Goal: Task Accomplishment & Management: Manage account settings

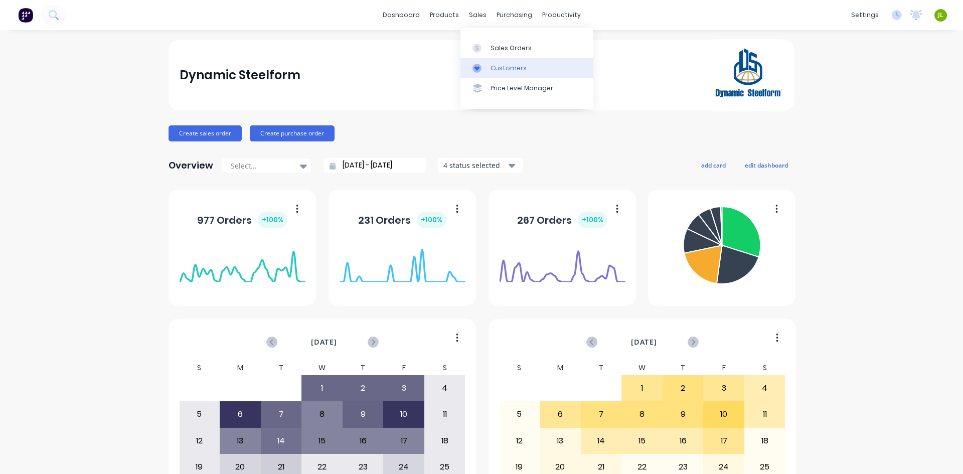
click at [481, 58] on link "Customers" at bounding box center [527, 68] width 133 height 20
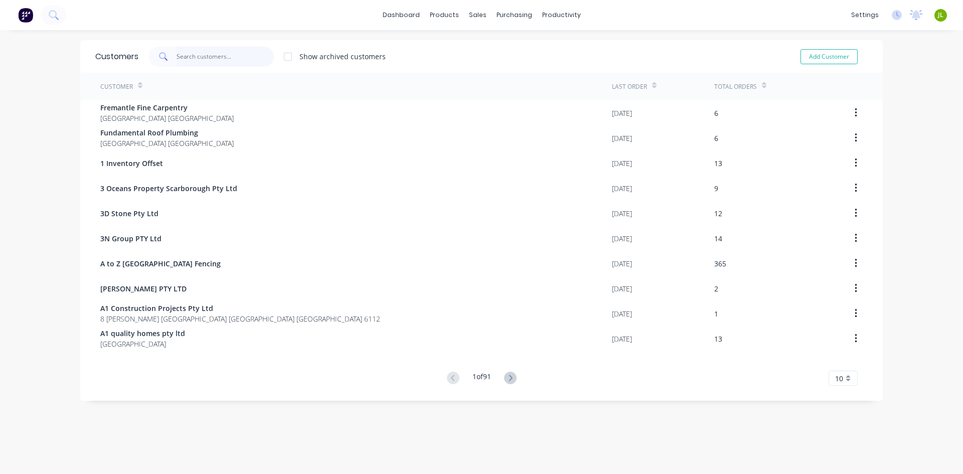
click at [241, 62] on input "text" at bounding box center [226, 57] width 98 height 20
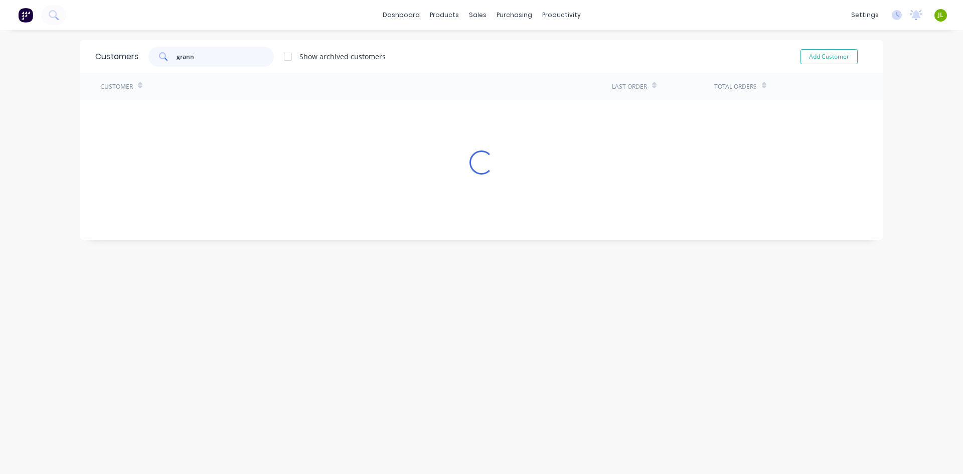
type input "grann"
click at [200, 104] on div "Customer Last Order Total Orders Loading..." at bounding box center [481, 124] width 803 height 102
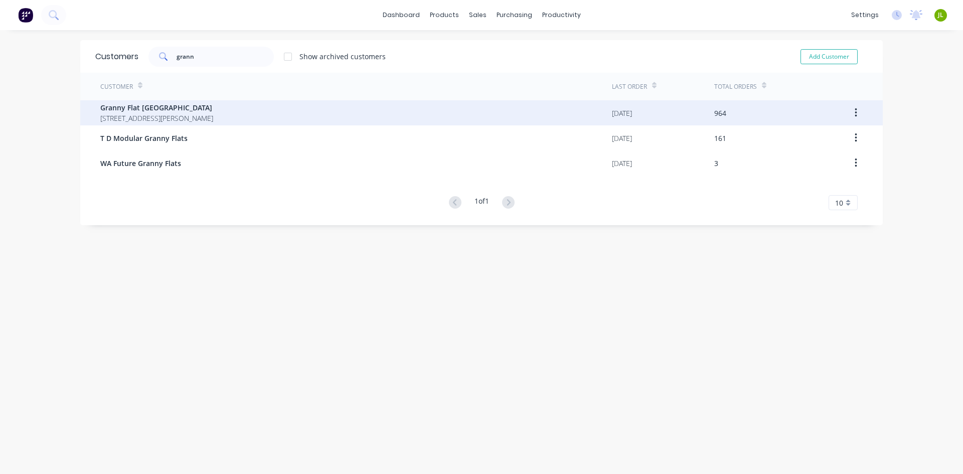
click at [198, 107] on span "Granny Flat WA" at bounding box center [156, 107] width 113 height 11
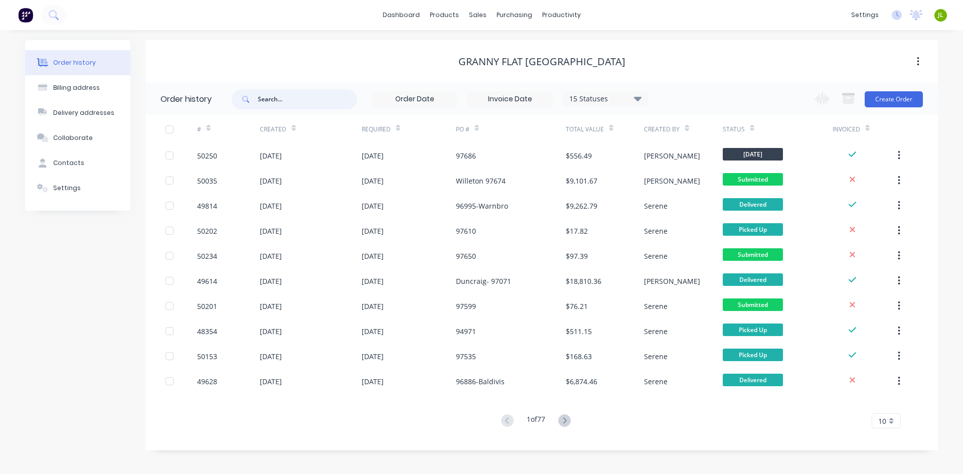
click at [283, 96] on input "text" at bounding box center [307, 99] width 99 height 20
type input "9"
drag, startPoint x: 271, startPoint y: 92, endPoint x: 280, endPoint y: 93, distance: 8.1
click at [271, 92] on input "9" at bounding box center [307, 99] width 99 height 20
type input "97478"
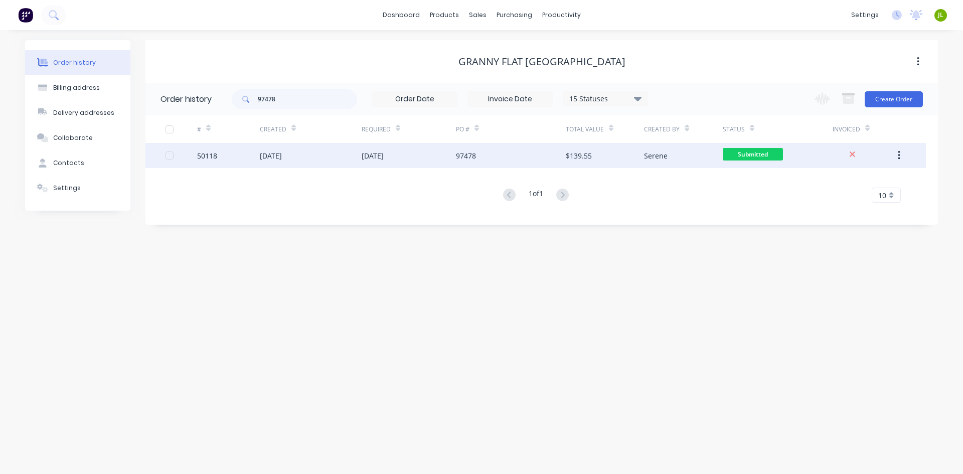
click at [496, 157] on div "97478" at bounding box center [511, 155] width 110 height 25
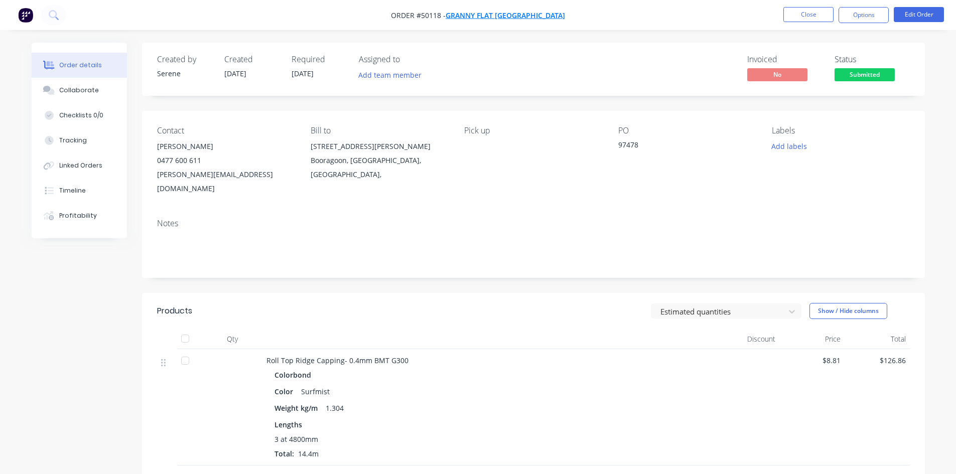
click at [485, 11] on span "Granny Flat WA" at bounding box center [505, 16] width 119 height 10
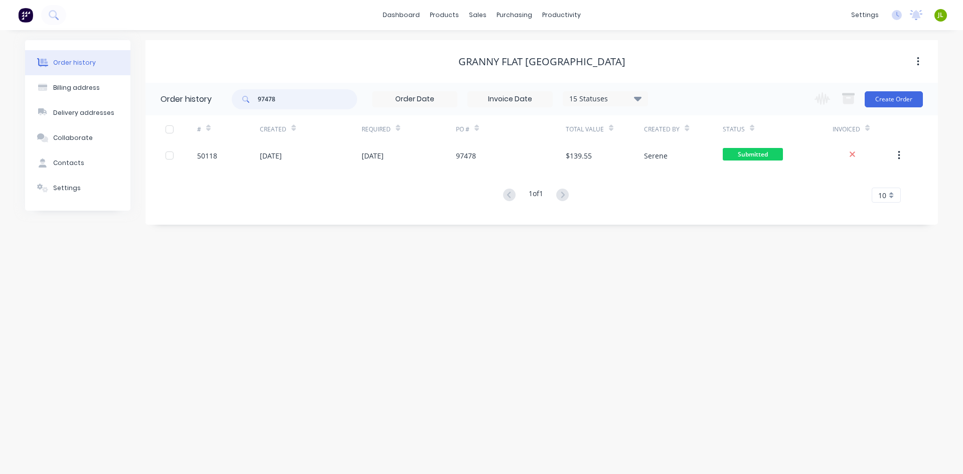
drag, startPoint x: 268, startPoint y: 97, endPoint x: 294, endPoint y: 102, distance: 26.5
click at [278, 98] on input "97478" at bounding box center [307, 99] width 99 height 20
type input "97599"
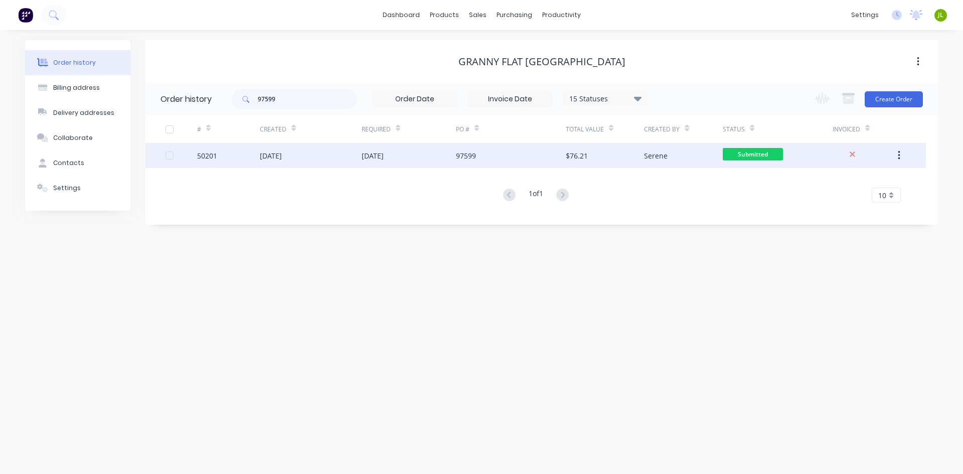
click at [310, 163] on div "[DATE]" at bounding box center [311, 155] width 102 height 25
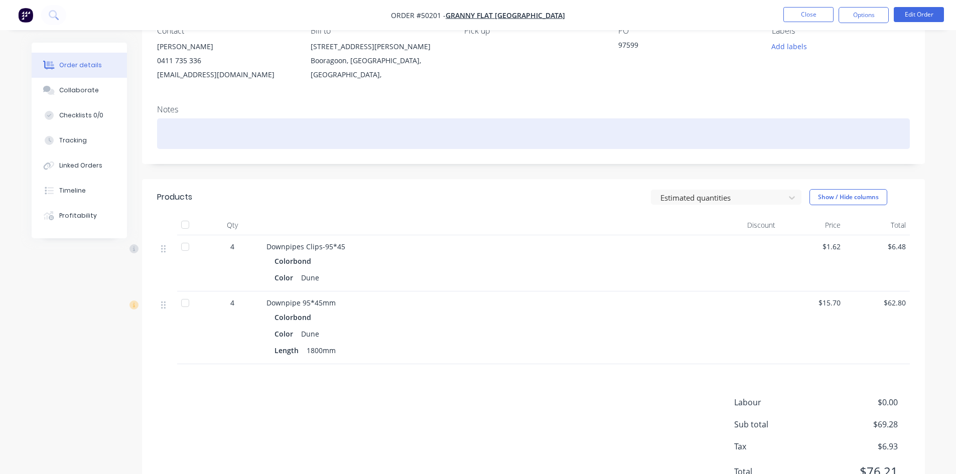
scroll to position [100, 0]
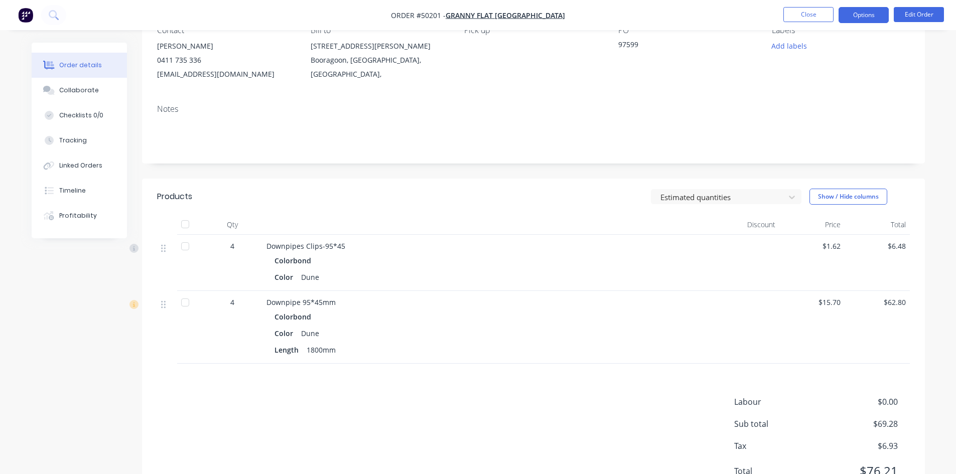
click at [856, 18] on button "Options" at bounding box center [864, 15] width 50 height 16
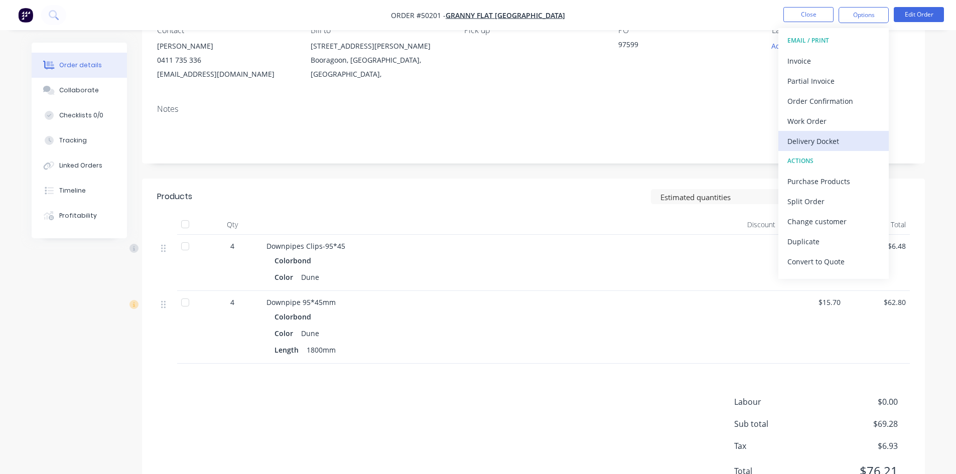
click at [832, 134] on div "Delivery Docket" at bounding box center [833, 141] width 92 height 15
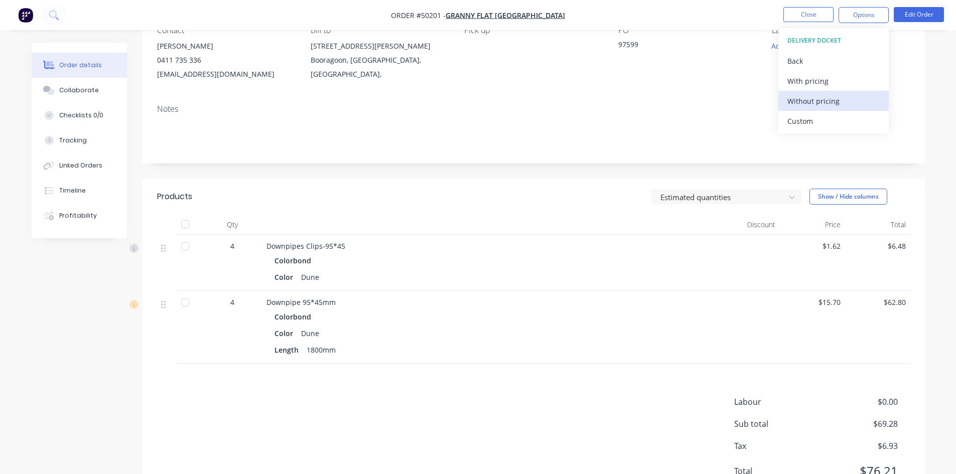
click at [829, 100] on div "Without pricing" at bounding box center [833, 101] width 92 height 15
click at [489, 107] on div "Notes" at bounding box center [533, 109] width 753 height 10
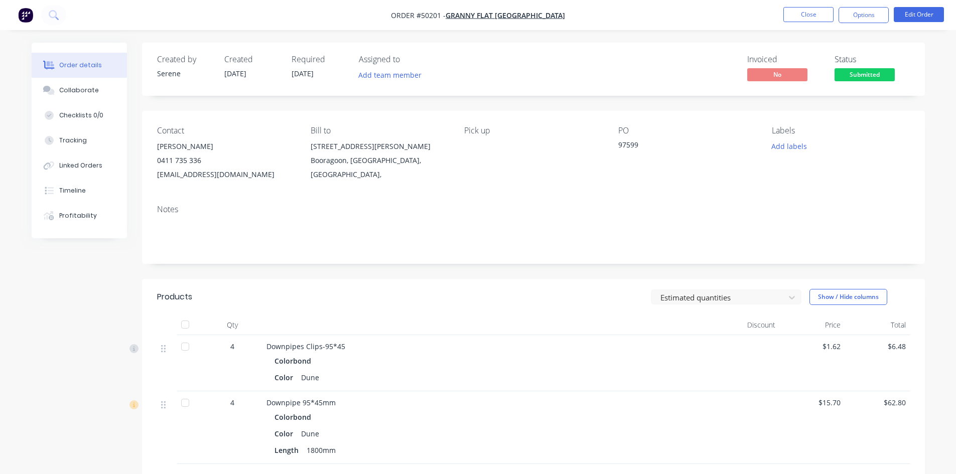
click at [865, 79] on span "Submitted" at bounding box center [865, 74] width 60 height 13
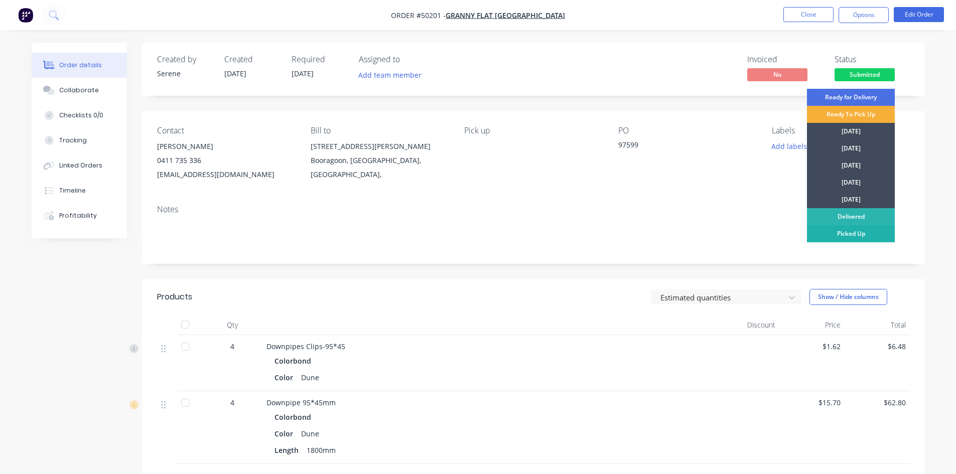
click at [875, 232] on div "Picked Up" at bounding box center [851, 233] width 88 height 17
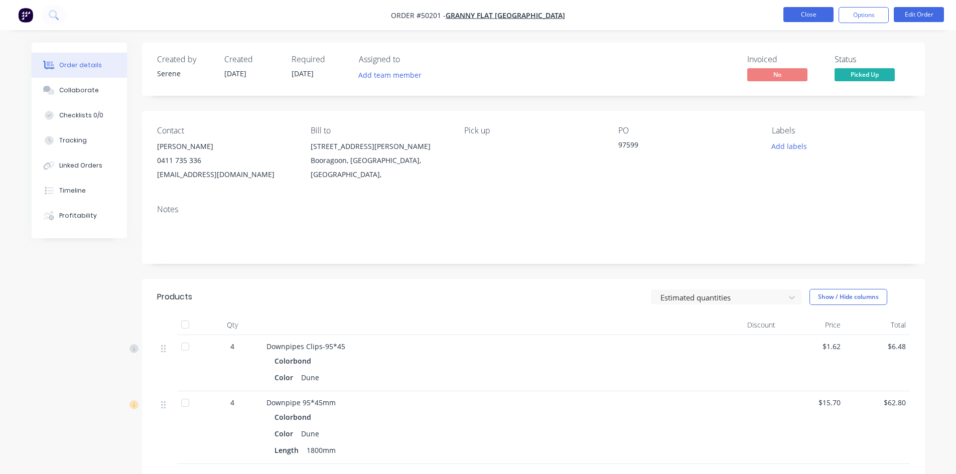
click at [793, 10] on button "Close" at bounding box center [808, 14] width 50 height 15
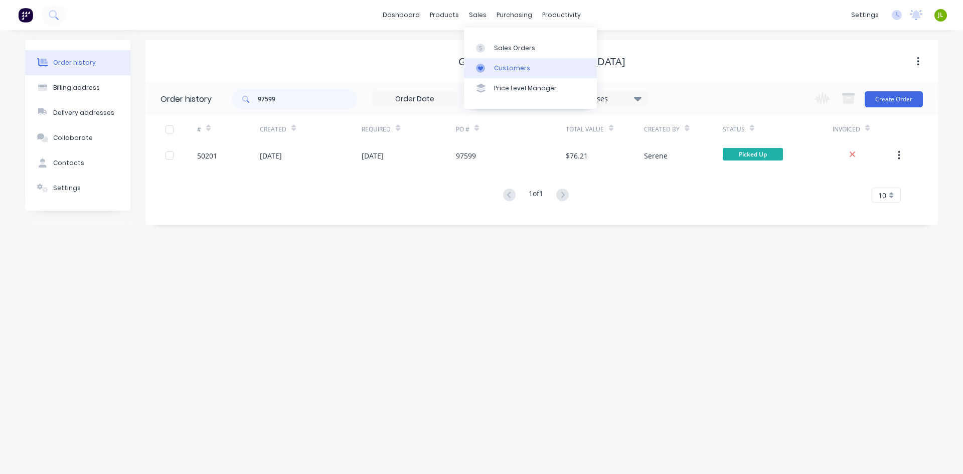
click at [484, 68] on icon at bounding box center [480, 68] width 9 height 9
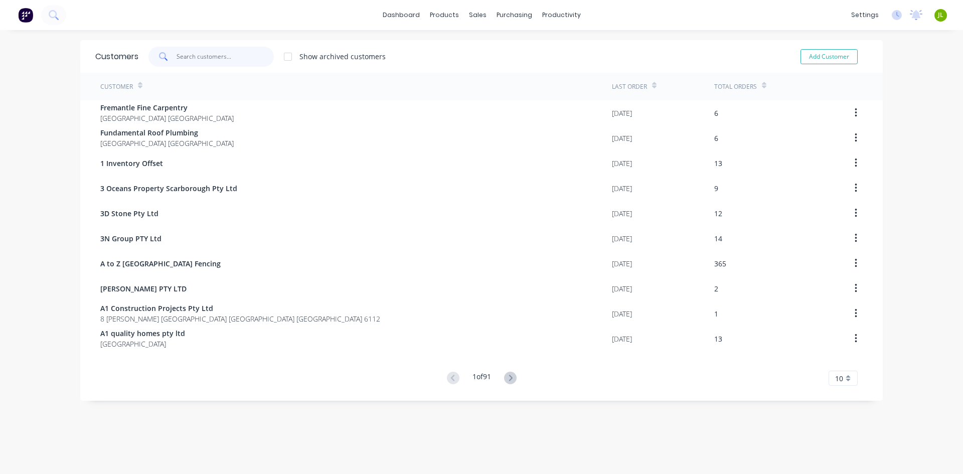
click at [185, 50] on input "text" at bounding box center [226, 57] width 98 height 20
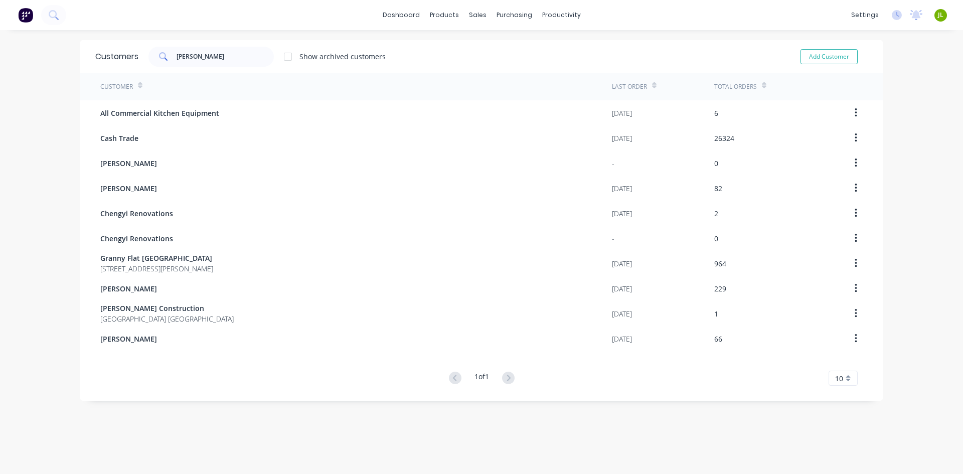
click at [172, 55] on span at bounding box center [163, 57] width 28 height 20
click at [177, 57] on input "chen" at bounding box center [226, 57] width 98 height 20
click at [177, 58] on input "chen" at bounding box center [226, 57] width 98 height 20
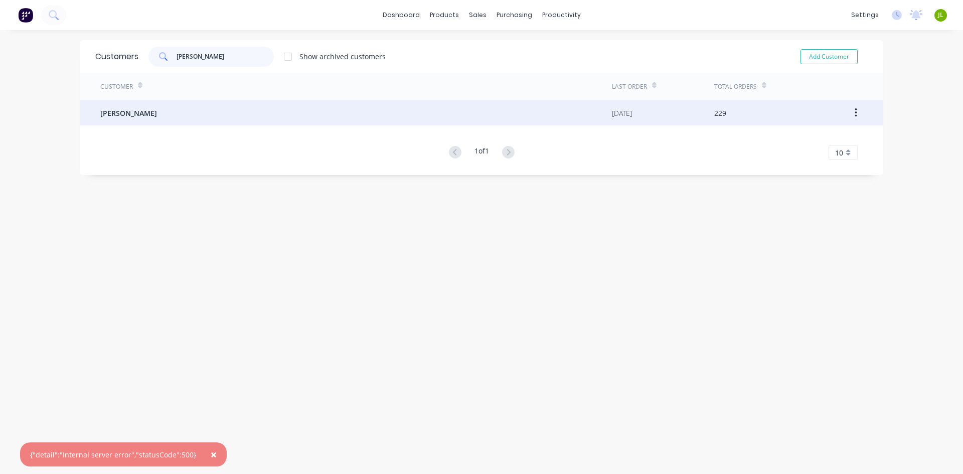
type input "jun chen"
click at [201, 107] on div "Jun Chen" at bounding box center [356, 112] width 512 height 25
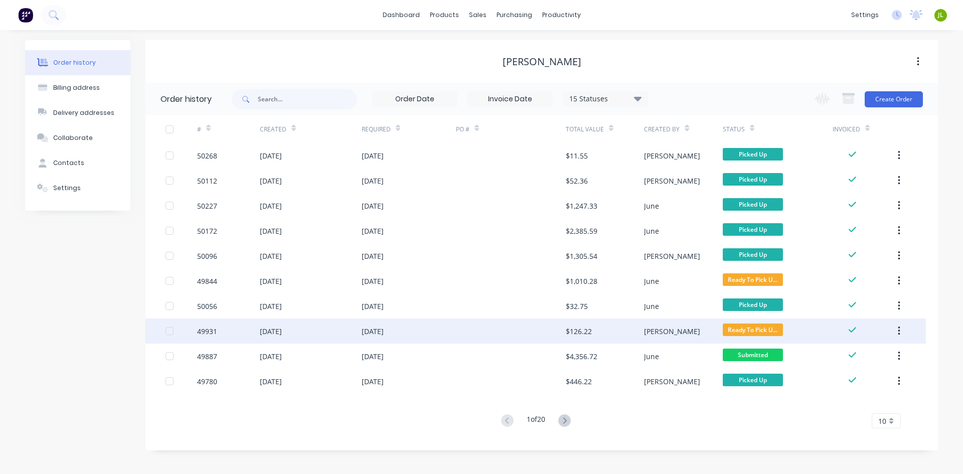
click at [531, 330] on div at bounding box center [511, 331] width 110 height 25
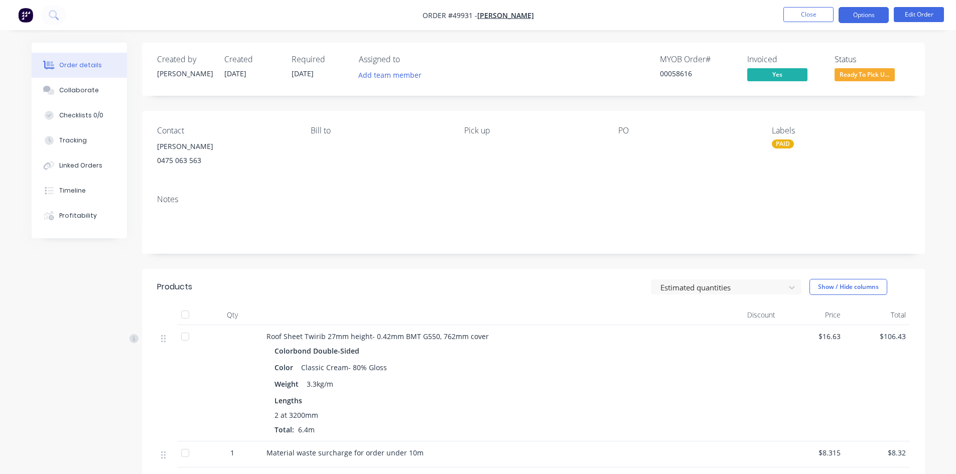
click at [868, 15] on button "Options" at bounding box center [864, 15] width 50 height 16
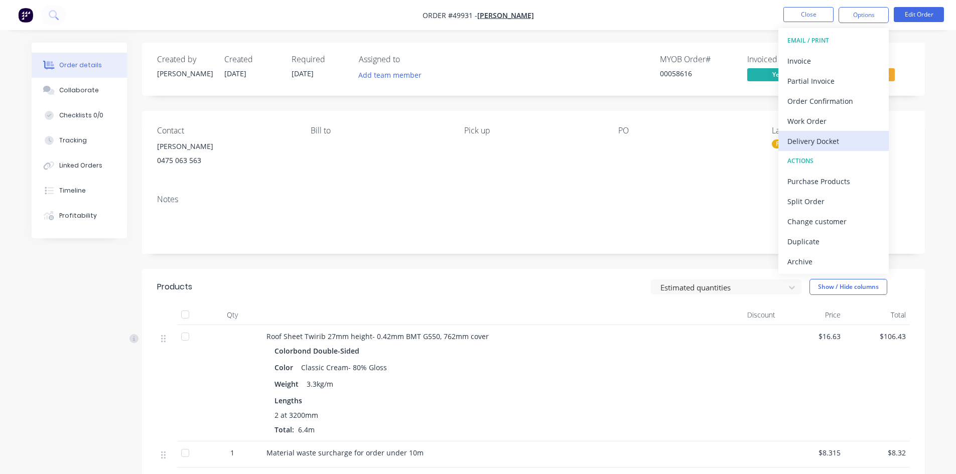
click at [827, 136] on div "Delivery Docket" at bounding box center [833, 141] width 92 height 15
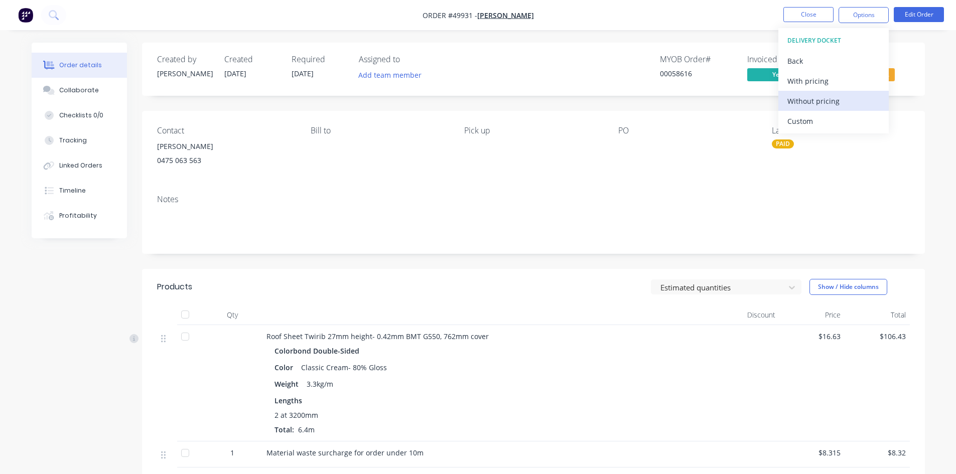
click at [825, 99] on div "Without pricing" at bounding box center [833, 101] width 92 height 15
click at [512, 204] on div "Notes" at bounding box center [533, 220] width 783 height 67
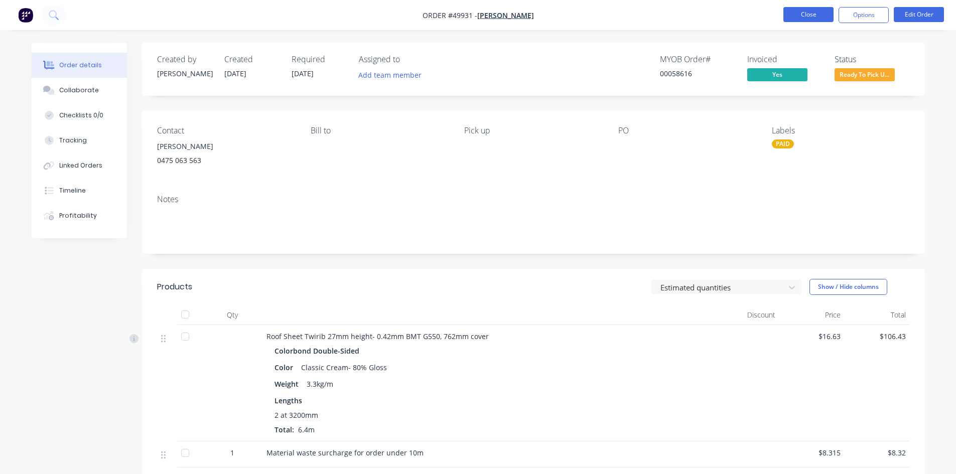
click at [796, 17] on button "Close" at bounding box center [808, 14] width 50 height 15
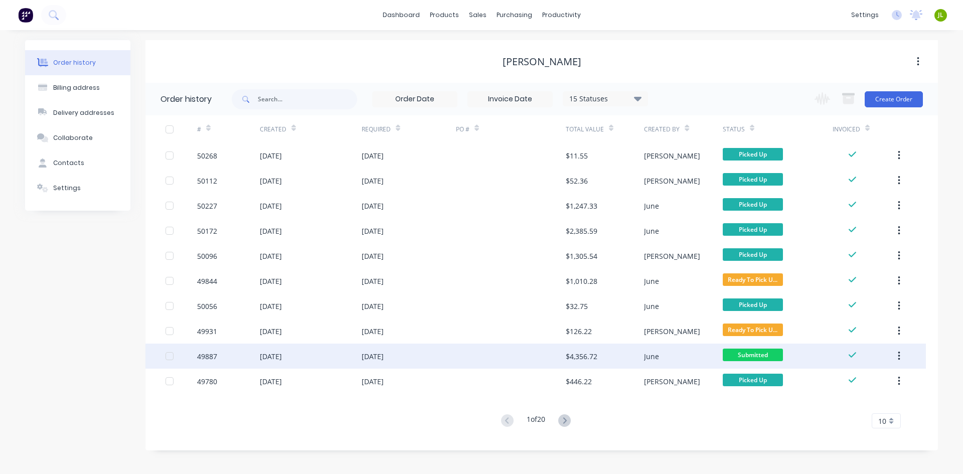
click at [617, 361] on div "$4,356.72" at bounding box center [605, 356] width 78 height 25
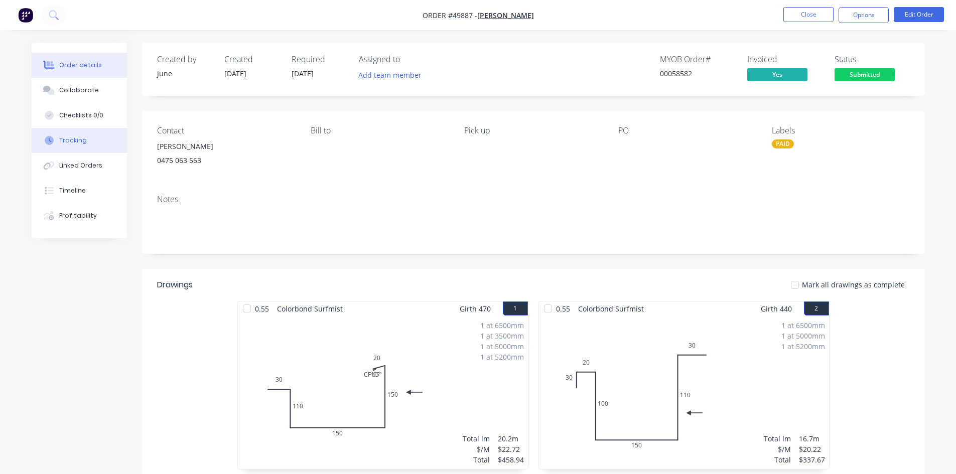
click at [75, 145] on div "Tracking" at bounding box center [73, 140] width 28 height 9
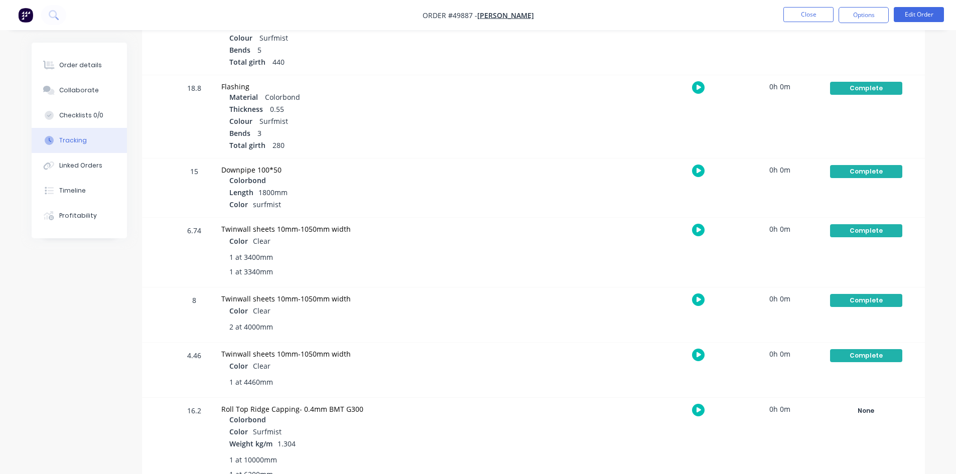
scroll to position [186, 0]
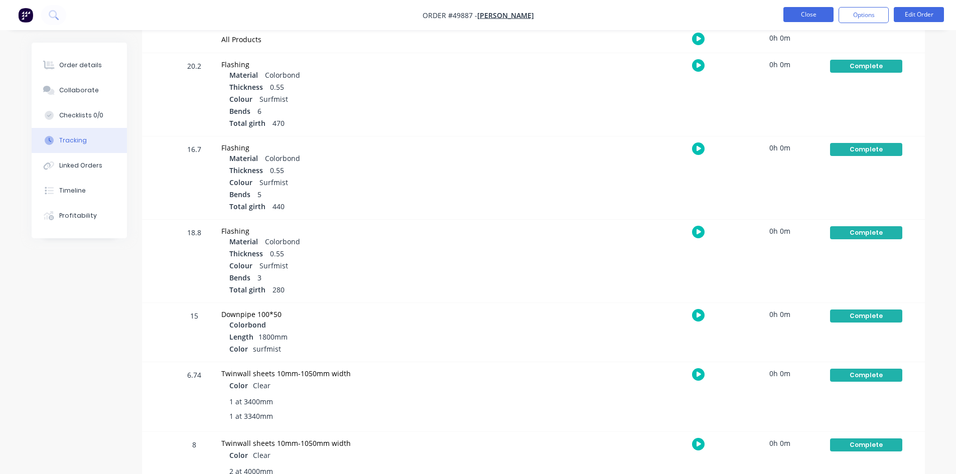
click at [804, 13] on button "Close" at bounding box center [808, 14] width 50 height 15
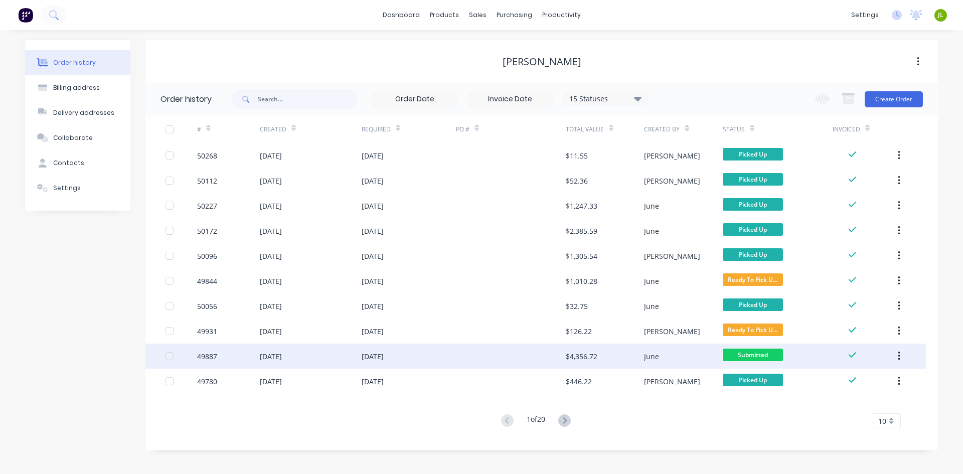
click at [647, 358] on div "June" at bounding box center [651, 356] width 15 height 11
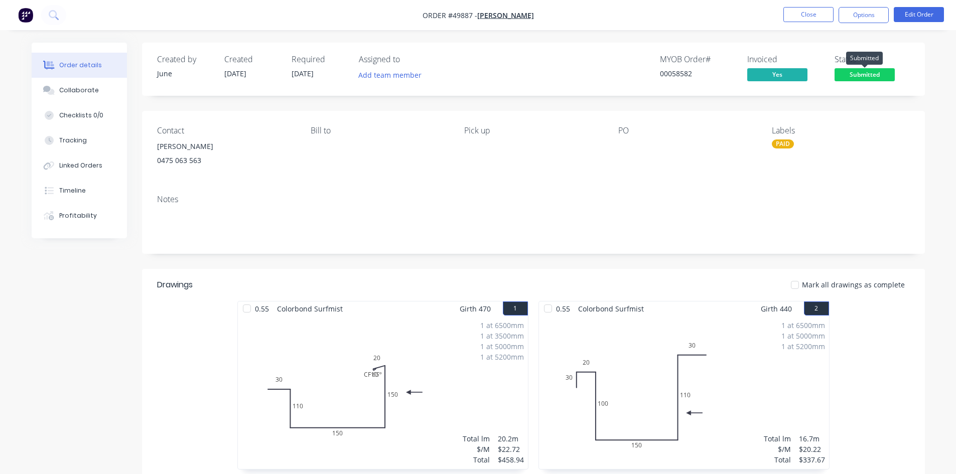
click at [873, 76] on span "Submitted" at bounding box center [865, 74] width 60 height 13
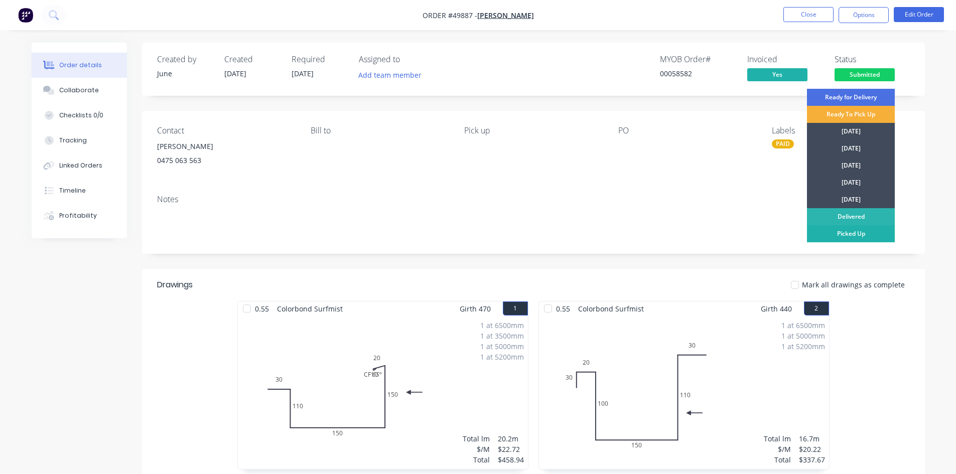
click at [839, 229] on div "Picked Up" at bounding box center [851, 233] width 88 height 17
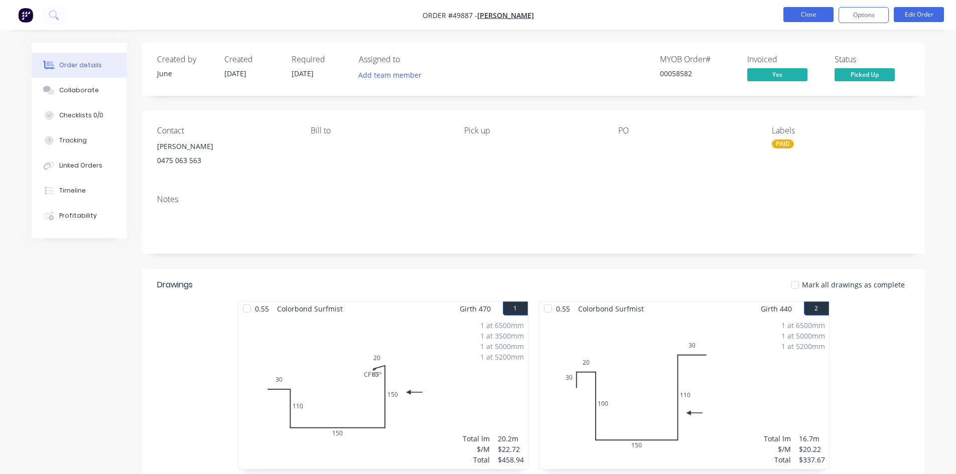
click at [802, 8] on button "Close" at bounding box center [808, 14] width 50 height 15
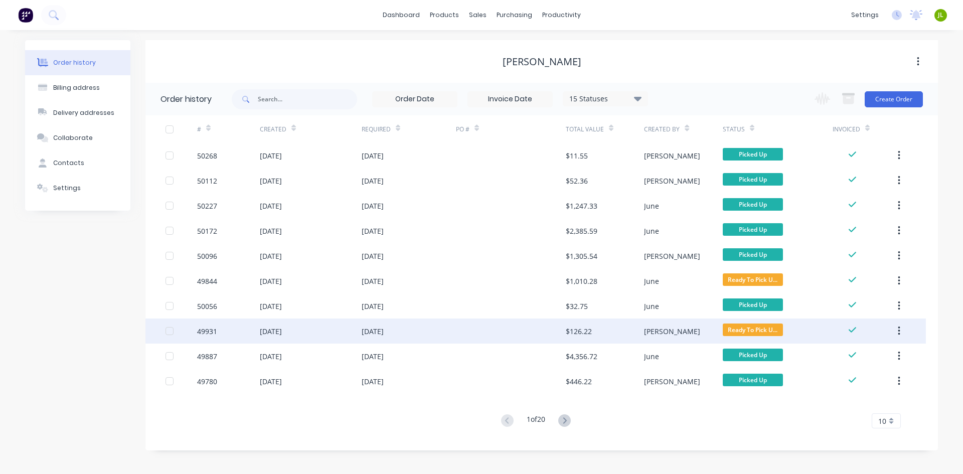
click at [648, 323] on div "Cathy" at bounding box center [683, 331] width 78 height 25
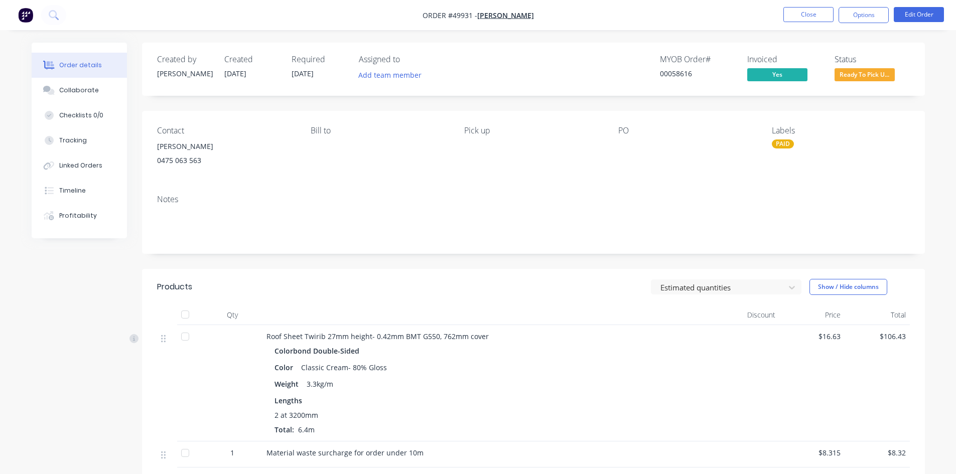
click at [861, 79] on span "Ready To Pick U..." at bounding box center [865, 74] width 60 height 13
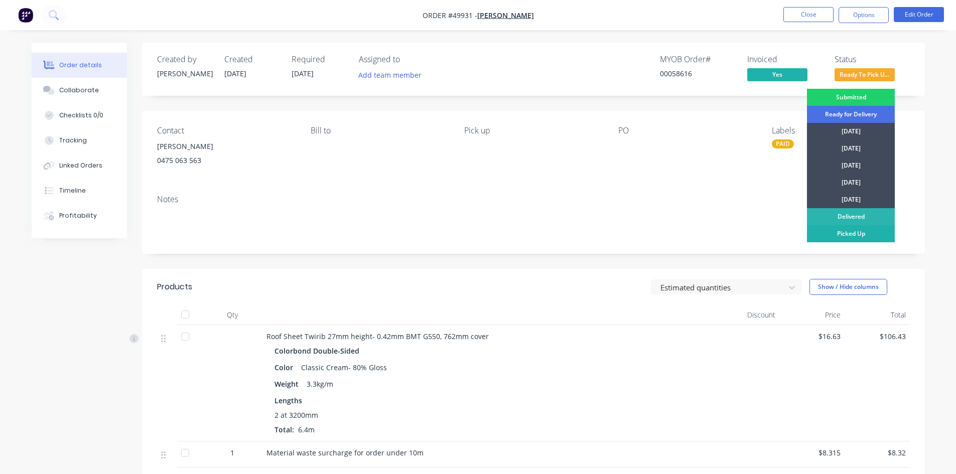
click at [852, 237] on div "Picked Up" at bounding box center [851, 233] width 88 height 17
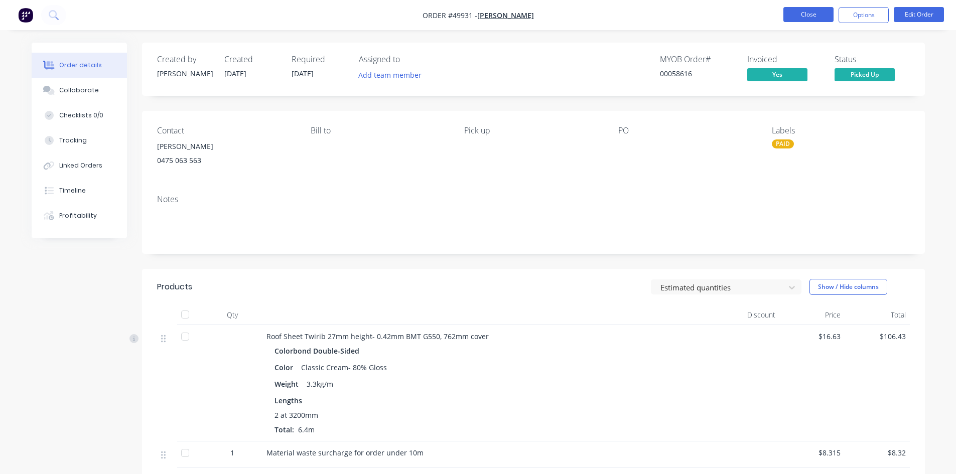
click at [803, 18] on button "Close" at bounding box center [808, 14] width 50 height 15
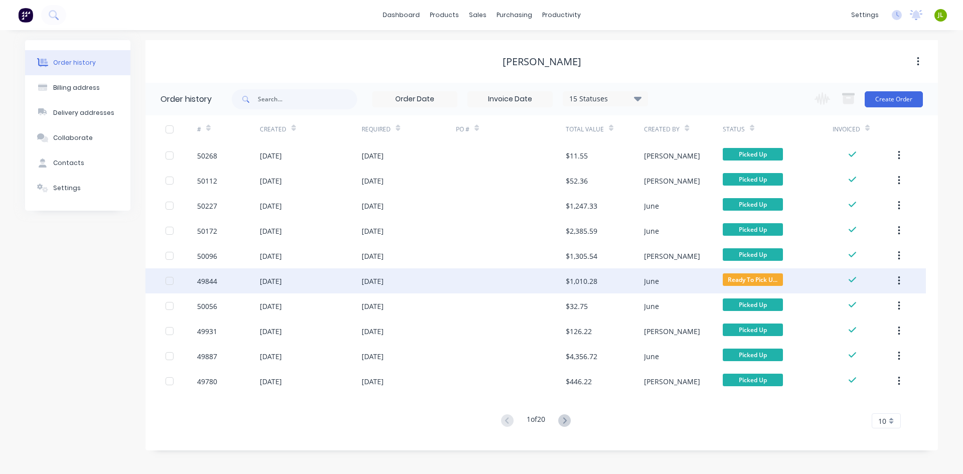
click at [617, 274] on div "$1,010.28" at bounding box center [605, 280] width 78 height 25
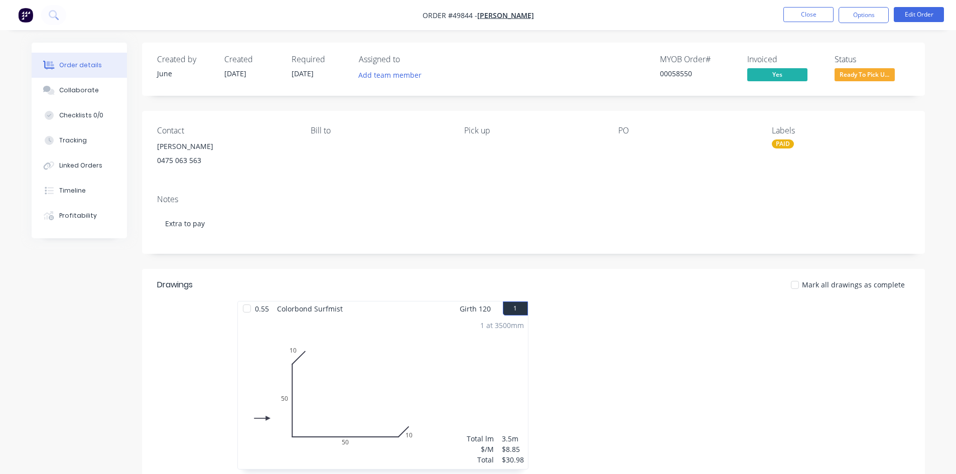
click at [860, 67] on div "Ready To Pick Up" at bounding box center [865, 59] width 56 height 20
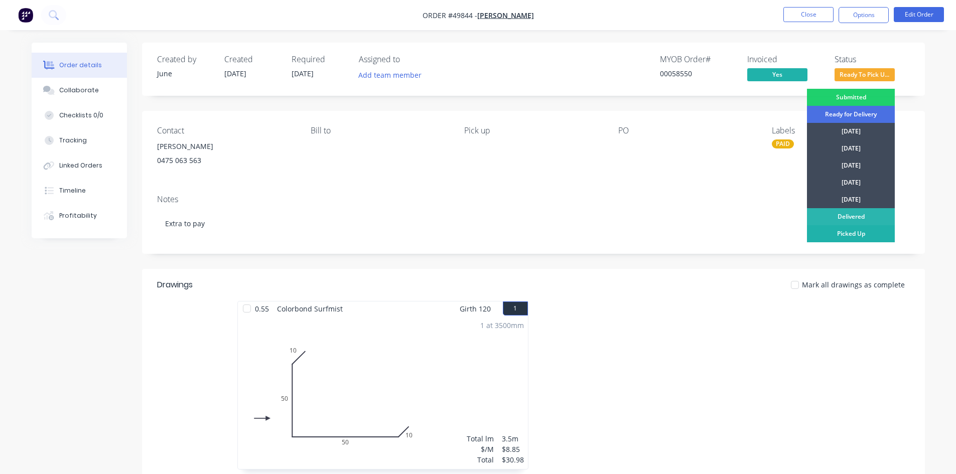
click at [853, 230] on div "Picked Up" at bounding box center [851, 233] width 88 height 17
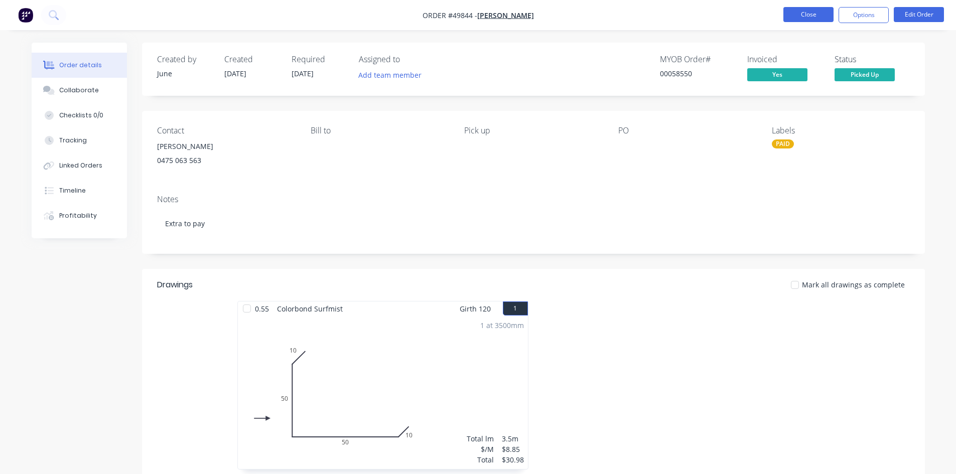
click at [819, 14] on button "Close" at bounding box center [808, 14] width 50 height 15
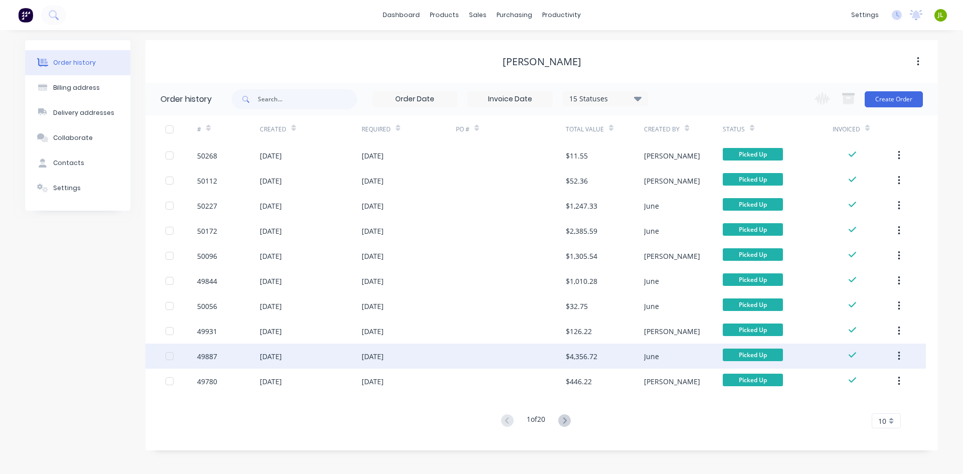
click at [581, 359] on div "$4,356.72" at bounding box center [582, 356] width 32 height 11
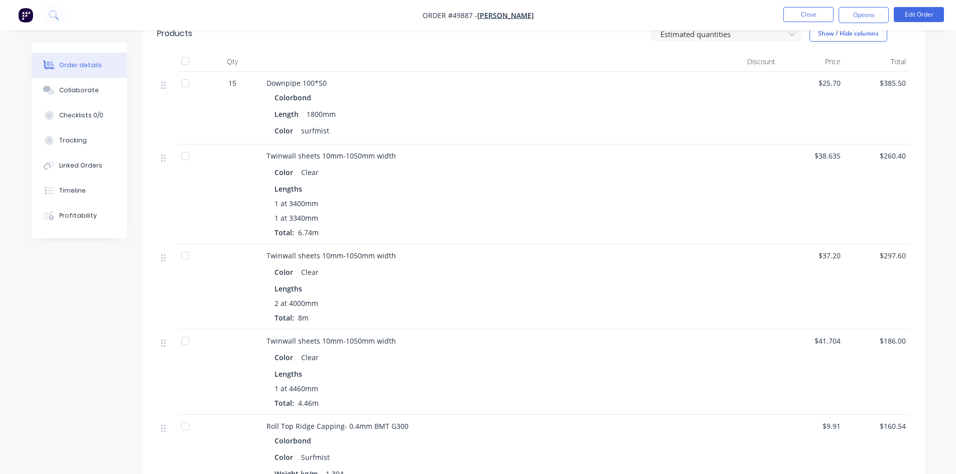
scroll to position [502, 0]
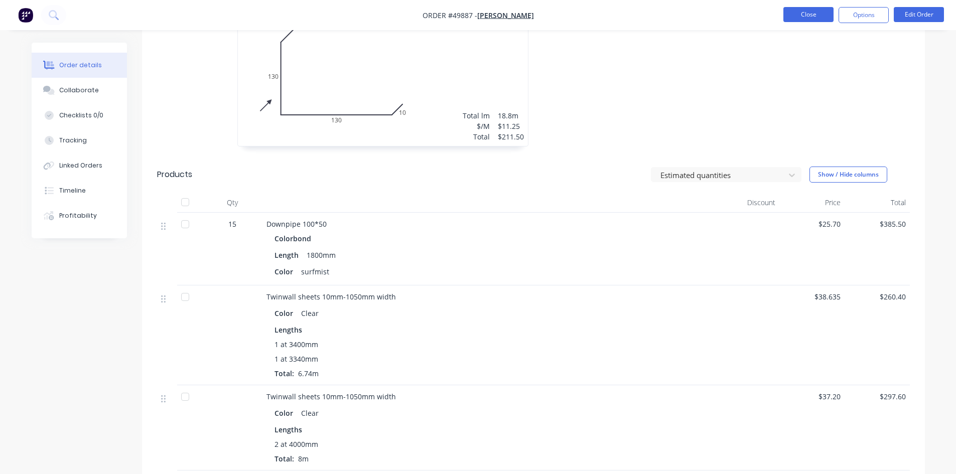
click at [806, 17] on button "Close" at bounding box center [808, 14] width 50 height 15
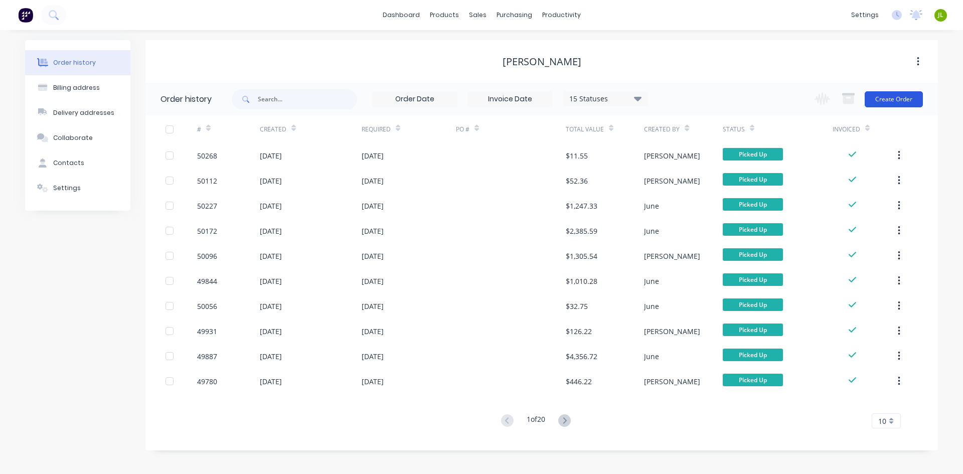
click at [894, 106] on button "Create Order" at bounding box center [894, 99] width 58 height 16
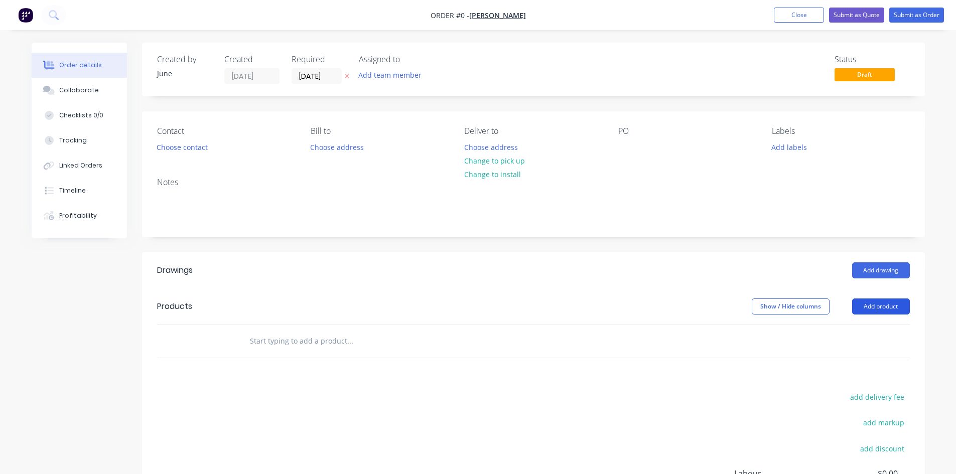
click at [892, 310] on button "Add product" at bounding box center [881, 307] width 58 height 16
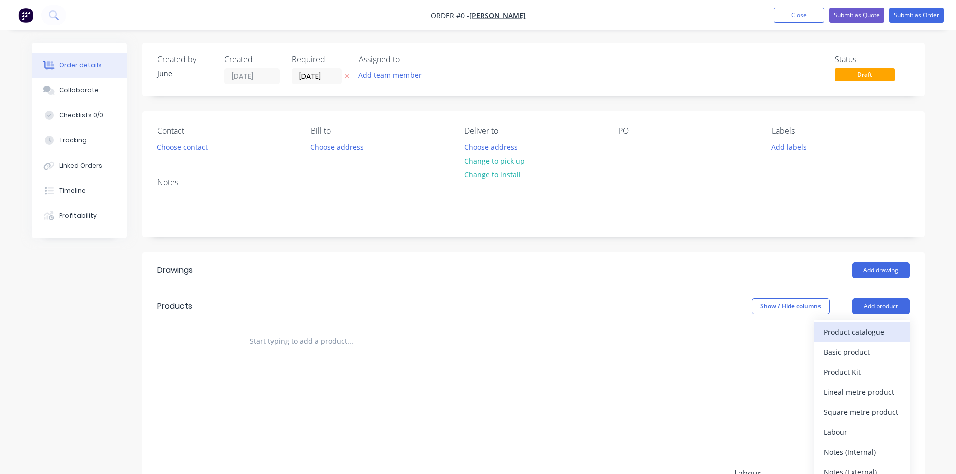
click at [880, 328] on div "Product catalogue" at bounding box center [861, 332] width 77 height 15
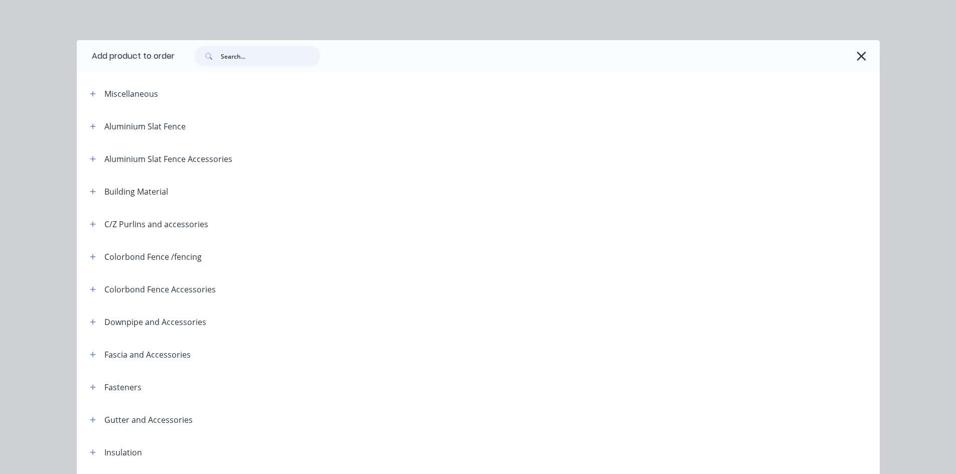
click at [234, 55] on input "text" at bounding box center [270, 56] width 99 height 20
type input "100"
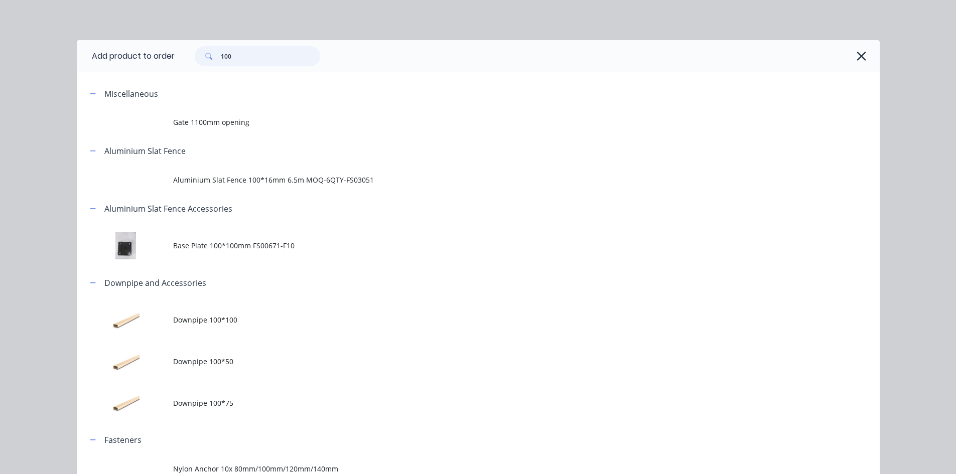
drag, startPoint x: 266, startPoint y: 47, endPoint x: 230, endPoint y: 68, distance: 41.8
click at [230, 68] on div "100" at bounding box center [527, 56] width 705 height 32
drag, startPoint x: 853, startPoint y: 57, endPoint x: 862, endPoint y: 61, distance: 9.7
click at [858, 59] on icon "button" at bounding box center [861, 56] width 11 height 14
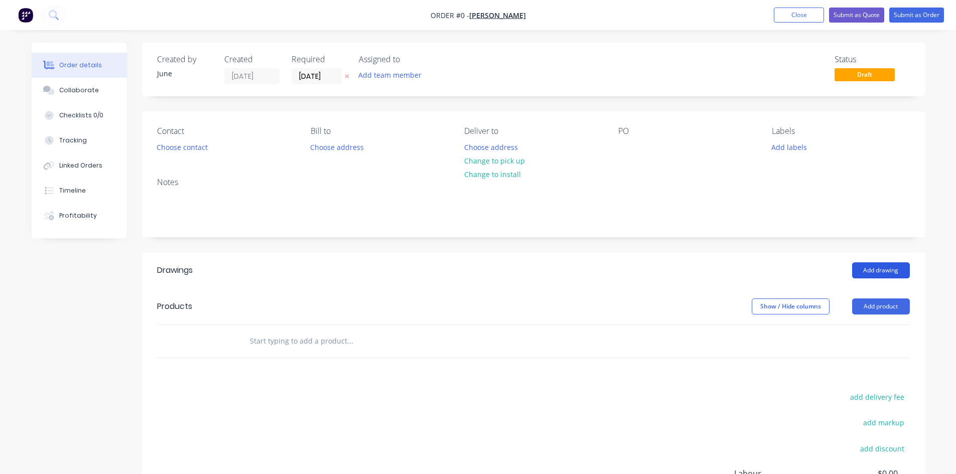
click at [891, 274] on button "Add drawing" at bounding box center [881, 270] width 58 height 16
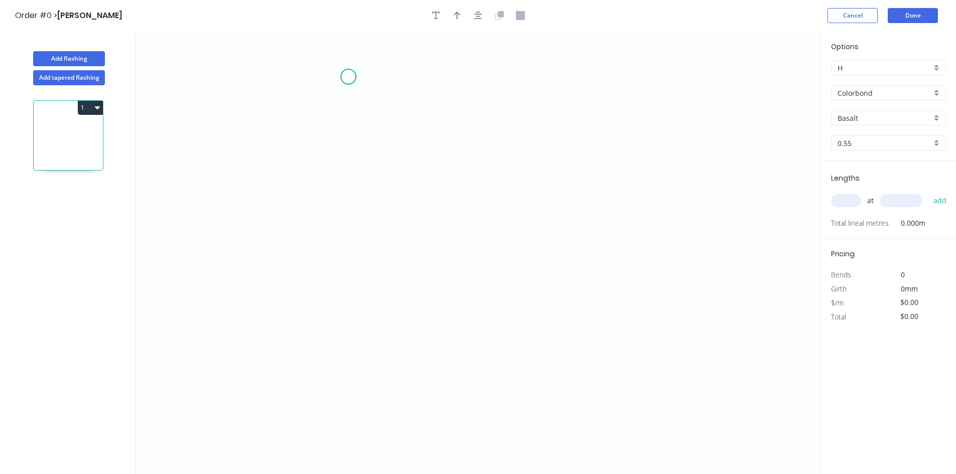
click at [351, 77] on icon "0" at bounding box center [477, 252] width 685 height 443
click at [350, 186] on icon "0" at bounding box center [477, 252] width 685 height 443
click at [463, 184] on icon "0 ?" at bounding box center [477, 252] width 685 height 443
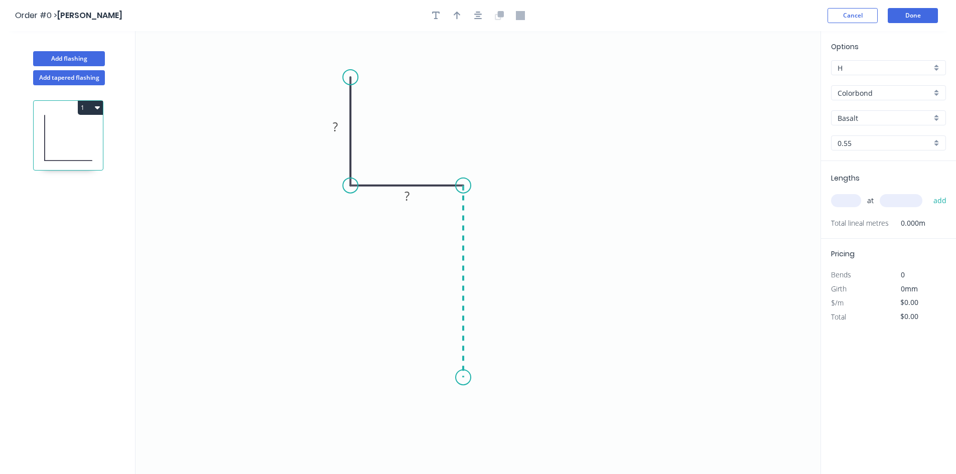
click at [453, 378] on icon "0 ? ?" at bounding box center [477, 252] width 685 height 443
click at [346, 121] on rect at bounding box center [335, 126] width 33 height 21
click at [342, 126] on rect at bounding box center [335, 127] width 20 height 14
click at [398, 187] on rect at bounding box center [406, 196] width 33 height 21
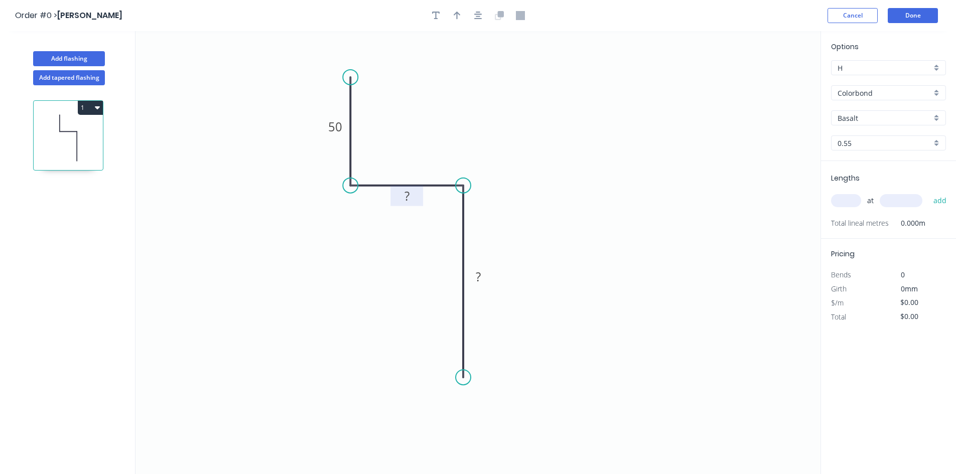
click at [409, 188] on rect at bounding box center [406, 196] width 33 height 21
click at [410, 196] on rect at bounding box center [407, 197] width 20 height 14
click at [476, 286] on rect at bounding box center [478, 276] width 33 height 21
click at [475, 286] on rect at bounding box center [478, 276] width 33 height 21
click at [482, 283] on rect at bounding box center [478, 277] width 20 height 14
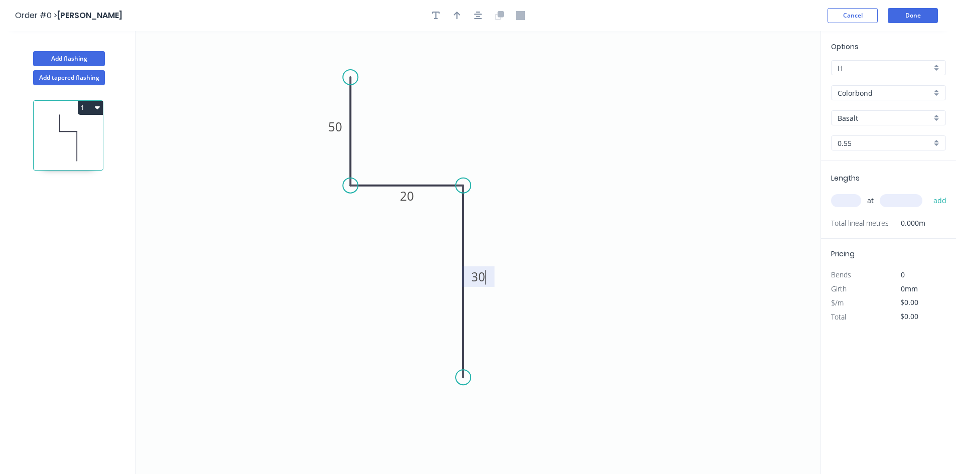
drag, startPoint x: 501, startPoint y: 328, endPoint x: 475, endPoint y: 384, distance: 61.5
click at [501, 336] on icon "0 50 20 30" at bounding box center [477, 252] width 685 height 443
type input "$7.43"
drag, startPoint x: 461, startPoint y: 376, endPoint x: 465, endPoint y: 309, distance: 67.4
click at [465, 309] on circle at bounding box center [463, 308] width 15 height 15
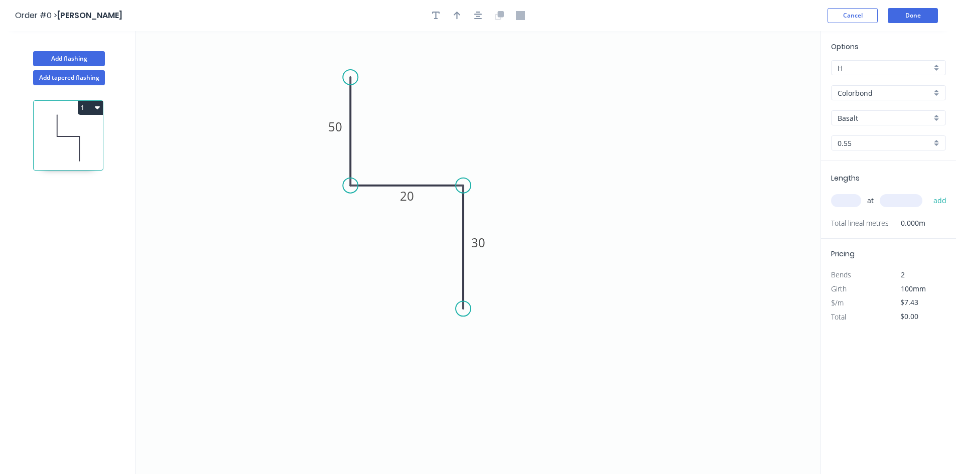
click at [542, 248] on icon "0 50 20 30" at bounding box center [477, 252] width 685 height 443
drag, startPoint x: 351, startPoint y: 79, endPoint x: 351, endPoint y: 55, distance: 24.6
click at [351, 55] on circle at bounding box center [350, 57] width 15 height 15
click at [845, 199] on input "text" at bounding box center [846, 200] width 30 height 13
type input "2"
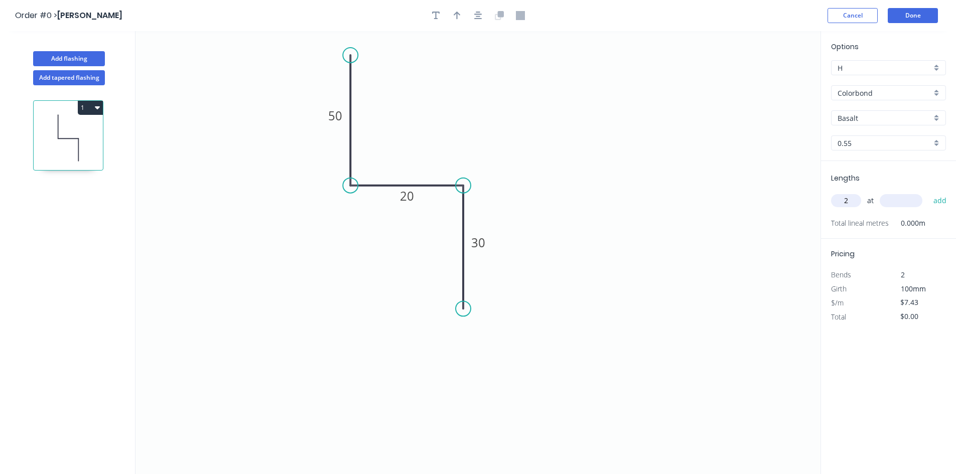
click at [920, 201] on input "text" at bounding box center [901, 200] width 43 height 13
type input "3400"
click at [928, 192] on button "add" at bounding box center [940, 200] width 24 height 17
type input "$50.52"
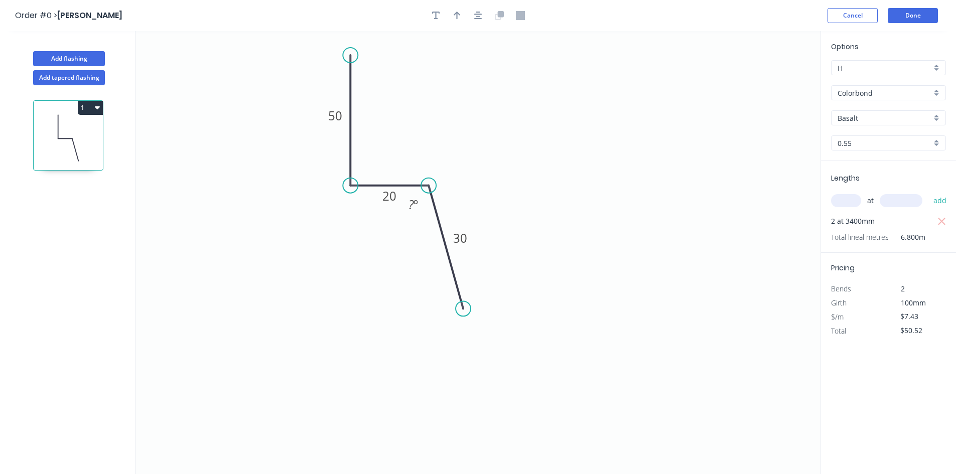
drag, startPoint x: 461, startPoint y: 185, endPoint x: 424, endPoint y: 187, distance: 37.7
click at [424, 187] on circle at bounding box center [428, 185] width 15 height 15
drag, startPoint x: 462, startPoint y: 307, endPoint x: 428, endPoint y: 349, distance: 54.6
click at [428, 349] on circle at bounding box center [423, 348] width 15 height 15
drag, startPoint x: 426, startPoint y: 339, endPoint x: 435, endPoint y: 245, distance: 94.3
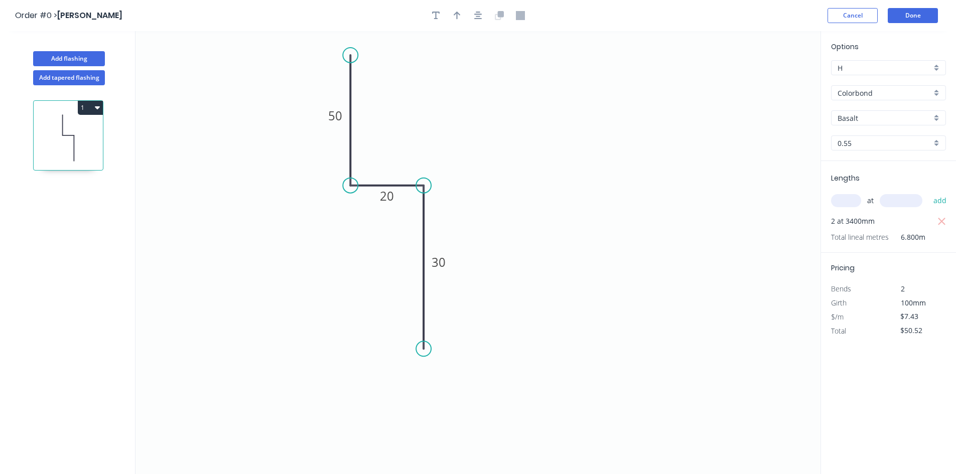
click at [435, 245] on icon "0 50 20 30" at bounding box center [477, 252] width 685 height 443
drag, startPoint x: 422, startPoint y: 347, endPoint x: 425, endPoint y: 270, distance: 76.8
click at [425, 270] on circle at bounding box center [423, 269] width 15 height 15
drag, startPoint x: 503, startPoint y: 258, endPoint x: 820, endPoint y: 184, distance: 325.7
click at [506, 258] on icon "0 50 20 30" at bounding box center [477, 252] width 685 height 443
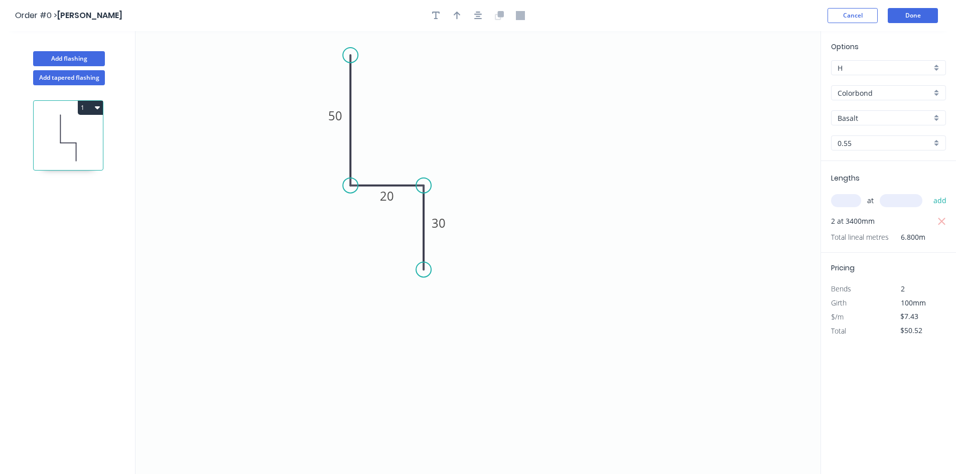
click at [905, 113] on input "Basalt" at bounding box center [885, 118] width 94 height 11
click at [869, 185] on div "Surfmist" at bounding box center [889, 185] width 114 height 18
type input "Surfmist"
click at [707, 187] on icon "0 50 20 30" at bounding box center [477, 252] width 685 height 443
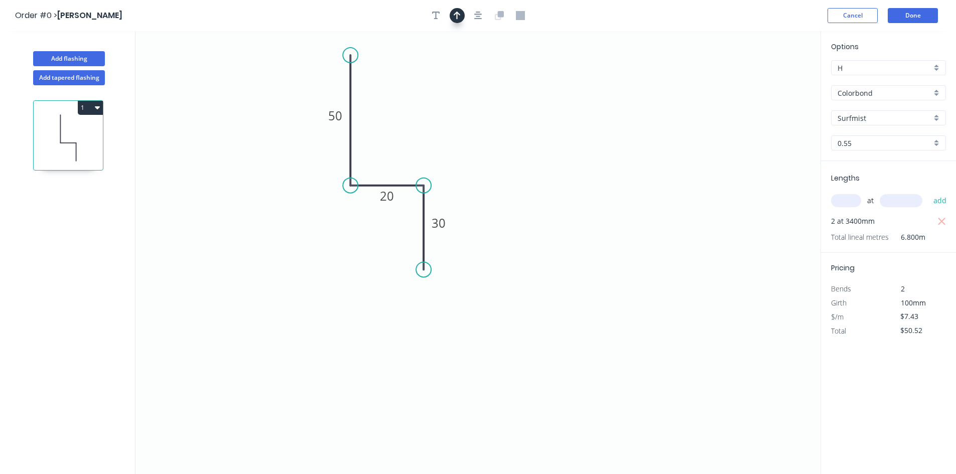
click at [464, 17] on button "button" at bounding box center [457, 15] width 15 height 15
drag, startPoint x: 770, startPoint y: 78, endPoint x: 386, endPoint y: 135, distance: 388.1
click at [386, 135] on icon at bounding box center [385, 123] width 9 height 32
click at [534, 131] on icon "0 50 20 30" at bounding box center [477, 252] width 685 height 443
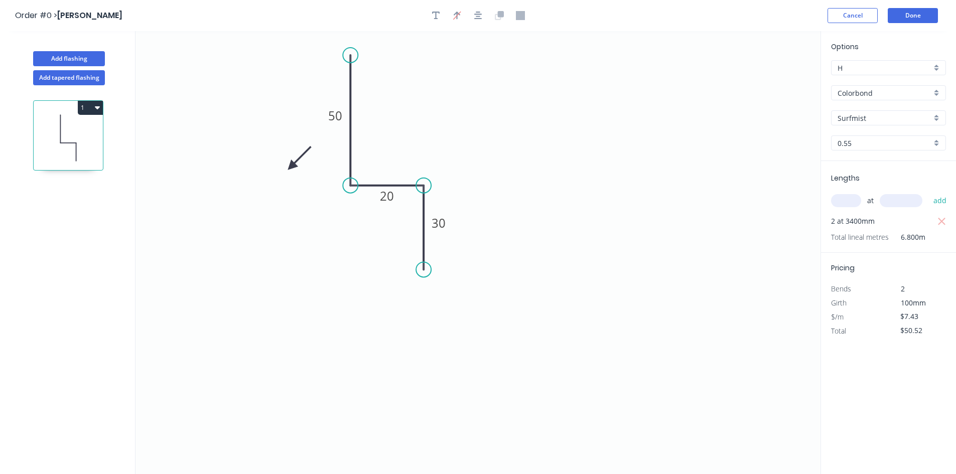
drag, startPoint x: 387, startPoint y: 132, endPoint x: 290, endPoint y: 167, distance: 103.0
click at [290, 167] on icon at bounding box center [299, 158] width 29 height 29
click at [290, 167] on icon at bounding box center [298, 158] width 29 height 29
click at [290, 167] on icon at bounding box center [302, 167] width 32 height 9
click at [290, 167] on icon at bounding box center [298, 175] width 29 height 29
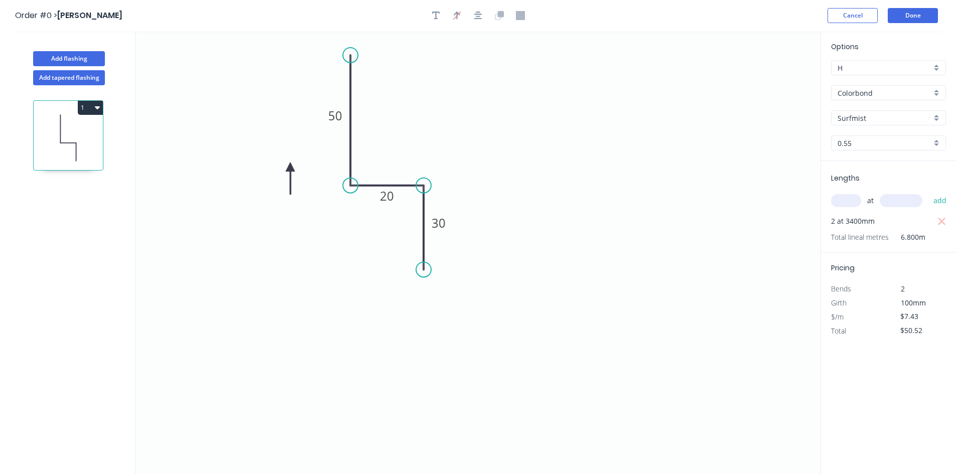
click at [290, 167] on icon at bounding box center [290, 179] width 9 height 32
click at [290, 167] on icon at bounding box center [281, 175] width 29 height 29
drag, startPoint x: 290, startPoint y: 167, endPoint x: 319, endPoint y: 172, distance: 29.5
click at [319, 172] on icon at bounding box center [308, 172] width 32 height 9
drag, startPoint x: 319, startPoint y: 172, endPoint x: 323, endPoint y: 152, distance: 20.0
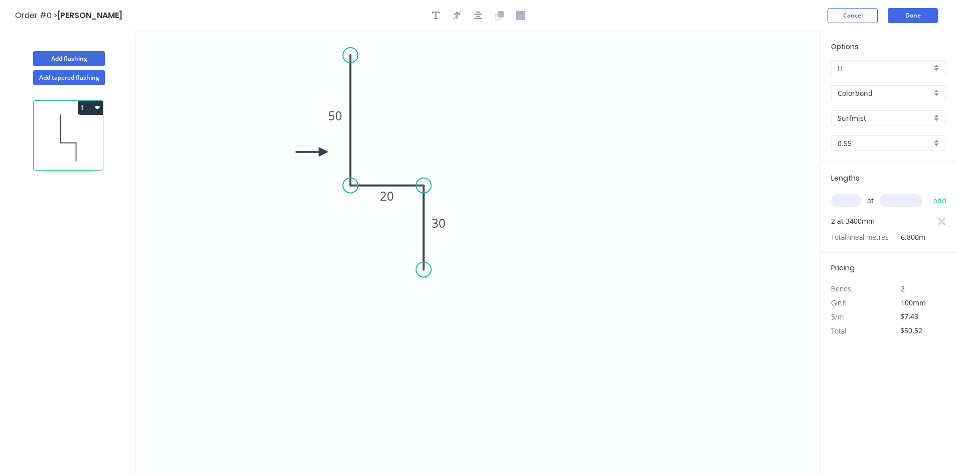
click at [323, 152] on icon at bounding box center [312, 152] width 32 height 9
click at [434, 131] on icon "0 50 20 30" at bounding box center [477, 252] width 685 height 443
click at [914, 15] on button "Done" at bounding box center [913, 15] width 50 height 15
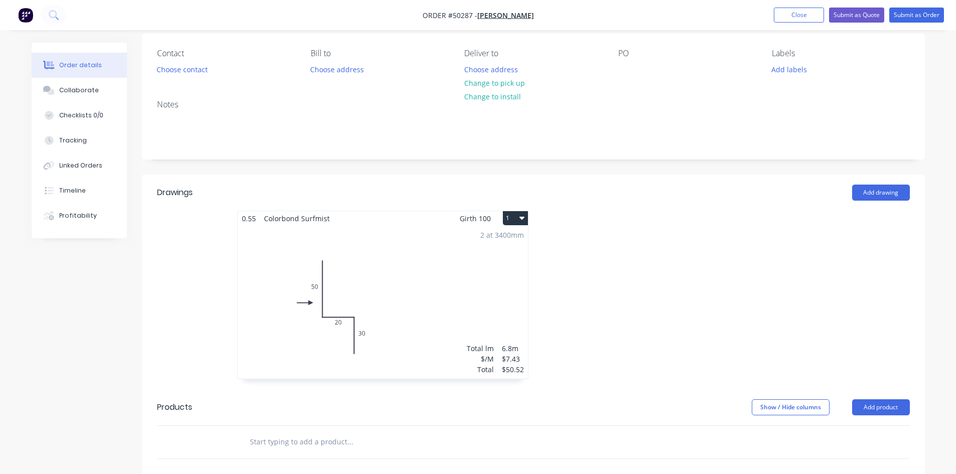
scroll to position [151, 0]
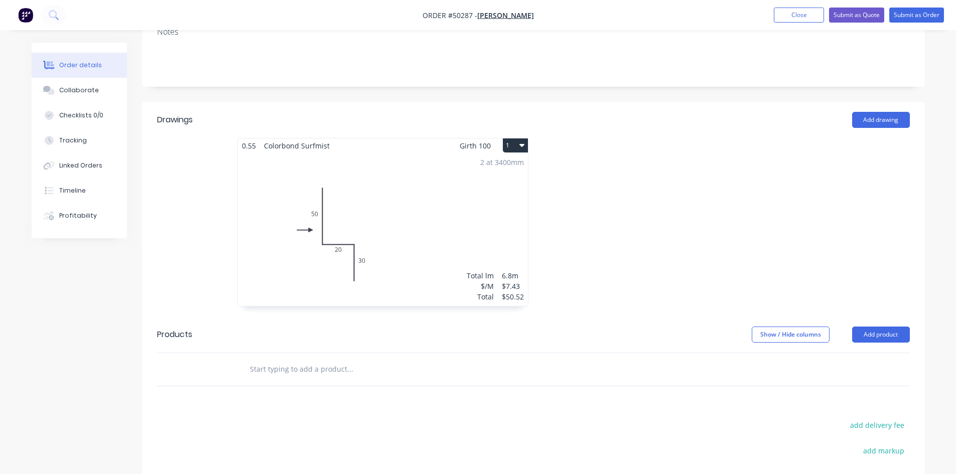
click at [888, 346] on header "Products Show / Hide columns Add product" at bounding box center [533, 335] width 783 height 36
click at [888, 341] on button "Add product" at bounding box center [881, 335] width 58 height 16
click at [859, 362] on div "Product catalogue" at bounding box center [861, 360] width 77 height 15
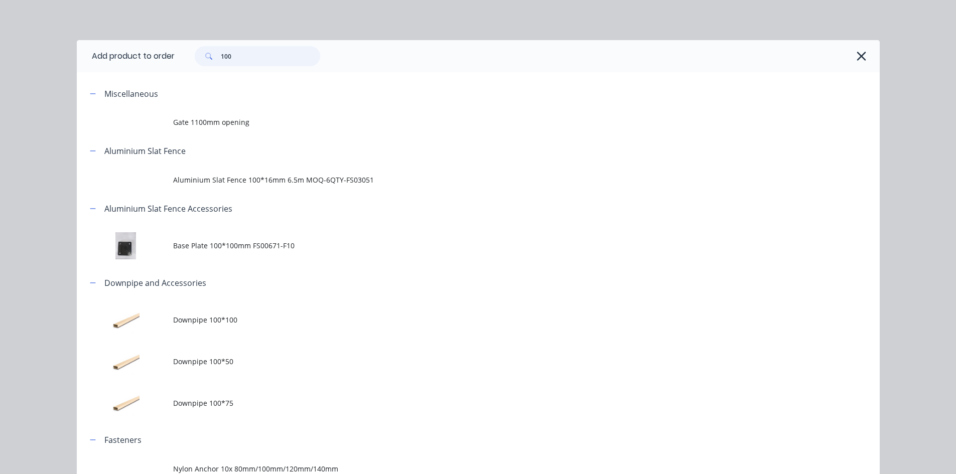
drag, startPoint x: 232, startPoint y: 59, endPoint x: 186, endPoint y: 63, distance: 46.3
click at [186, 63] on div "100" at bounding box center [252, 56] width 135 height 20
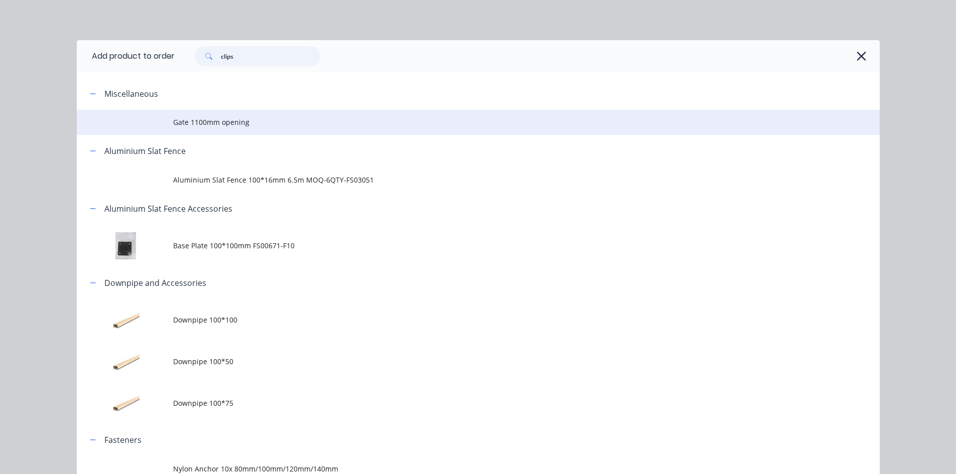
type input "clips"
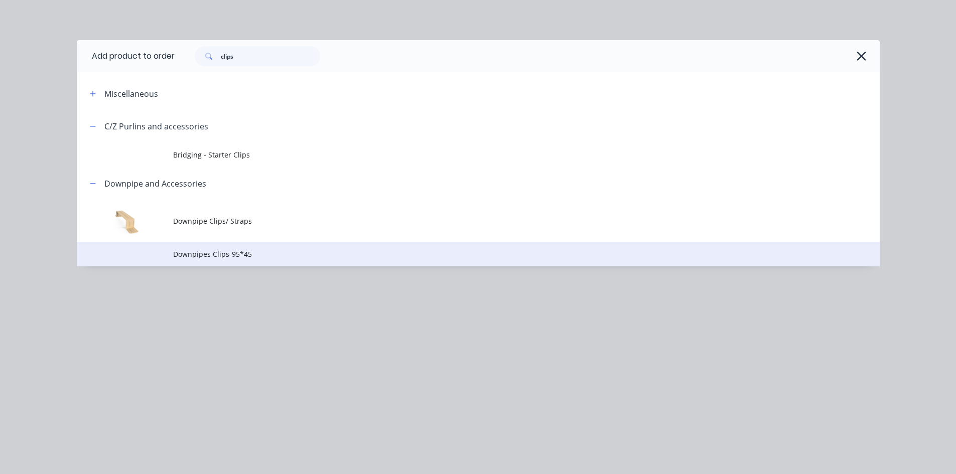
click at [316, 249] on span "Downpipes Clips-95*45" at bounding box center [455, 254] width 565 height 11
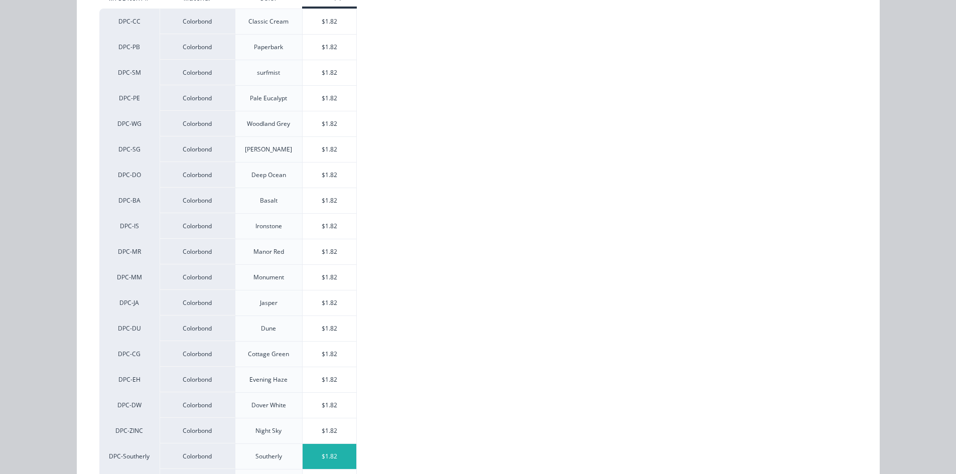
scroll to position [134, 0]
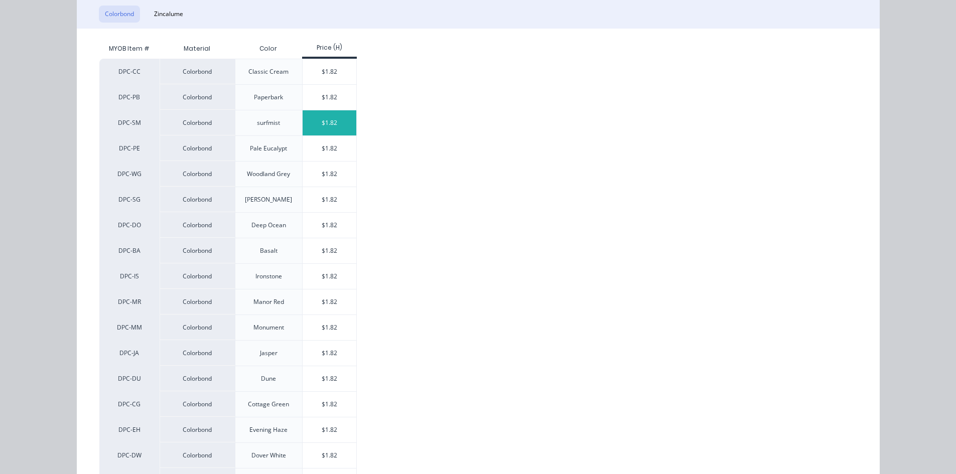
click at [321, 125] on div "$1.82" at bounding box center [330, 122] width 54 height 25
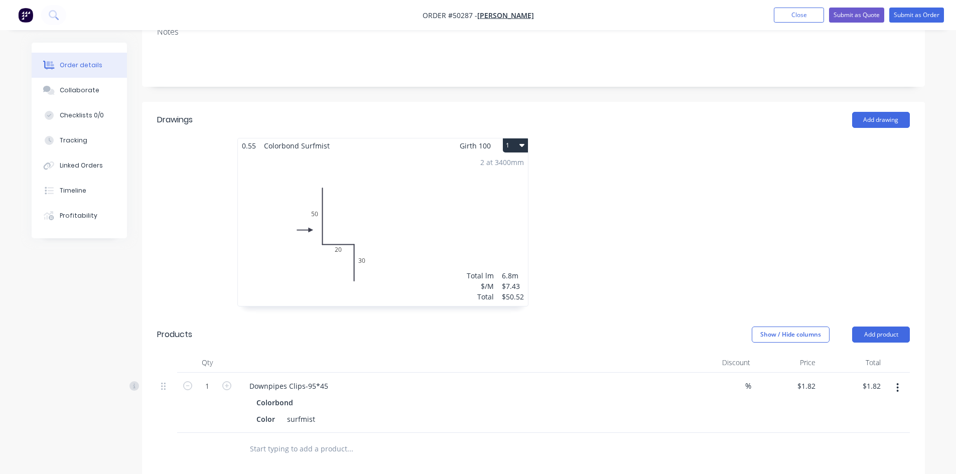
scroll to position [251, 0]
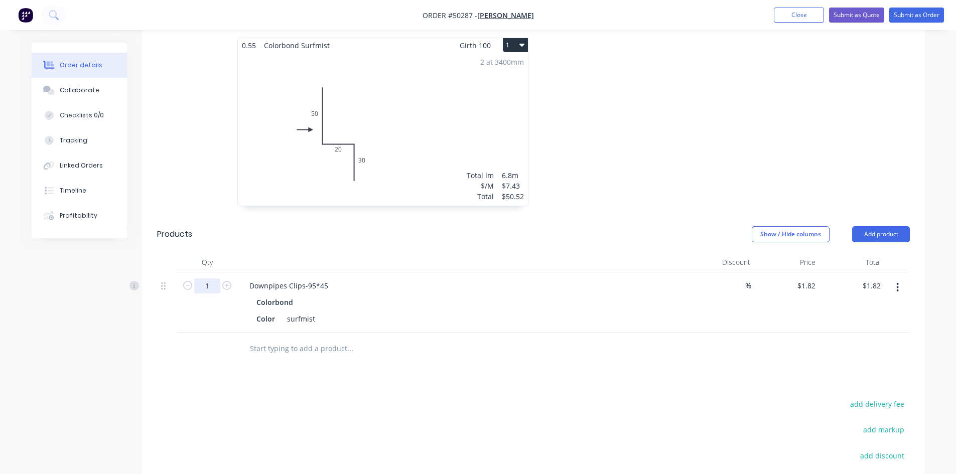
click at [204, 285] on input "1" at bounding box center [207, 286] width 26 height 15
click at [898, 281] on button "button" at bounding box center [898, 288] width 24 height 18
click at [852, 376] on div "Delete" at bounding box center [861, 374] width 77 height 15
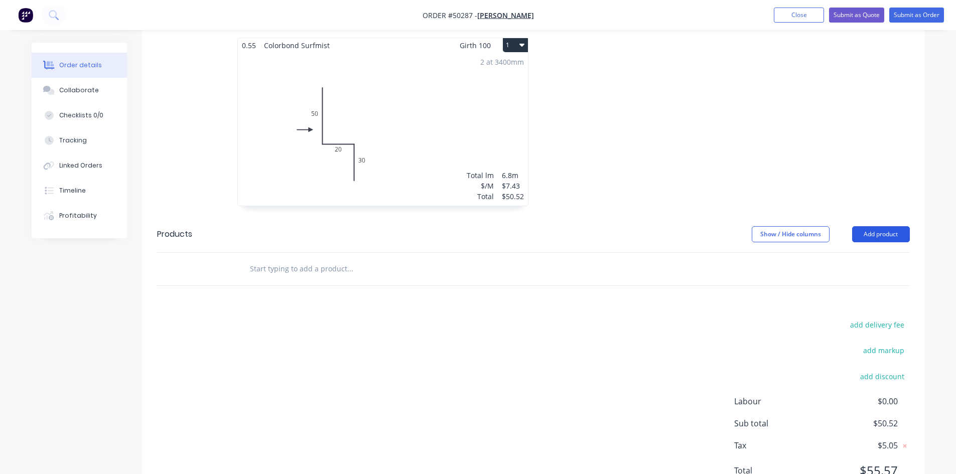
click at [882, 232] on button "Add product" at bounding box center [881, 234] width 58 height 16
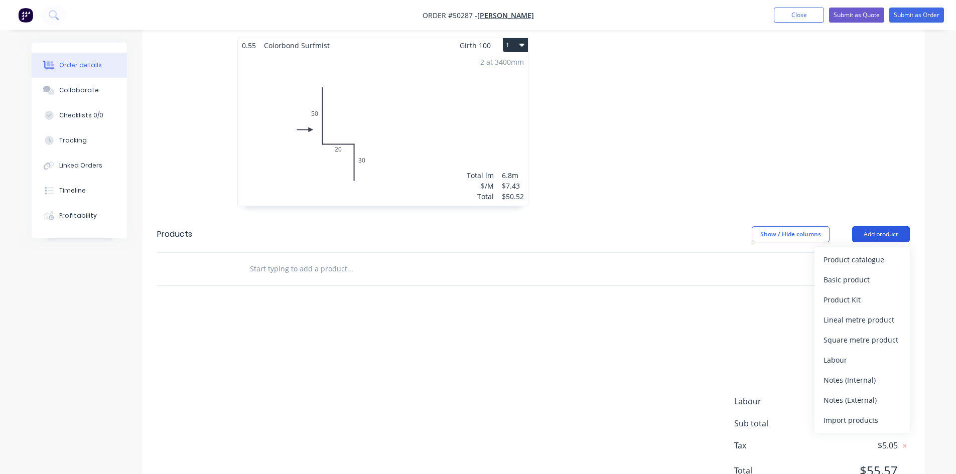
click at [871, 259] on div "Product catalogue" at bounding box center [861, 259] width 77 height 15
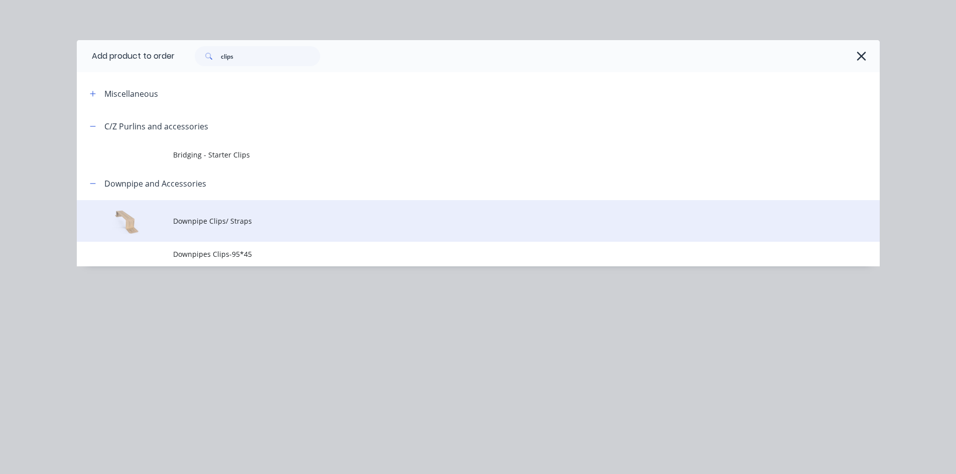
click at [258, 225] on span "Downpipe Clips/ Straps" at bounding box center [455, 221] width 565 height 11
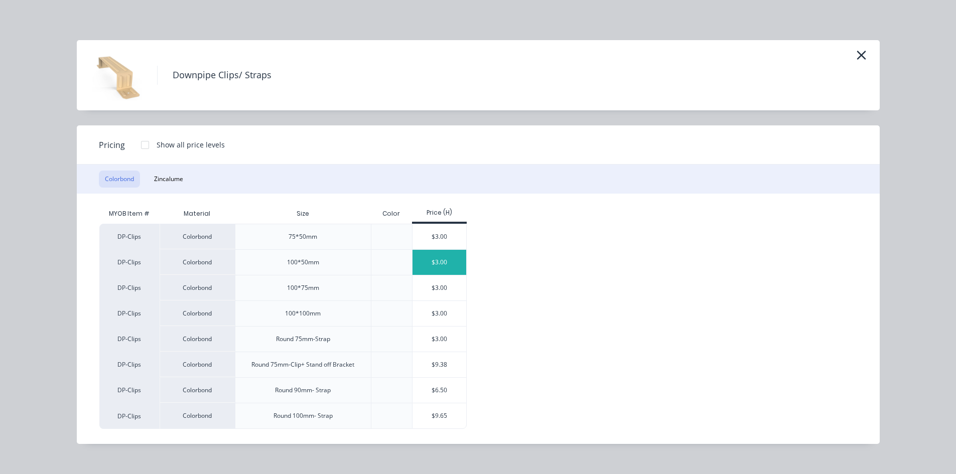
click at [433, 264] on div "$3.00" at bounding box center [439, 262] width 54 height 25
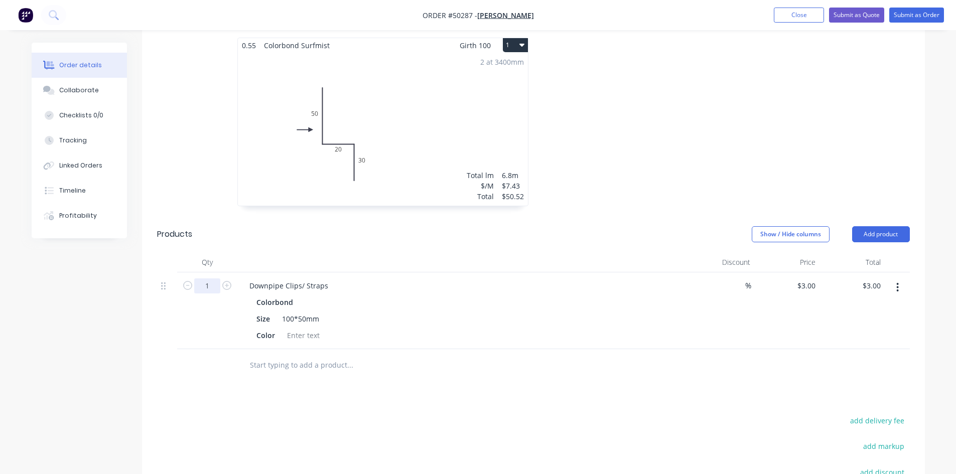
click at [213, 285] on input "1" at bounding box center [207, 286] width 26 height 15
type input "13"
type input "$39.00"
click at [645, 283] on div "Downpipe Clips/ Straps" at bounding box center [463, 286] width 444 height 15
click at [897, 291] on icon "button" at bounding box center [898, 287] width 2 height 9
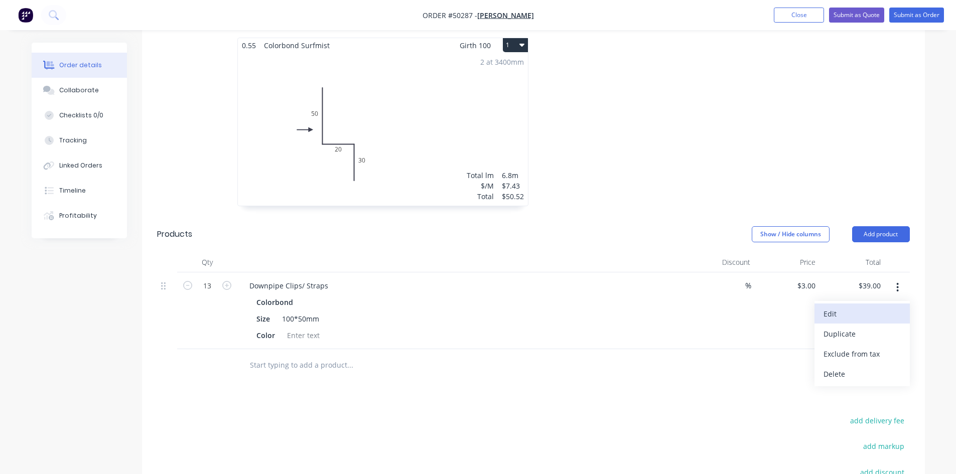
click at [868, 309] on div "Edit" at bounding box center [861, 314] width 77 height 15
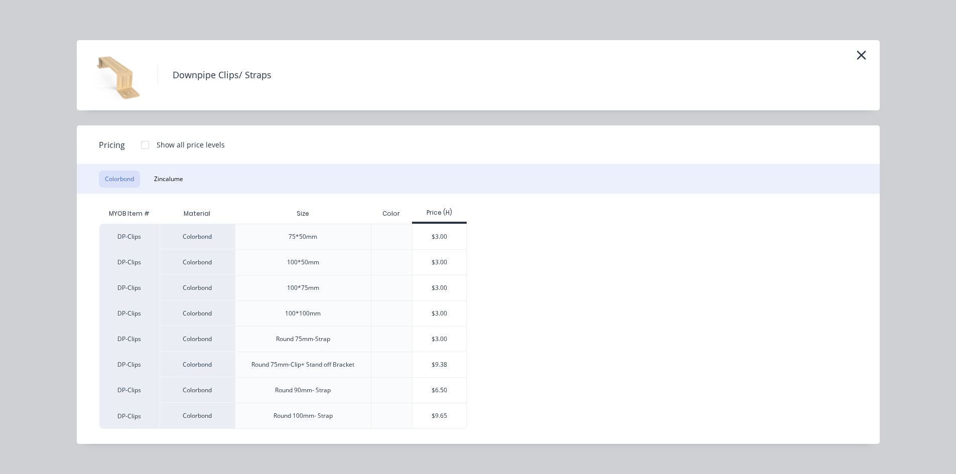
click at [857, 46] on div "Downpipe Clips/ Straps" at bounding box center [478, 75] width 803 height 70
click at [863, 55] on icon "button" at bounding box center [861, 55] width 11 height 14
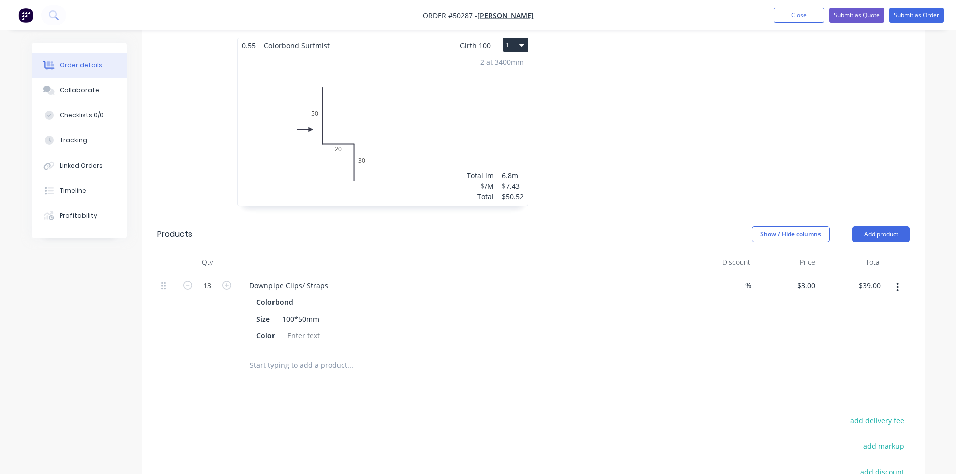
click at [899, 290] on button "button" at bounding box center [898, 288] width 24 height 18
click at [898, 338] on div "Duplicate" at bounding box center [861, 334] width 77 height 15
click at [896, 362] on button "button" at bounding box center [898, 364] width 24 height 18
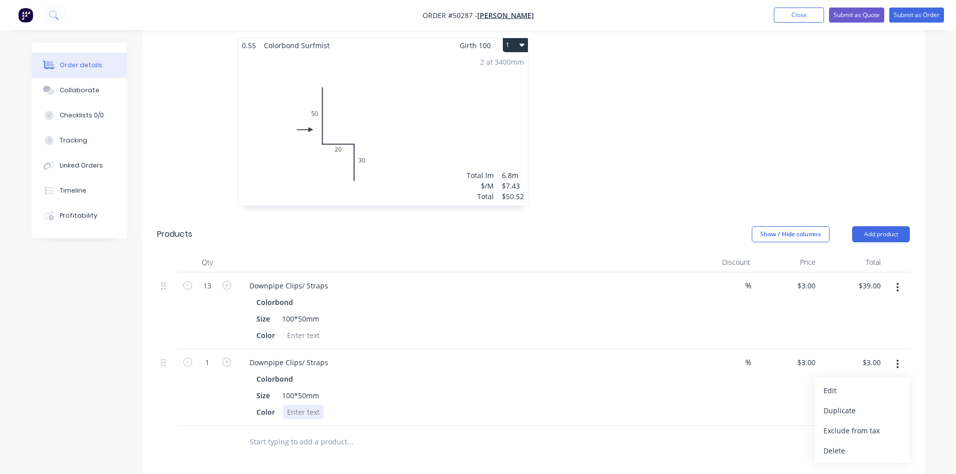
click at [468, 411] on div "Color" at bounding box center [461, 412] width 418 height 15
click at [210, 364] on input "1" at bounding box center [207, 362] width 26 height 15
type input "3"
type input "$9.00"
click at [354, 399] on div "Size 100*50mm" at bounding box center [461, 395] width 418 height 15
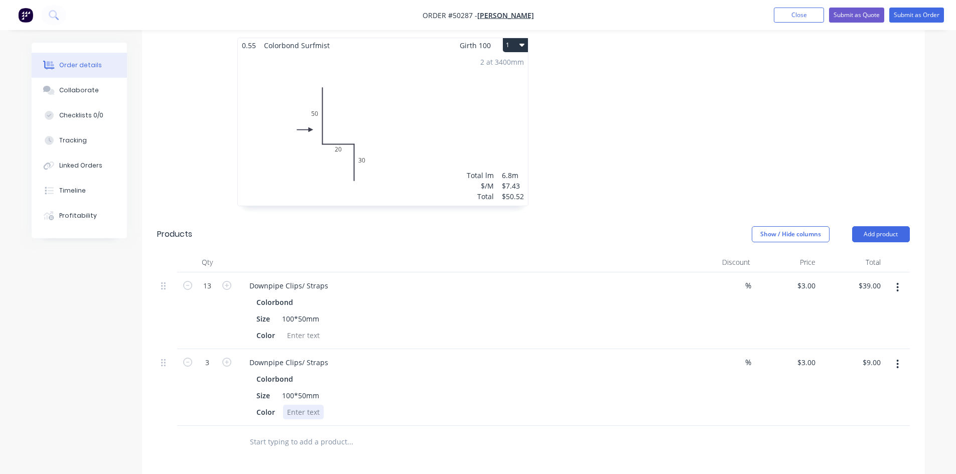
click at [321, 413] on div at bounding box center [303, 412] width 41 height 15
click at [300, 332] on div at bounding box center [303, 335] width 41 height 15
click at [395, 345] on div "Downpipe Clips/ Straps Colorbond Size 100*50mm Color surfmist" at bounding box center [463, 310] width 452 height 77
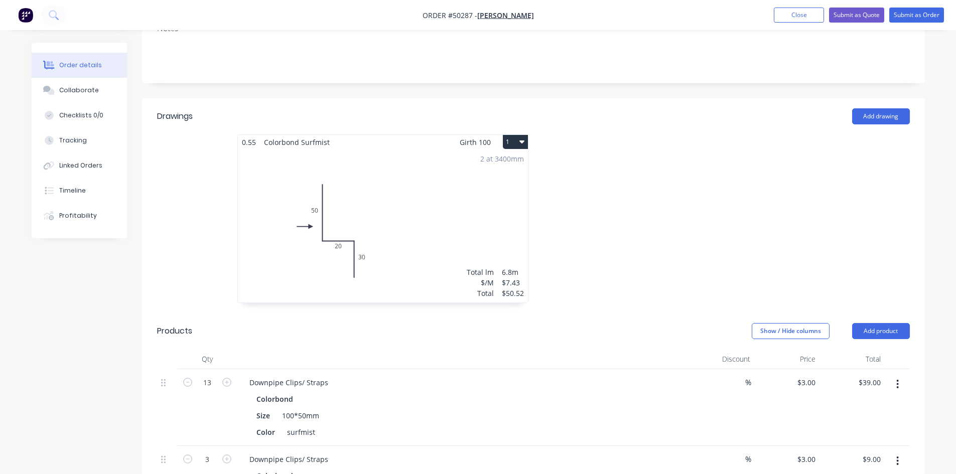
scroll to position [18, 0]
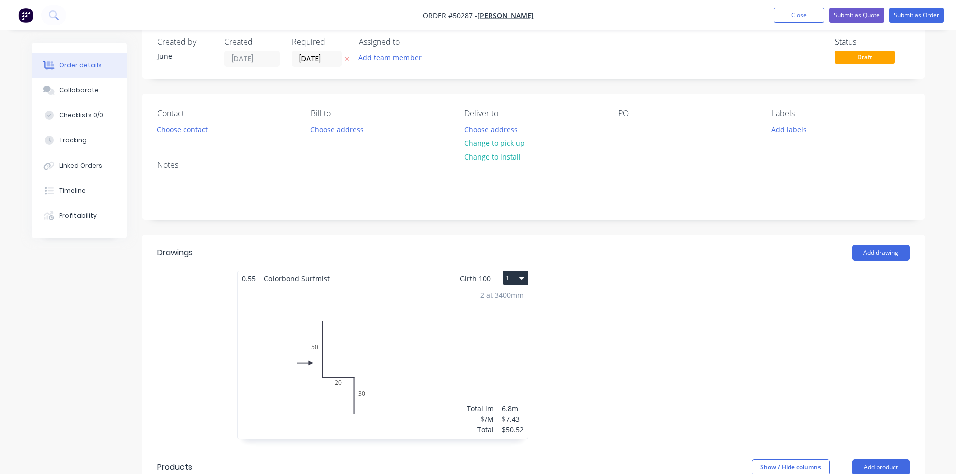
click at [609, 351] on div at bounding box center [683, 360] width 301 height 179
click at [482, 143] on button "Change to pick up" at bounding box center [494, 143] width 71 height 14
click at [193, 133] on button "Choose contact" at bounding box center [182, 129] width 62 height 14
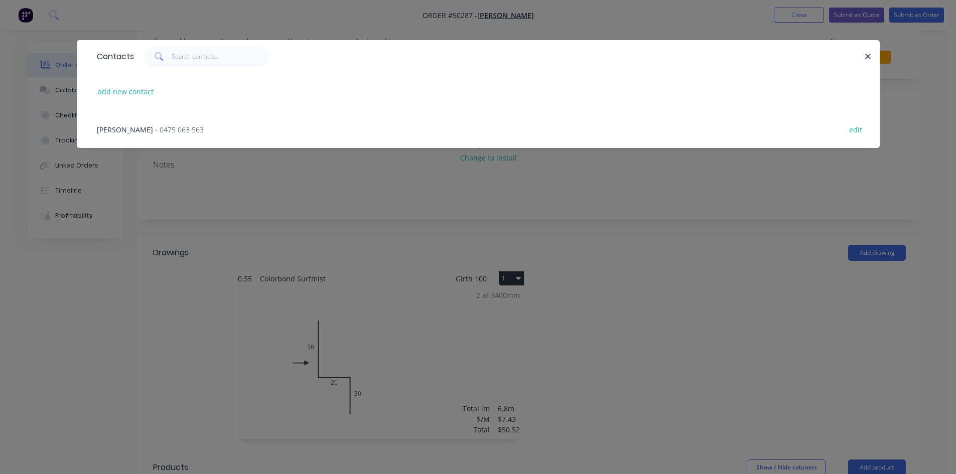
click at [147, 134] on div "Jun Chen - 0475 063 563" at bounding box center [150, 129] width 107 height 11
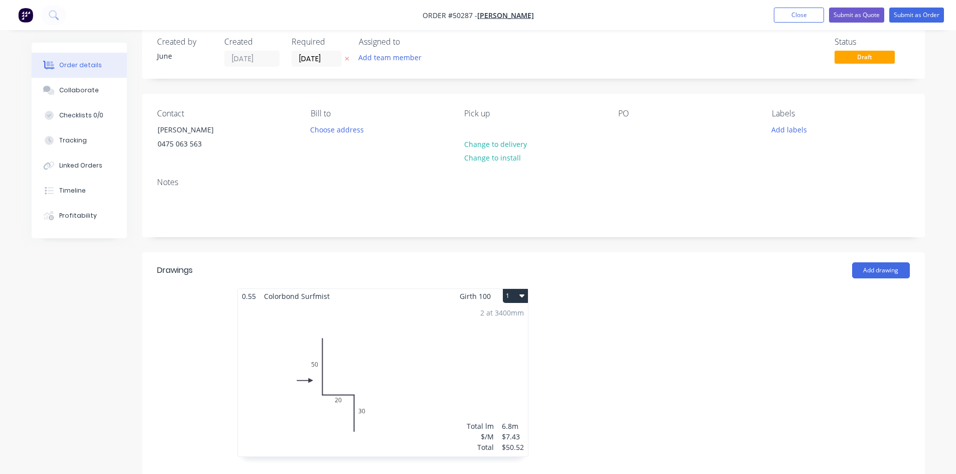
click at [650, 143] on div "PO" at bounding box center [686, 132] width 137 height 46
click at [921, 13] on button "Submit as Order" at bounding box center [916, 15] width 55 height 15
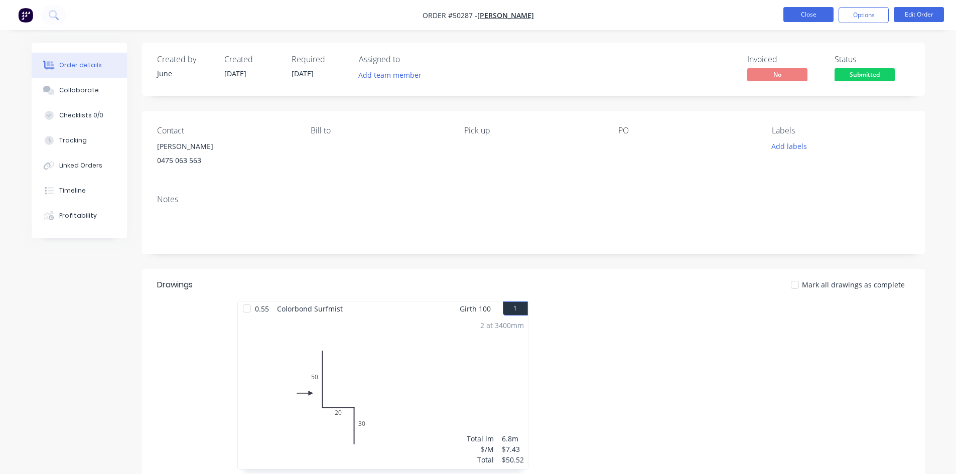
click at [803, 15] on button "Close" at bounding box center [808, 14] width 50 height 15
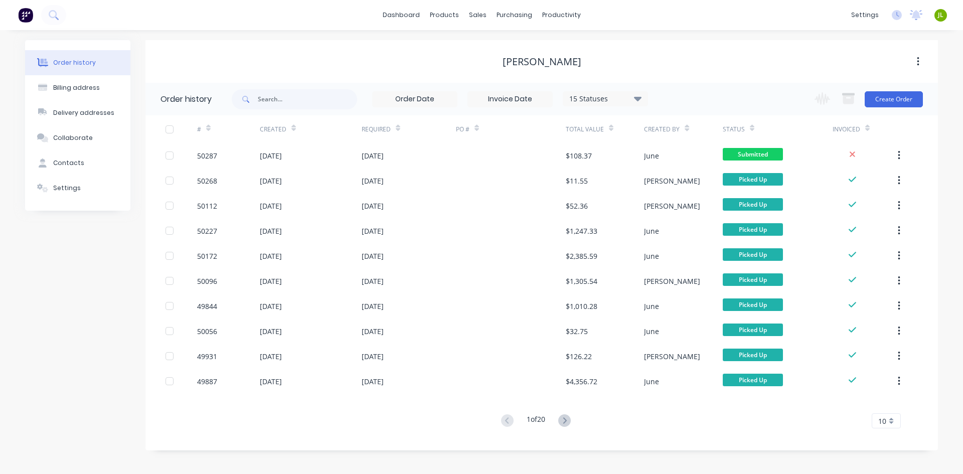
click at [875, 111] on div "Change order status Submitted Ready for Delivery Ready To Pick Up Monday Tuesda…" at bounding box center [866, 99] width 114 height 33
click at [894, 93] on button "Create Order" at bounding box center [894, 99] width 58 height 16
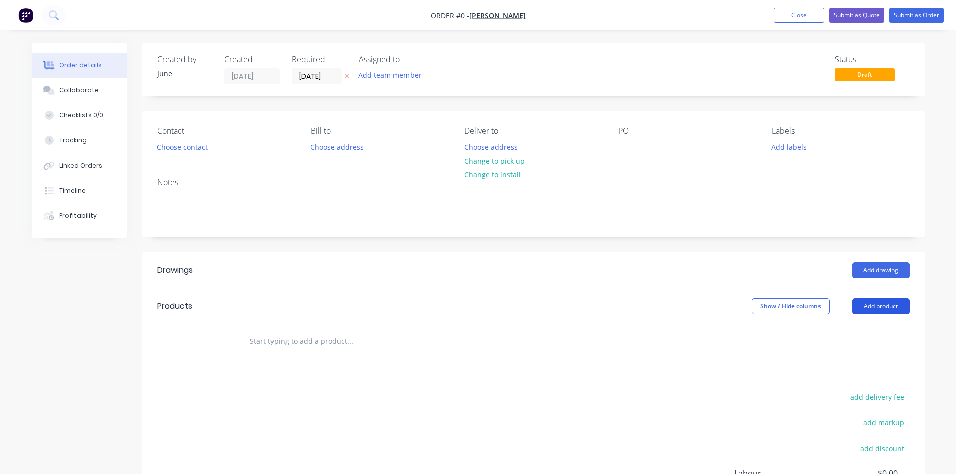
click at [888, 301] on button "Add product" at bounding box center [881, 307] width 58 height 16
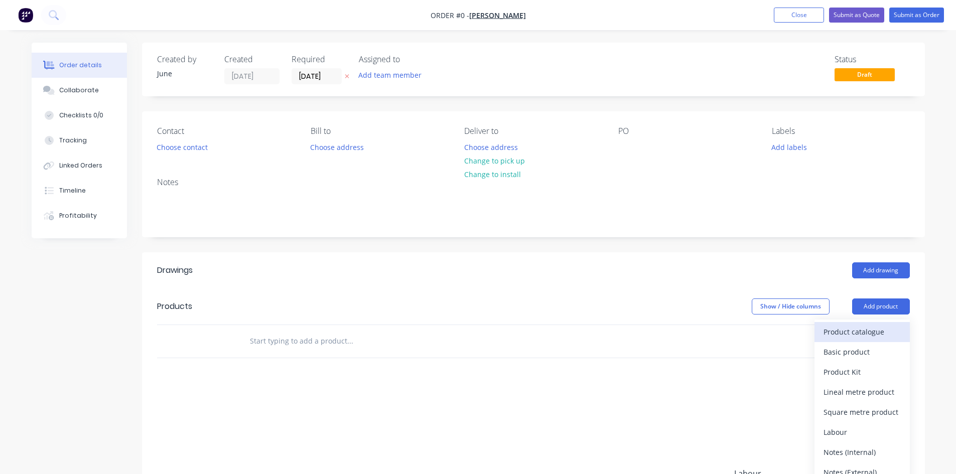
click at [875, 335] on div "Product catalogue" at bounding box center [861, 332] width 77 height 15
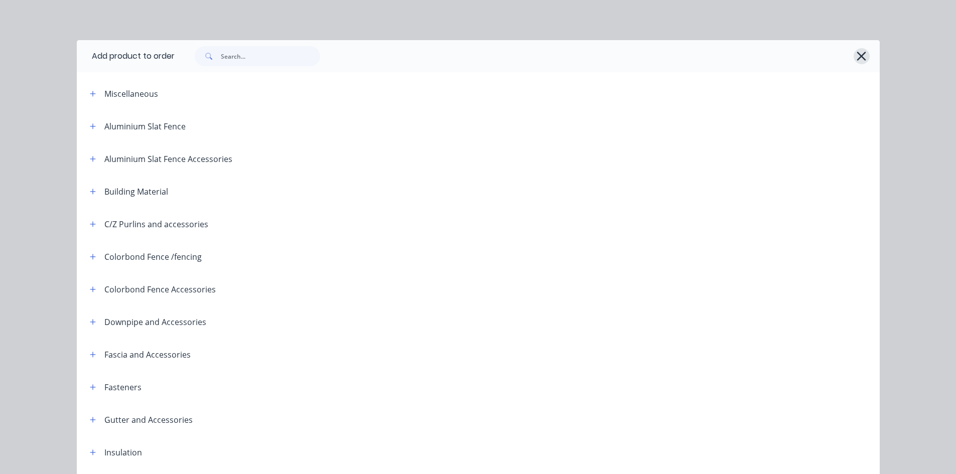
click at [856, 60] on icon "button" at bounding box center [861, 56] width 11 height 14
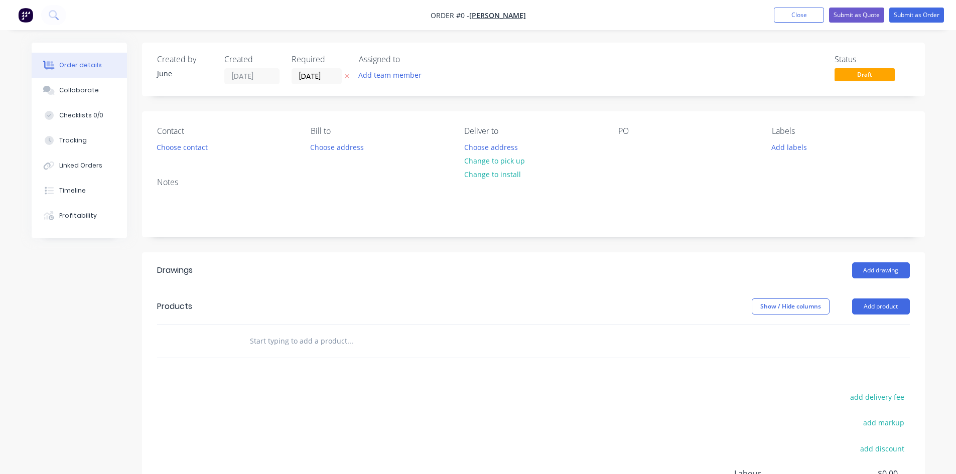
click at [850, 271] on div "Add drawing" at bounding box center [613, 270] width 593 height 16
click at [859, 271] on button "Add drawing" at bounding box center [881, 270] width 58 height 16
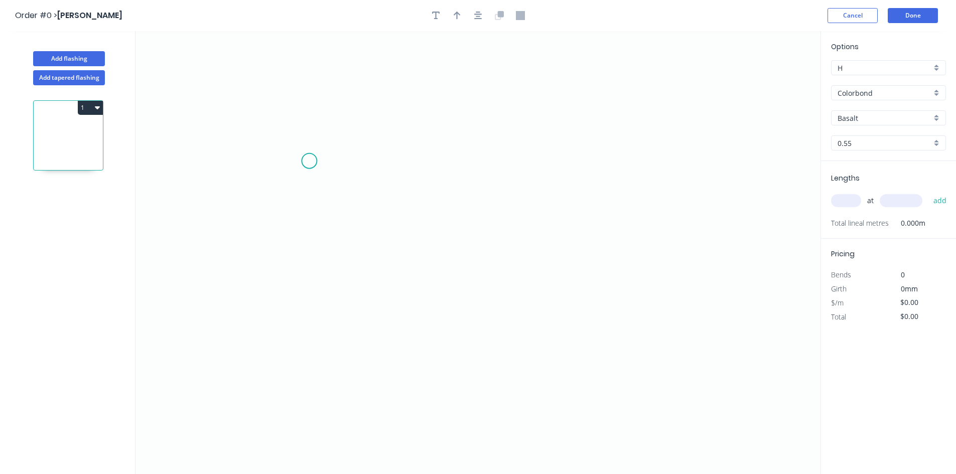
click at [309, 162] on icon "0" at bounding box center [477, 252] width 685 height 443
click at [346, 161] on icon "0" at bounding box center [477, 252] width 685 height 443
click at [343, 308] on icon "0 ?" at bounding box center [477, 252] width 685 height 443
click at [649, 306] on icon "0 ? ?" at bounding box center [477, 252] width 685 height 443
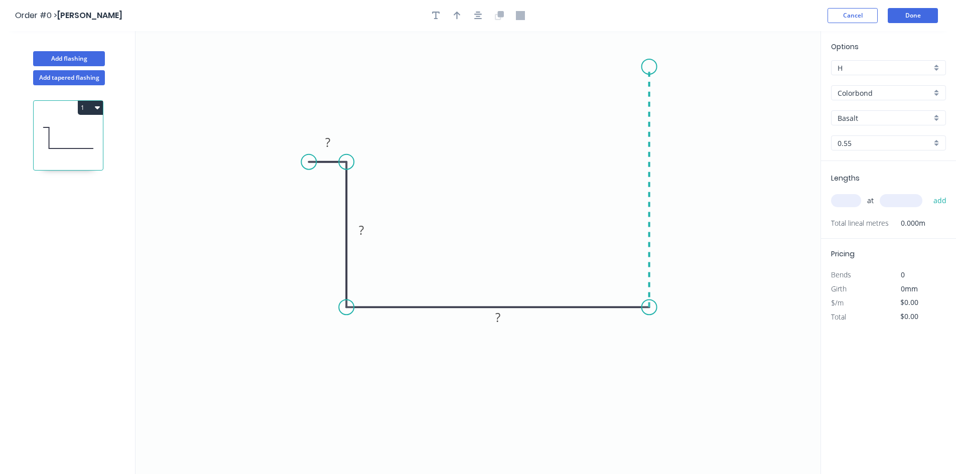
click at [651, 67] on icon "0 ? ? ?" at bounding box center [477, 252] width 685 height 443
click at [651, 67] on circle at bounding box center [649, 66] width 15 height 15
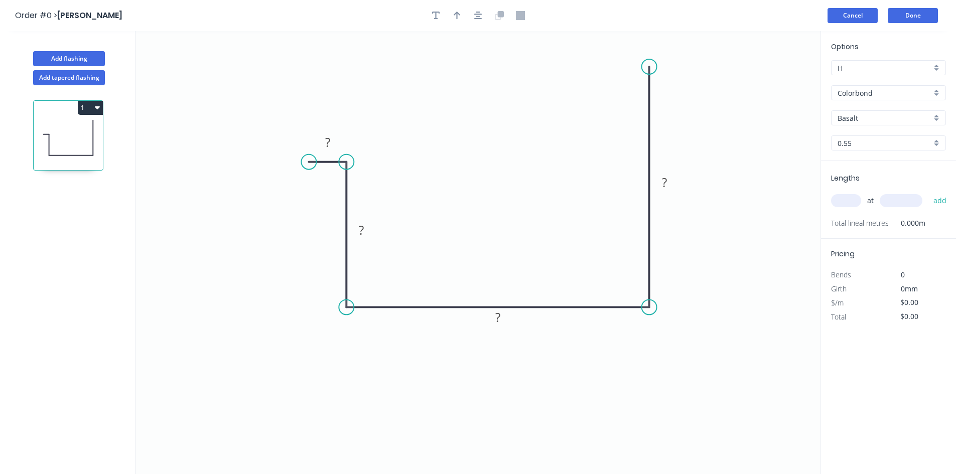
click at [847, 11] on button "Cancel" at bounding box center [852, 15] width 50 height 15
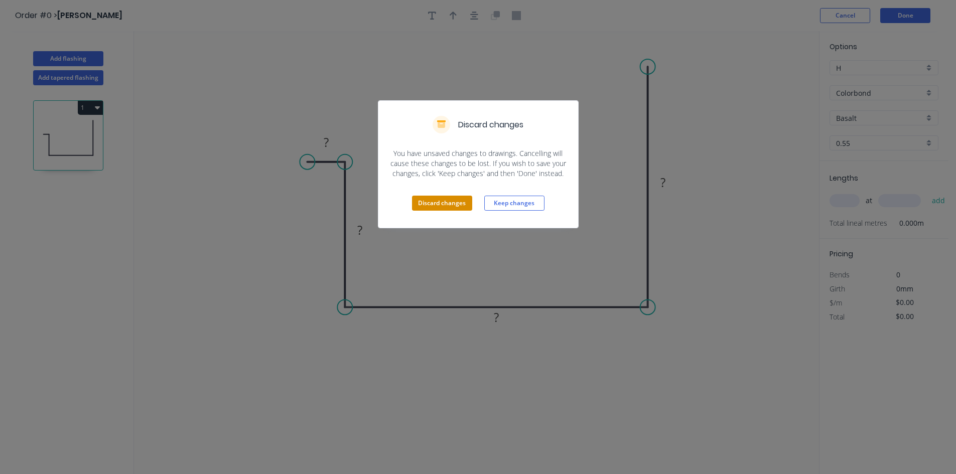
click at [439, 202] on button "Discard changes" at bounding box center [442, 203] width 60 height 15
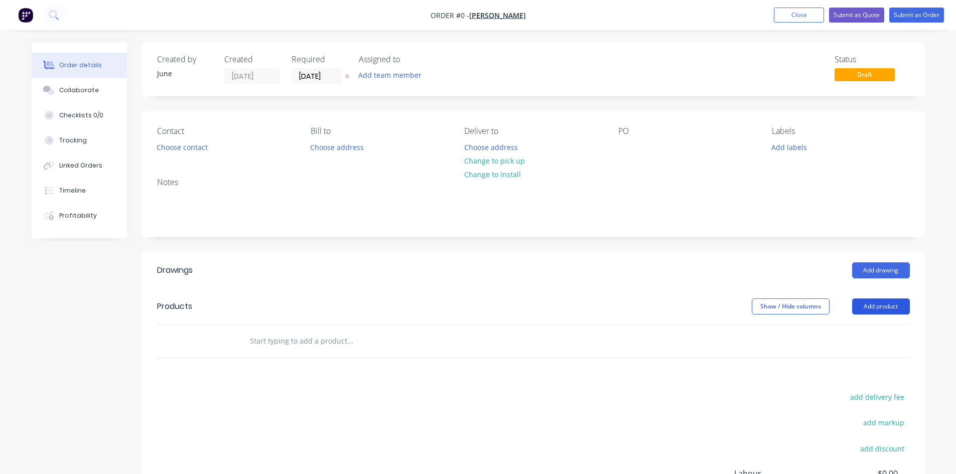
click at [899, 305] on button "Add product" at bounding box center [881, 307] width 58 height 16
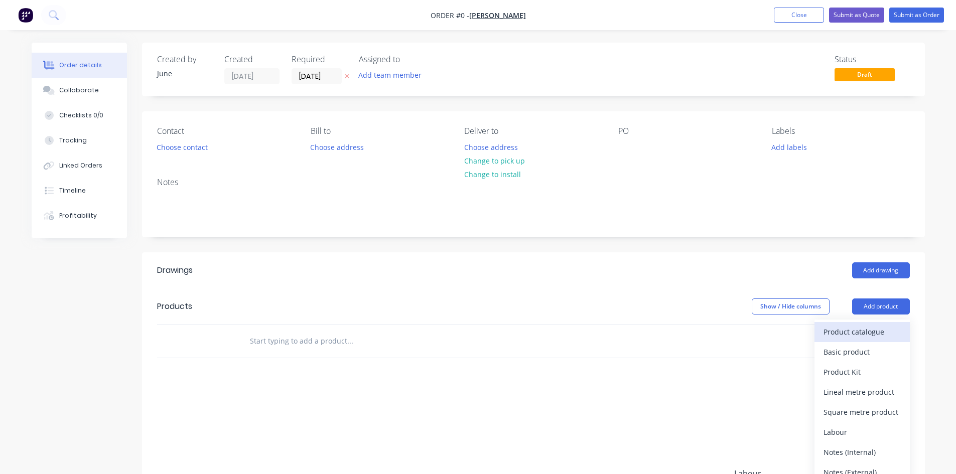
click at [850, 337] on div "Product catalogue" at bounding box center [861, 332] width 77 height 15
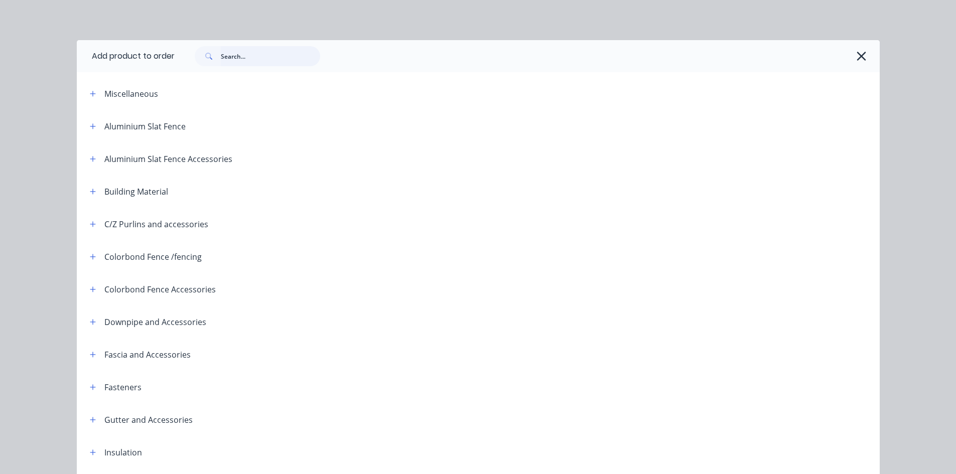
click at [253, 57] on input "text" at bounding box center [270, 56] width 99 height 20
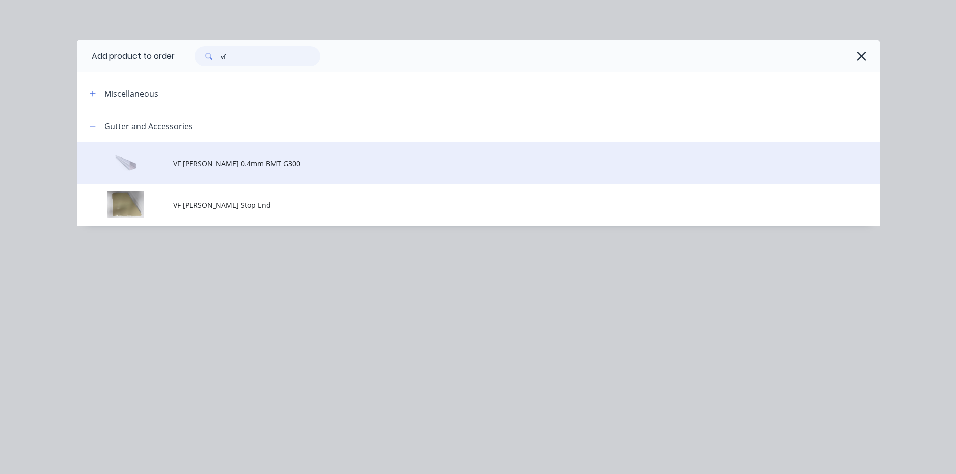
type input "vf"
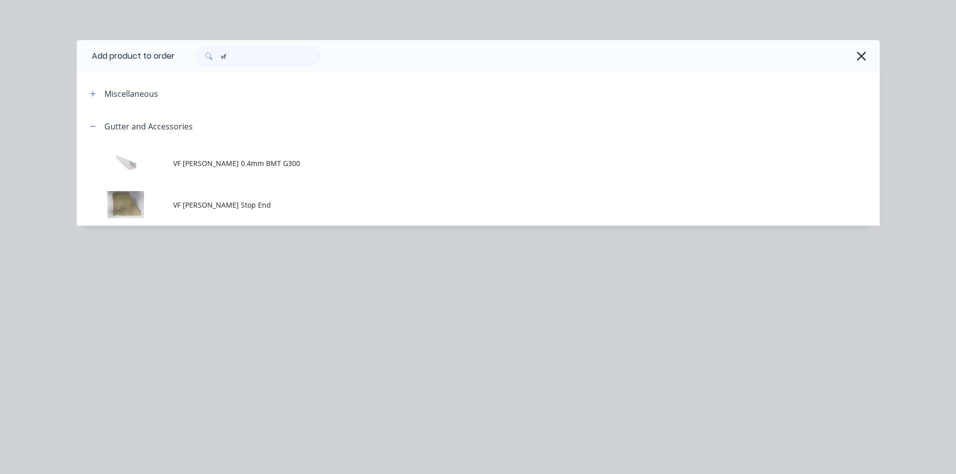
drag, startPoint x: 209, startPoint y: 167, endPoint x: 208, endPoint y: 154, distance: 13.1
click at [210, 167] on span "VF Patio Gutter 0.4mm BMT G300" at bounding box center [455, 163] width 565 height 11
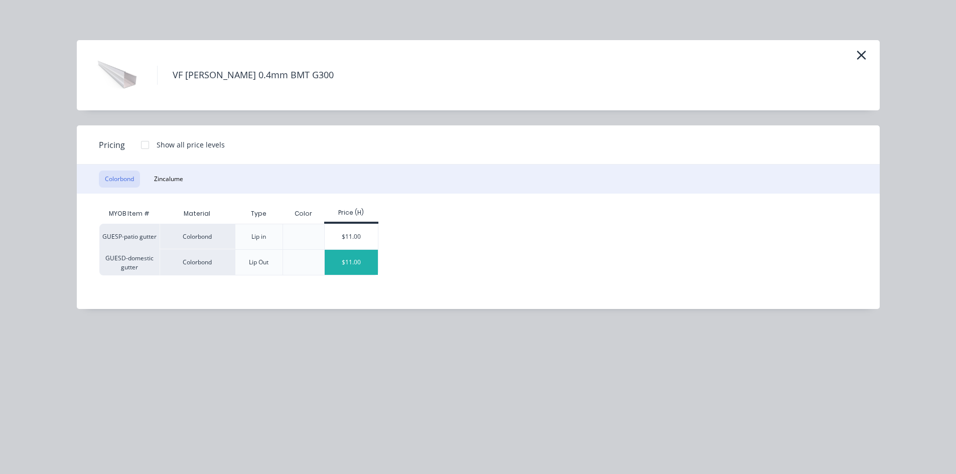
click at [368, 260] on div "$11.00" at bounding box center [352, 262] width 54 height 25
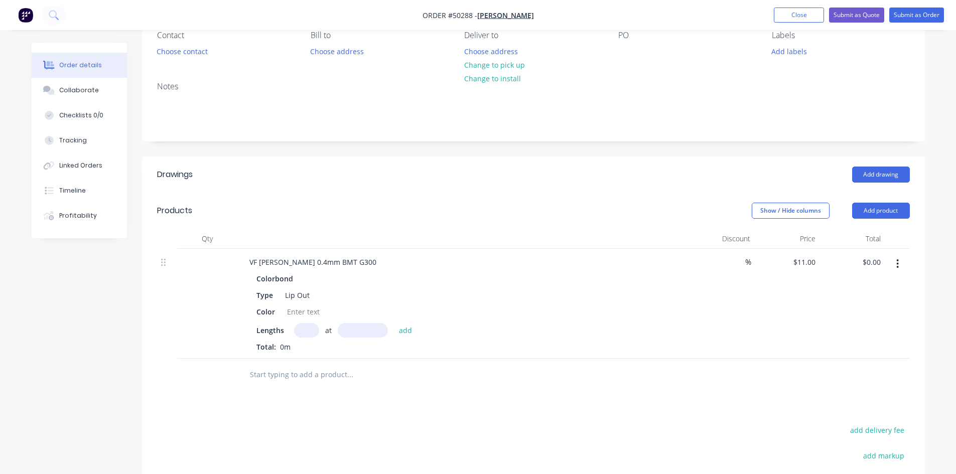
scroll to position [100, 0]
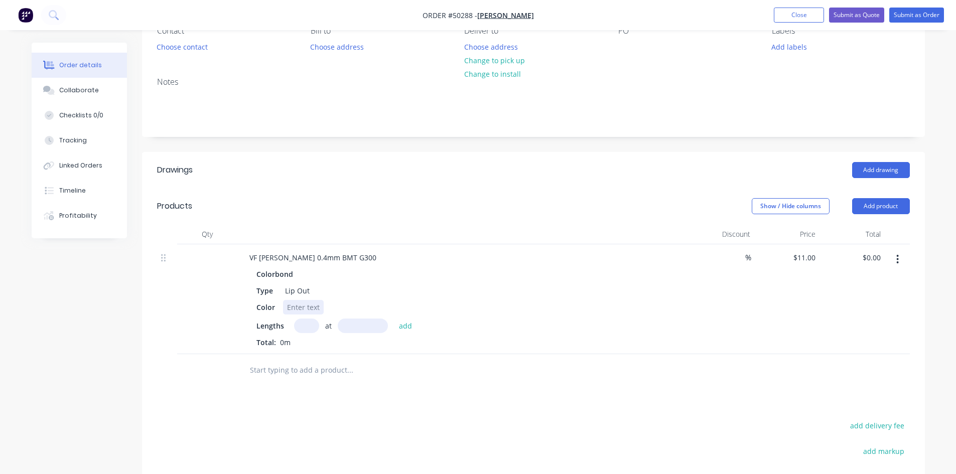
click at [288, 310] on div at bounding box center [303, 307] width 41 height 15
click at [357, 290] on div "Type Lip Out" at bounding box center [461, 291] width 418 height 15
click at [306, 322] on input "text" at bounding box center [306, 326] width 25 height 15
type input "1"
click at [360, 331] on input "text" at bounding box center [363, 326] width 50 height 15
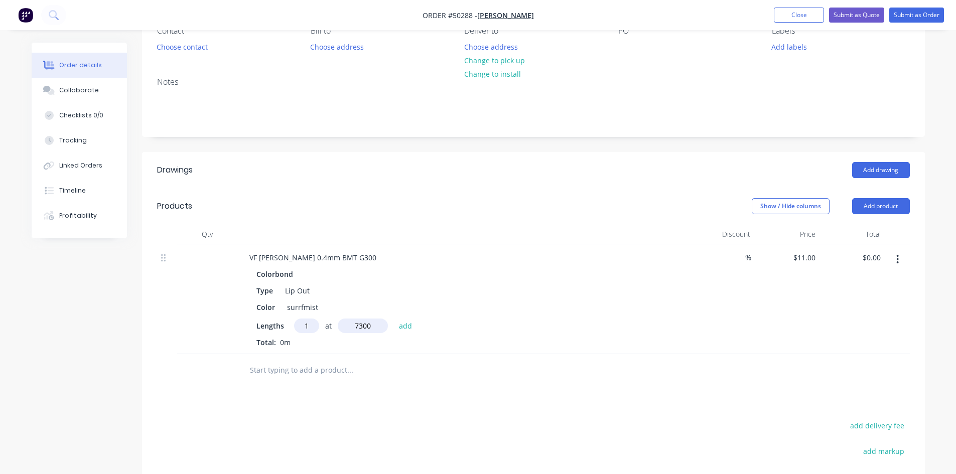
type input "7300"
click at [394, 319] on button "add" at bounding box center [406, 326] width 24 height 14
type input "$80.30"
click at [862, 200] on button "Add product" at bounding box center [881, 206] width 58 height 16
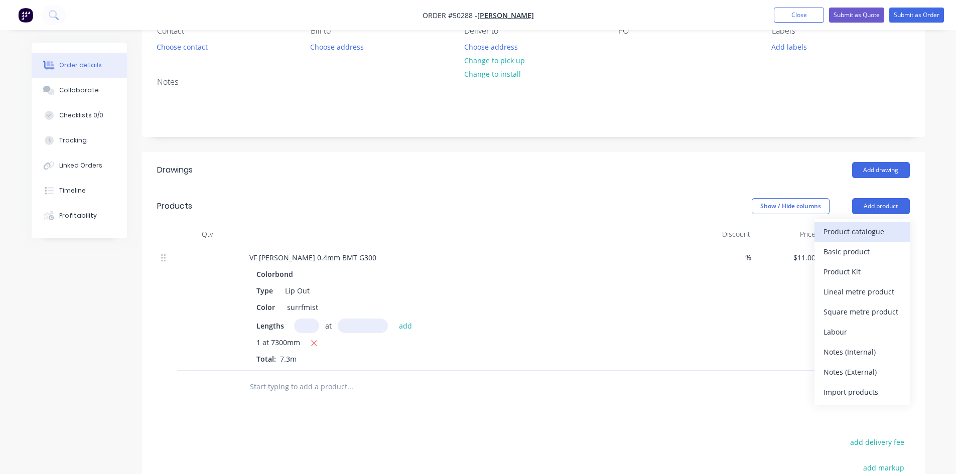
click at [861, 236] on div "Product catalogue" at bounding box center [861, 231] width 77 height 15
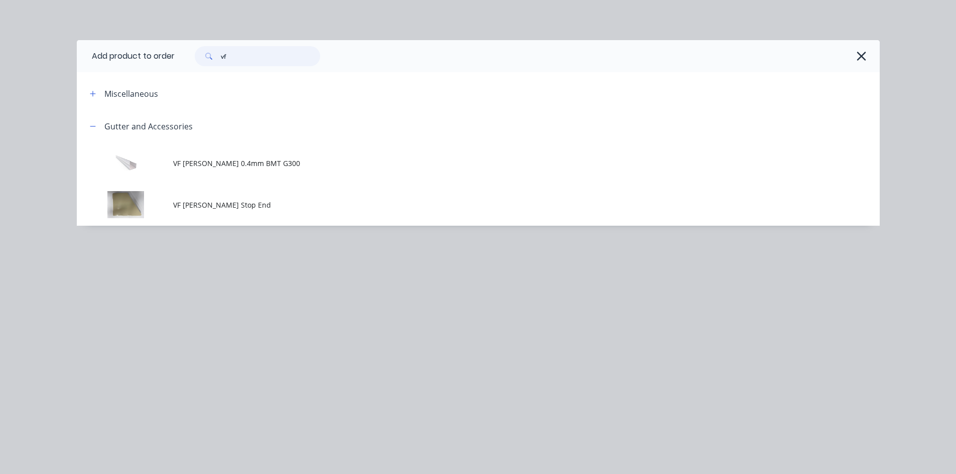
drag, startPoint x: 251, startPoint y: 61, endPoint x: 189, endPoint y: 75, distance: 63.7
click at [189, 75] on div "Add product to order vf Miscellaneous Gutter and Accessories VF Patio Gutter 0.…" at bounding box center [478, 133] width 803 height 186
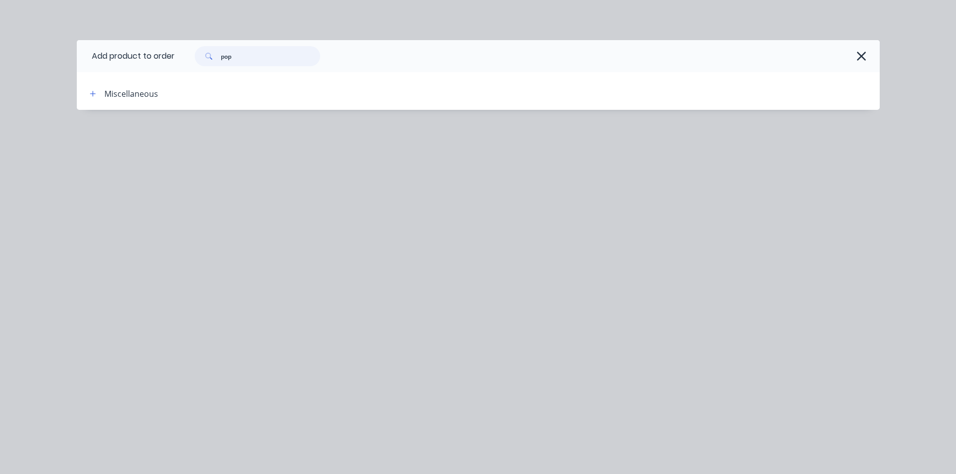
drag, startPoint x: 254, startPoint y: 61, endPoint x: 231, endPoint y: 55, distance: 23.7
click at [231, 55] on input "pop" at bounding box center [270, 56] width 99 height 20
drag, startPoint x: 238, startPoint y: 59, endPoint x: 176, endPoint y: 61, distance: 62.7
click at [176, 61] on div "pop" at bounding box center [522, 56] width 695 height 20
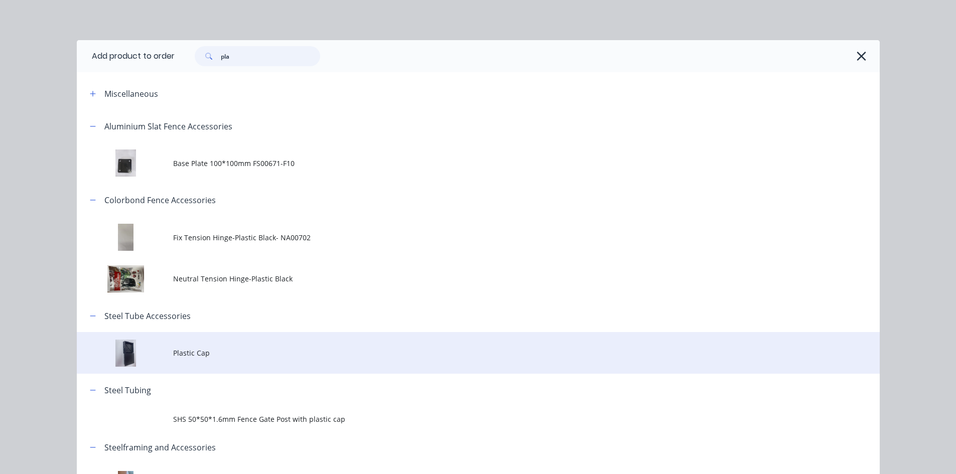
type input "pla"
click at [182, 366] on td "Plastic Cap" at bounding box center [526, 353] width 707 height 42
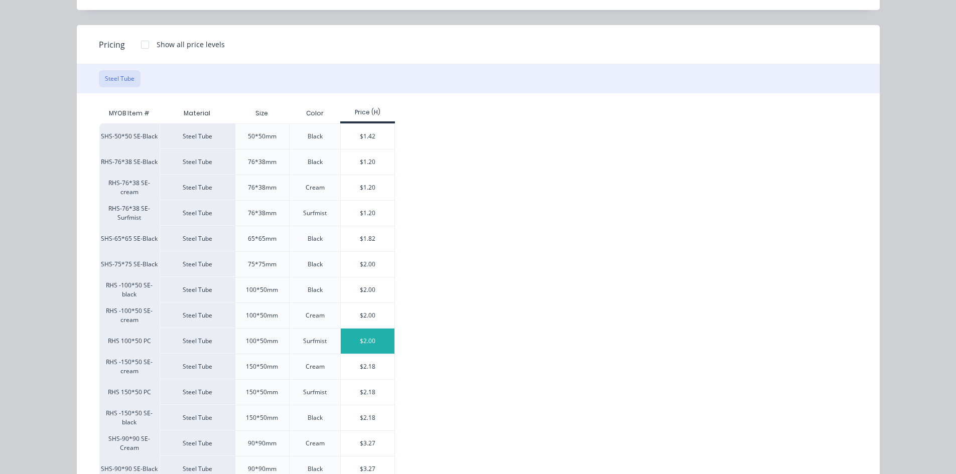
click at [371, 343] on div "$2.00" at bounding box center [368, 341] width 54 height 25
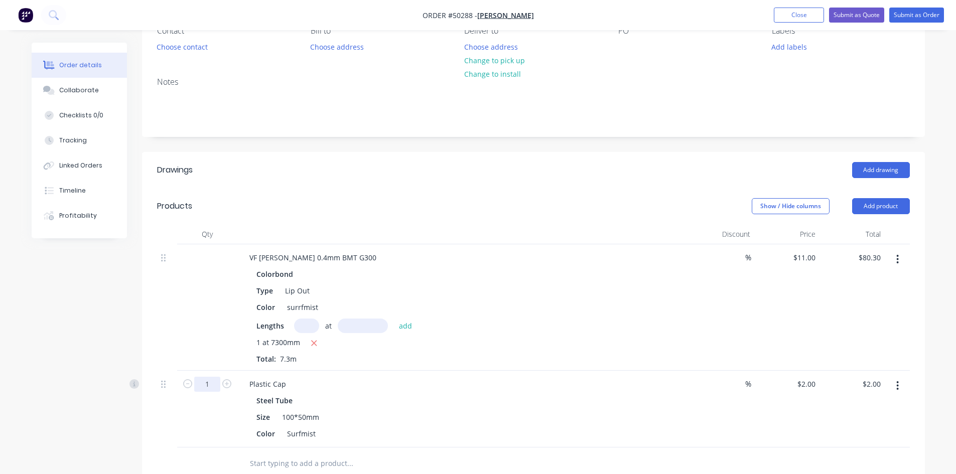
click at [205, 387] on input "1" at bounding box center [207, 384] width 26 height 15
type input "5"
type input "$10.00"
click at [460, 428] on div "Color Surfmist" at bounding box center [461, 434] width 418 height 15
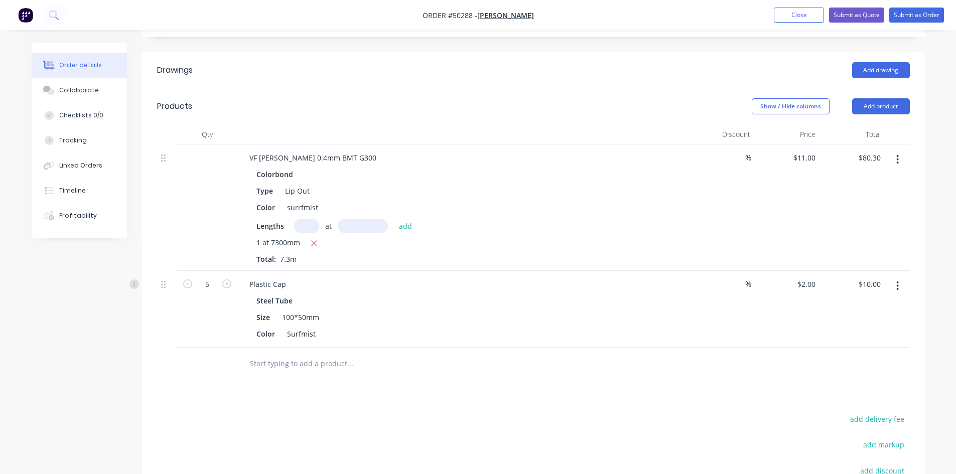
scroll to position [251, 0]
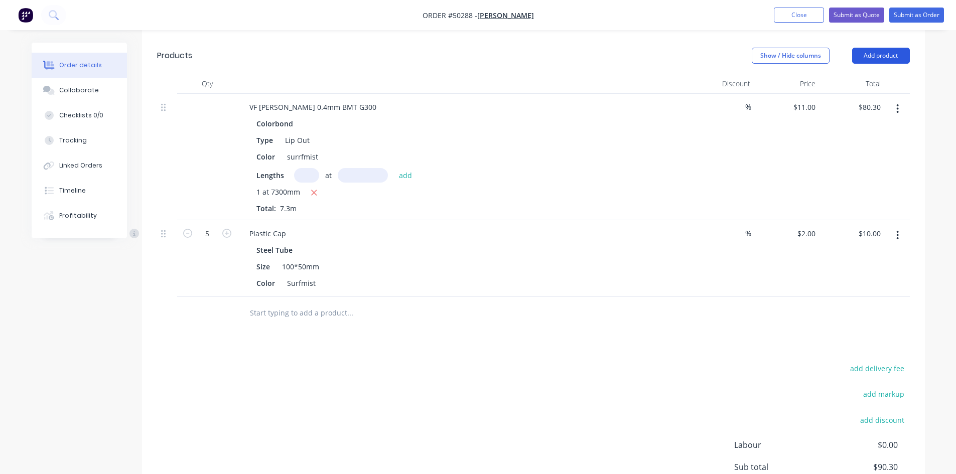
click at [883, 60] on button "Add product" at bounding box center [881, 56] width 58 height 16
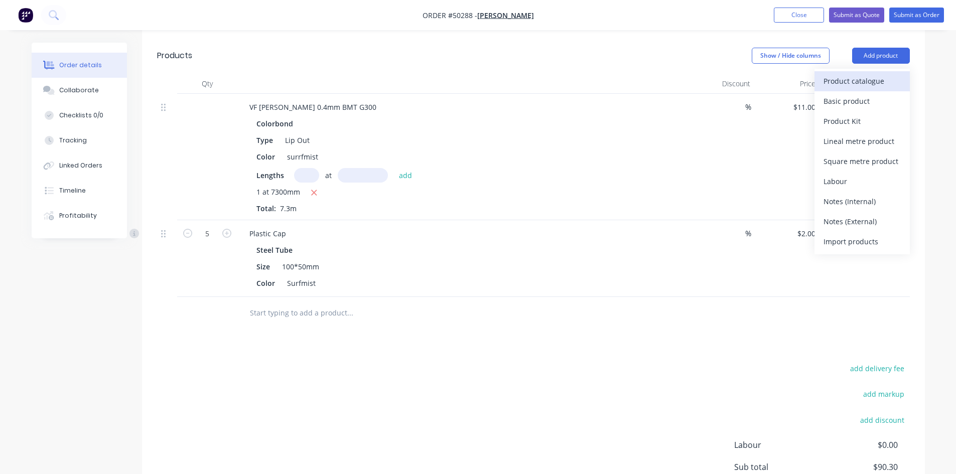
click at [872, 82] on div "Product catalogue" at bounding box center [861, 81] width 77 height 15
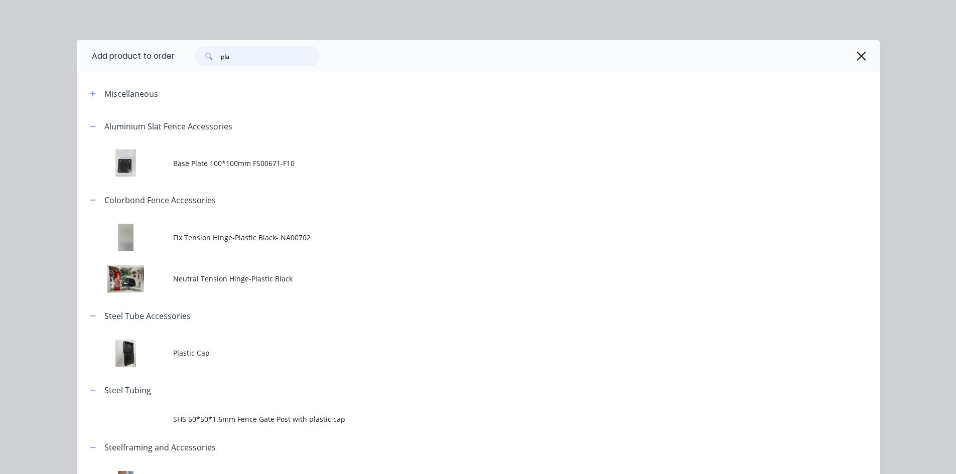
drag, startPoint x: 261, startPoint y: 59, endPoint x: 151, endPoint y: 60, distance: 109.9
click at [151, 60] on header "Add product to order pla" at bounding box center [478, 56] width 803 height 32
type input "down"
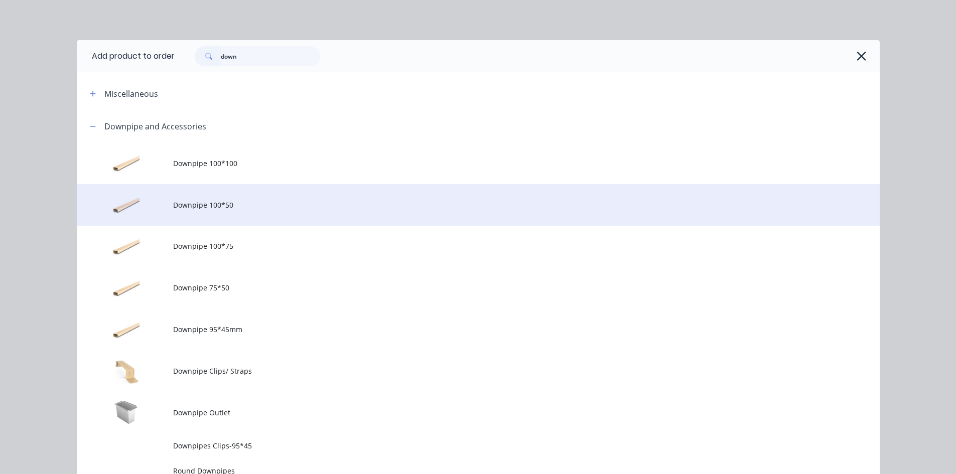
click at [255, 208] on span "Downpipe 100*50" at bounding box center [455, 205] width 565 height 11
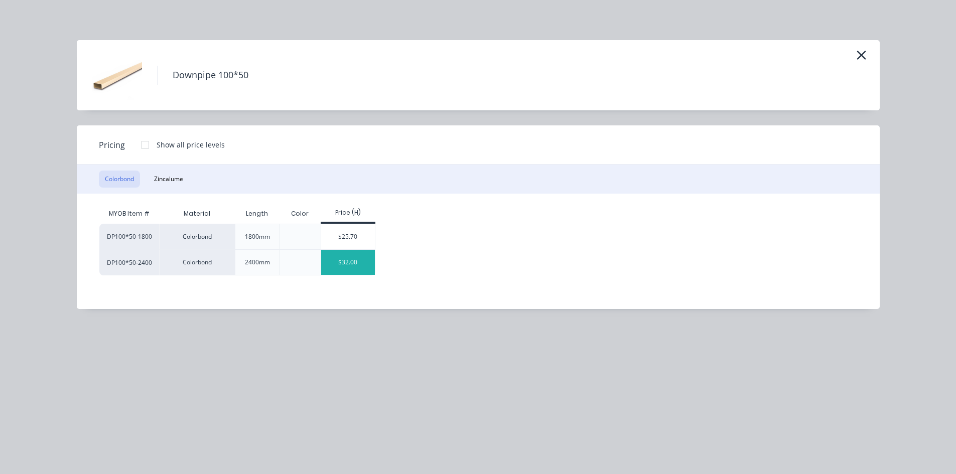
click at [358, 256] on div "$32.00" at bounding box center [348, 262] width 54 height 25
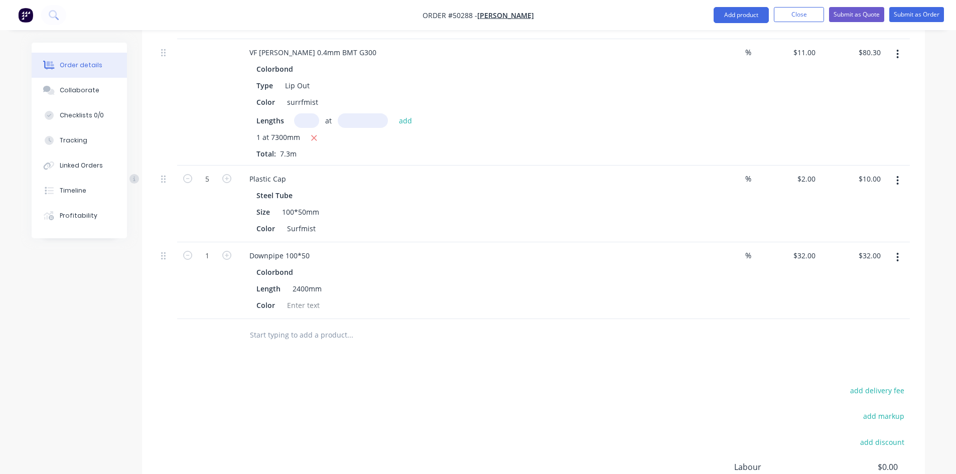
scroll to position [351, 0]
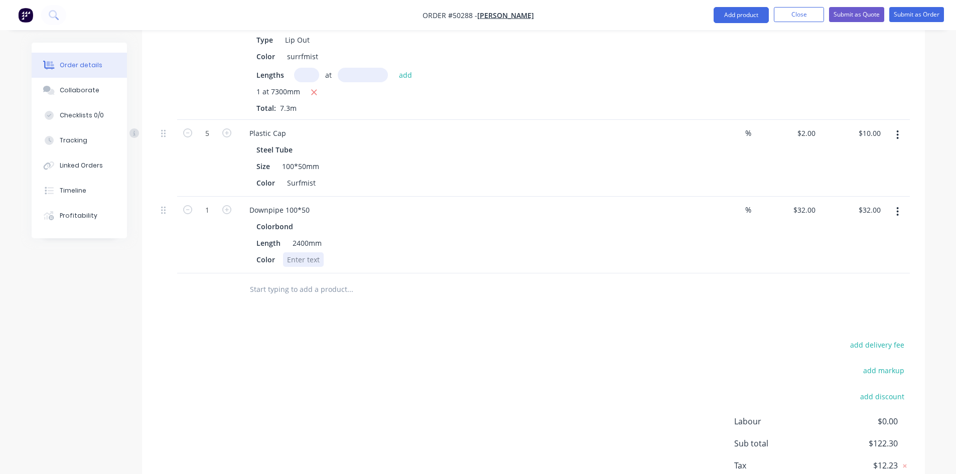
click at [306, 259] on div at bounding box center [303, 259] width 41 height 15
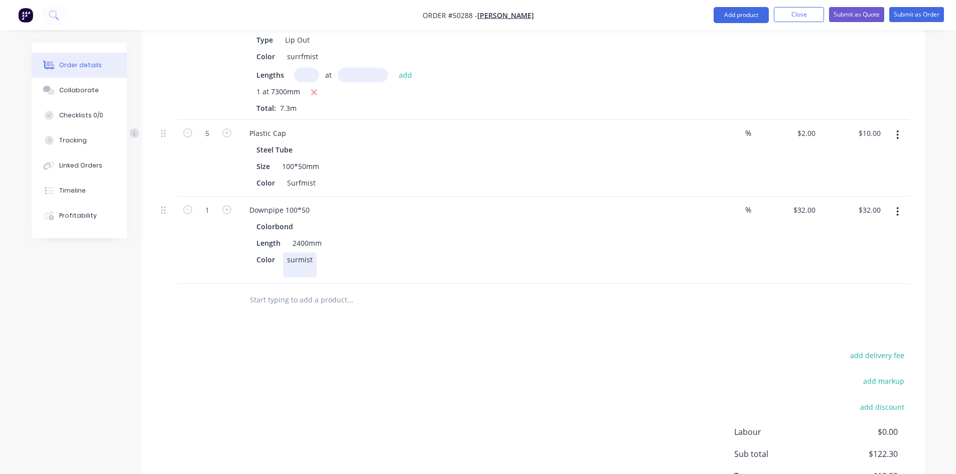
click at [299, 261] on div "surmist" at bounding box center [300, 264] width 34 height 25
click at [462, 277] on div "Color surfmist" at bounding box center [461, 264] width 418 height 25
click at [906, 211] on button "button" at bounding box center [898, 212] width 24 height 18
click at [630, 271] on div "Color surfmist" at bounding box center [461, 264] width 418 height 25
click at [720, 14] on button "Add product" at bounding box center [741, 15] width 55 height 16
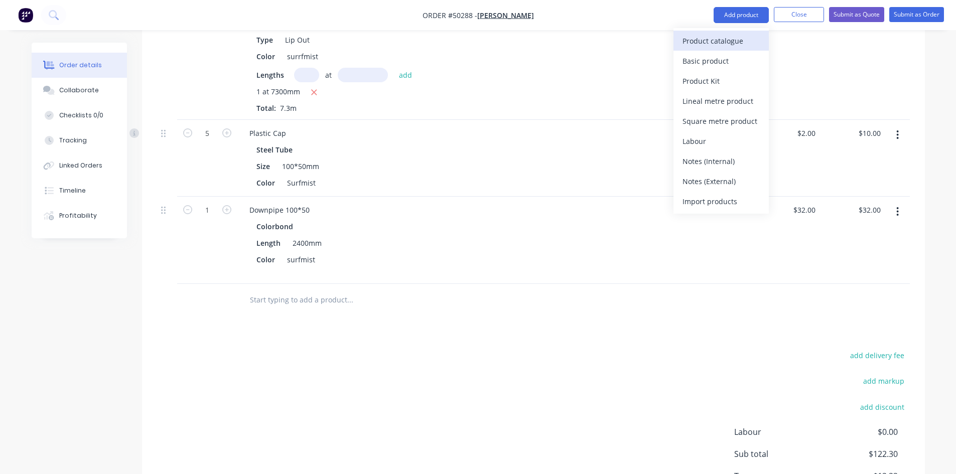
click at [703, 48] on div "Product catalogue" at bounding box center [720, 41] width 77 height 15
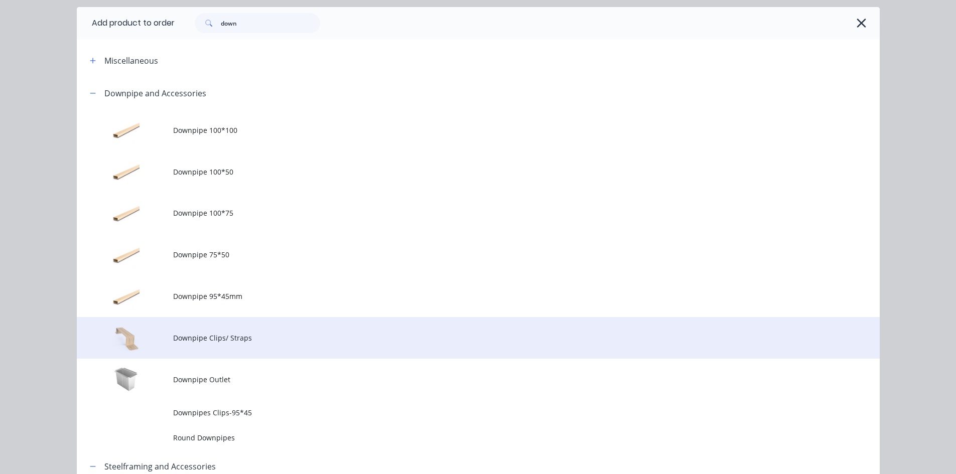
scroll to position [50, 0]
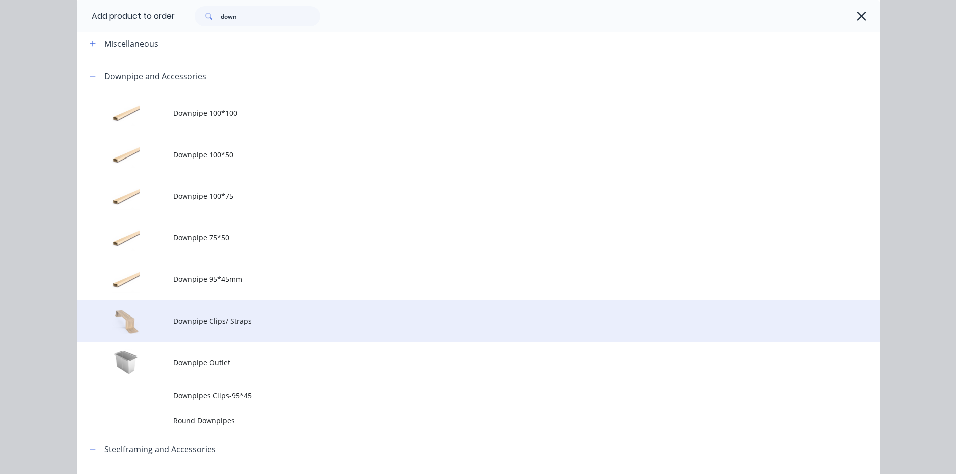
click at [165, 314] on td at bounding box center [125, 321] width 96 height 42
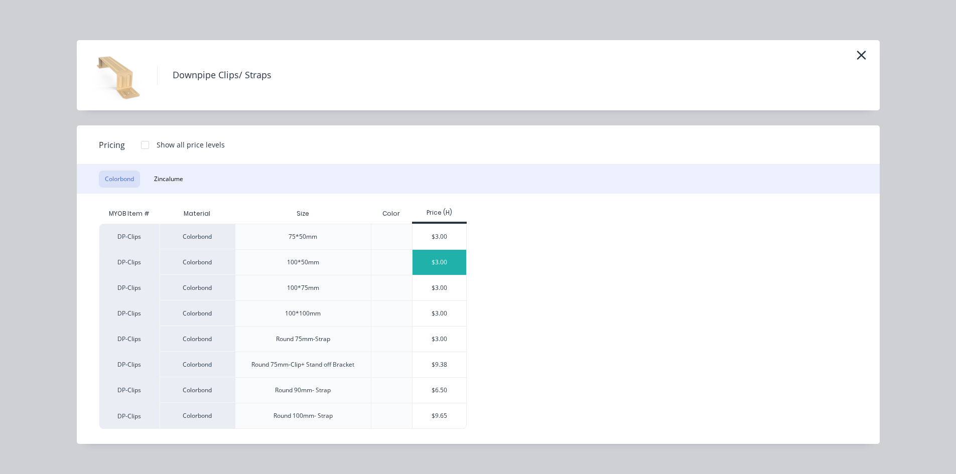
click at [464, 271] on div "$3.00" at bounding box center [439, 262] width 54 height 25
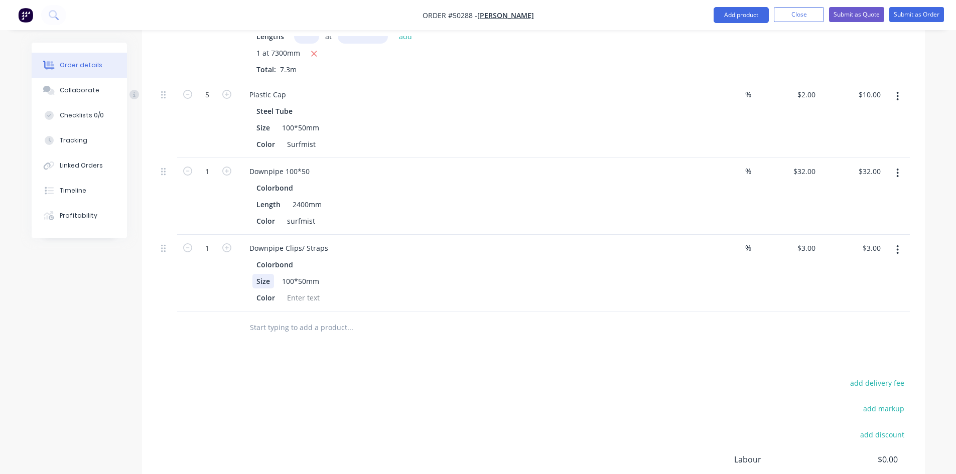
scroll to position [401, 0]
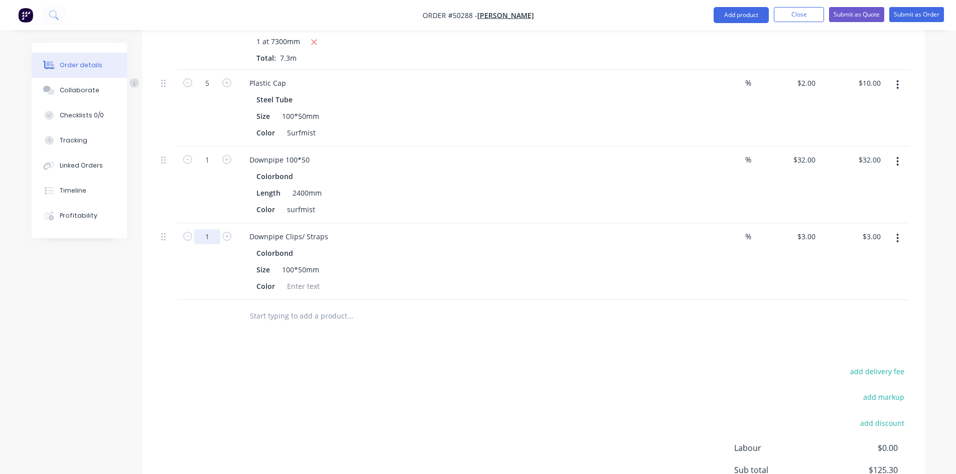
click at [217, 244] on input "1" at bounding box center [207, 236] width 26 height 15
click at [229, 241] on icon "button" at bounding box center [226, 236] width 9 height 9
type input "2"
type input "$6.00"
click at [293, 293] on div at bounding box center [303, 286] width 41 height 15
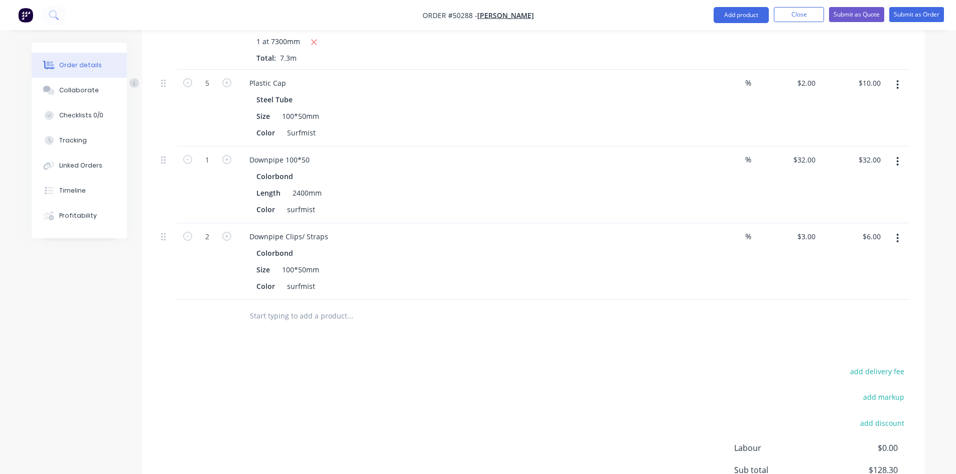
click at [465, 294] on div "Color surfmist" at bounding box center [461, 286] width 418 height 15
click at [629, 260] on div "Colorbond" at bounding box center [462, 253] width 413 height 15
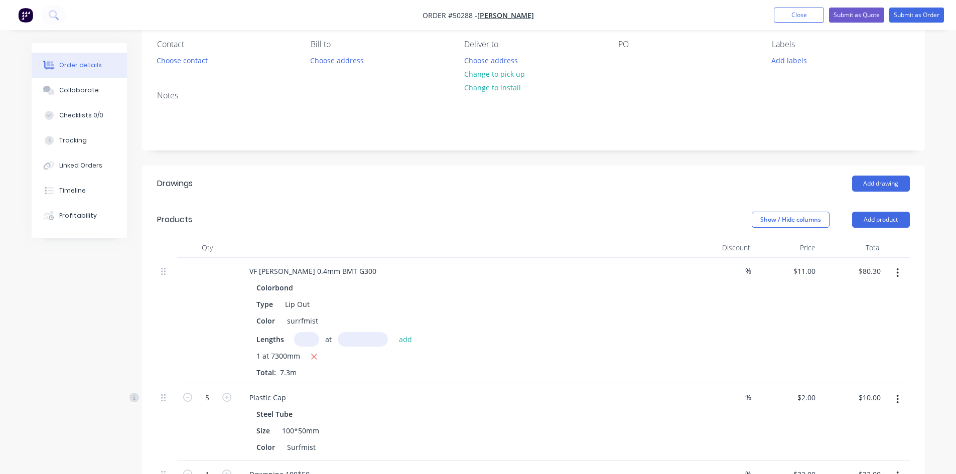
scroll to position [0, 0]
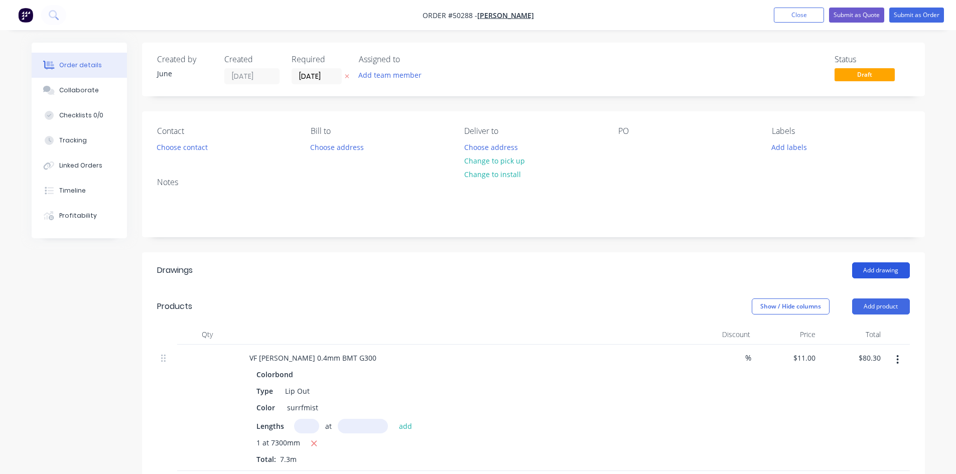
click at [873, 265] on button "Add drawing" at bounding box center [881, 270] width 58 height 16
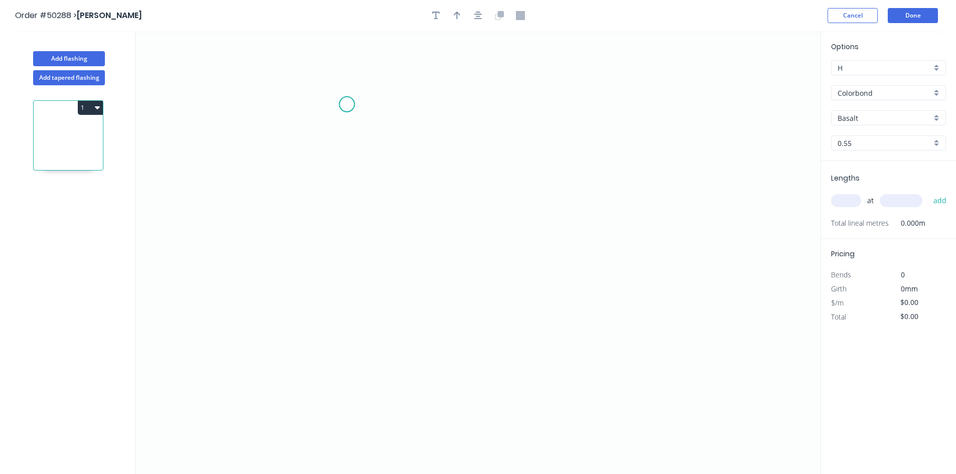
click at [347, 105] on icon "0" at bounding box center [477, 252] width 685 height 443
click at [306, 120] on icon "0" at bounding box center [477, 252] width 685 height 443
click at [308, 273] on icon "0 ?" at bounding box center [477, 252] width 685 height 443
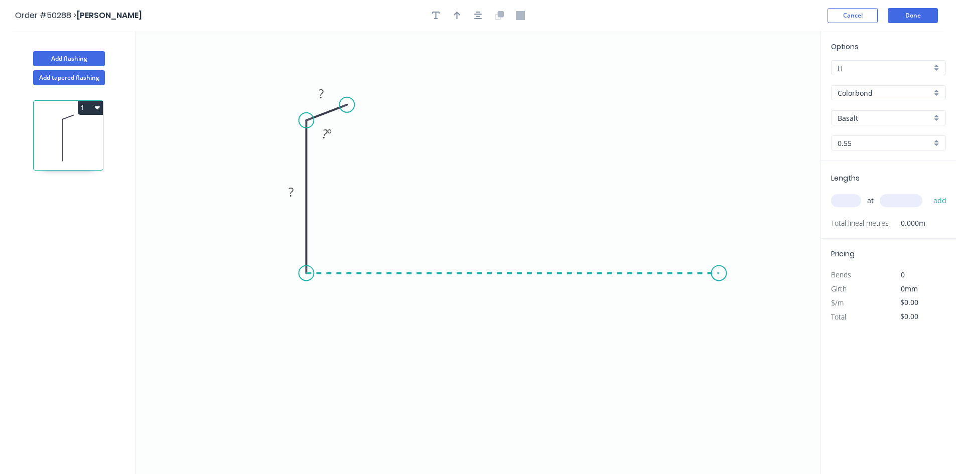
click at [719, 289] on icon "0 ? ? ? º" at bounding box center [477, 252] width 685 height 443
click at [745, 248] on icon "0 ? ? ? ? º" at bounding box center [477, 252] width 685 height 443
click at [745, 248] on circle at bounding box center [744, 247] width 15 height 15
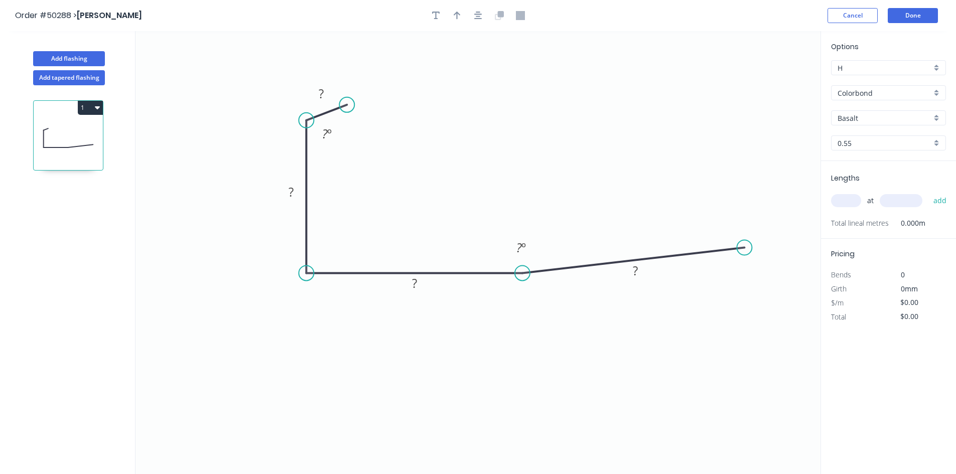
drag, startPoint x: 717, startPoint y: 273, endPoint x: 525, endPoint y: 275, distance: 192.2
click at [524, 275] on circle at bounding box center [522, 272] width 15 height 15
drag, startPoint x: 742, startPoint y: 247, endPoint x: 544, endPoint y: 253, distance: 197.8
click at [544, 253] on circle at bounding box center [544, 253] width 15 height 15
drag, startPoint x: 347, startPoint y: 106, endPoint x: 333, endPoint y: 95, distance: 17.9
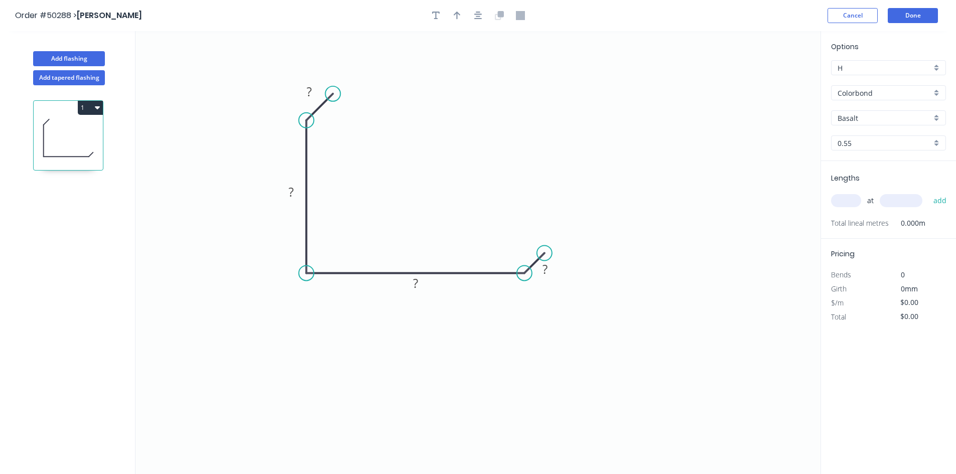
click at [333, 95] on circle at bounding box center [332, 93] width 15 height 15
click at [306, 95] on rect at bounding box center [309, 92] width 20 height 14
click at [431, 111] on icon "0 10 100 150 10" at bounding box center [477, 252] width 685 height 443
type input "$11.25"
click at [463, 15] on button "button" at bounding box center [457, 15] width 15 height 15
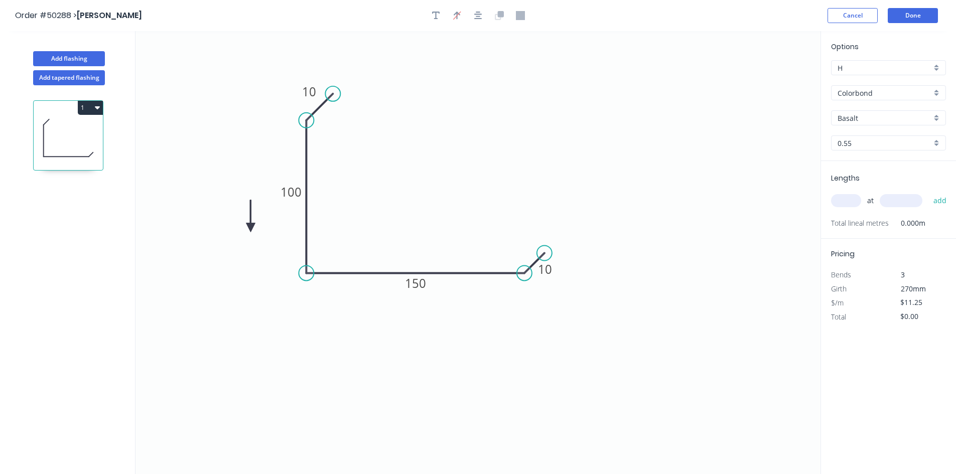
drag, startPoint x: 769, startPoint y: 81, endPoint x: 250, endPoint y: 228, distance: 539.2
click at [250, 228] on icon at bounding box center [250, 216] width 9 height 32
click at [251, 227] on icon at bounding box center [250, 216] width 9 height 32
click at [251, 227] on icon at bounding box center [262, 227] width 32 height 9
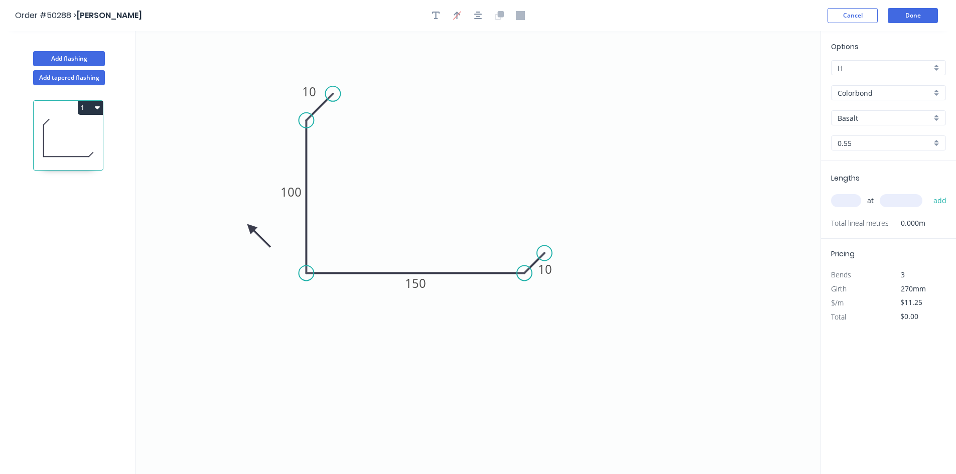
click at [251, 227] on icon at bounding box center [258, 235] width 29 height 29
click at [251, 227] on icon at bounding box center [242, 235] width 29 height 29
drag, startPoint x: 251, startPoint y: 227, endPoint x: 268, endPoint y: 233, distance: 17.9
click at [261, 233] on icon at bounding box center [245, 228] width 32 height 9
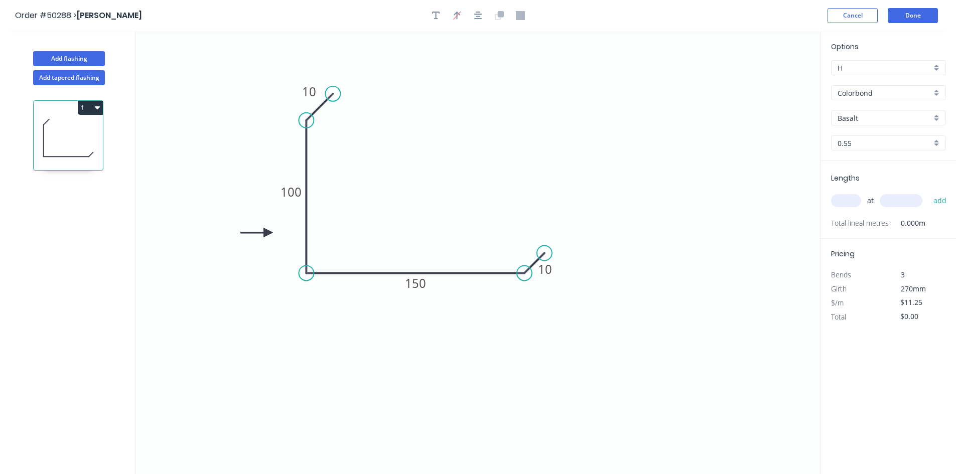
click at [879, 120] on input "Basalt" at bounding box center [885, 118] width 94 height 11
click at [864, 205] on div "Surfmist" at bounding box center [889, 203] width 114 height 18
type input "Surfmist"
click at [864, 146] on input "0.55" at bounding box center [885, 143] width 94 height 11
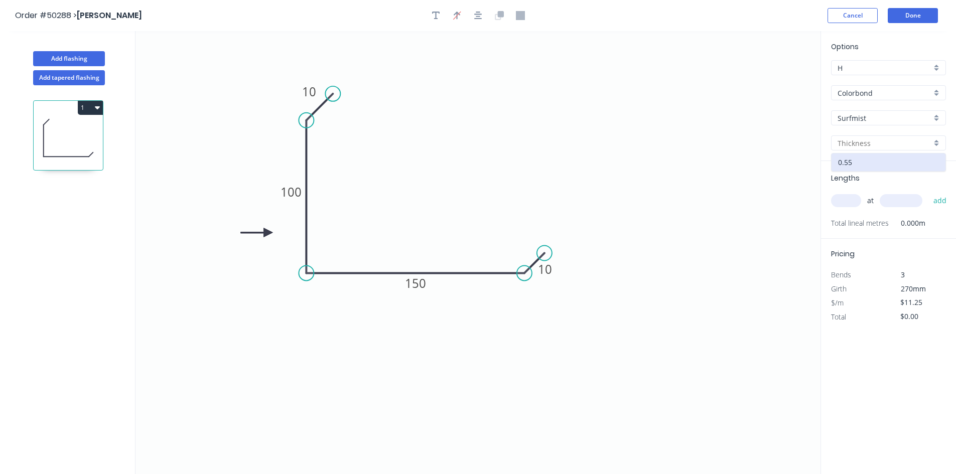
click at [836, 195] on input "text" at bounding box center [846, 200] width 30 height 13
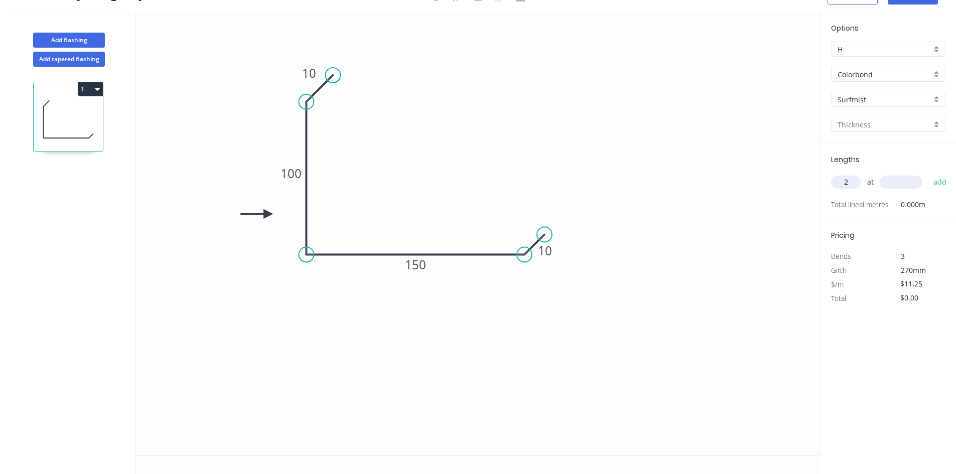
type input "2"
click at [918, 175] on div "2 at add" at bounding box center [889, 182] width 117 height 17
click at [911, 184] on input "text" at bounding box center [901, 182] width 43 height 13
type input "3300"
click at [928, 174] on button "add" at bounding box center [940, 182] width 24 height 17
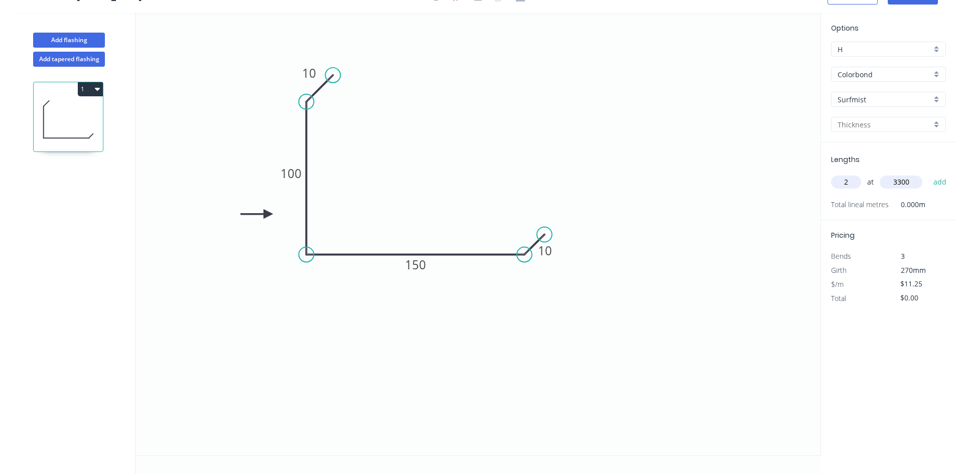
type input "$74.25"
type input "1"
click at [894, 186] on input "text" at bounding box center [901, 182] width 43 height 13
type input "7300"
click at [928, 174] on button "add" at bounding box center [940, 182] width 24 height 17
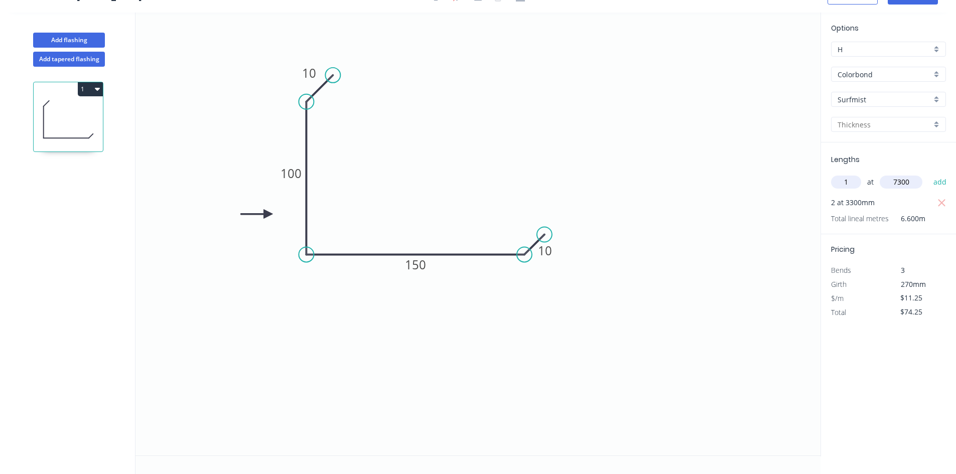
type input "$156.38"
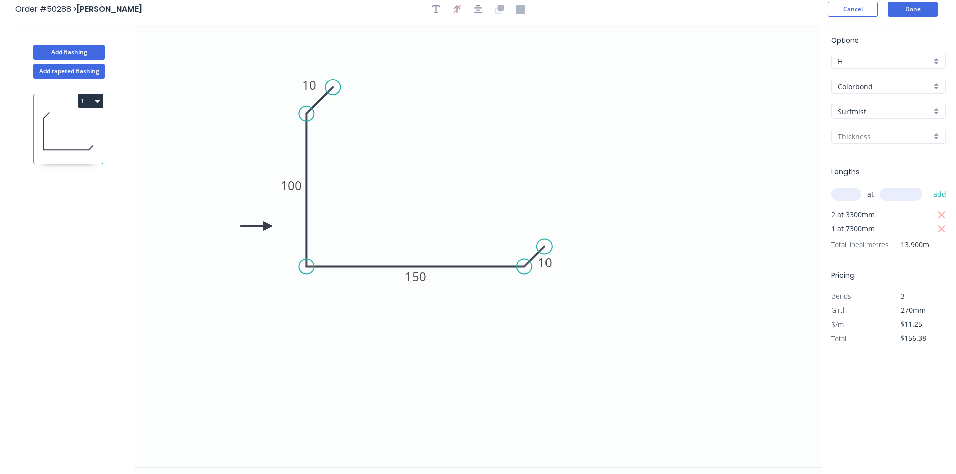
scroll to position [0, 0]
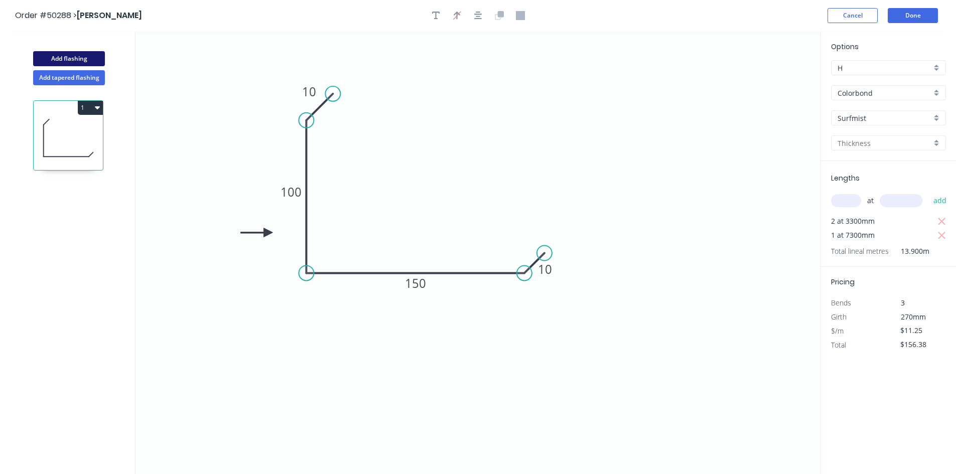
click at [88, 57] on button "Add flashing" at bounding box center [69, 58] width 72 height 15
type input "$0.00"
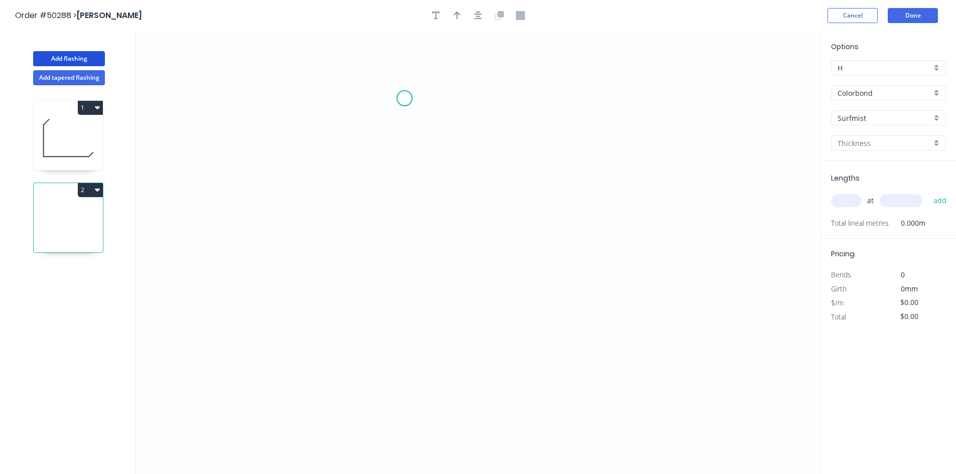
click at [404, 98] on icon "0" at bounding box center [477, 252] width 685 height 443
click at [405, 206] on icon "0" at bounding box center [477, 252] width 685 height 443
click at [352, 203] on icon "0 ?" at bounding box center [477, 252] width 685 height 443
click at [357, 298] on icon "0 ? ?" at bounding box center [477, 252] width 685 height 443
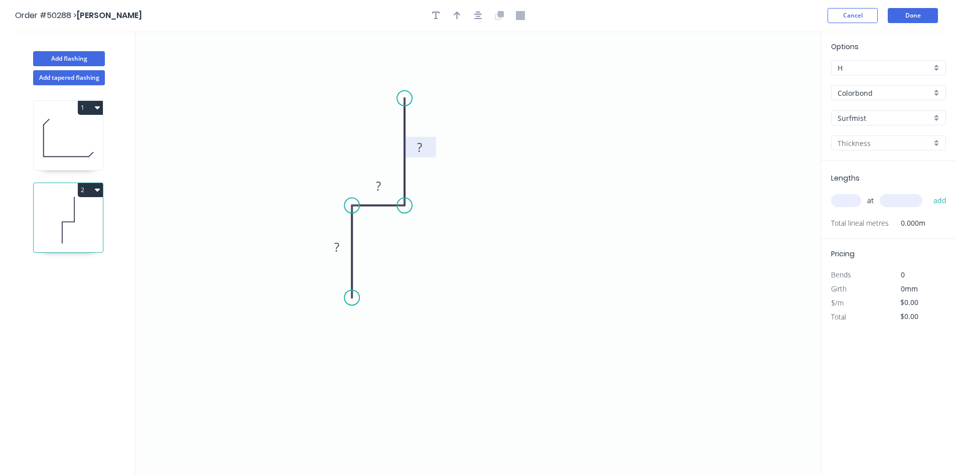
click at [411, 146] on rect at bounding box center [419, 148] width 20 height 14
click at [678, 170] on icon "0 30 20 50" at bounding box center [477, 252] width 685 height 443
type input "$7.43"
click at [461, 19] on button "button" at bounding box center [457, 15] width 15 height 15
drag, startPoint x: 770, startPoint y: 80, endPoint x: 455, endPoint y: 162, distance: 325.7
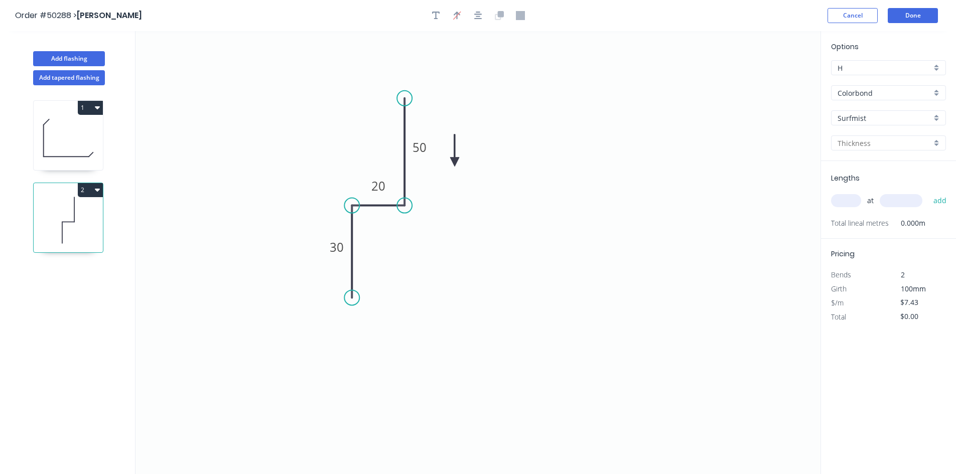
click at [455, 162] on icon at bounding box center [454, 150] width 9 height 32
click at [455, 162] on icon at bounding box center [462, 154] width 29 height 29
drag, startPoint x: 452, startPoint y: 162, endPoint x: 314, endPoint y: 151, distance: 138.4
click at [314, 151] on icon at bounding box center [326, 151] width 32 height 9
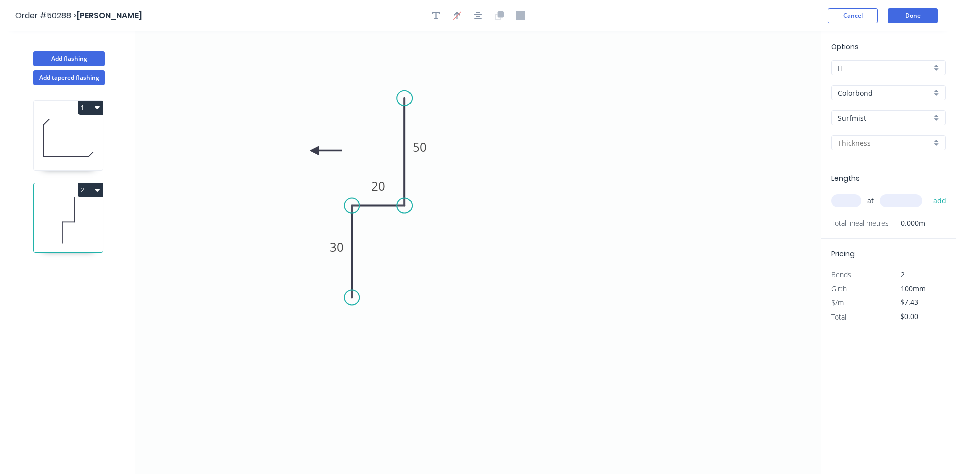
click at [314, 151] on icon at bounding box center [326, 151] width 32 height 9
click at [314, 151] on icon at bounding box center [322, 159] width 29 height 29
click at [314, 151] on icon at bounding box center [314, 163] width 9 height 32
drag, startPoint x: 314, startPoint y: 151, endPoint x: 360, endPoint y: 163, distance: 47.7
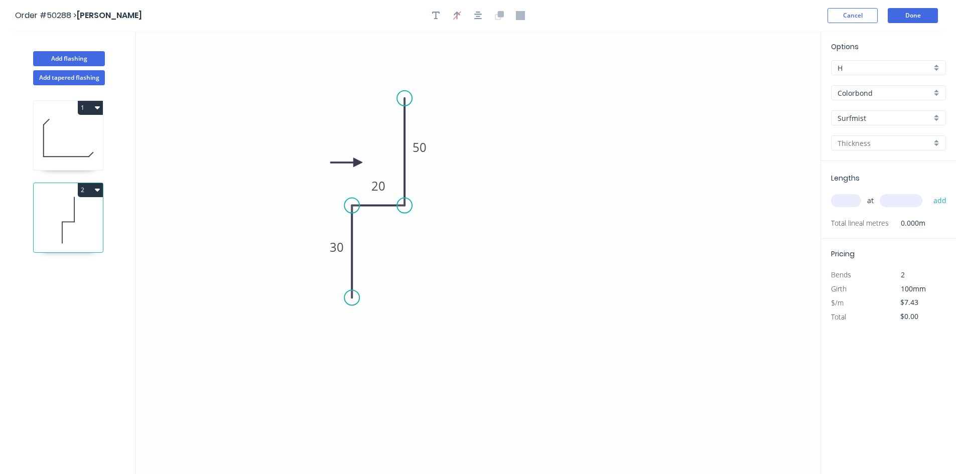
click at [360, 163] on icon at bounding box center [346, 162] width 32 height 9
click at [607, 200] on icon "0 30 20 50" at bounding box center [477, 252] width 685 height 443
click at [859, 201] on input "text" at bounding box center [846, 200] width 30 height 13
type input "1"
click at [898, 197] on input "text" at bounding box center [901, 200] width 43 height 13
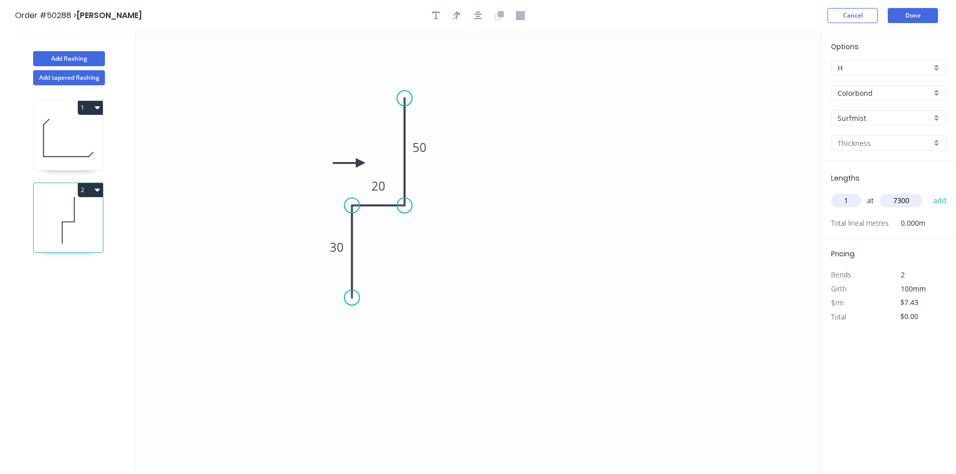
type input "7300"
click at [928, 192] on button "add" at bounding box center [940, 200] width 24 height 17
type input "$54.24"
type input "1"
type input "3300"
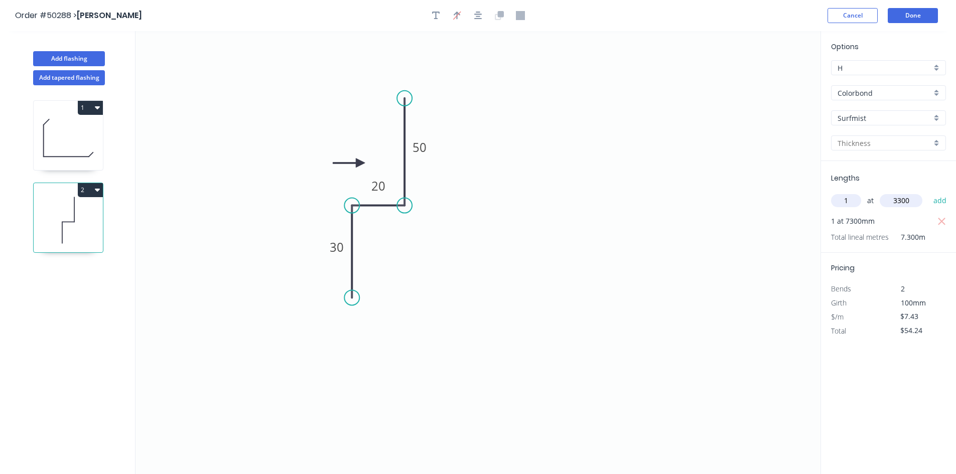
click at [928, 192] on button "add" at bounding box center [940, 200] width 24 height 17
type input "$78.76"
click at [913, 17] on button "Done" at bounding box center [913, 15] width 50 height 15
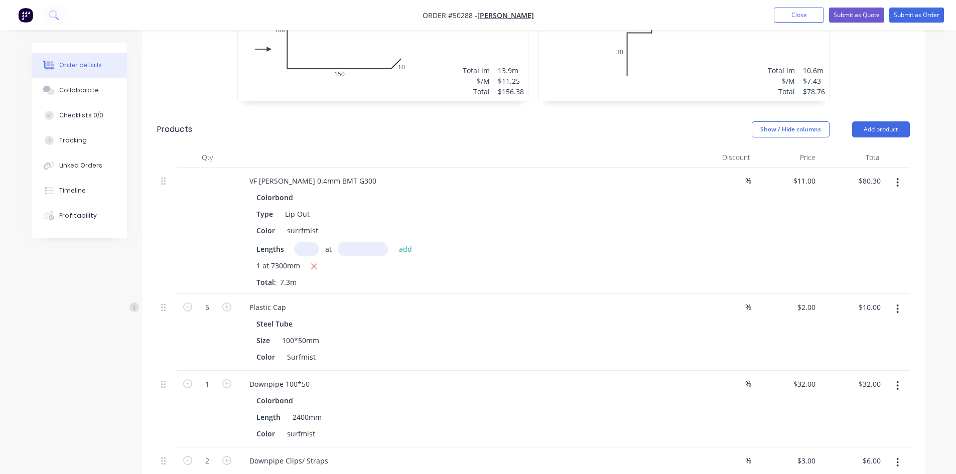
scroll to position [351, 0]
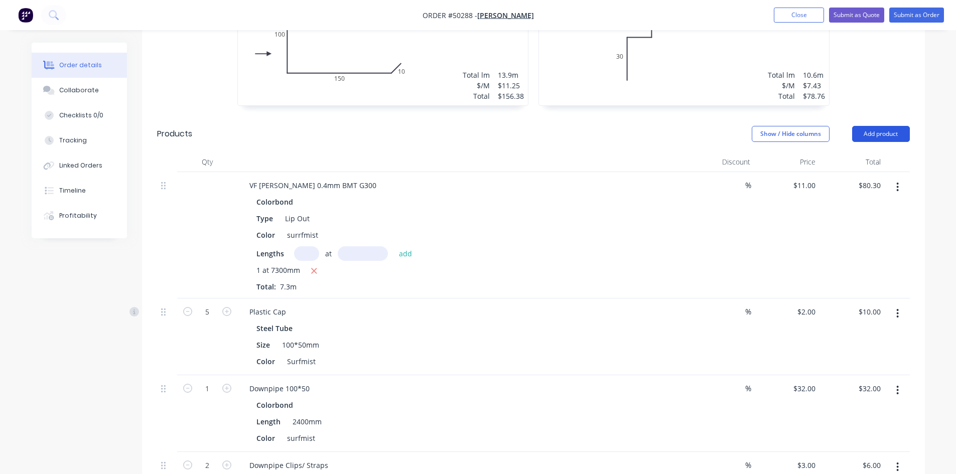
click at [879, 128] on button "Add product" at bounding box center [881, 134] width 58 height 16
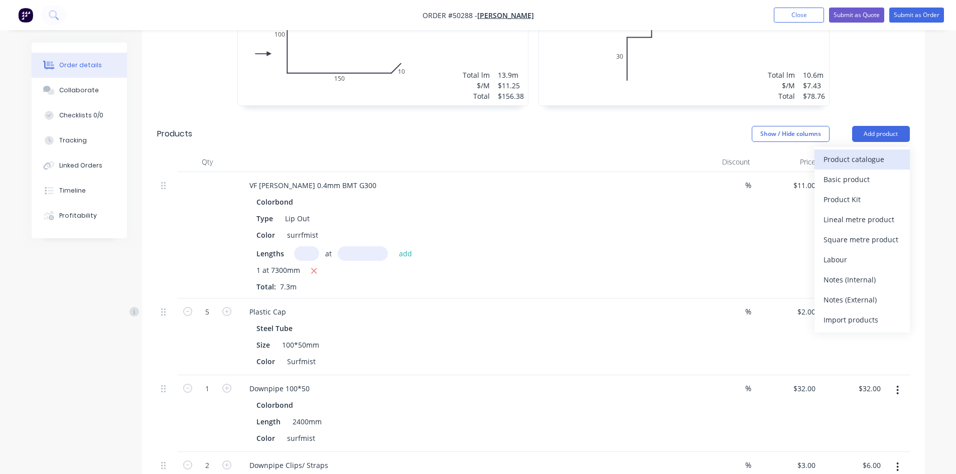
click at [866, 161] on div "Product catalogue" at bounding box center [861, 159] width 77 height 15
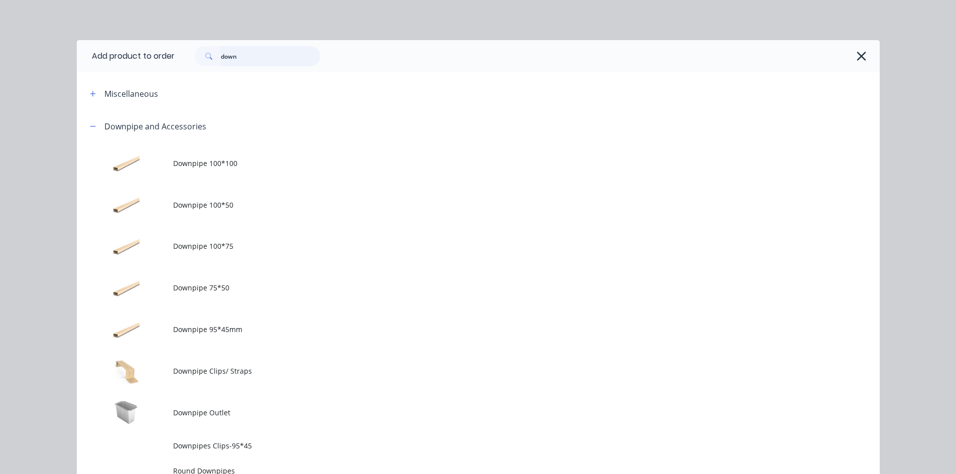
drag, startPoint x: 267, startPoint y: 57, endPoint x: 130, endPoint y: 62, distance: 137.1
click at [130, 62] on header "Add product to order down" at bounding box center [478, 56] width 803 height 32
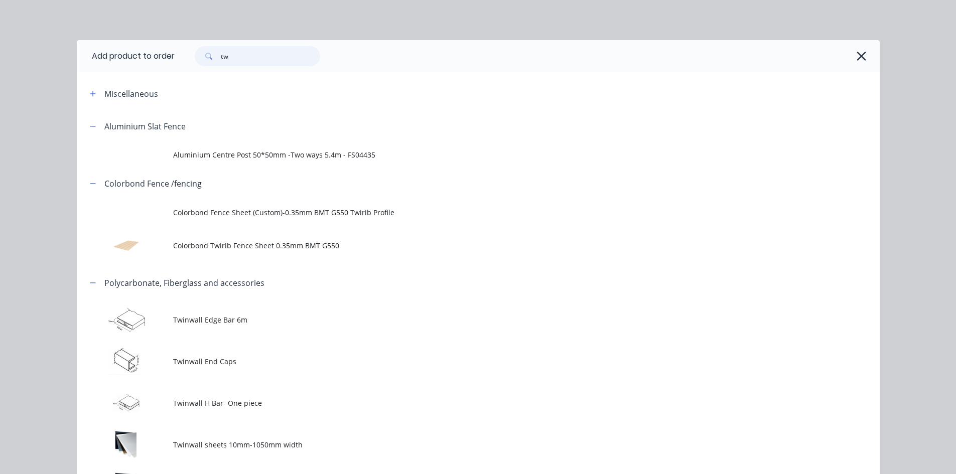
scroll to position [151, 0]
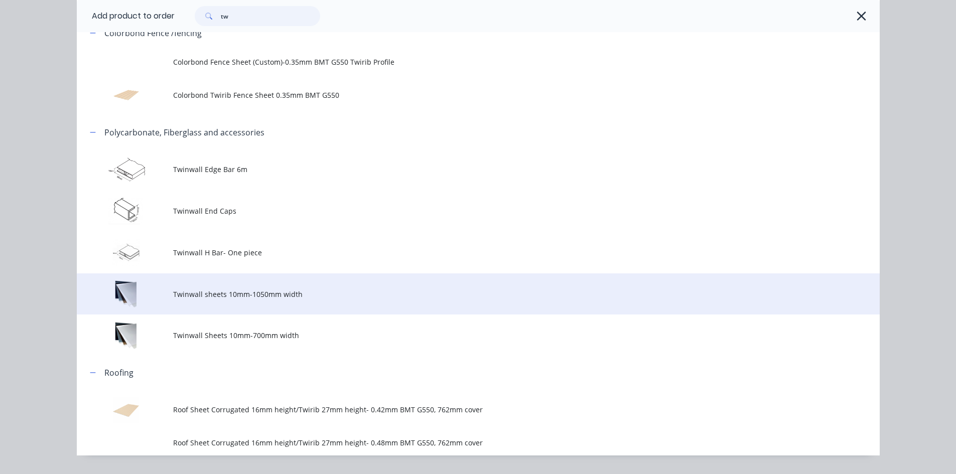
type input "tw"
click at [255, 300] on td "Twinwall sheets 10mm-1050mm width" at bounding box center [526, 294] width 707 height 42
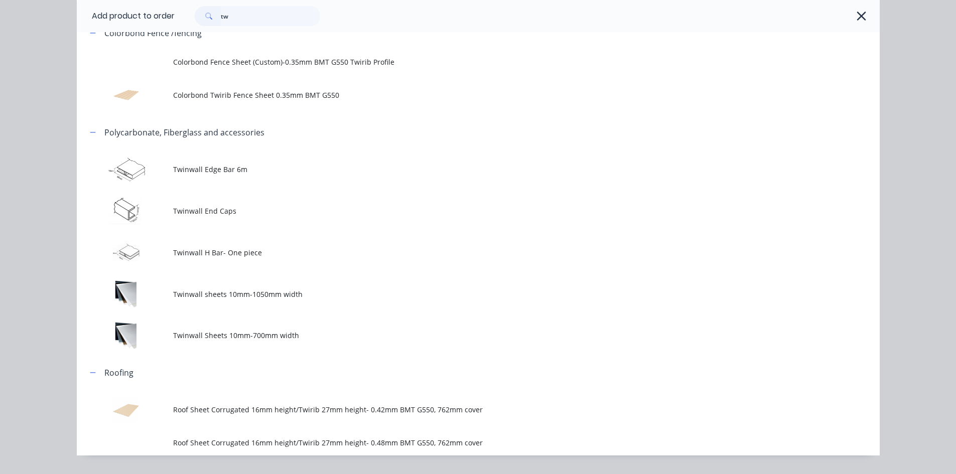
scroll to position [0, 0]
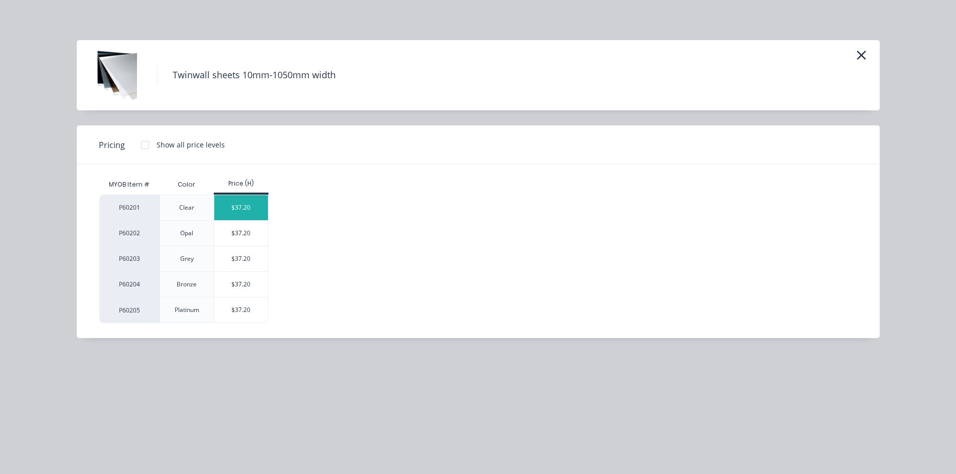
click at [264, 206] on div "$37.20" at bounding box center [241, 207] width 54 height 25
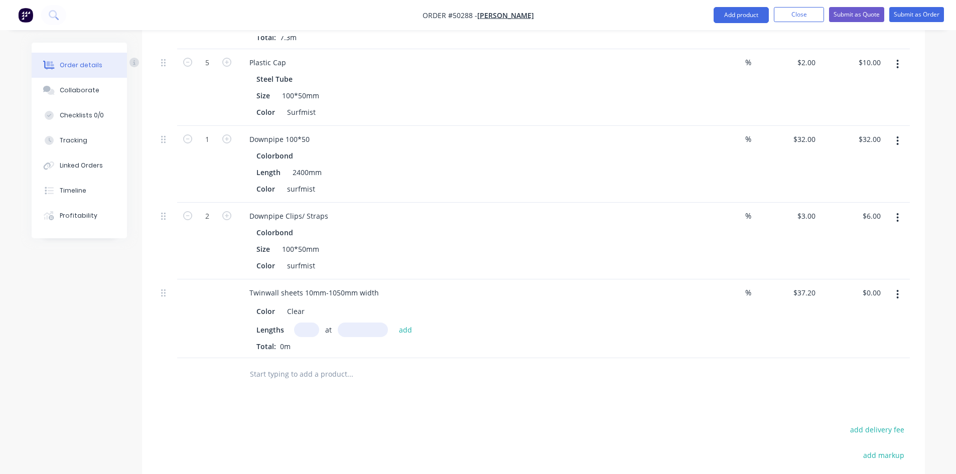
scroll to position [602, 0]
click at [299, 336] on input "text" at bounding box center [306, 328] width 25 height 15
click at [377, 336] on input "text" at bounding box center [363, 328] width 50 height 15
type input "6"
type input "3650mm"
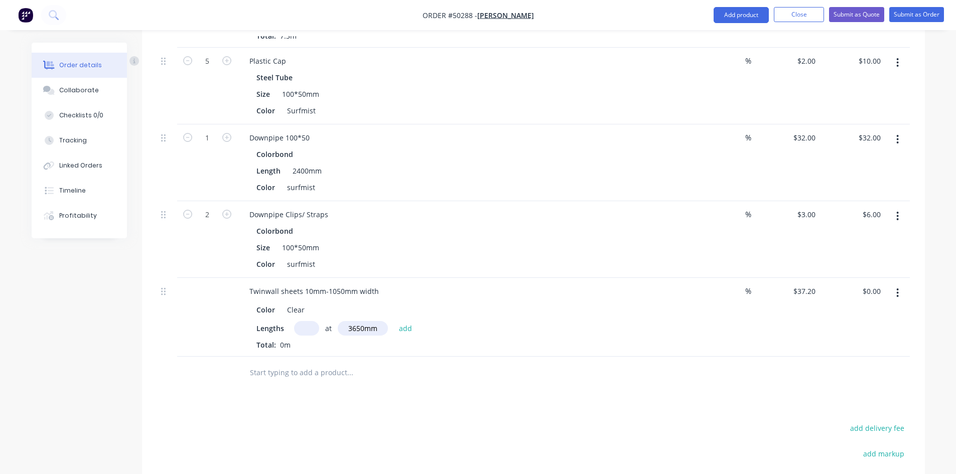
click at [303, 336] on input "text" at bounding box center [306, 328] width 25 height 15
type input "1"
click at [492, 331] on div "Lengths 1 at 3650mm add" at bounding box center [462, 328] width 413 height 15
click at [406, 335] on button "add" at bounding box center [406, 328] width 24 height 14
type input "$135.78"
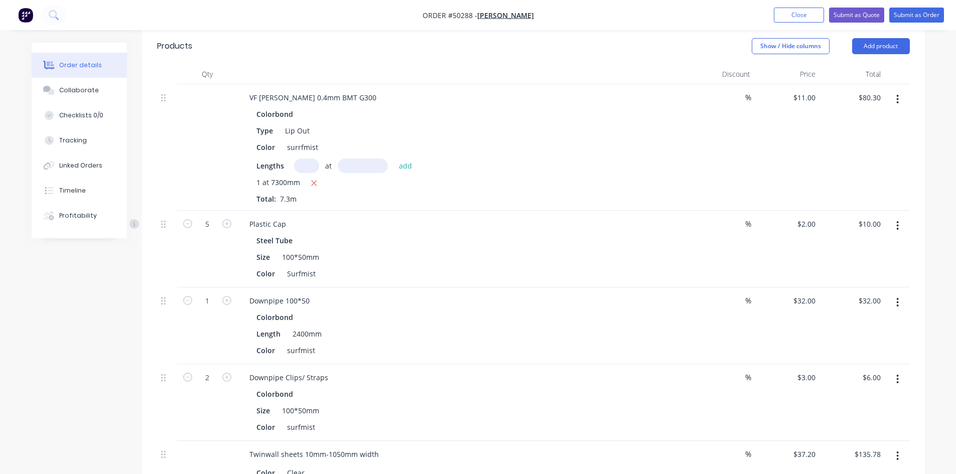
scroll to position [401, 0]
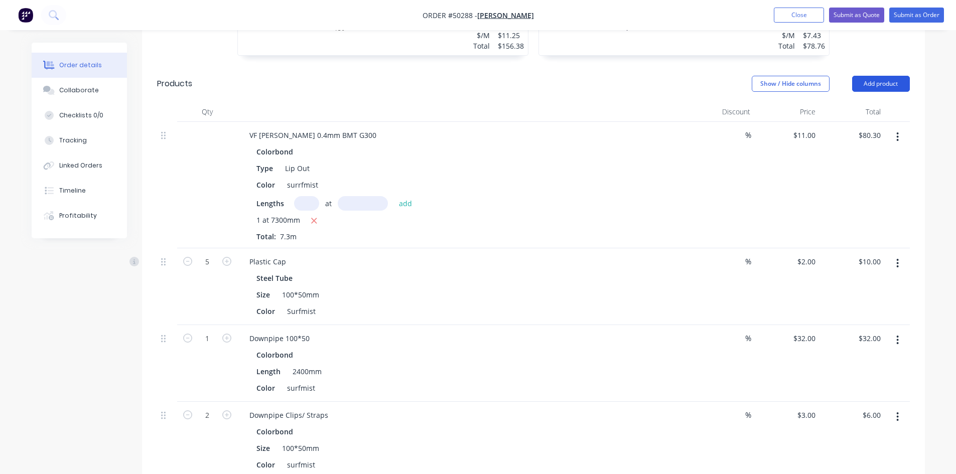
click at [869, 87] on button "Add product" at bounding box center [881, 84] width 58 height 16
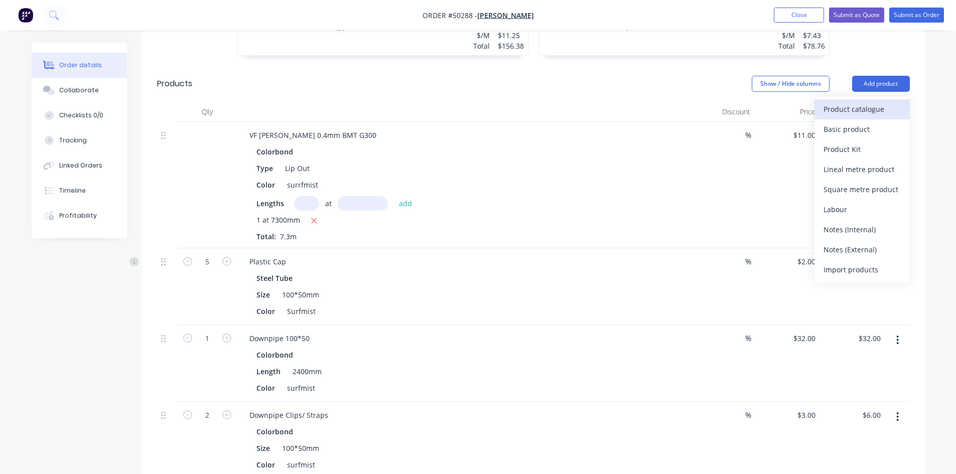
click at [850, 110] on div "Product catalogue" at bounding box center [861, 109] width 77 height 15
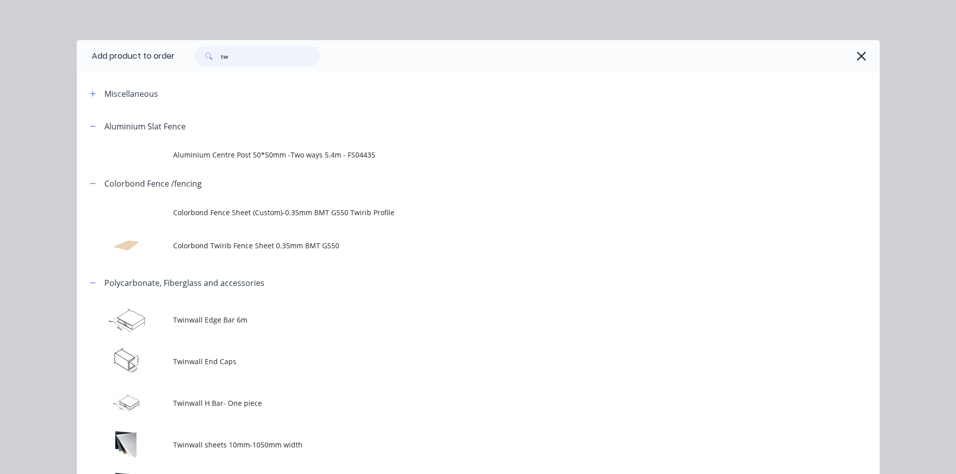
drag, startPoint x: 236, startPoint y: 58, endPoint x: 215, endPoint y: 65, distance: 22.2
click at [215, 65] on div "tw" at bounding box center [257, 56] width 125 height 20
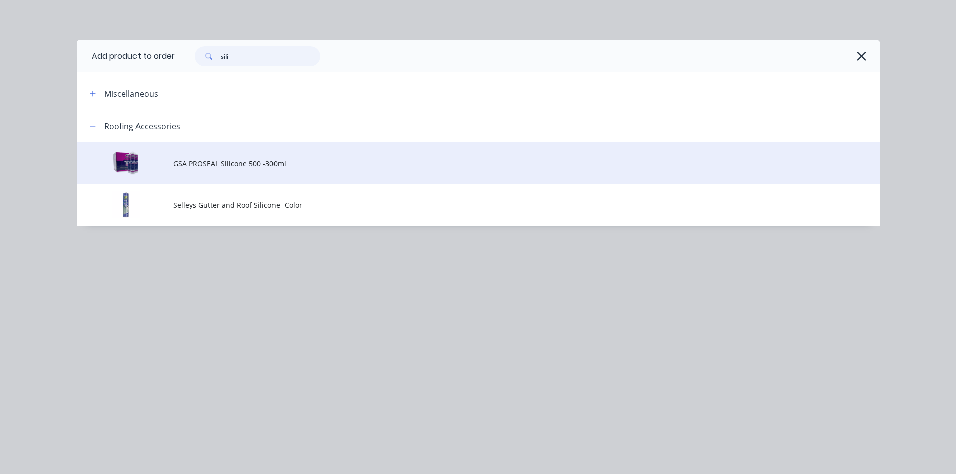
type input "sili"
click at [216, 177] on td "GSA PROSEAL Silicone 500 -300ml" at bounding box center [526, 164] width 707 height 42
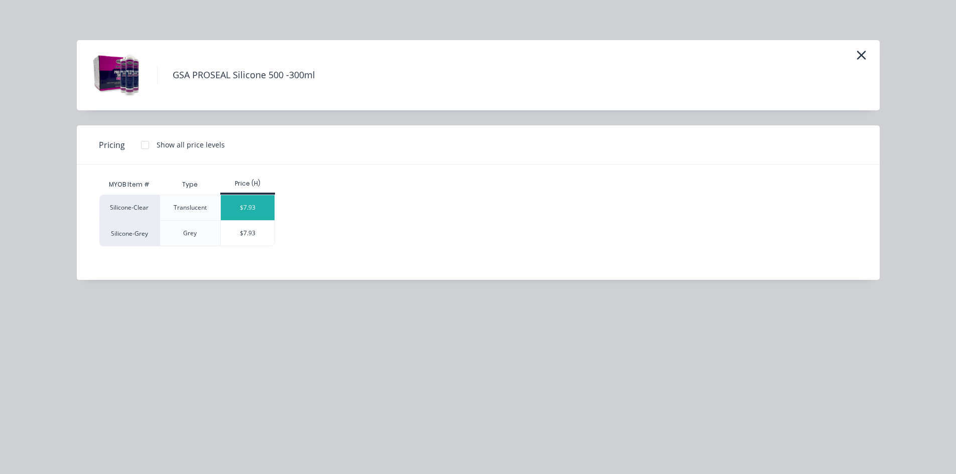
click at [248, 206] on div "$7.93" at bounding box center [248, 207] width 54 height 25
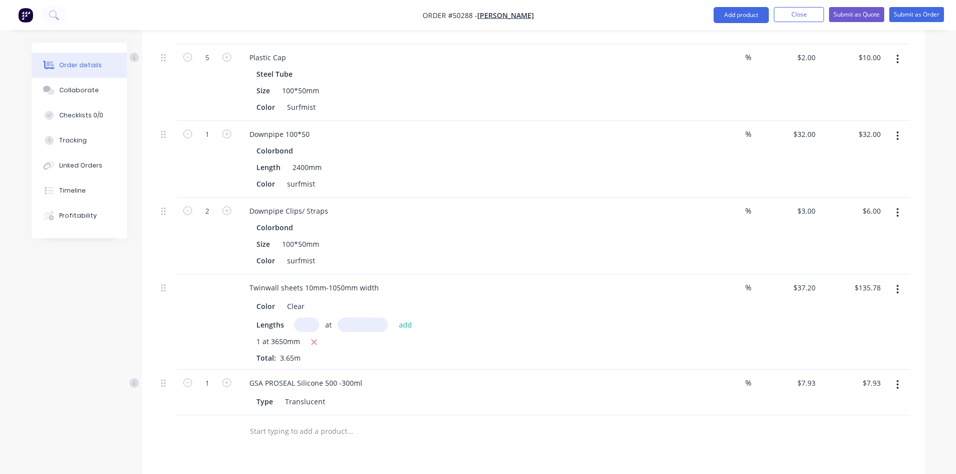
scroll to position [652, 0]
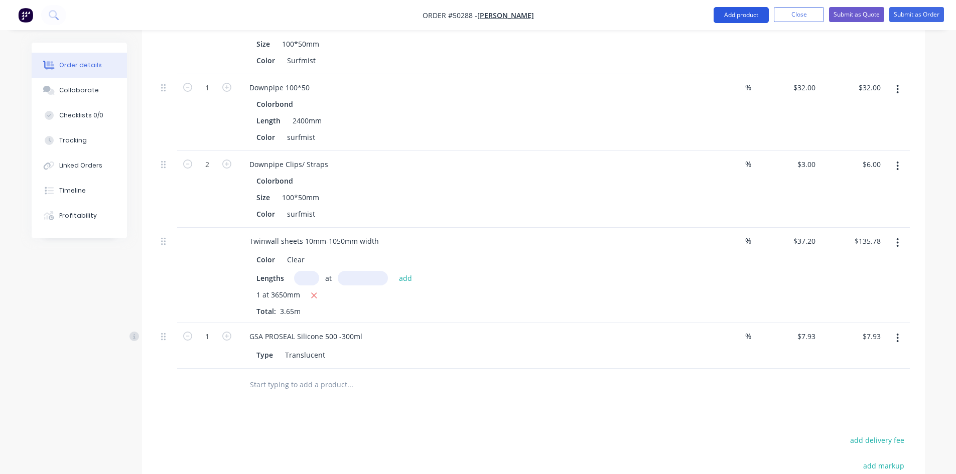
click at [722, 17] on button "Add product" at bounding box center [741, 15] width 55 height 16
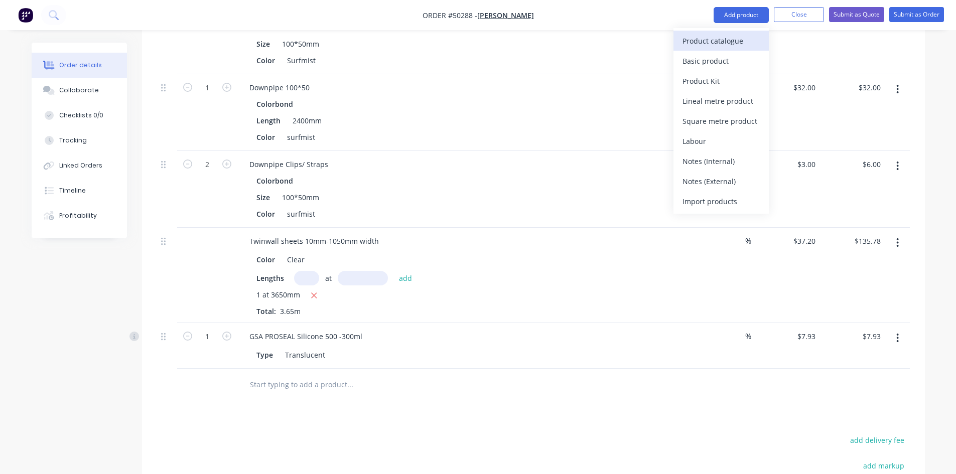
click at [721, 38] on div "Product catalogue" at bounding box center [720, 41] width 77 height 15
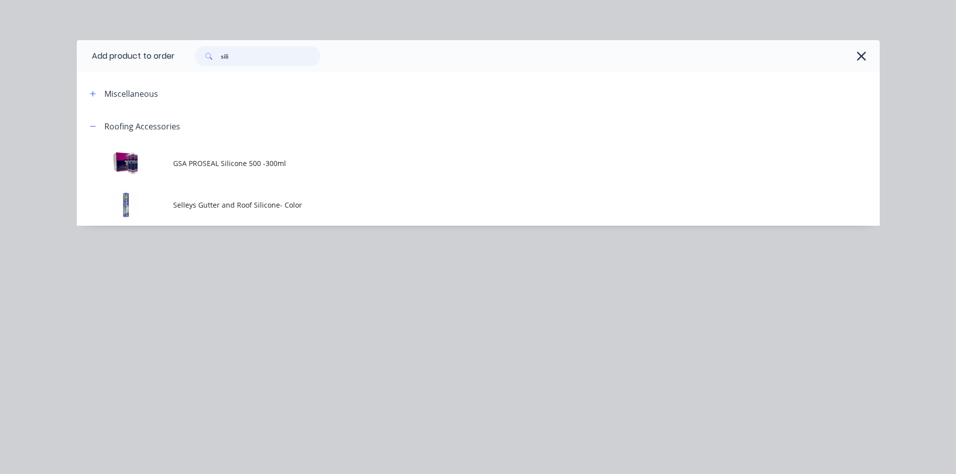
drag, startPoint x: 308, startPoint y: 56, endPoint x: 175, endPoint y: 58, distance: 133.5
click at [175, 58] on header "Add product to order sili" at bounding box center [478, 56] width 803 height 32
type input "roof"
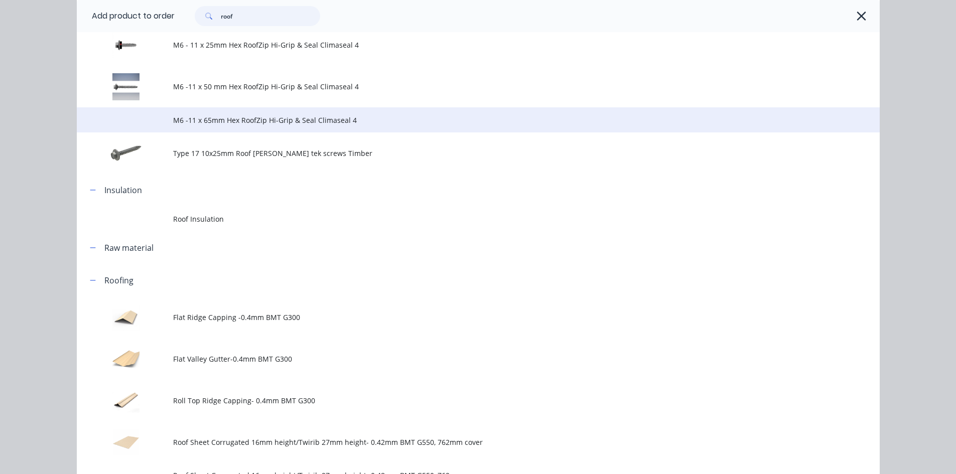
scroll to position [251, 0]
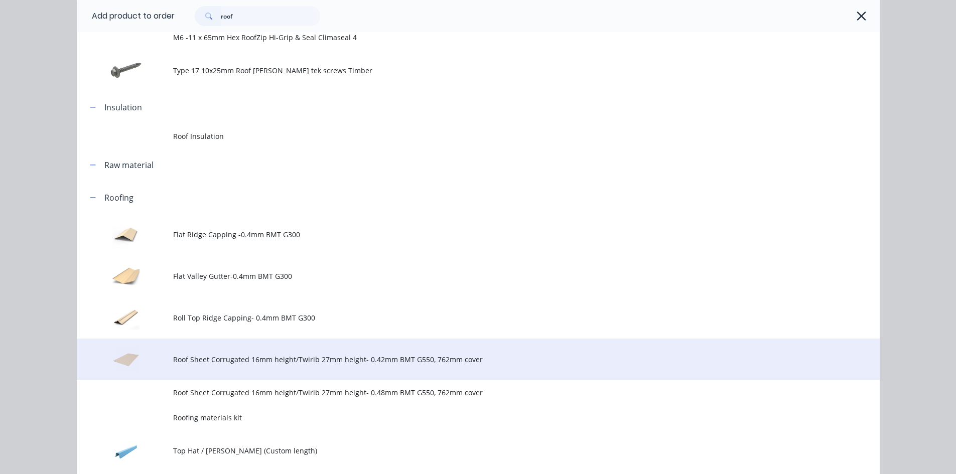
click at [288, 365] on td "Roof Sheet Corrugated 16mm height/Twirib 27mm height- 0.42mm BMT G550, 762mm co…" at bounding box center [526, 360] width 707 height 42
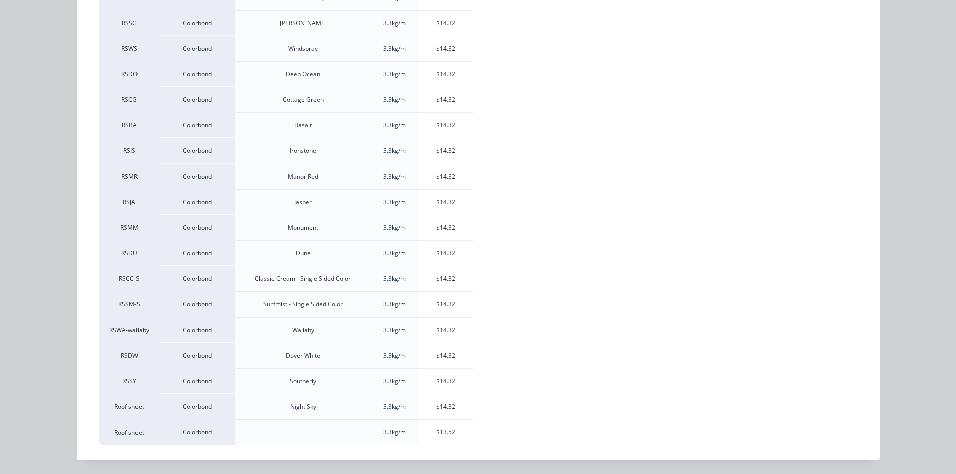
scroll to position [291, 0]
click at [432, 308] on div "$14.32" at bounding box center [446, 304] width 54 height 25
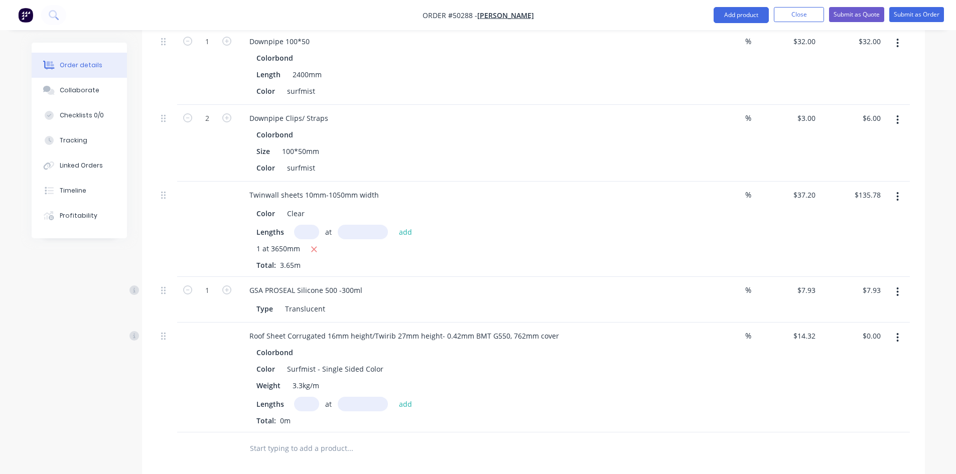
scroll to position [753, 0]
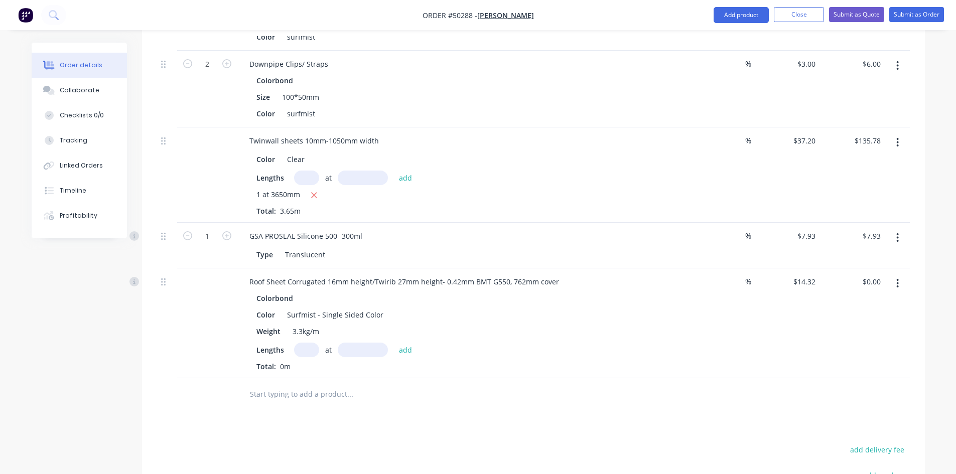
click at [305, 357] on input "text" at bounding box center [306, 350] width 25 height 15
type input "1"
click at [346, 357] on input "text" at bounding box center [363, 350] width 50 height 15
type input "3240mm"
drag, startPoint x: 307, startPoint y: 359, endPoint x: 280, endPoint y: 363, distance: 26.8
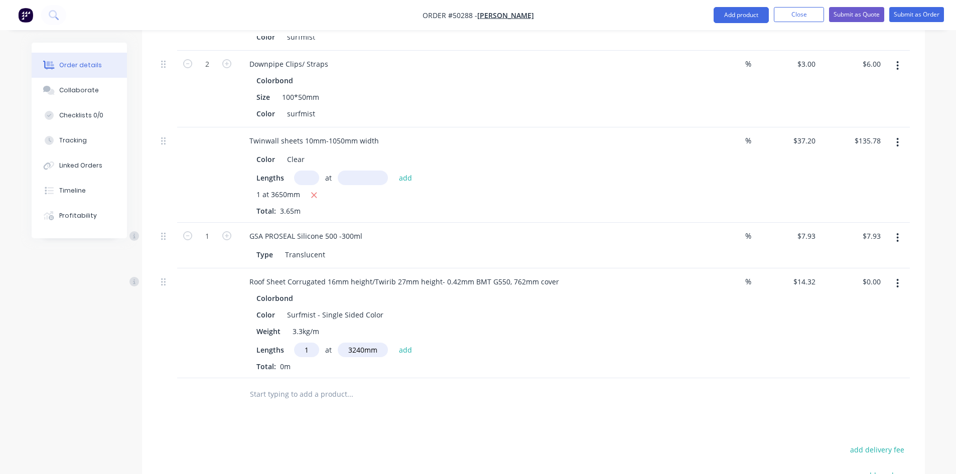
click at [280, 357] on div "Lengths 1 at 3240mm add" at bounding box center [462, 350] width 413 height 15
type input "9"
click at [404, 356] on button "add" at bounding box center [406, 350] width 24 height 14
type input "$417.57"
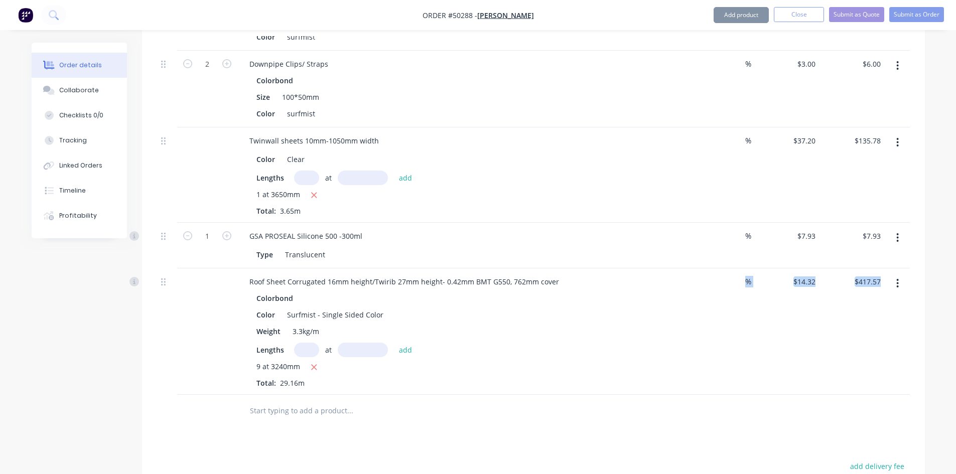
click at [456, 405] on div "Qty Discount Price Total VF Patio Gutter 0.4mm BMT G300 Colorbond Type Lip Out …" at bounding box center [533, 89] width 783 height 677
click at [741, 336] on div "%" at bounding box center [721, 331] width 65 height 126
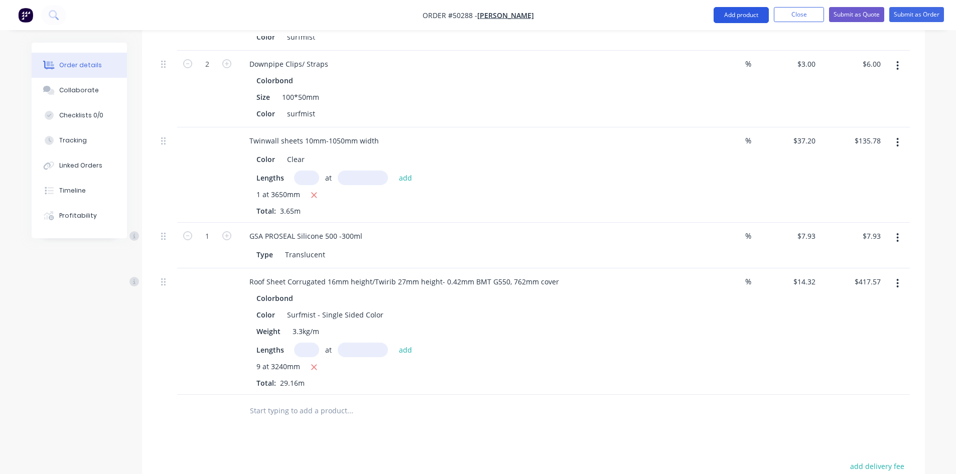
click at [728, 11] on button "Add product" at bounding box center [741, 15] width 55 height 16
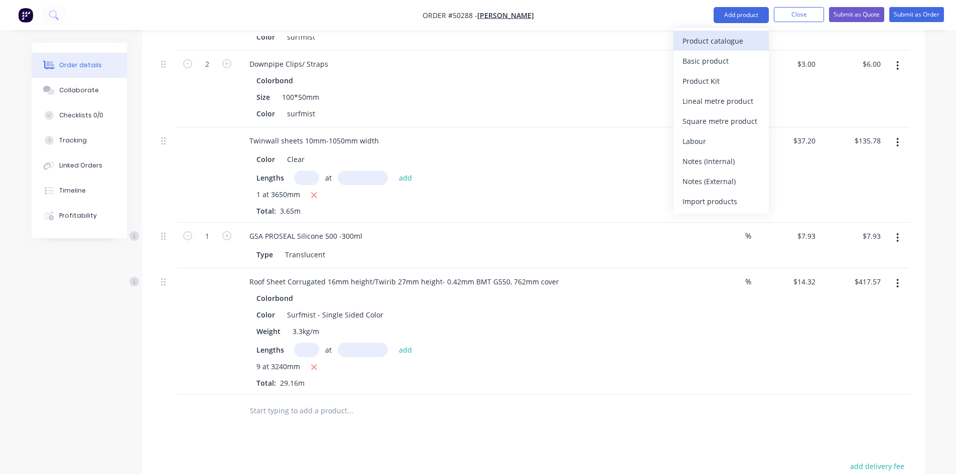
click at [712, 38] on div "Product catalogue" at bounding box center [720, 41] width 77 height 15
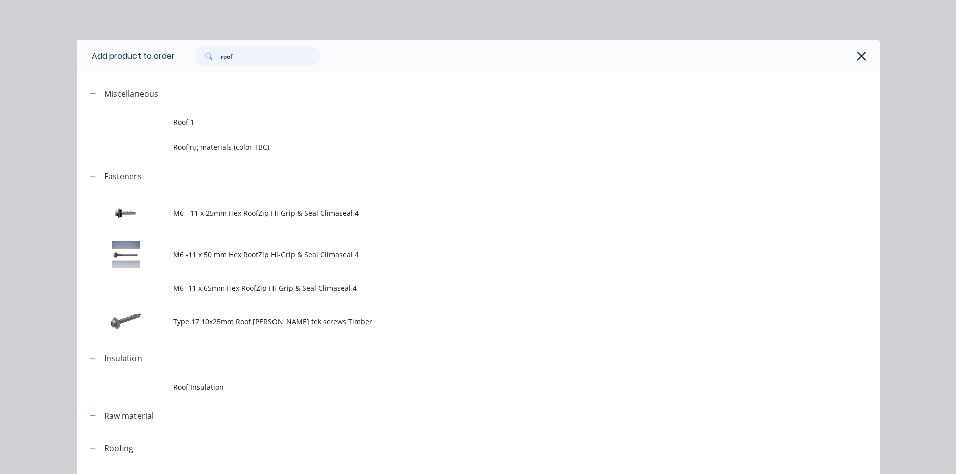
drag, startPoint x: 246, startPoint y: 55, endPoint x: 114, endPoint y: 50, distance: 132.6
click at [68, 55] on div "Add product to order roof Miscellaneous Roof 1 Roofing materials (color TBC) Fa…" at bounding box center [478, 237] width 956 height 474
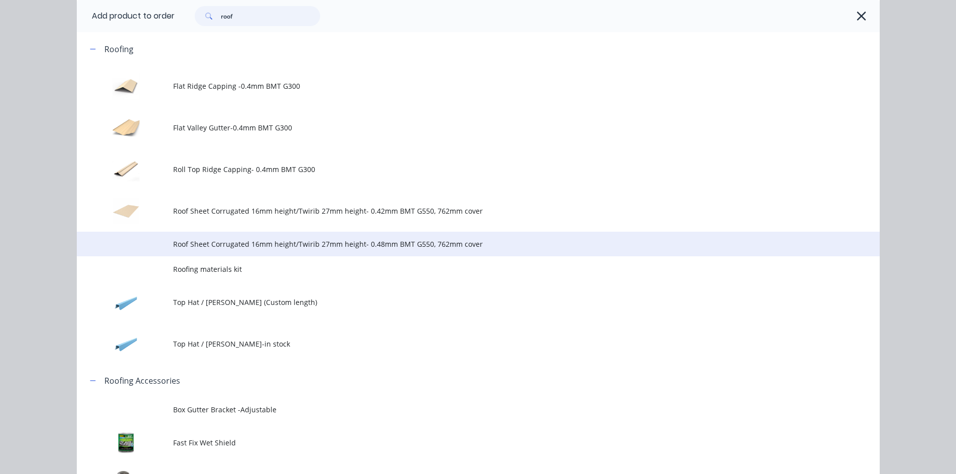
scroll to position [401, 0]
click at [234, 235] on td "Roof Sheet Corrugated 16mm height/Twirib 27mm height- 0.48mm BMT G550, 762mm co…" at bounding box center [526, 242] width 707 height 25
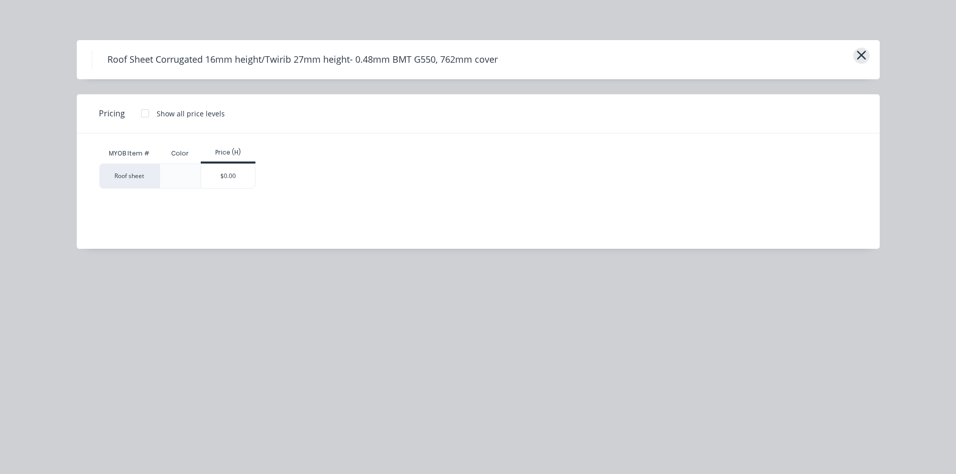
click at [865, 55] on icon "button" at bounding box center [861, 55] width 11 height 14
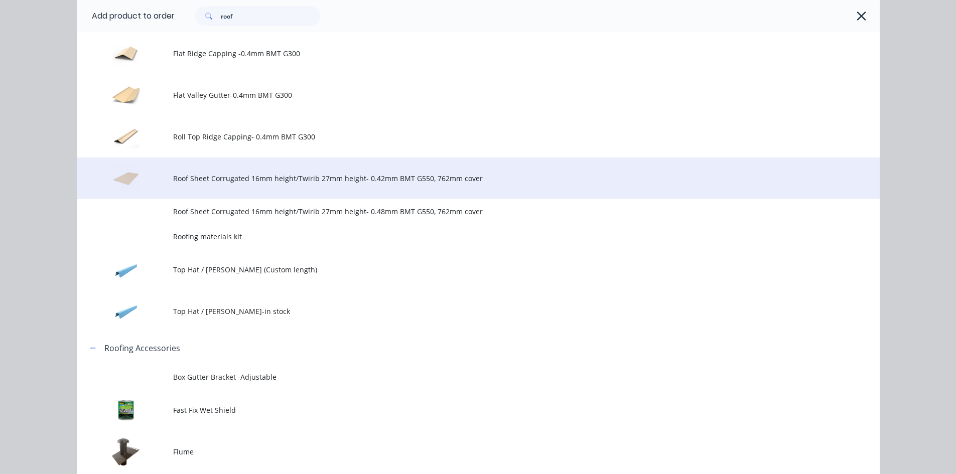
click at [326, 188] on td "Roof Sheet Corrugated 16mm height/Twirib 27mm height- 0.42mm BMT G550, 762mm co…" at bounding box center [526, 179] width 707 height 42
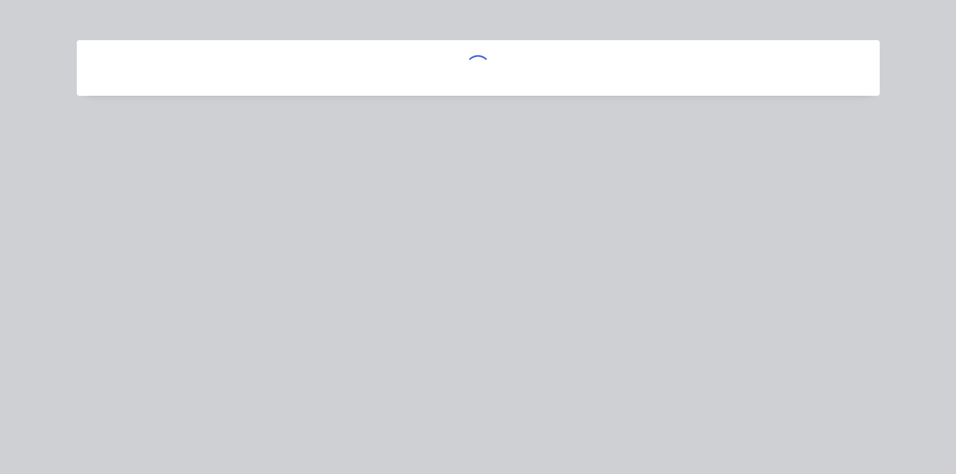
scroll to position [0, 0]
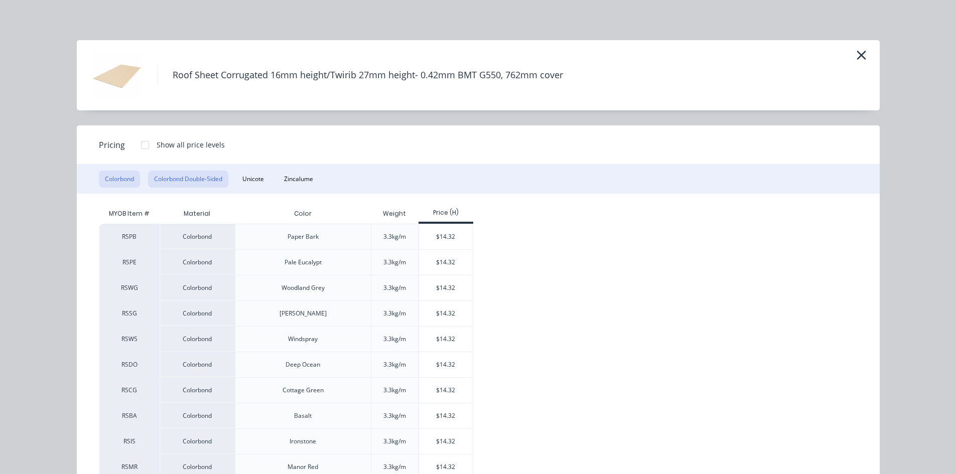
click at [164, 176] on button "Colorbond Double-Sided" at bounding box center [188, 179] width 80 height 17
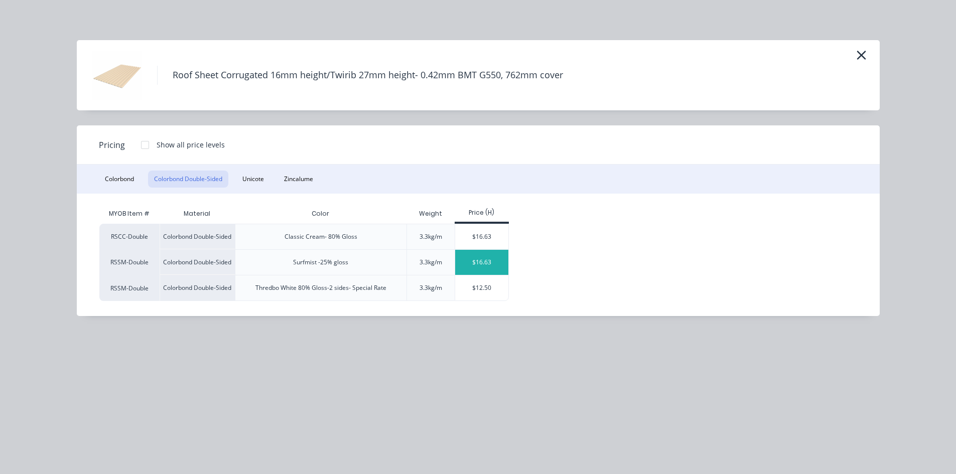
click at [482, 258] on div "$16.63" at bounding box center [482, 262] width 54 height 25
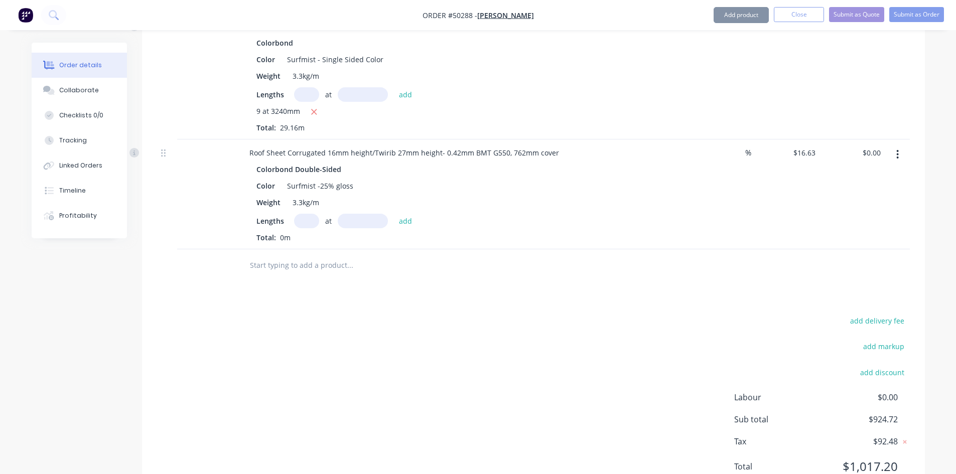
scroll to position [953, 0]
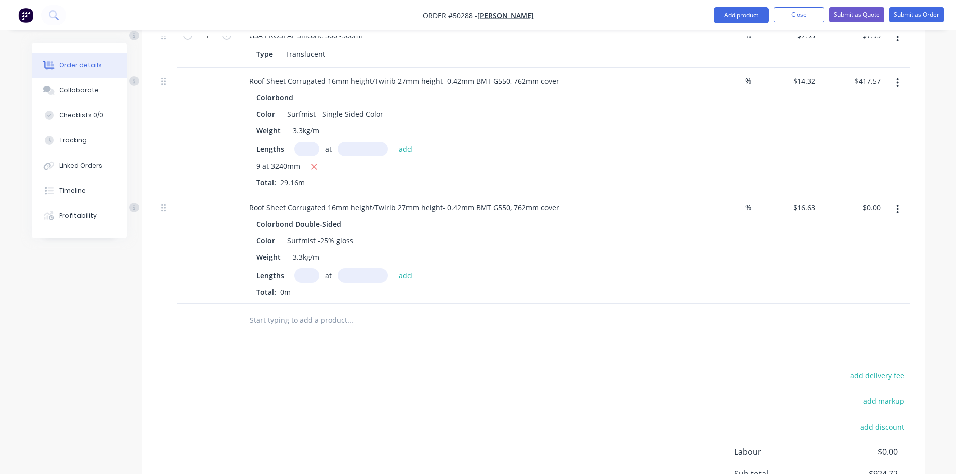
click at [310, 281] on input "text" at bounding box center [306, 275] width 25 height 15
type input "9"
type input "3240"
click at [394, 268] on button "add" at bounding box center [406, 275] width 24 height 14
type input "$484.93"
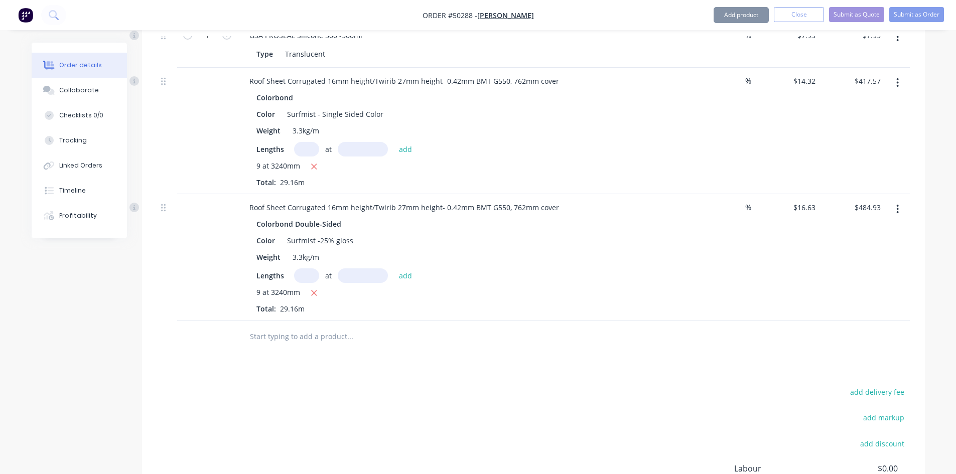
click at [892, 92] on button "button" at bounding box center [898, 83] width 24 height 18
click at [877, 177] on div "Delete" at bounding box center [861, 169] width 77 height 15
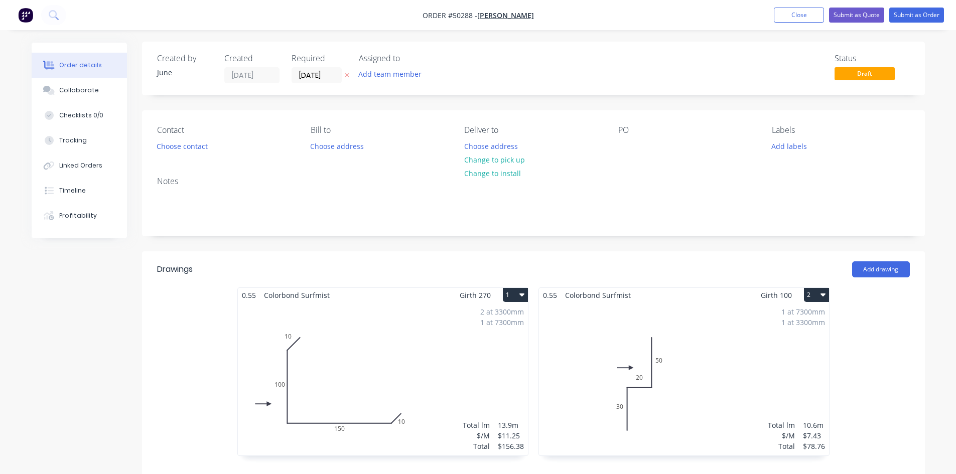
scroll to position [0, 0]
click at [170, 148] on button "Choose contact" at bounding box center [182, 147] width 62 height 14
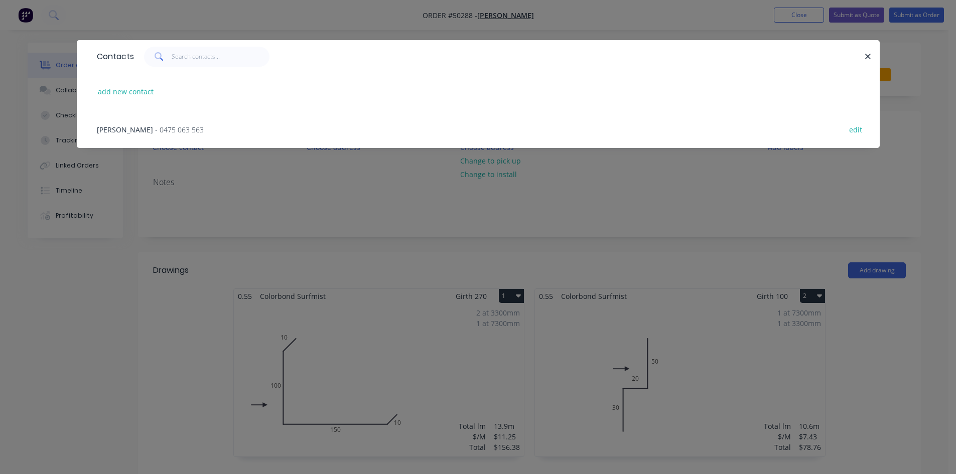
click at [155, 128] on span "- 0475 063 563" at bounding box center [179, 130] width 49 height 10
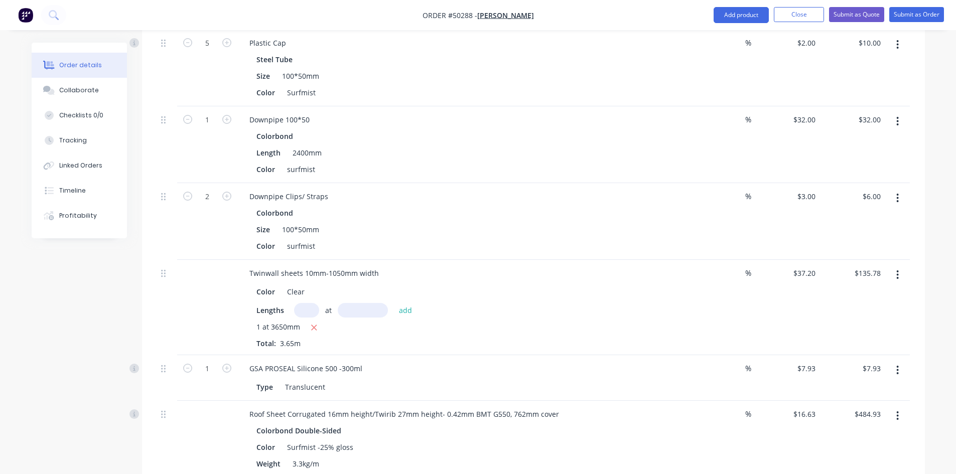
scroll to position [652, 0]
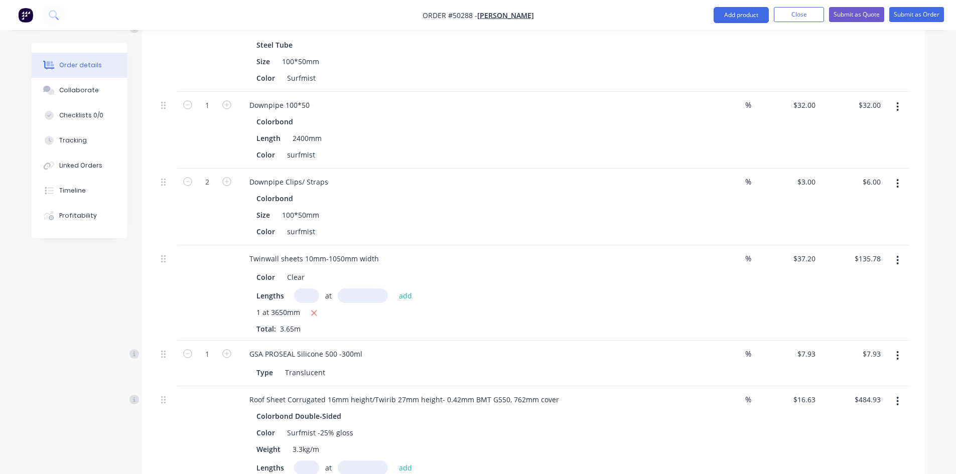
click at [669, 351] on div "GSA PROSEAL Silicone 500 -300ml Type Translucent" at bounding box center [463, 364] width 452 height 46
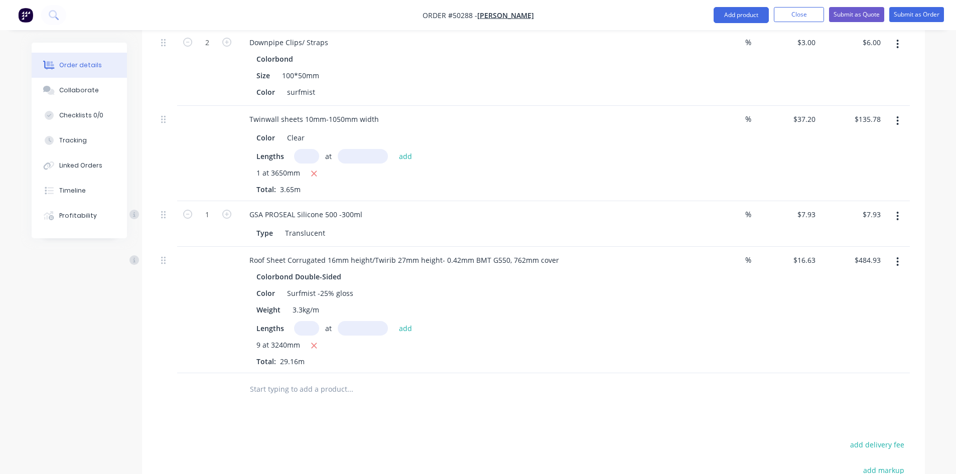
scroll to position [803, 0]
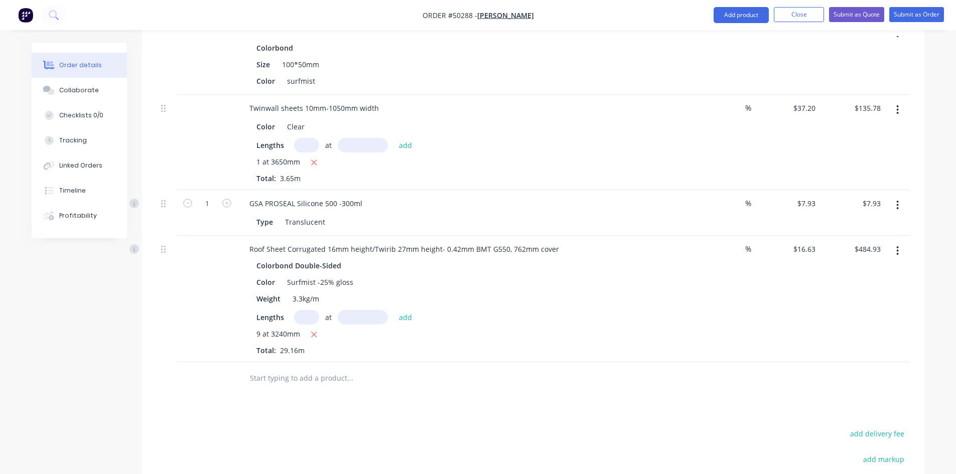
click at [632, 336] on div "Lengths at add 9 at 3240mm Total: 29.16m" at bounding box center [462, 333] width 413 height 46
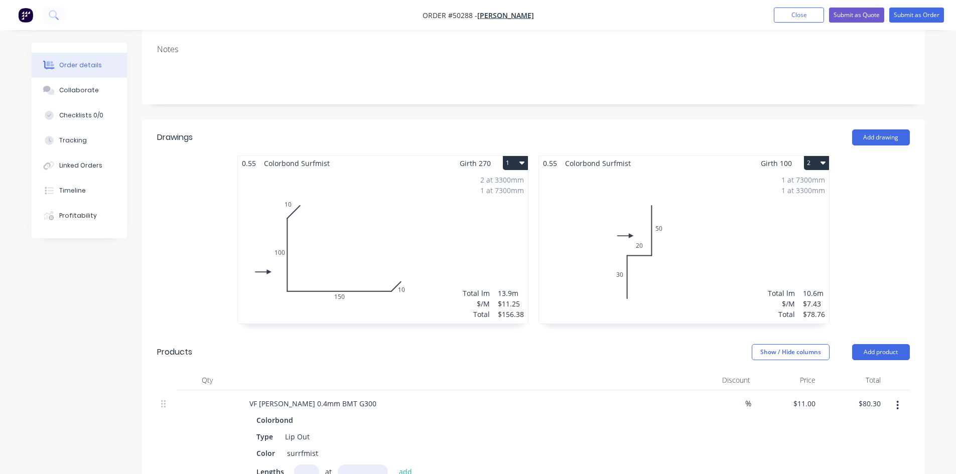
scroll to position [0, 0]
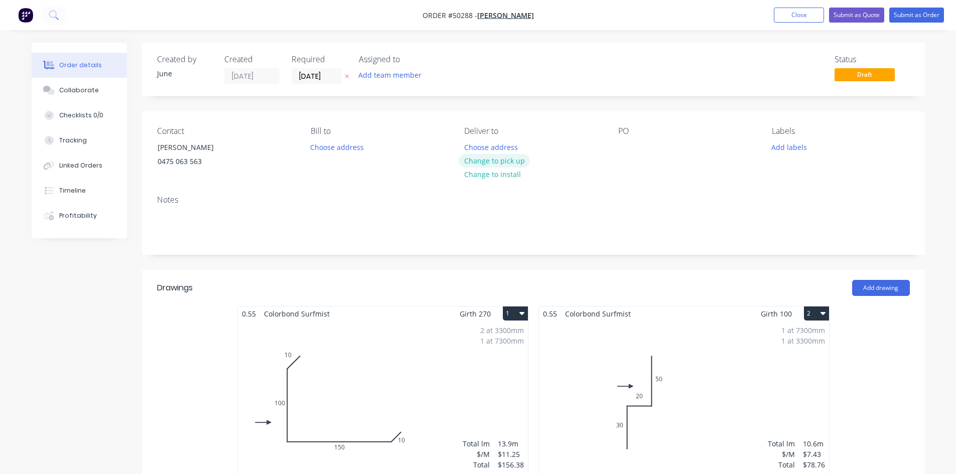
click at [472, 162] on button "Change to pick up" at bounding box center [494, 161] width 71 height 14
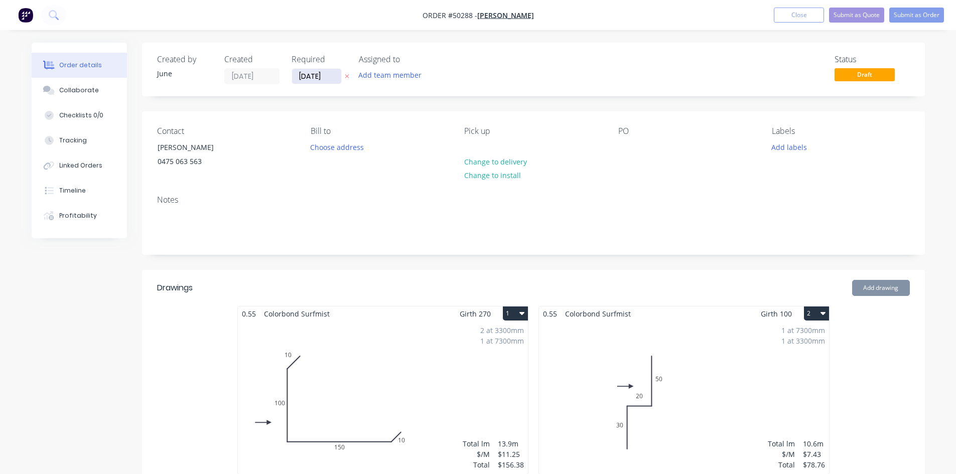
click at [333, 80] on input "[DATE]" at bounding box center [316, 76] width 49 height 15
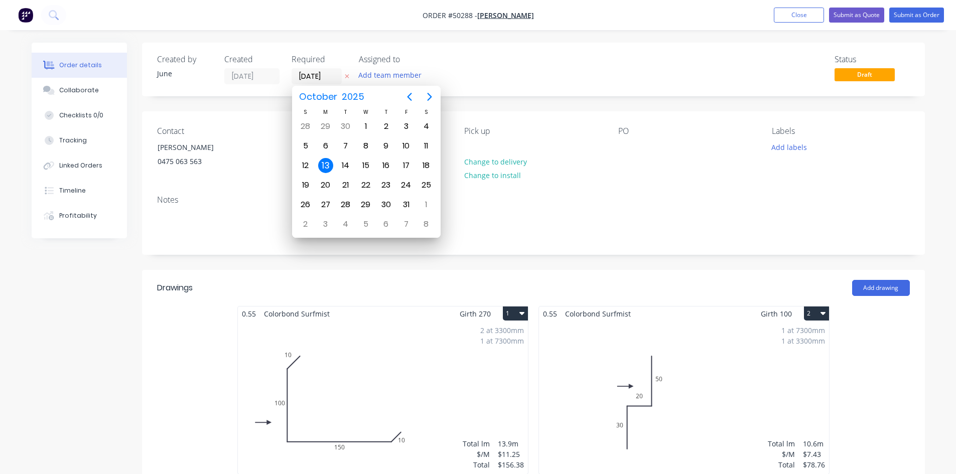
click at [574, 206] on div "Notes" at bounding box center [533, 220] width 783 height 67
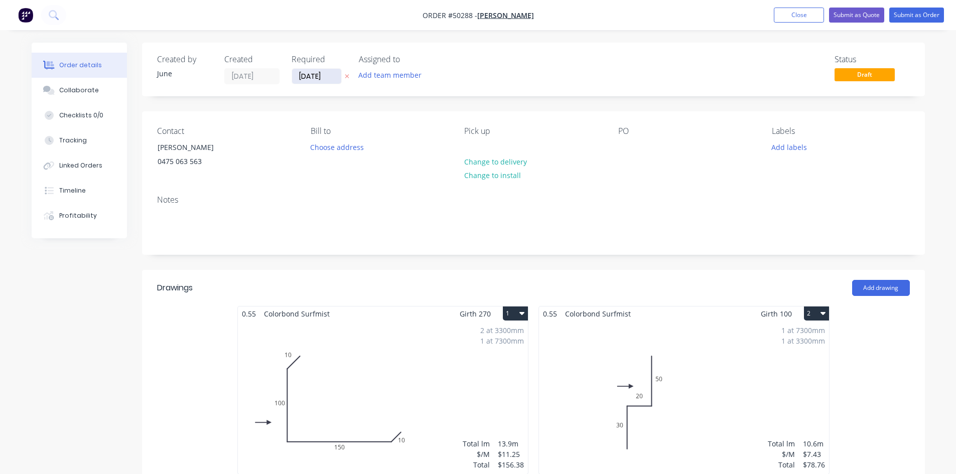
click at [325, 82] on input "[DATE]" at bounding box center [316, 76] width 49 height 15
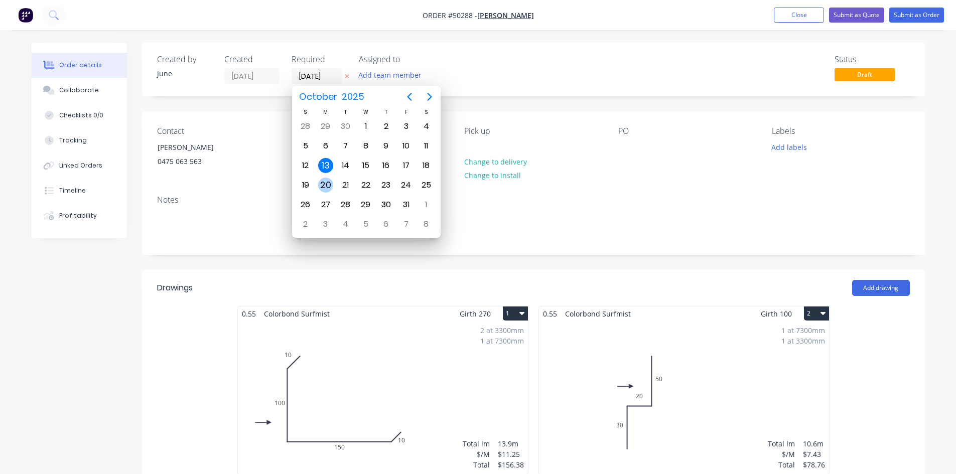
click at [326, 181] on div "20" at bounding box center [325, 185] width 15 height 15
type input "20/10/25"
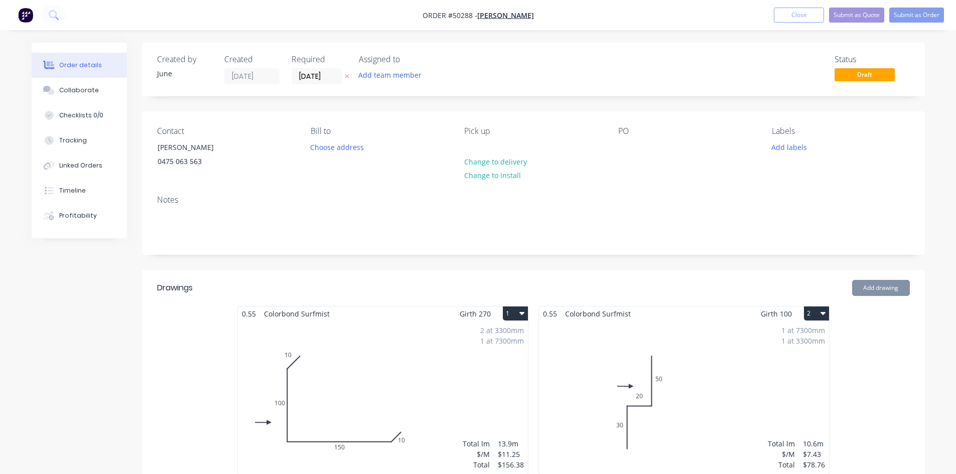
click at [923, 14] on button "Submit as Order" at bounding box center [916, 15] width 55 height 15
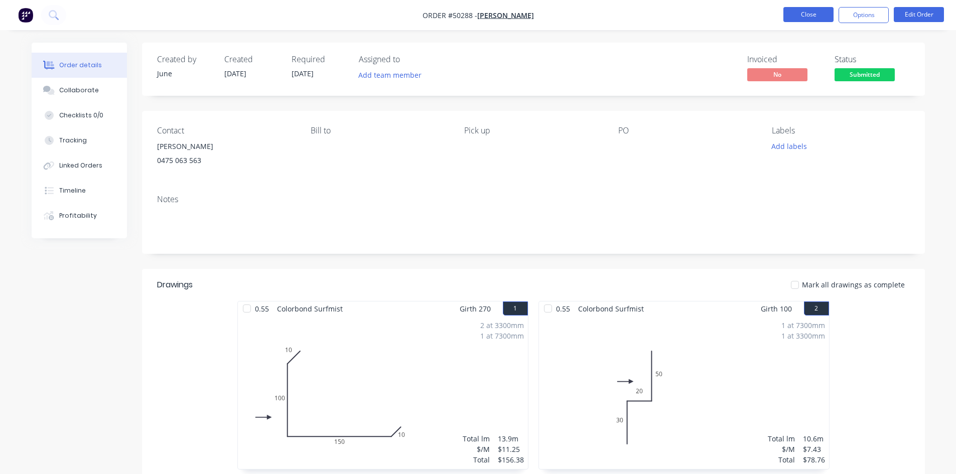
click at [815, 10] on button "Close" at bounding box center [808, 14] width 50 height 15
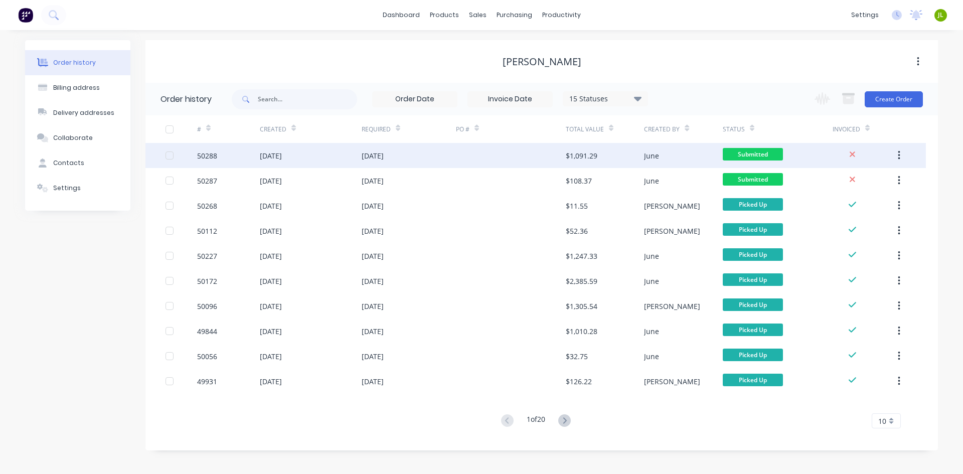
click at [655, 164] on div "June" at bounding box center [683, 155] width 78 height 25
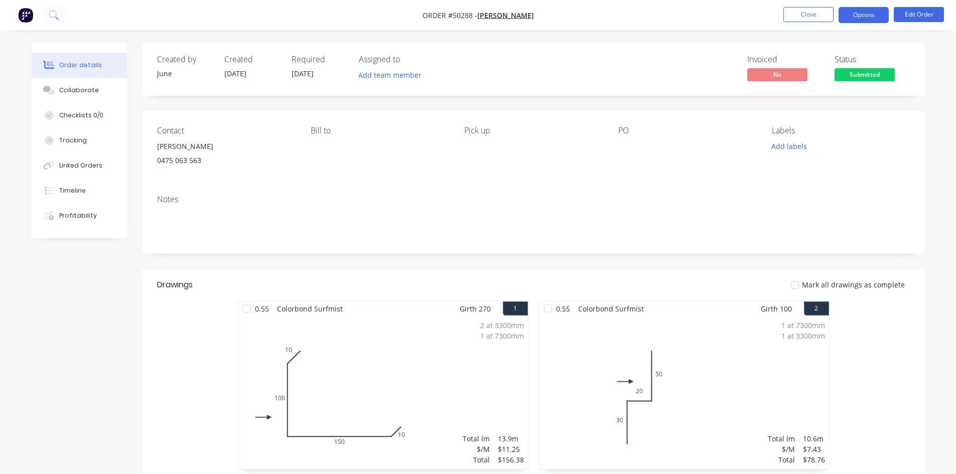
click at [852, 18] on button "Options" at bounding box center [864, 15] width 50 height 16
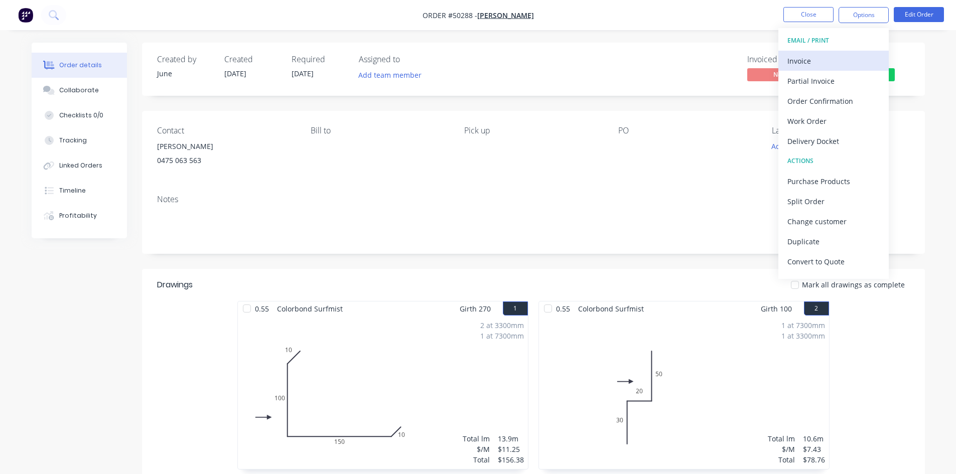
click at [833, 65] on div "Invoice" at bounding box center [833, 61] width 92 height 15
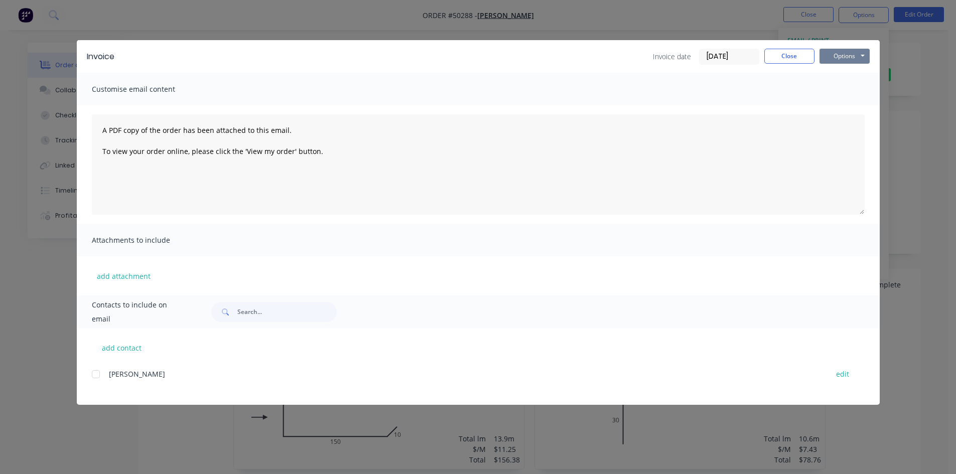
click at [841, 59] on button "Options" at bounding box center [844, 56] width 50 height 15
click at [833, 88] on button "Print" at bounding box center [851, 90] width 64 height 17
click at [789, 62] on button "Close" at bounding box center [789, 56] width 50 height 15
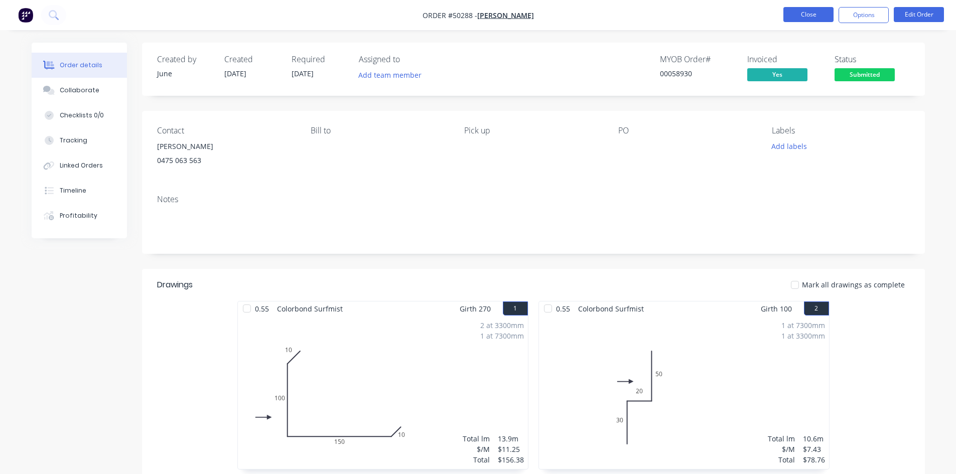
click at [797, 7] on button "Close" at bounding box center [808, 14] width 50 height 15
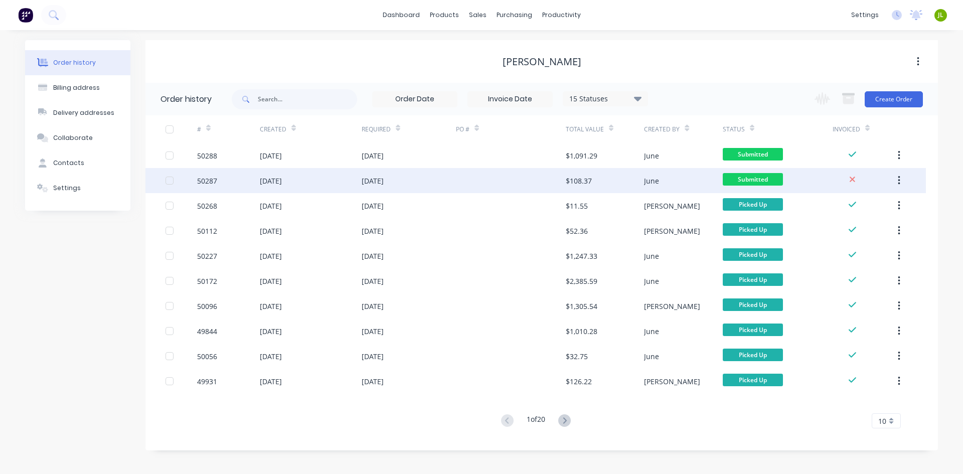
click at [592, 175] on div "$108.37" at bounding box center [605, 180] width 78 height 25
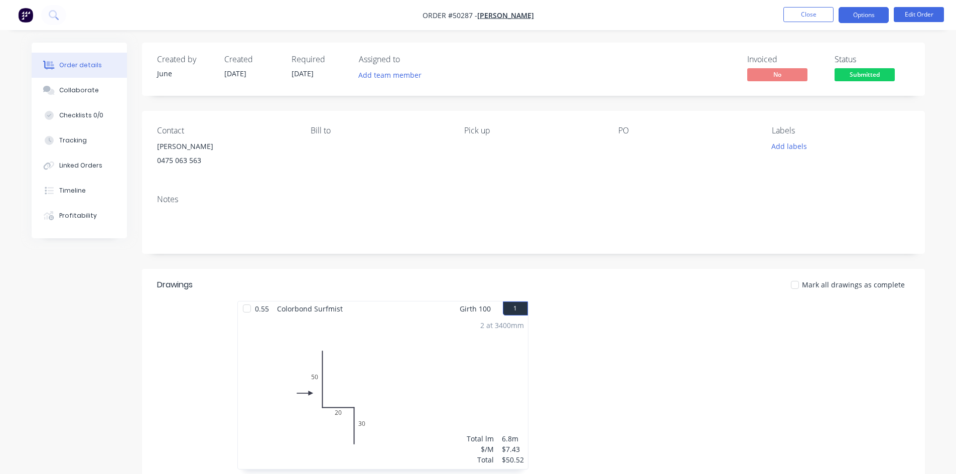
drag, startPoint x: 856, startPoint y: 11, endPoint x: 856, endPoint y: 24, distance: 12.6
click at [856, 12] on button "Options" at bounding box center [864, 15] width 50 height 16
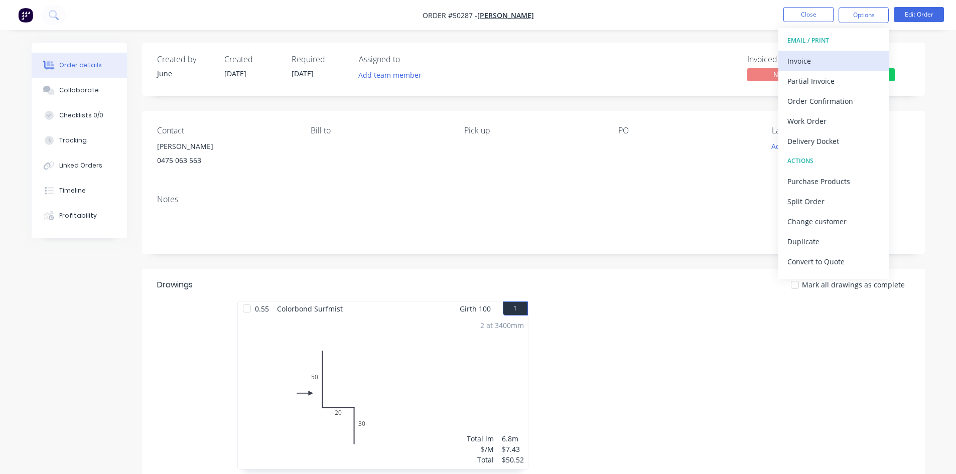
click at [846, 69] on button "Invoice" at bounding box center [833, 61] width 110 height 20
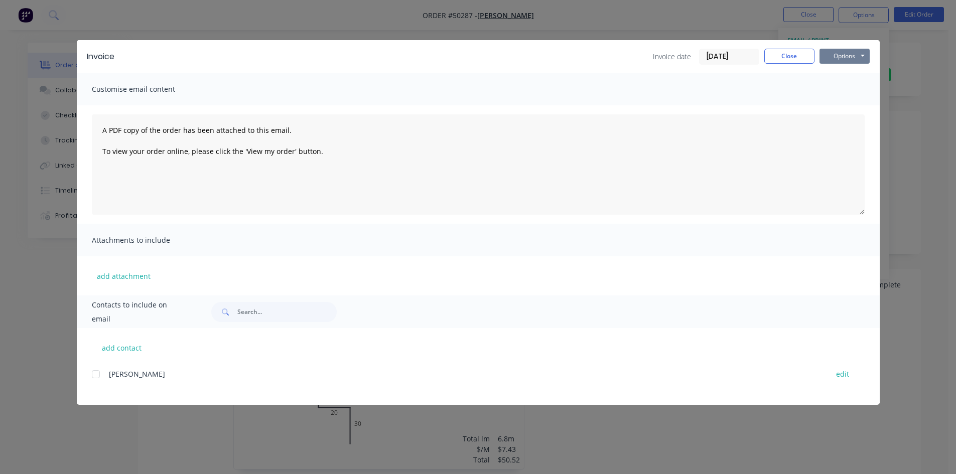
click at [846, 55] on button "Options" at bounding box center [844, 56] width 50 height 15
click at [832, 91] on button "Print" at bounding box center [851, 90] width 64 height 17
click at [774, 50] on button "Close" at bounding box center [789, 56] width 50 height 15
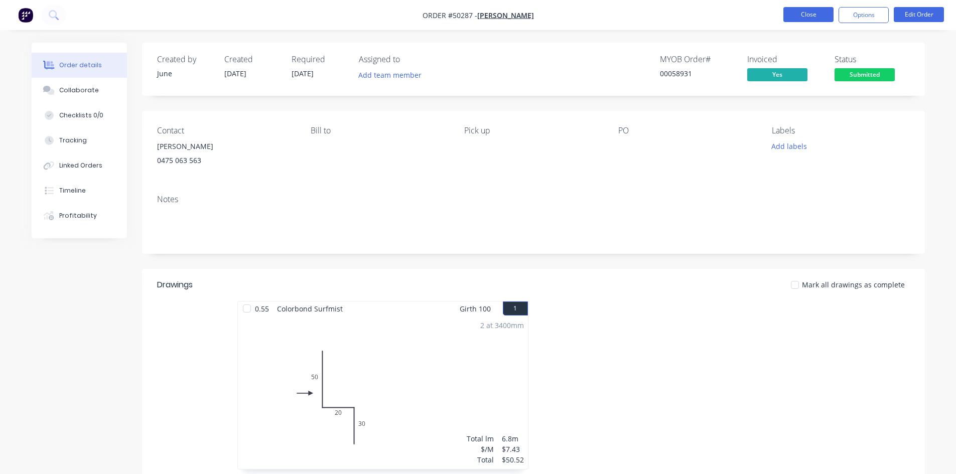
click at [818, 12] on button "Close" at bounding box center [808, 14] width 50 height 15
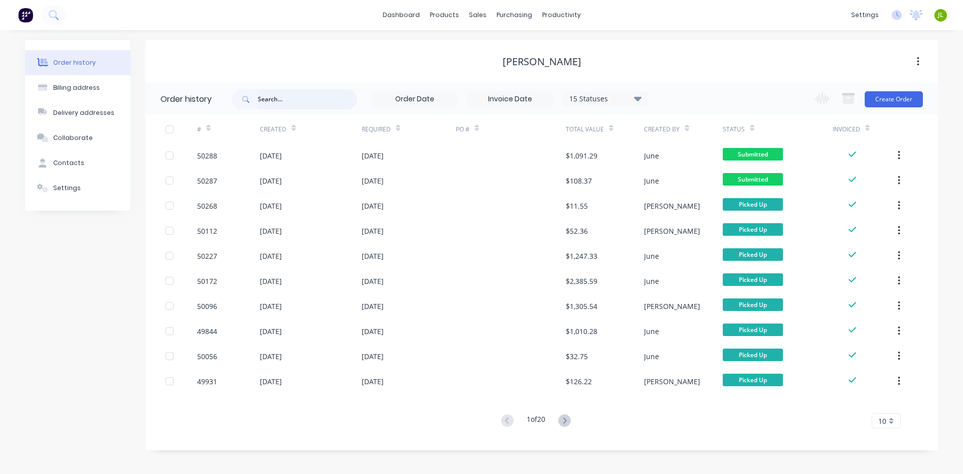
click at [313, 99] on input "text" at bounding box center [307, 99] width 99 height 20
type input "58550"
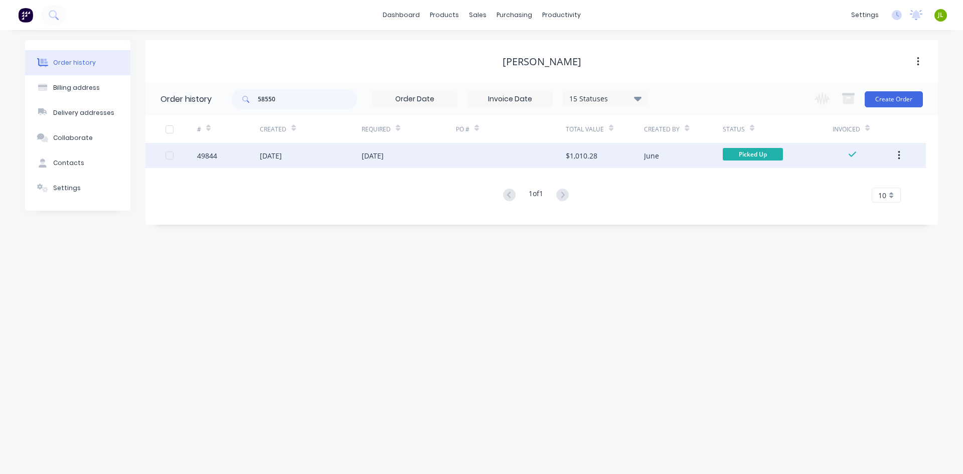
click at [324, 157] on div "01 Oct 2025" at bounding box center [311, 155] width 102 height 25
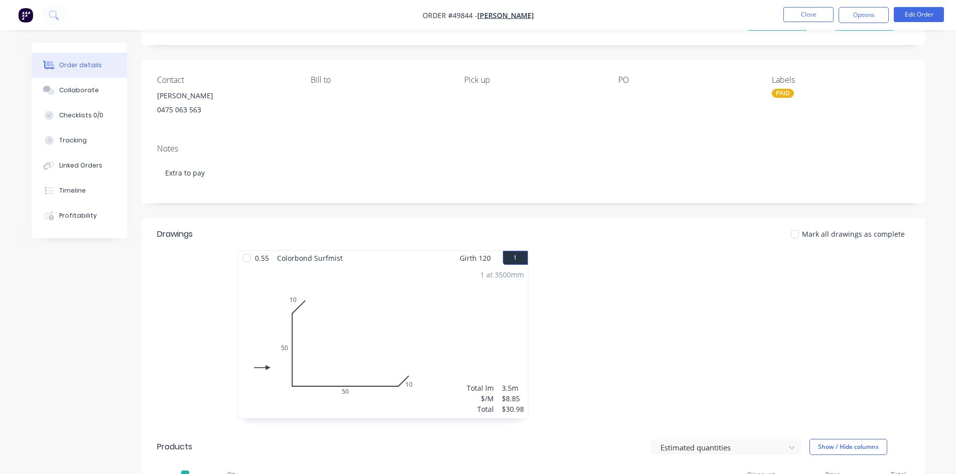
scroll to position [50, 0]
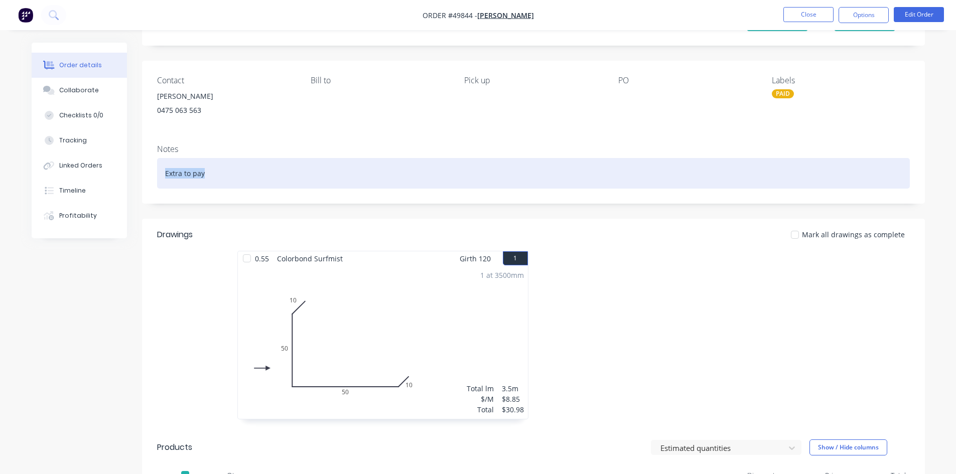
drag, startPoint x: 215, startPoint y: 174, endPoint x: 152, endPoint y: 181, distance: 63.6
click at [152, 181] on div "Notes Extra to pay" at bounding box center [533, 169] width 783 height 67
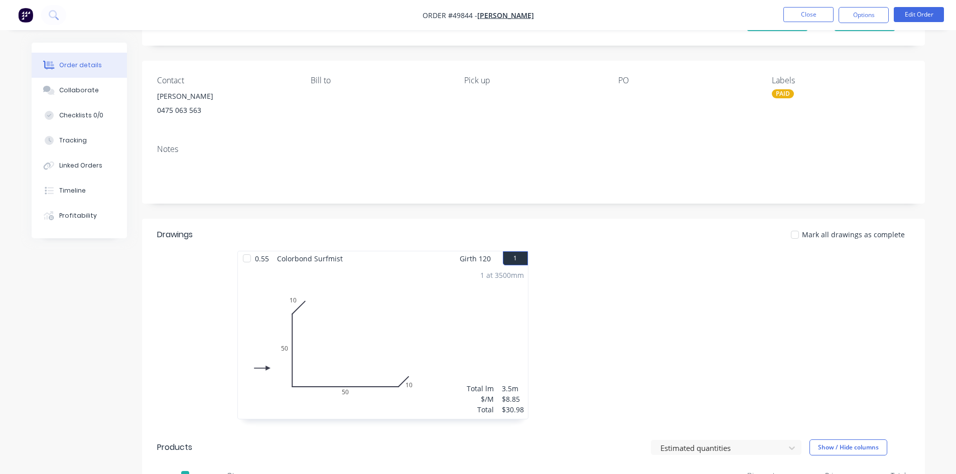
click at [635, 128] on div "Contact Jun Chen 0475 063 563 Bill to Pick up PO Labels PAID" at bounding box center [533, 99] width 783 height 76
click at [815, 17] on button "Close" at bounding box center [808, 14] width 50 height 15
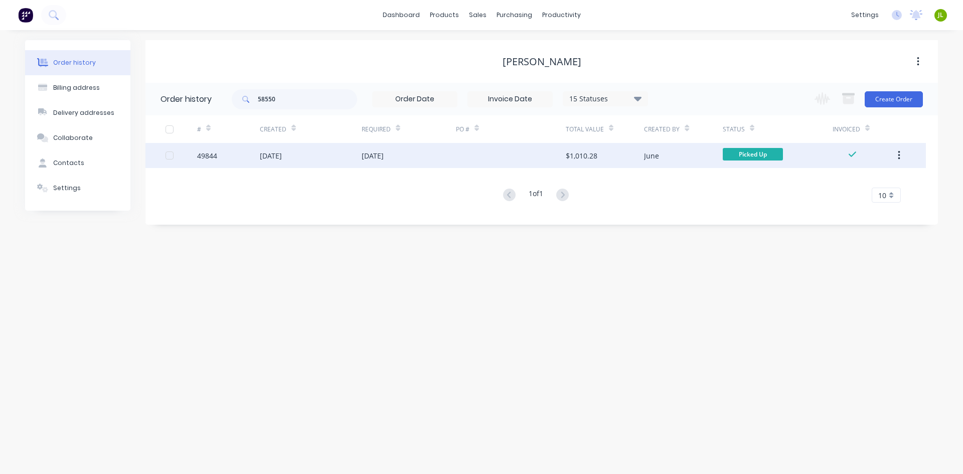
click at [583, 155] on div "$1,010.28" at bounding box center [582, 156] width 32 height 11
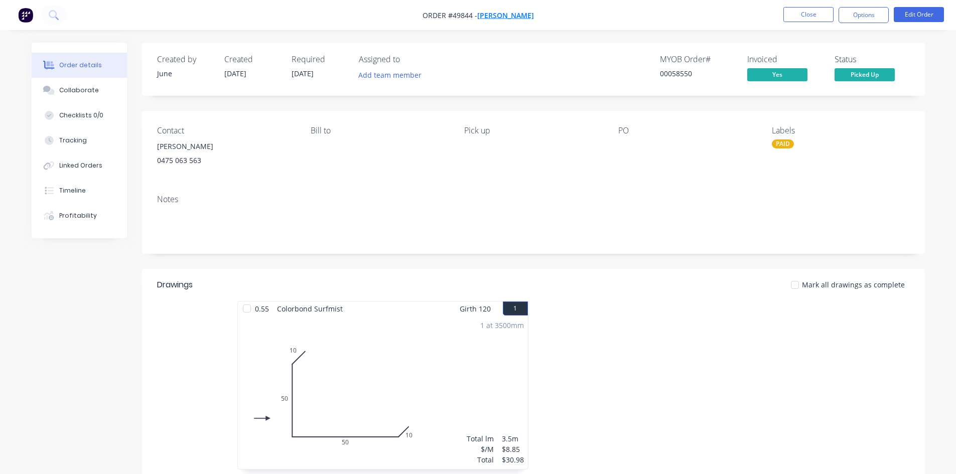
click at [519, 19] on span "Jun Chen" at bounding box center [505, 16] width 57 height 10
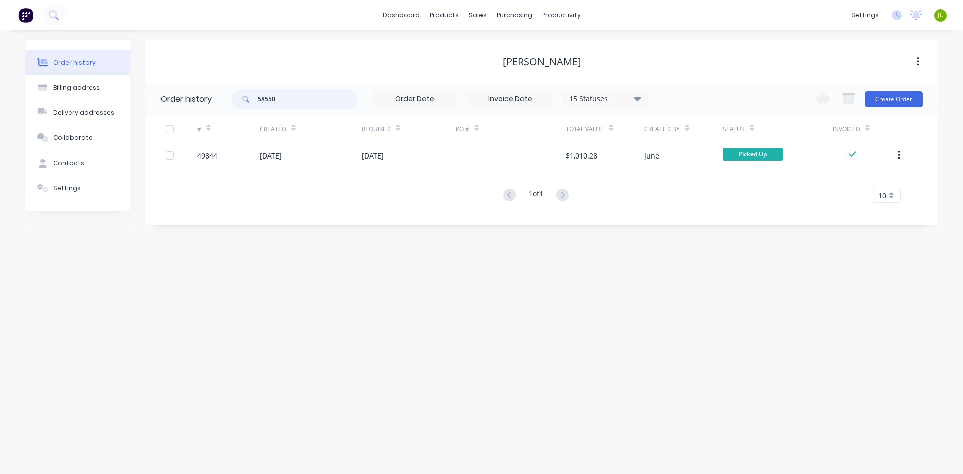
drag, startPoint x: 284, startPoint y: 102, endPoint x: 192, endPoint y: 95, distance: 92.1
click at [192, 95] on header "Order history 58550 15 Statuses Invoice Status Invoiced Not Invoiced Partial Or…" at bounding box center [542, 99] width 793 height 33
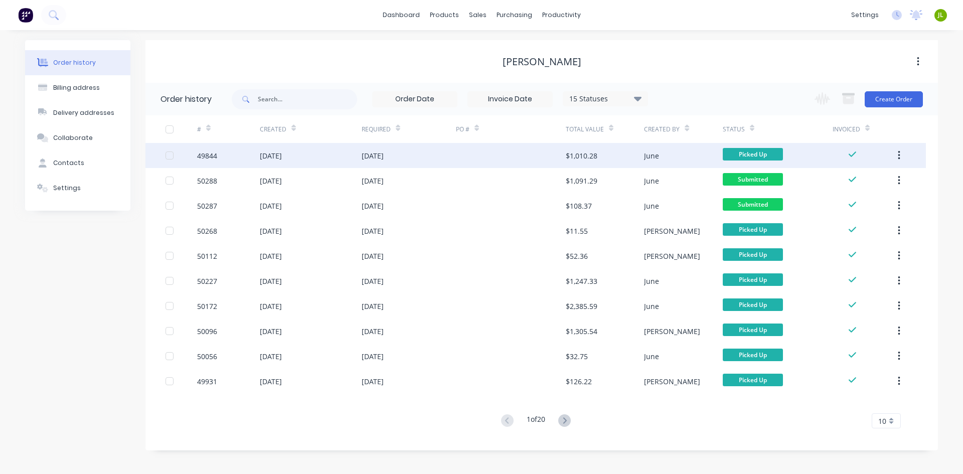
click at [513, 153] on div at bounding box center [511, 155] width 110 height 25
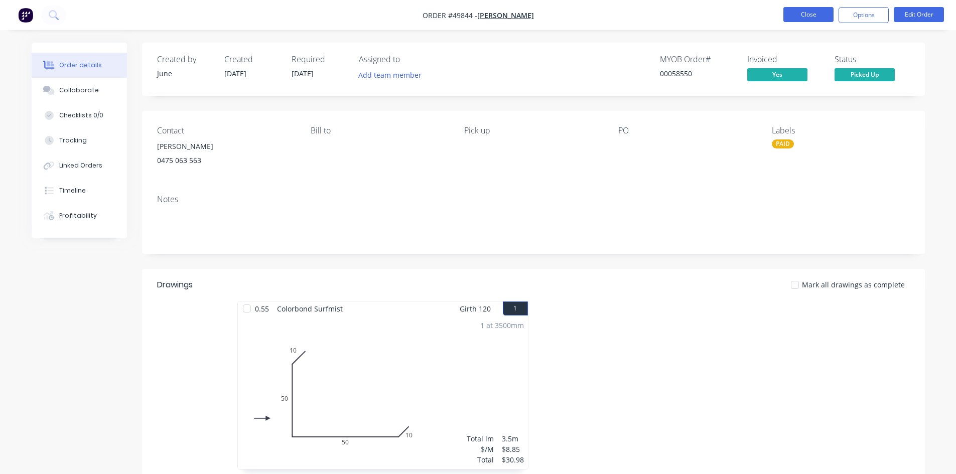
click at [801, 19] on button "Close" at bounding box center [808, 14] width 50 height 15
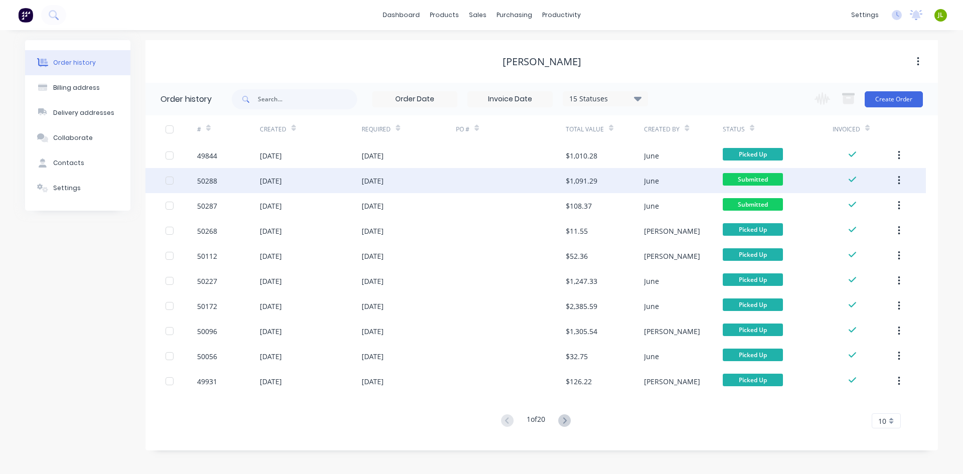
click at [454, 174] on div "20 Oct 2025" at bounding box center [409, 180] width 94 height 25
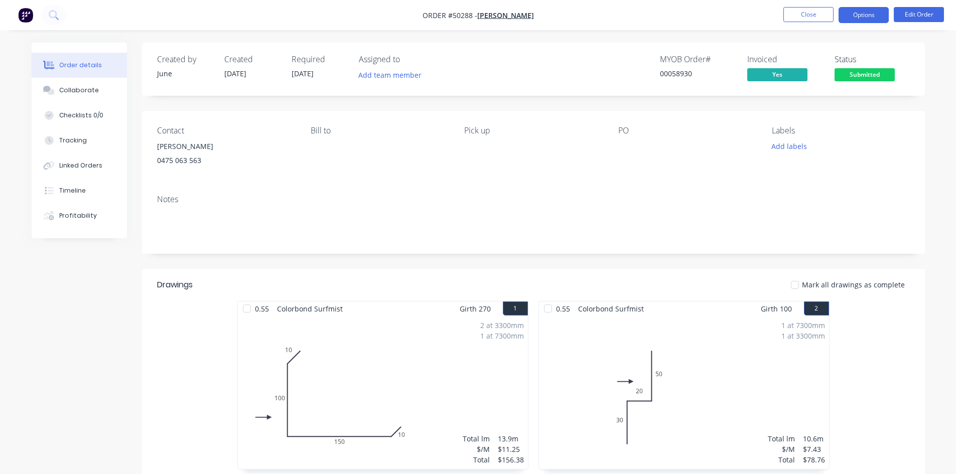
click at [871, 20] on button "Options" at bounding box center [864, 15] width 50 height 16
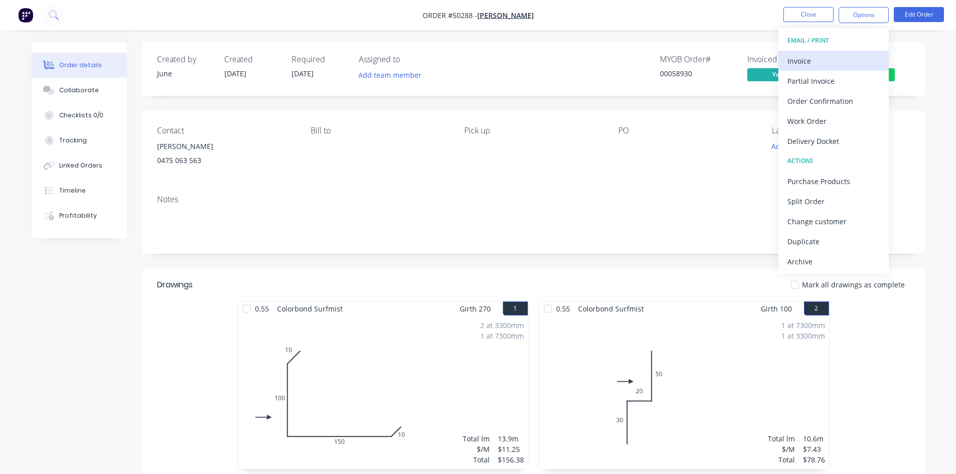
click at [849, 68] on div "Invoice" at bounding box center [833, 61] width 92 height 15
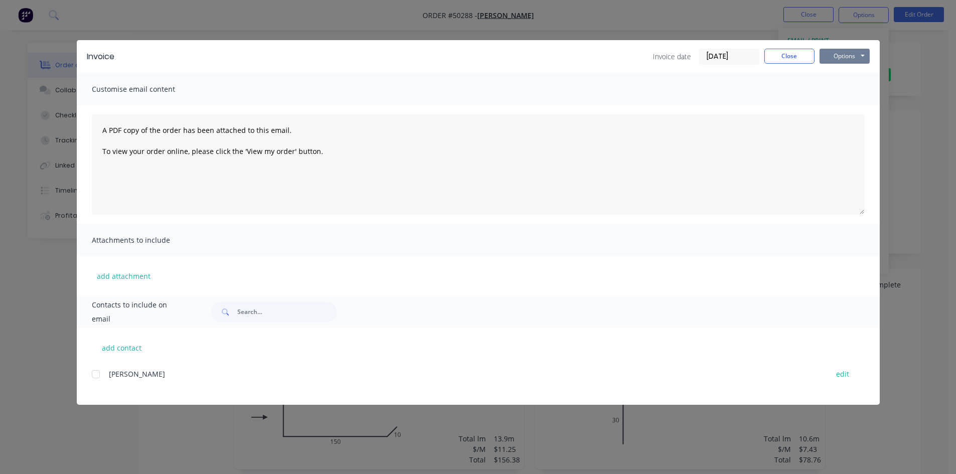
click at [844, 59] on button "Options" at bounding box center [844, 56] width 50 height 15
click at [838, 98] on button "Print" at bounding box center [851, 90] width 64 height 17
click at [791, 55] on button "Close" at bounding box center [789, 56] width 50 height 15
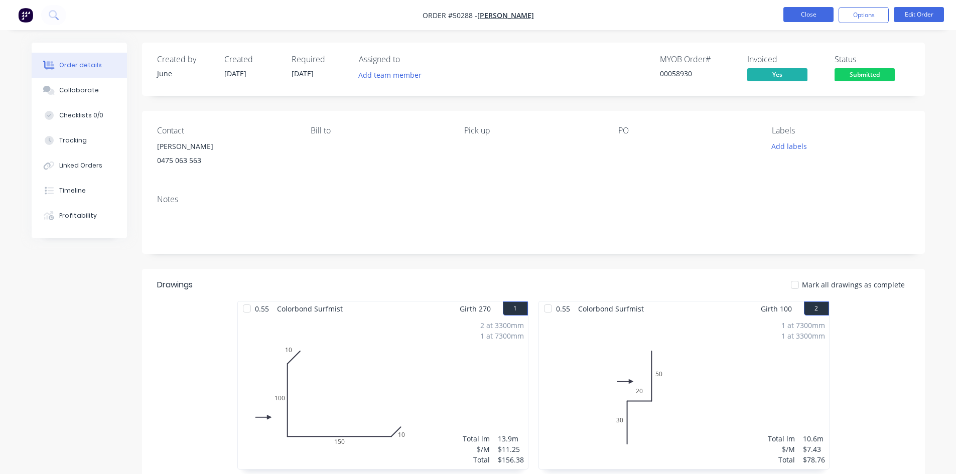
click at [813, 17] on button "Close" at bounding box center [808, 14] width 50 height 15
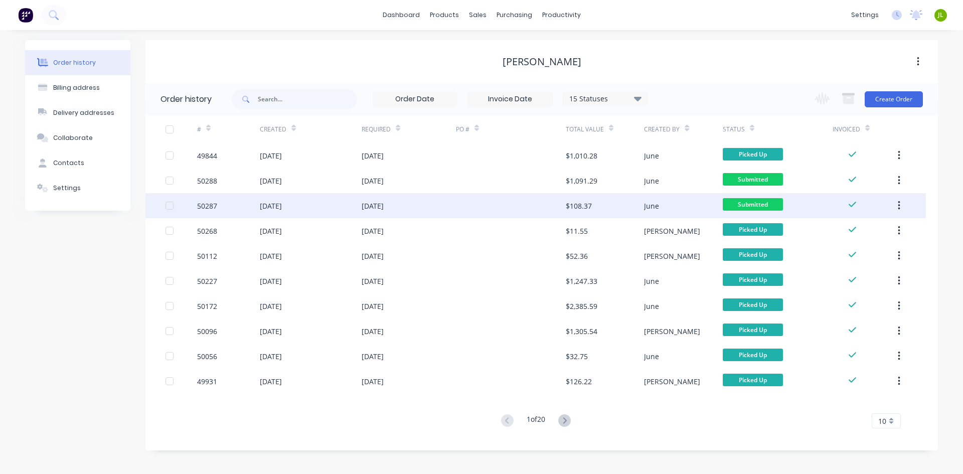
click at [627, 213] on div "$108.37" at bounding box center [605, 205] width 78 height 25
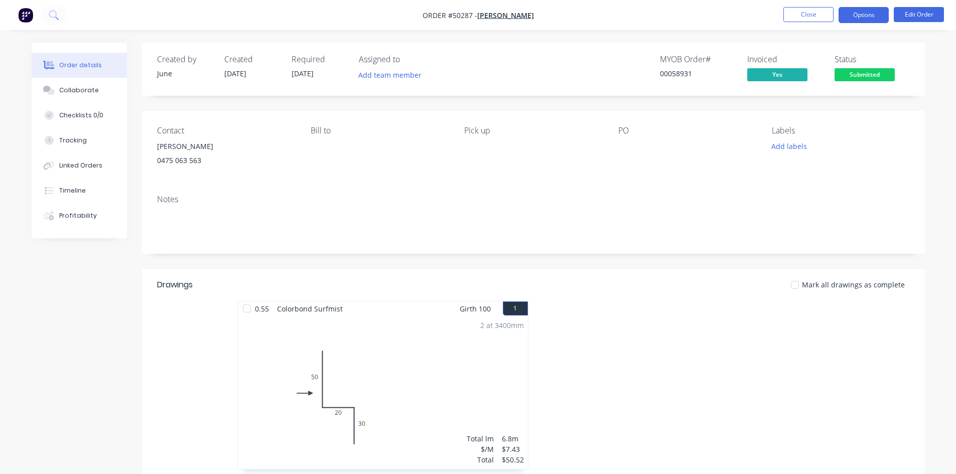
click at [857, 14] on button "Options" at bounding box center [864, 15] width 50 height 16
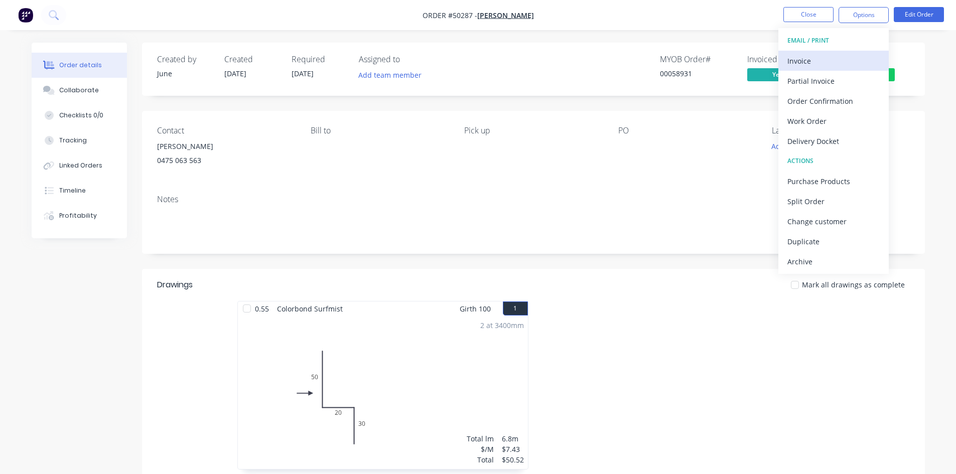
click at [825, 64] on div "Invoice" at bounding box center [833, 61] width 92 height 15
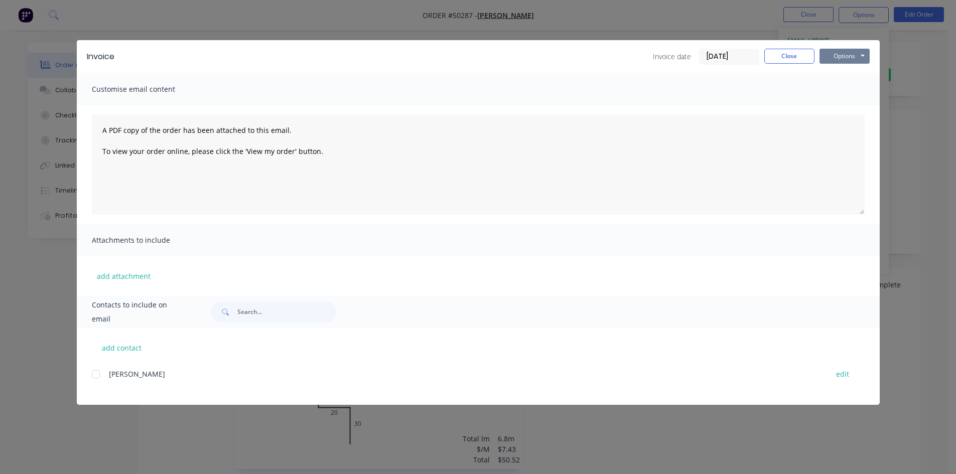
click at [855, 55] on button "Options" at bounding box center [844, 56] width 50 height 15
click at [838, 90] on button "Print" at bounding box center [851, 90] width 64 height 17
click at [790, 58] on button "Close" at bounding box center [789, 56] width 50 height 15
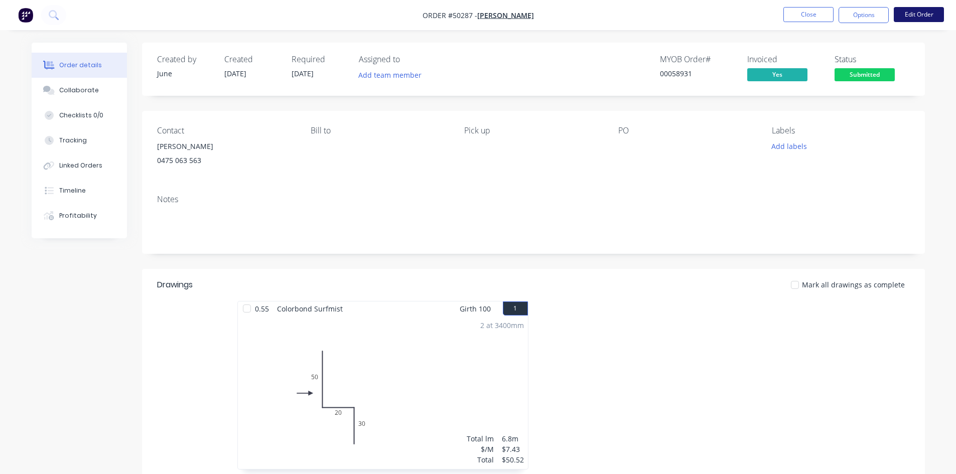
click at [907, 13] on button "Edit Order" at bounding box center [919, 14] width 50 height 15
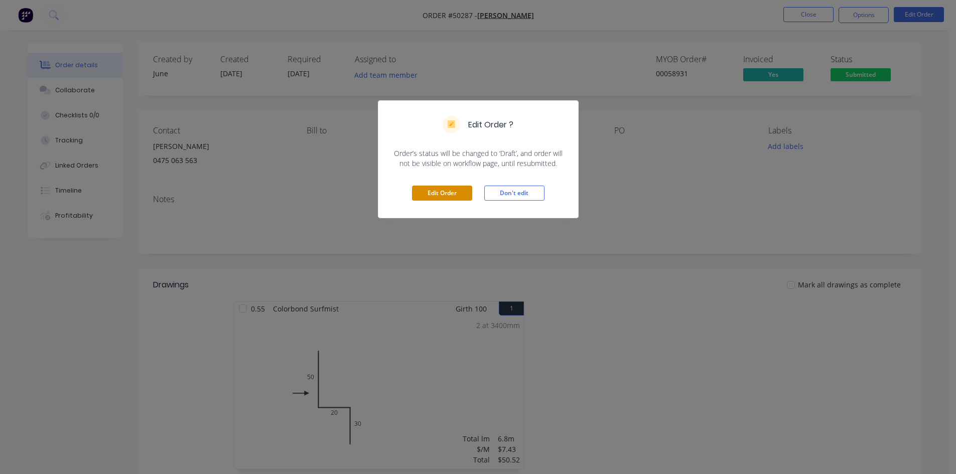
click at [436, 192] on button "Edit Order" at bounding box center [442, 193] width 60 height 15
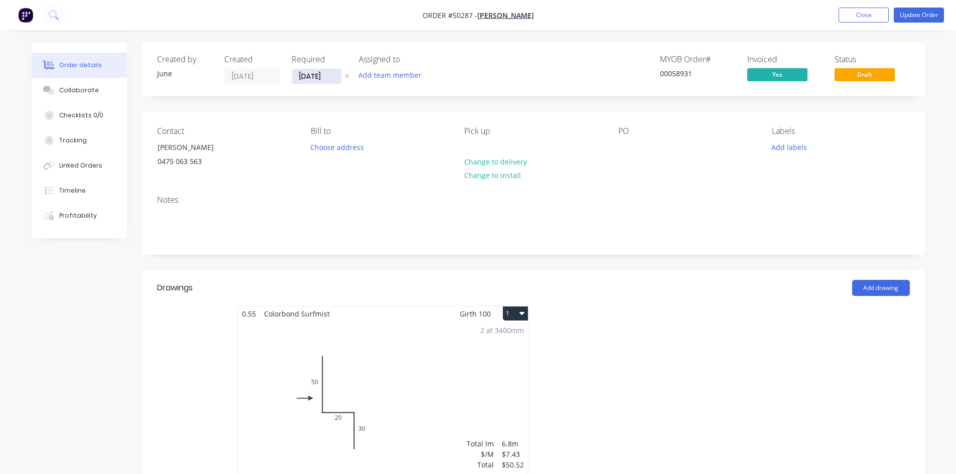
click at [326, 74] on input "[DATE]" at bounding box center [316, 76] width 49 height 15
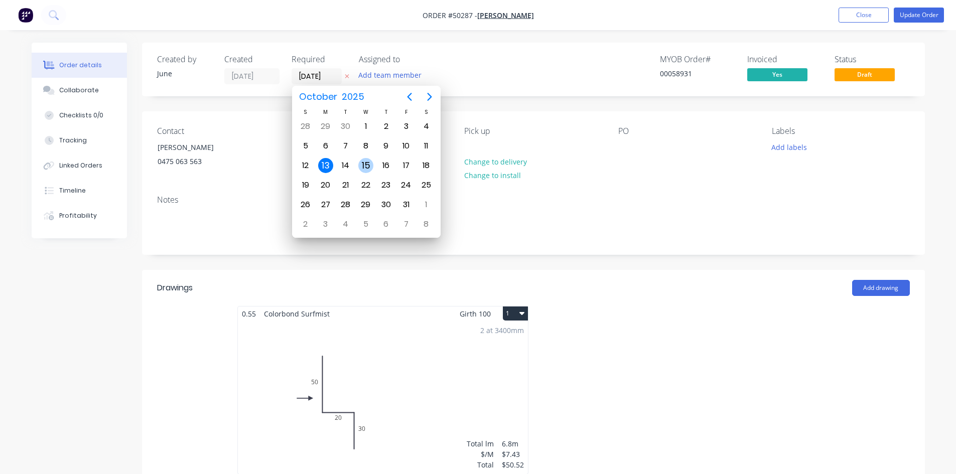
click at [371, 167] on div "15" at bounding box center [365, 165] width 15 height 15
type input "15/10/25"
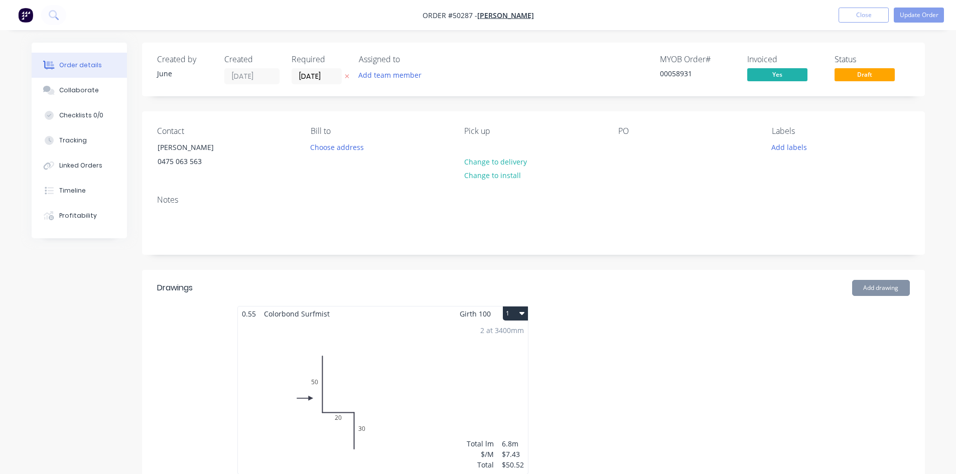
click at [440, 115] on div "Contact Jun Chen 0475 063 563 Bill to Choose address Pick up Change to delivery…" at bounding box center [533, 149] width 783 height 76
click at [930, 20] on button "Update Order" at bounding box center [919, 15] width 50 height 15
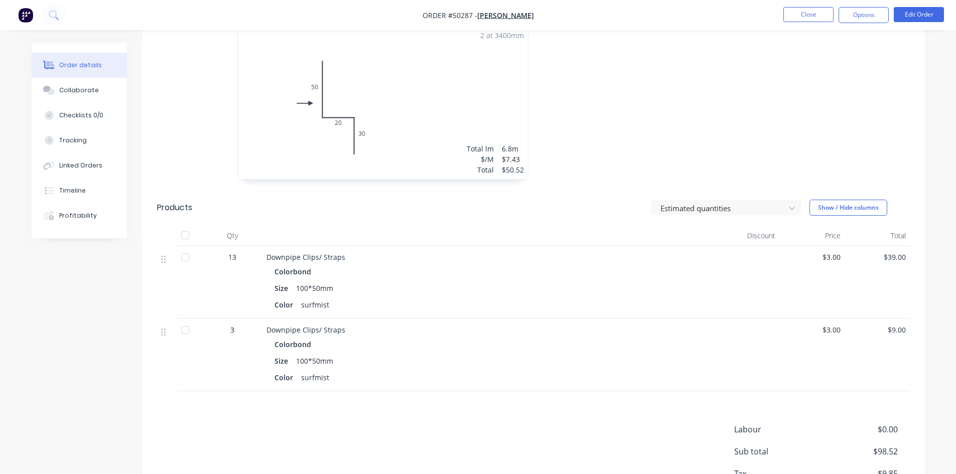
scroll to position [301, 0]
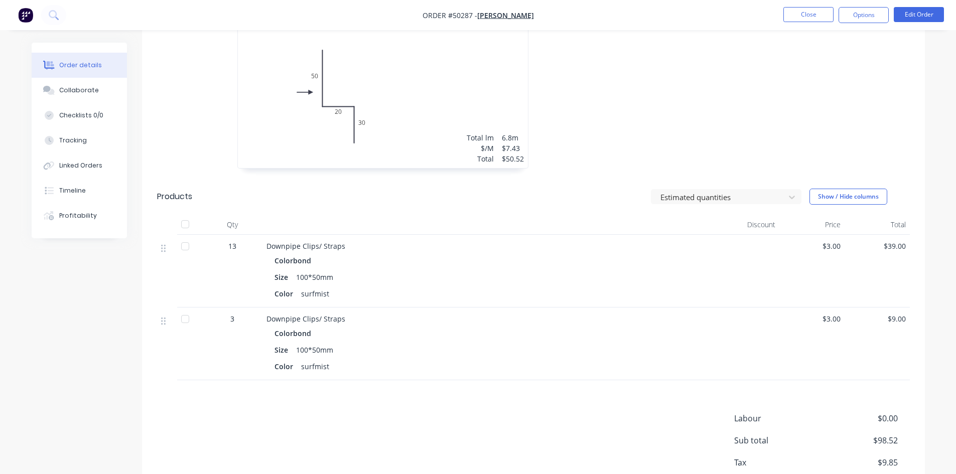
click at [184, 224] on div at bounding box center [185, 224] width 20 height 20
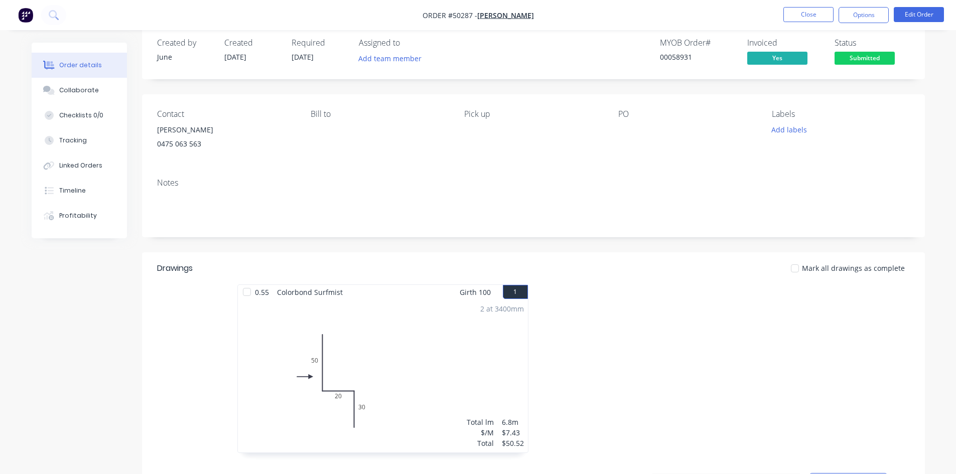
scroll to position [0, 0]
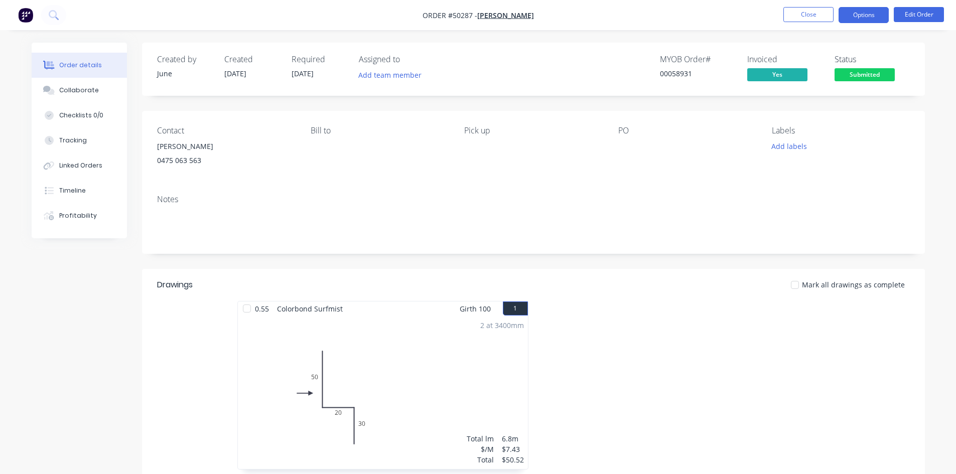
click at [867, 13] on button "Options" at bounding box center [864, 15] width 50 height 16
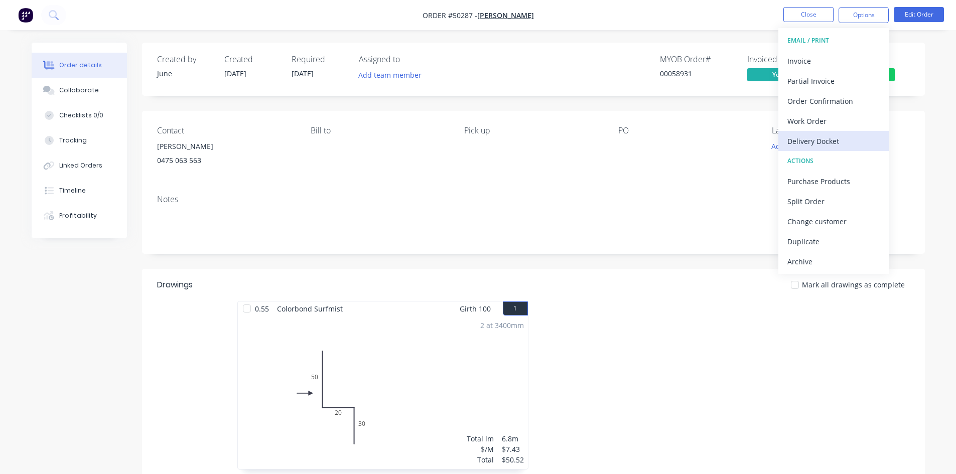
click at [808, 139] on div "Delivery Docket" at bounding box center [833, 141] width 92 height 15
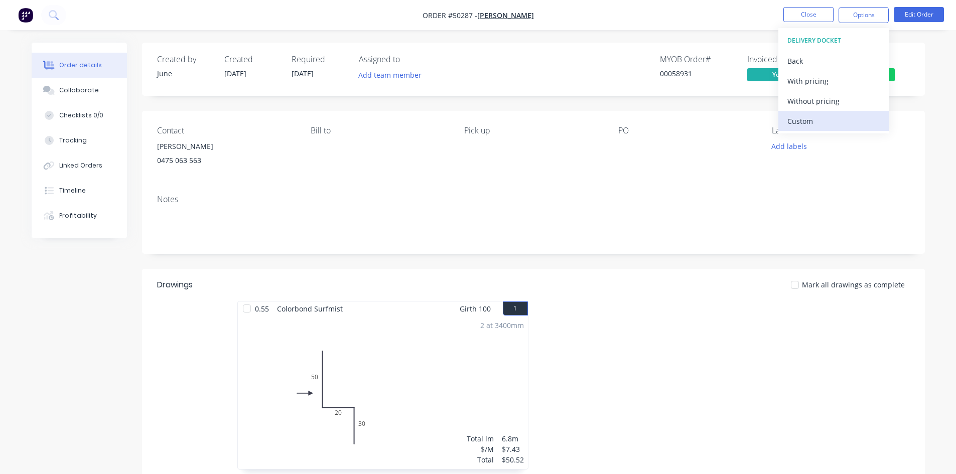
click at [804, 124] on div "Custom" at bounding box center [833, 121] width 92 height 15
click at [807, 105] on div "Without pricing" at bounding box center [833, 101] width 92 height 15
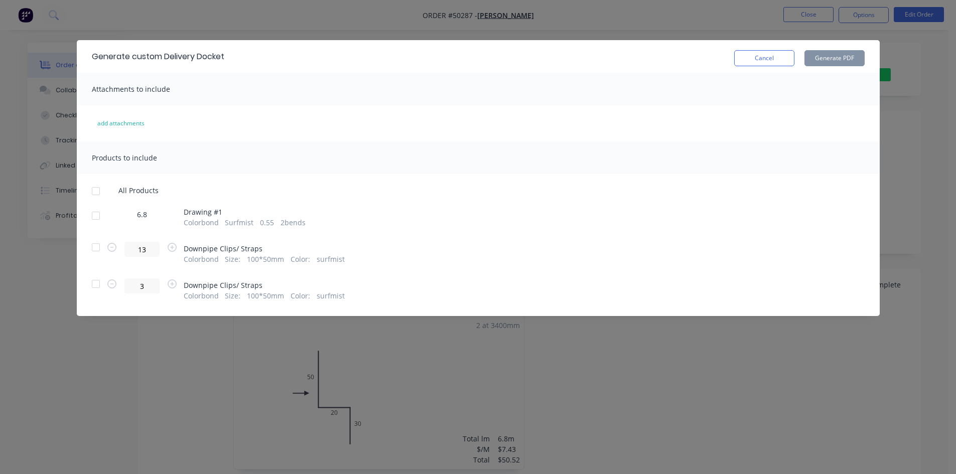
click at [94, 212] on div at bounding box center [96, 216] width 20 height 20
click at [94, 283] on div at bounding box center [96, 284] width 20 height 20
click at [828, 59] on button "Generate PDF" at bounding box center [834, 58] width 60 height 16
click at [755, 57] on button "Cancel" at bounding box center [764, 58] width 60 height 16
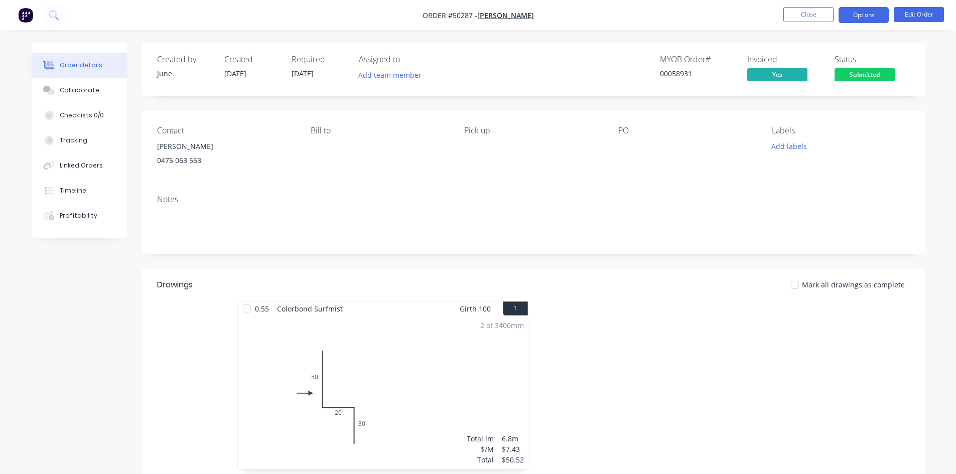
click at [855, 17] on button "Options" at bounding box center [864, 15] width 50 height 16
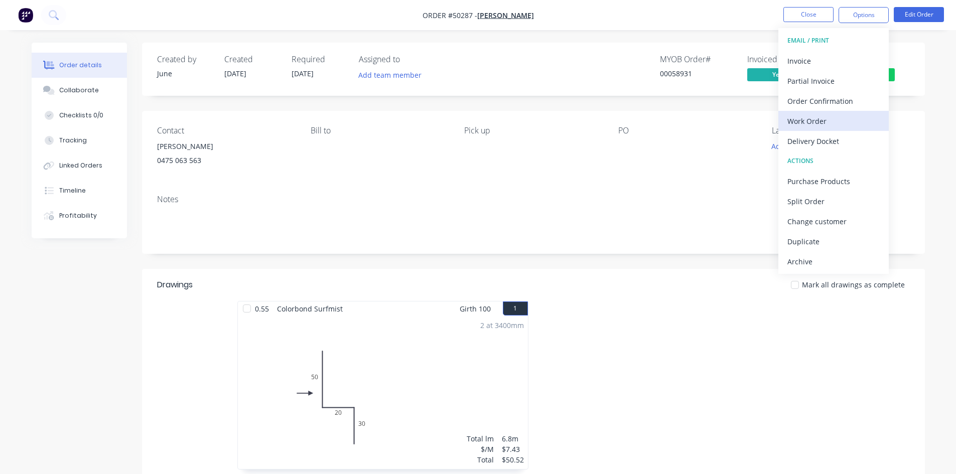
click at [809, 119] on div "Work Order" at bounding box center [833, 121] width 92 height 15
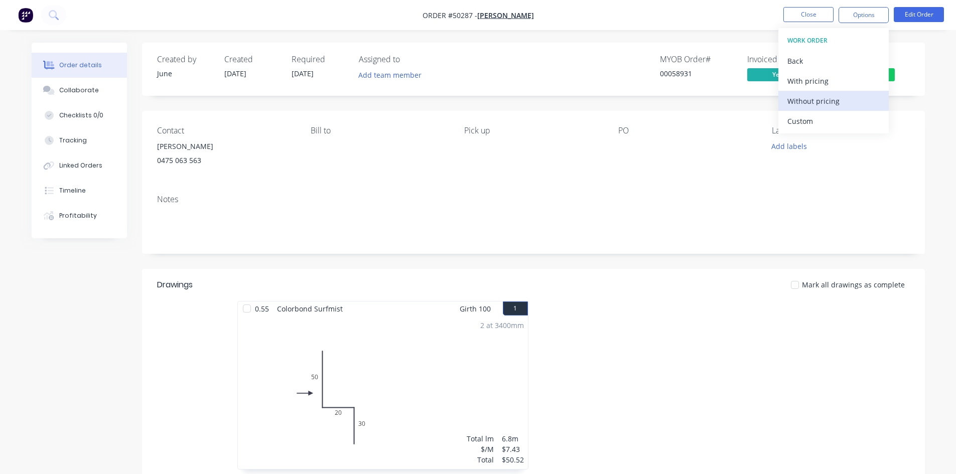
click at [810, 100] on div "Without pricing" at bounding box center [833, 101] width 92 height 15
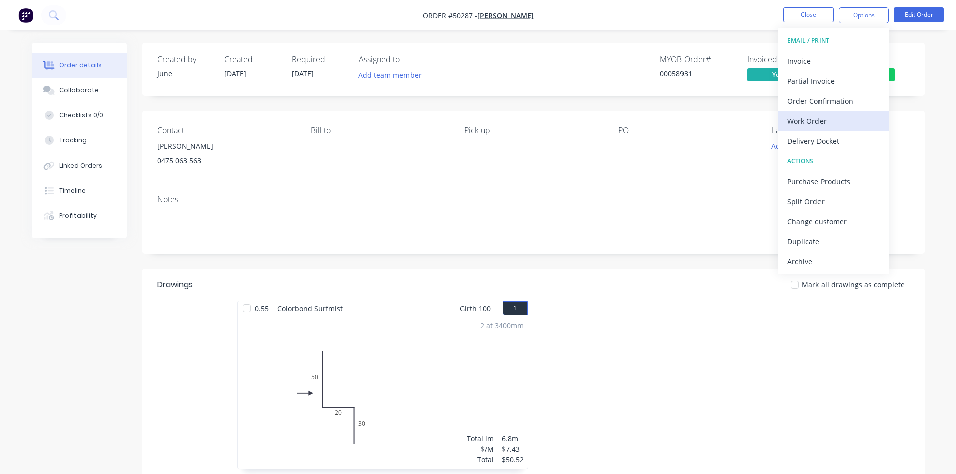
click at [815, 116] on div "Work Order" at bounding box center [833, 121] width 92 height 15
click at [804, 117] on div "Custom" at bounding box center [833, 121] width 92 height 15
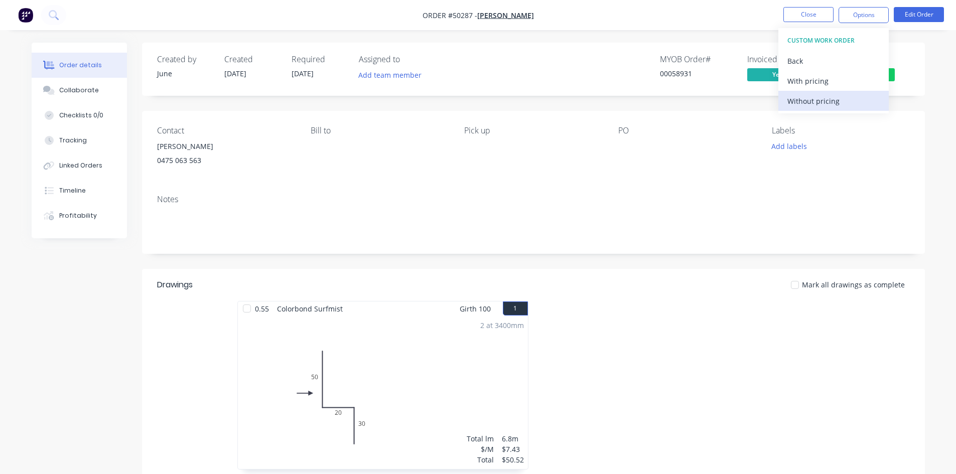
click at [803, 103] on div "Without pricing" at bounding box center [833, 101] width 92 height 15
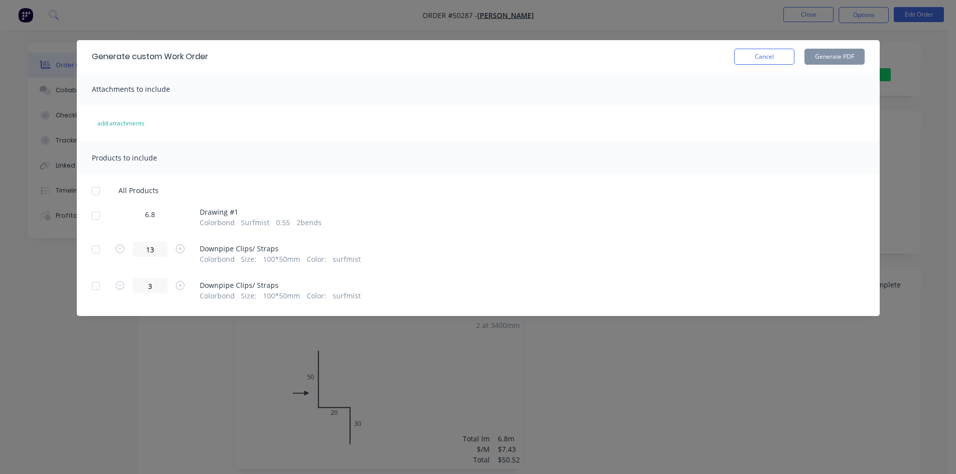
click at [110, 211] on div "6.8 Drawing # 1 Colorbond Surfmist 0.55 2 bends" at bounding box center [478, 218] width 773 height 20
click at [93, 220] on div at bounding box center [96, 216] width 20 height 20
click at [825, 55] on button "Generate PDF" at bounding box center [834, 57] width 60 height 16
click at [778, 63] on button "Cancel" at bounding box center [764, 57] width 60 height 16
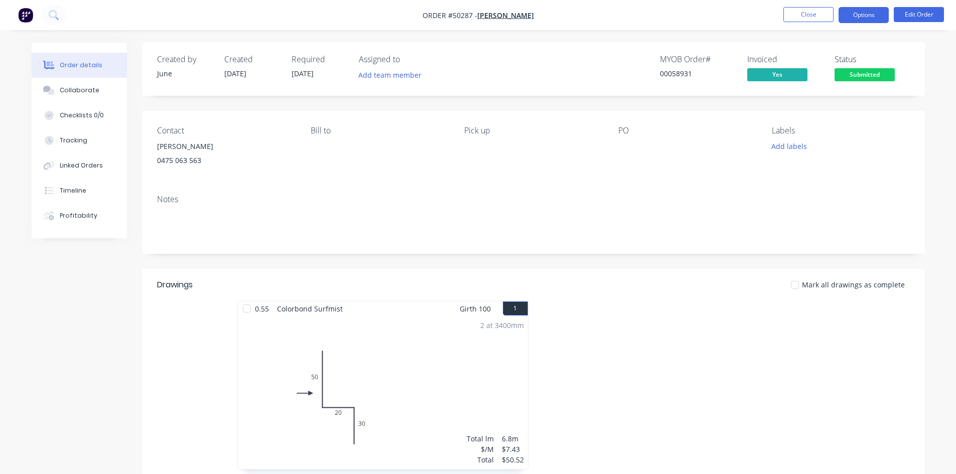
click at [865, 16] on button "Options" at bounding box center [864, 15] width 50 height 16
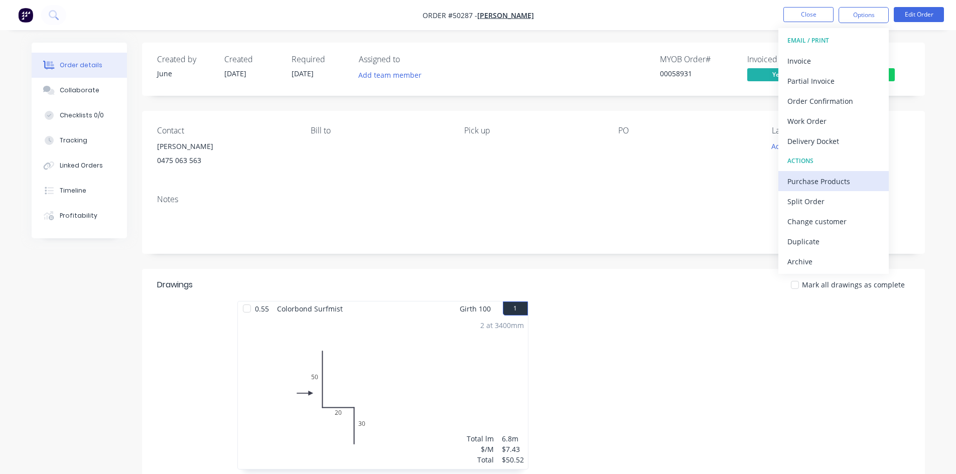
click at [854, 174] on div "Purchase Products" at bounding box center [833, 181] width 92 height 15
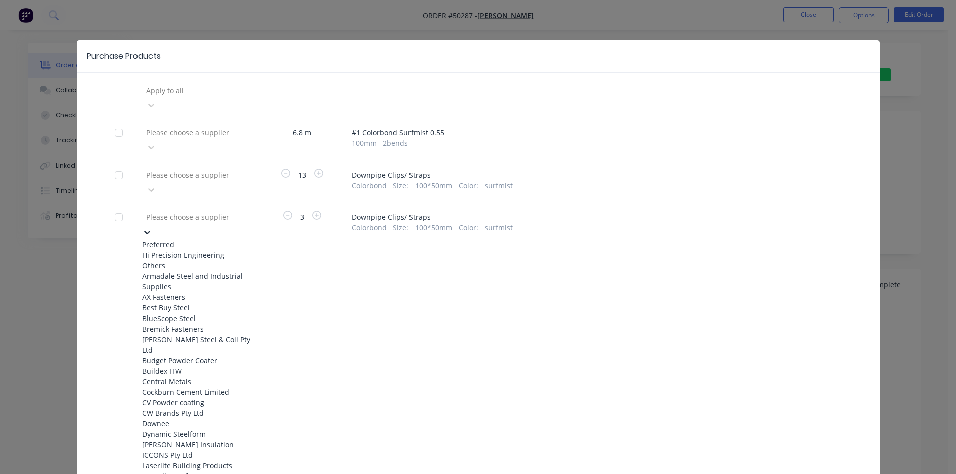
click at [152, 227] on icon at bounding box center [147, 232] width 10 height 10
click at [196, 250] on div "Hi Precision Engineering" at bounding box center [197, 255] width 110 height 11
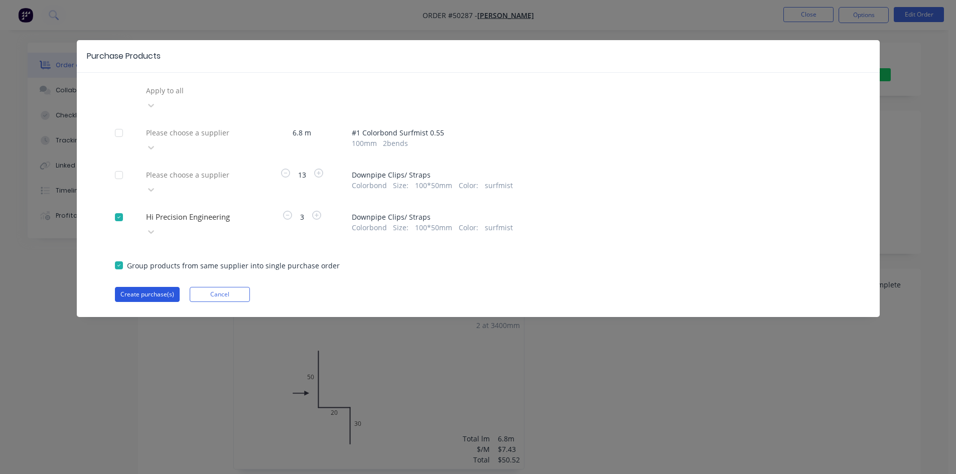
click at [157, 287] on button "Create purchase(s)" at bounding box center [147, 294] width 65 height 15
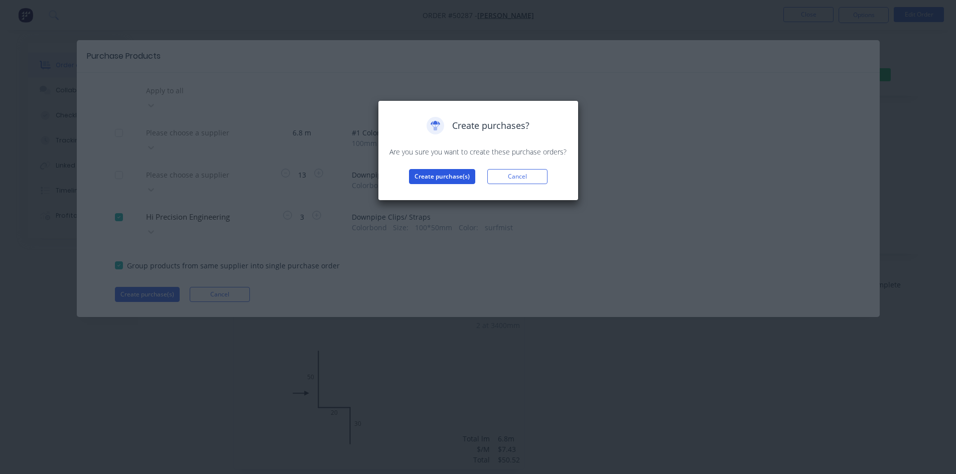
click at [419, 175] on button "Create purchase(s)" at bounding box center [442, 176] width 66 height 15
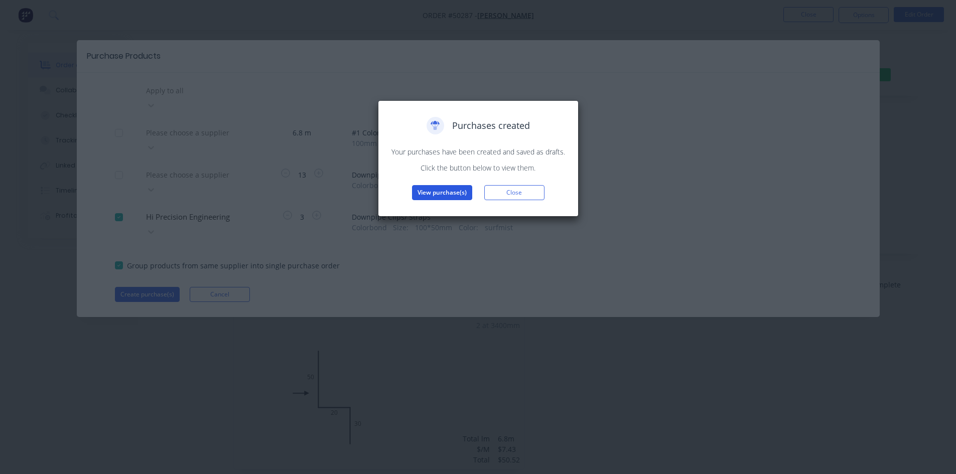
click at [412, 190] on button "View purchase(s)" at bounding box center [442, 192] width 60 height 15
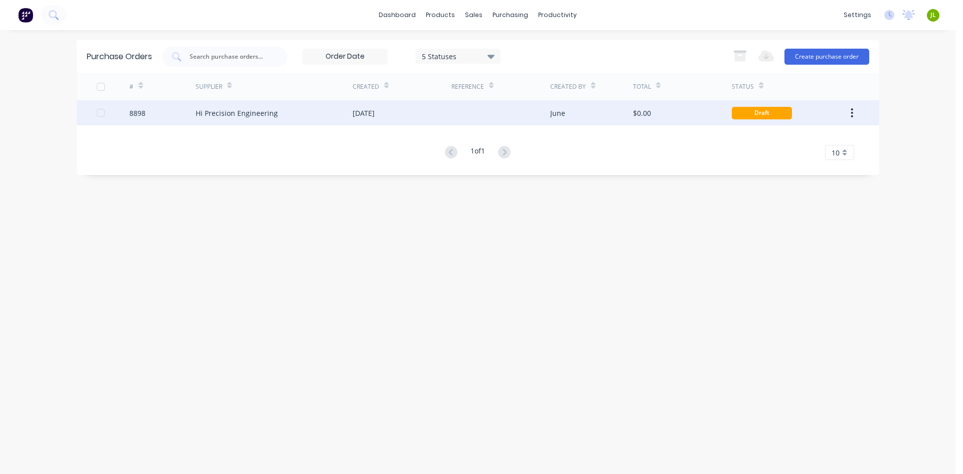
click at [539, 122] on div at bounding box center [501, 112] width 99 height 25
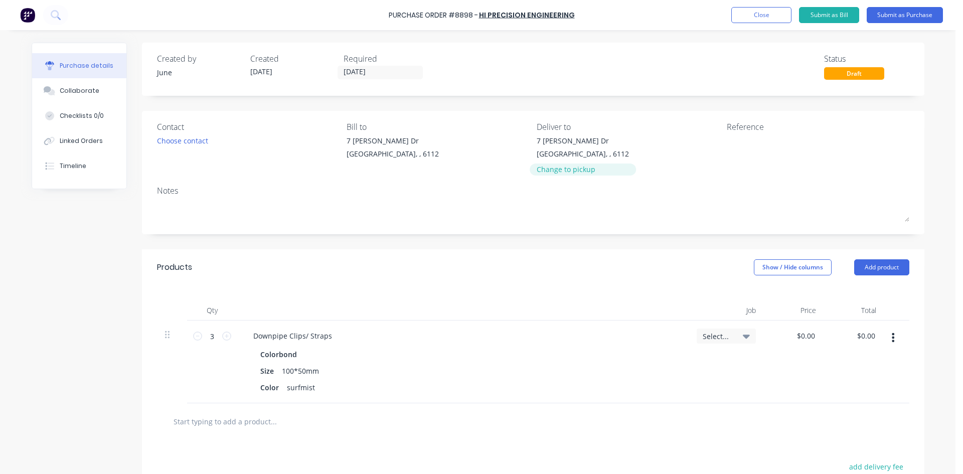
click at [562, 175] on div "Change to pickup" at bounding box center [583, 169] width 92 height 11
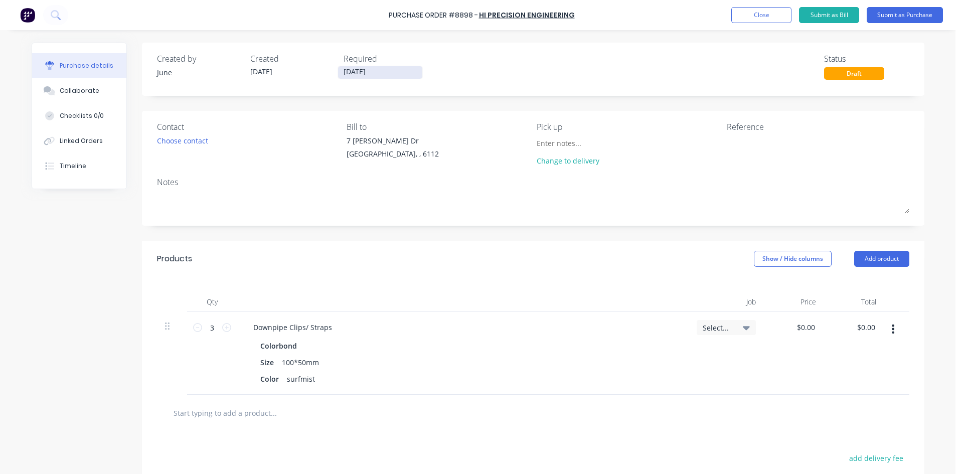
click at [380, 74] on input "[DATE]" at bounding box center [380, 72] width 84 height 13
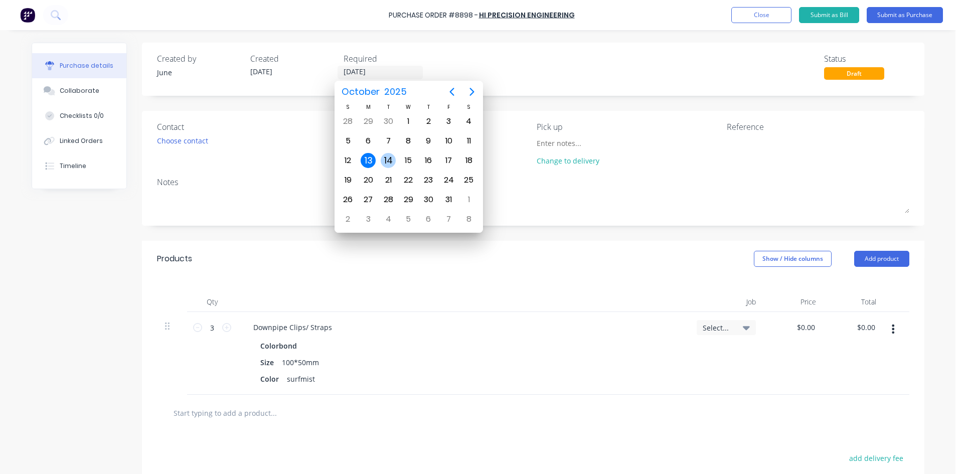
click at [384, 159] on div "14" at bounding box center [388, 160] width 15 height 15
type input "14/10/25"
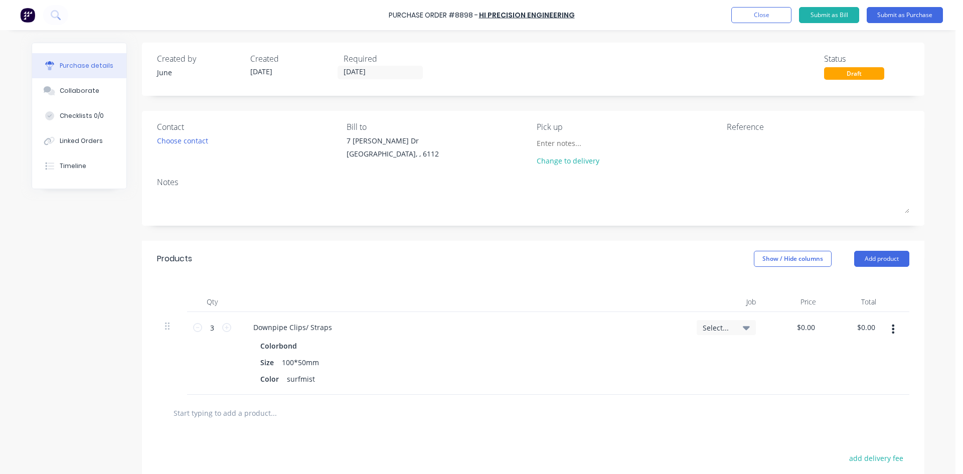
click at [540, 44] on div "Created by June Created 13/10/25 Required 14/10/25 Status Draft" at bounding box center [533, 69] width 783 height 53
click at [899, 12] on button "Submit as Purchase" at bounding box center [905, 15] width 76 height 16
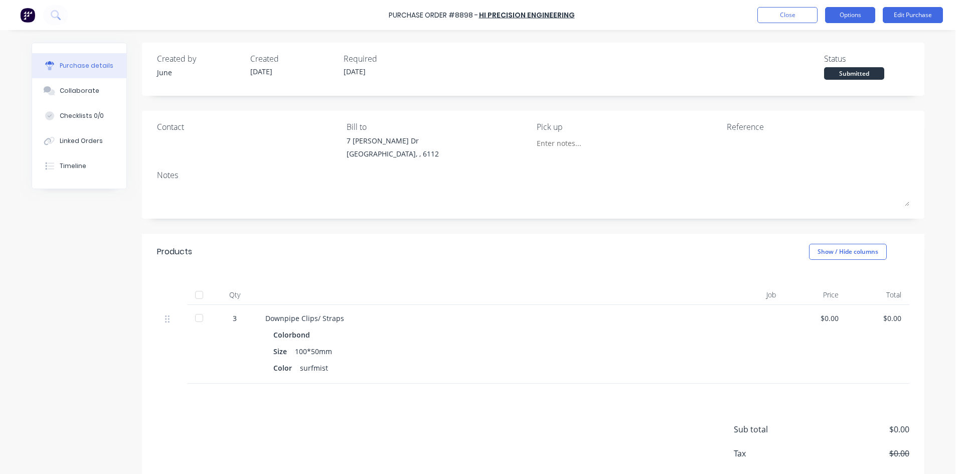
click at [861, 15] on button "Options" at bounding box center [850, 15] width 50 height 16
click at [851, 44] on div "Print / Email" at bounding box center [827, 41] width 77 height 15
click at [795, 84] on div "Without pricing" at bounding box center [827, 81] width 77 height 15
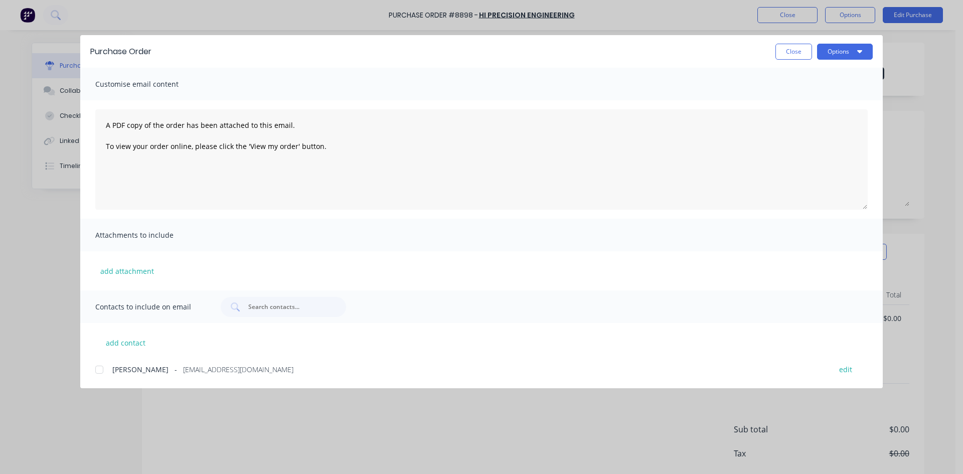
click at [92, 366] on div at bounding box center [99, 370] width 20 height 20
click at [837, 46] on button "Options" at bounding box center [845, 52] width 56 height 16
click at [805, 119] on div "Email" at bounding box center [825, 117] width 77 height 15
drag, startPoint x: 766, startPoint y: 162, endPoint x: 788, endPoint y: 54, distance: 110.6
click at [782, 57] on button "Close" at bounding box center [794, 52] width 37 height 16
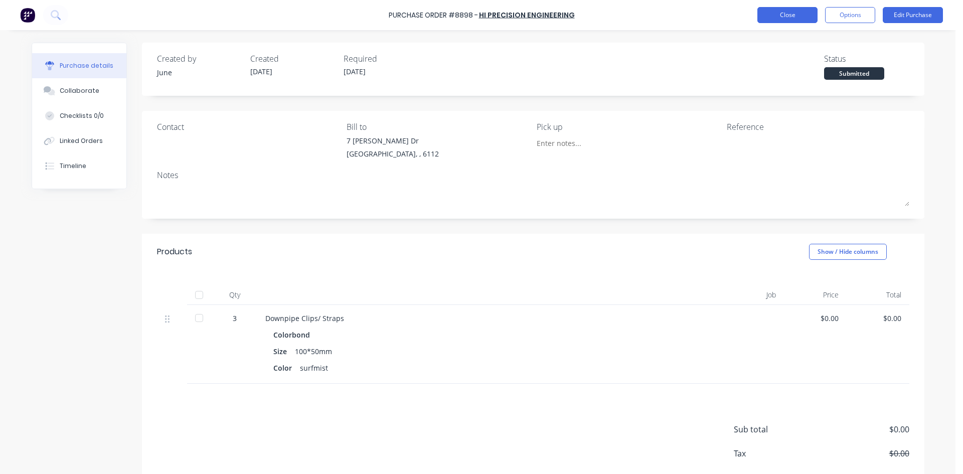
click at [783, 18] on button "Close" at bounding box center [788, 15] width 60 height 16
click at [79, 140] on div "Linked Orders" at bounding box center [81, 140] width 43 height 9
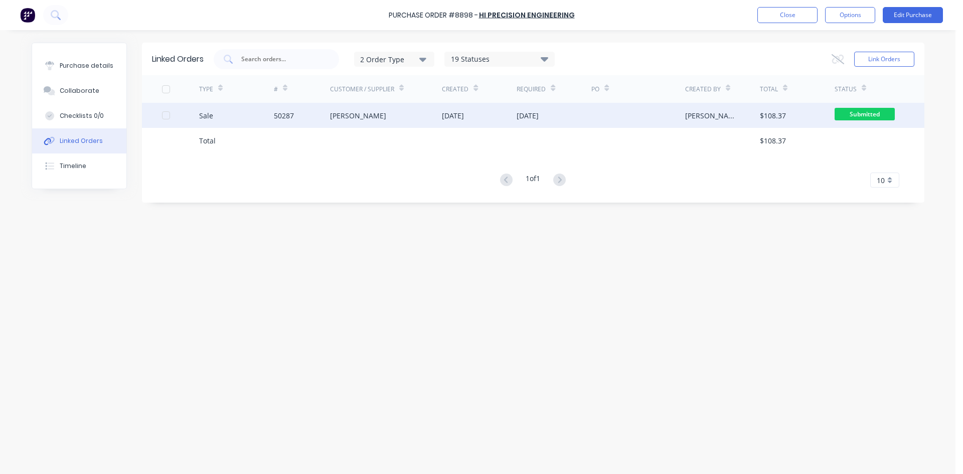
click at [407, 123] on div "Jun Chen" at bounding box center [386, 115] width 112 height 25
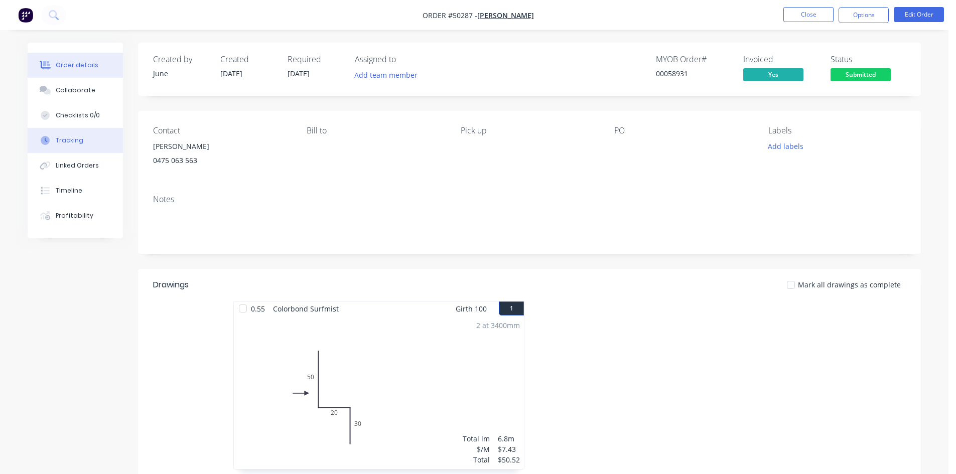
click at [71, 139] on div "Tracking" at bounding box center [70, 140] width 28 height 9
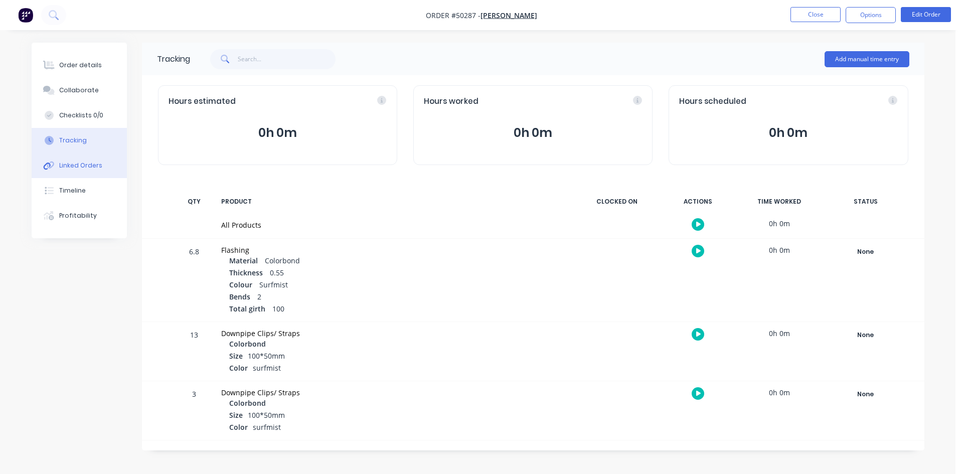
click at [65, 170] on div "Linked Orders" at bounding box center [80, 165] width 43 height 9
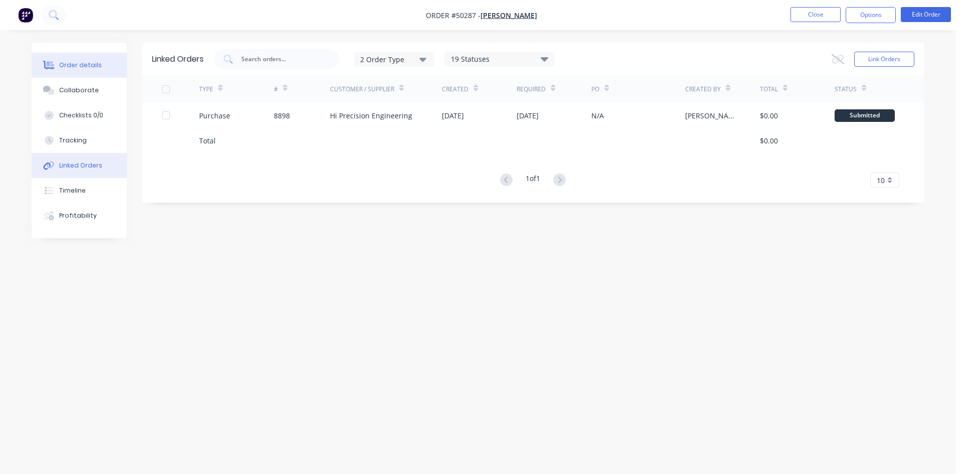
click at [80, 65] on div "Order details" at bounding box center [80, 65] width 43 height 9
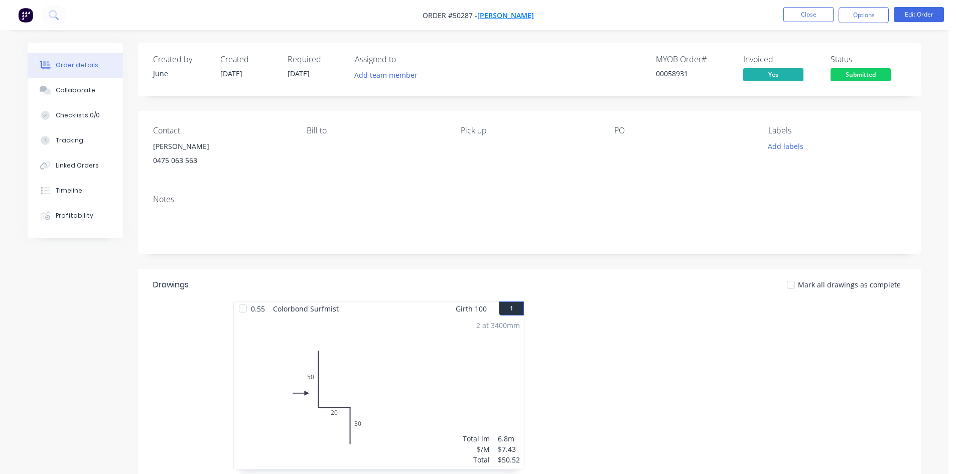
click at [503, 11] on span "Jun Chen" at bounding box center [505, 16] width 57 height 10
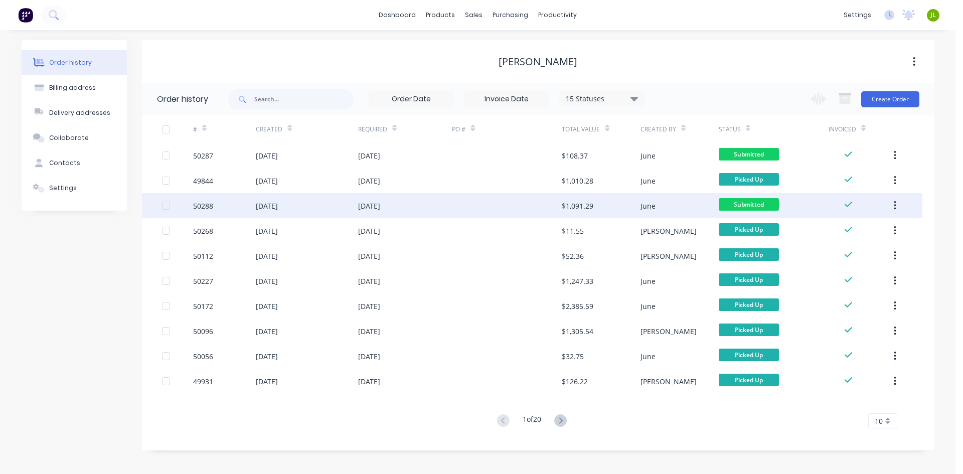
click at [500, 209] on div at bounding box center [507, 205] width 110 height 25
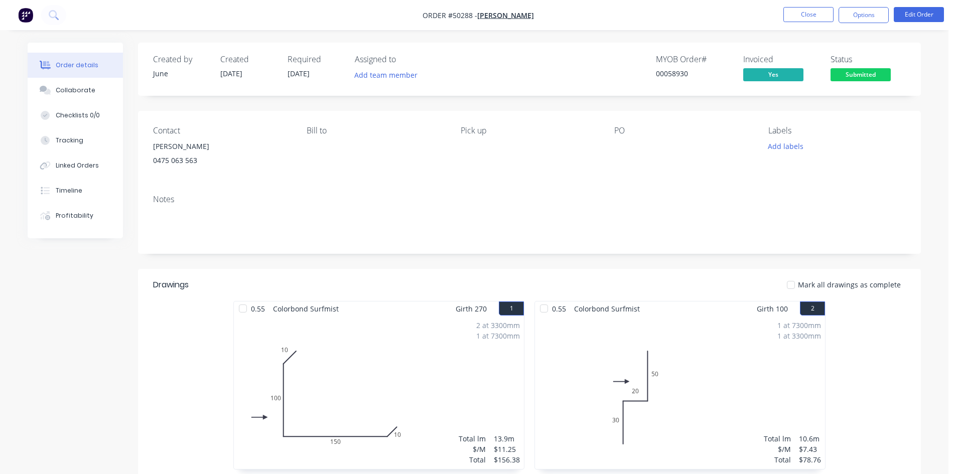
click at [552, 172] on div "Contact Jun Chen 0475 063 563 Bill to Pick up PO Labels Add labels" at bounding box center [529, 149] width 783 height 76
click at [869, 21] on button "Options" at bounding box center [864, 15] width 50 height 16
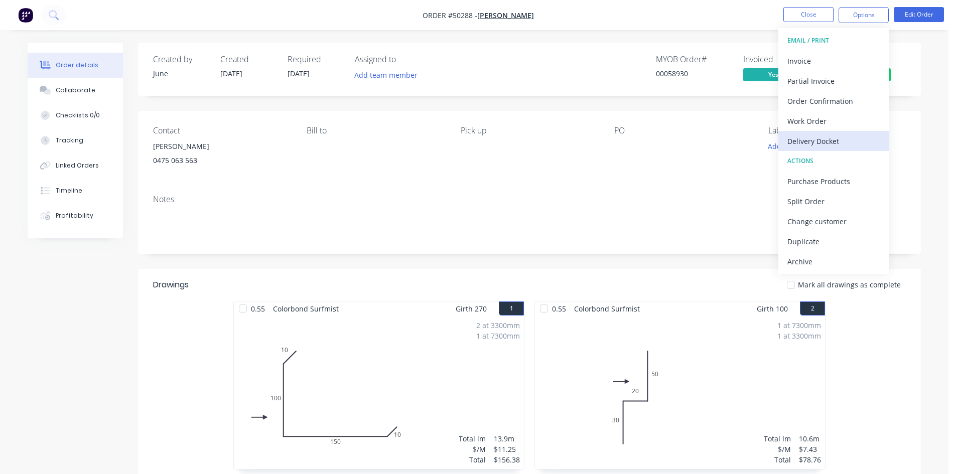
click at [849, 144] on div "Delivery Docket" at bounding box center [833, 141] width 92 height 15
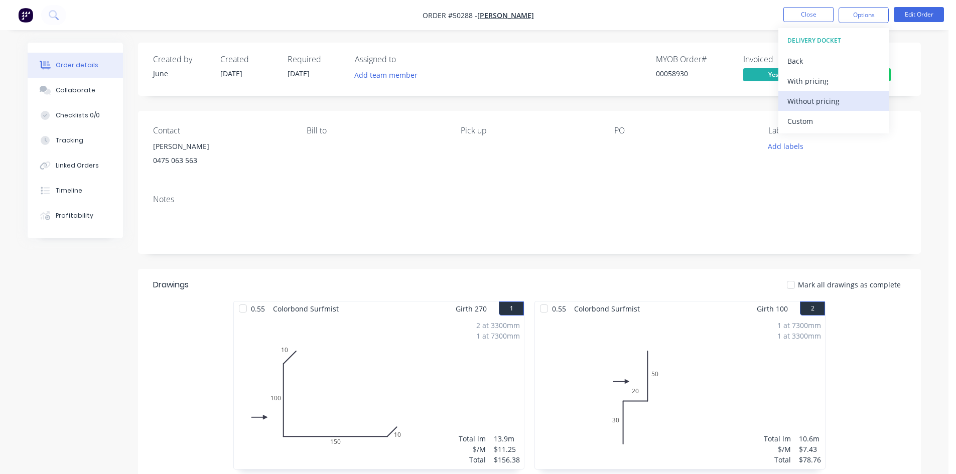
click at [842, 105] on div "Without pricing" at bounding box center [833, 101] width 92 height 15
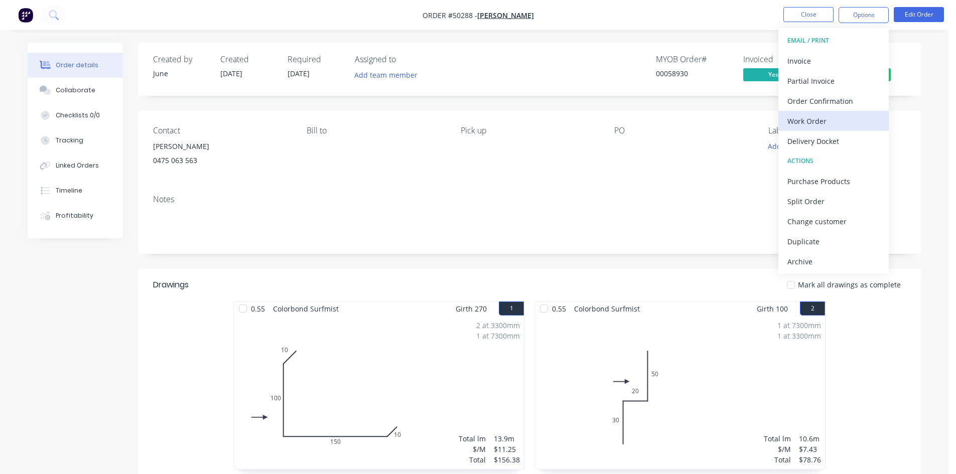
click at [804, 122] on div "Work Order" at bounding box center [833, 121] width 92 height 15
click at [804, 125] on div "Custom" at bounding box center [833, 121] width 92 height 15
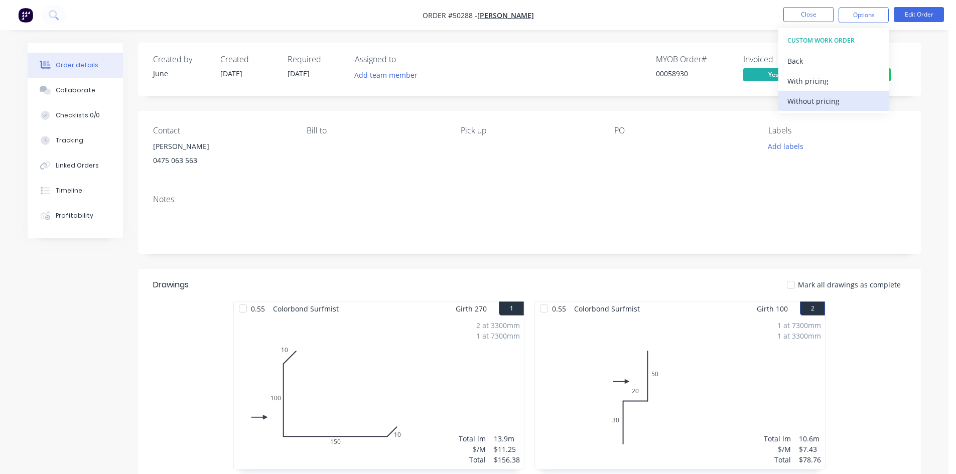
click at [810, 104] on div "Without pricing" at bounding box center [833, 101] width 92 height 15
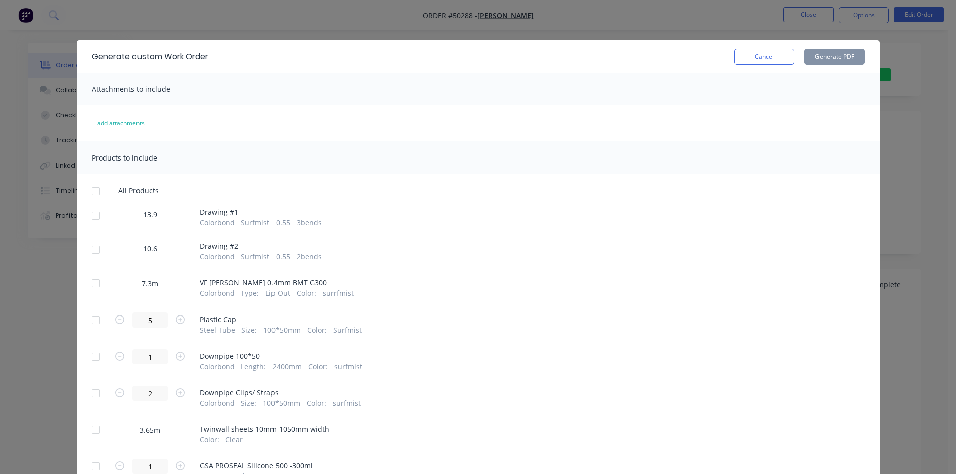
click at [91, 219] on div at bounding box center [96, 216] width 20 height 20
click at [91, 249] on div at bounding box center [96, 250] width 20 height 20
click at [821, 60] on button "Generate PDF" at bounding box center [834, 57] width 60 height 16
click at [760, 61] on button "Cancel" at bounding box center [764, 57] width 60 height 16
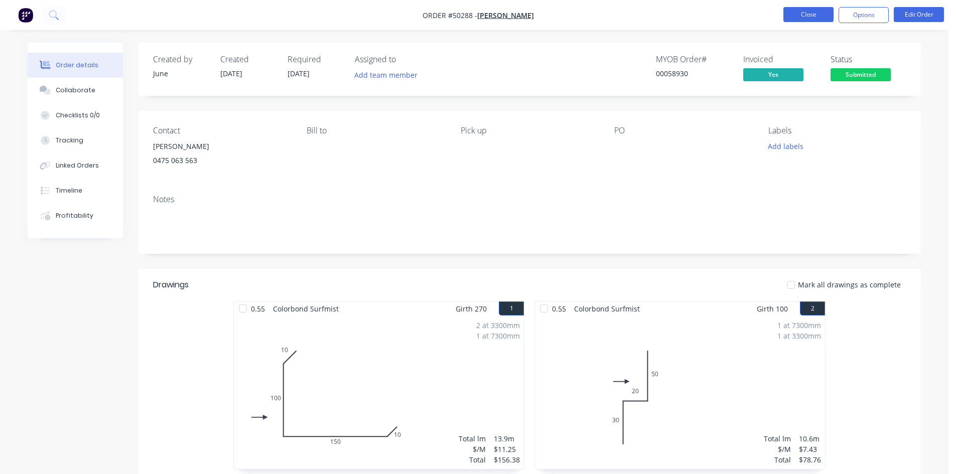
click at [791, 14] on button "Close" at bounding box center [808, 14] width 50 height 15
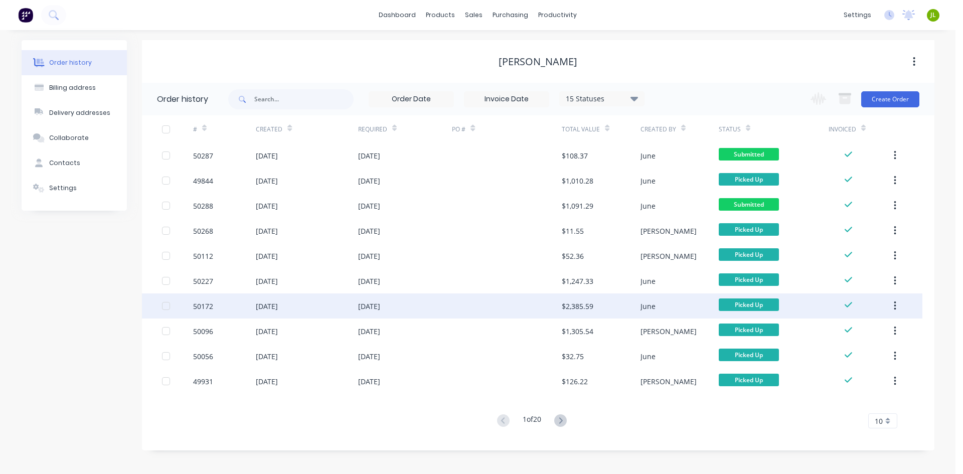
click at [593, 309] on div "$2,385.59" at bounding box center [578, 306] width 32 height 11
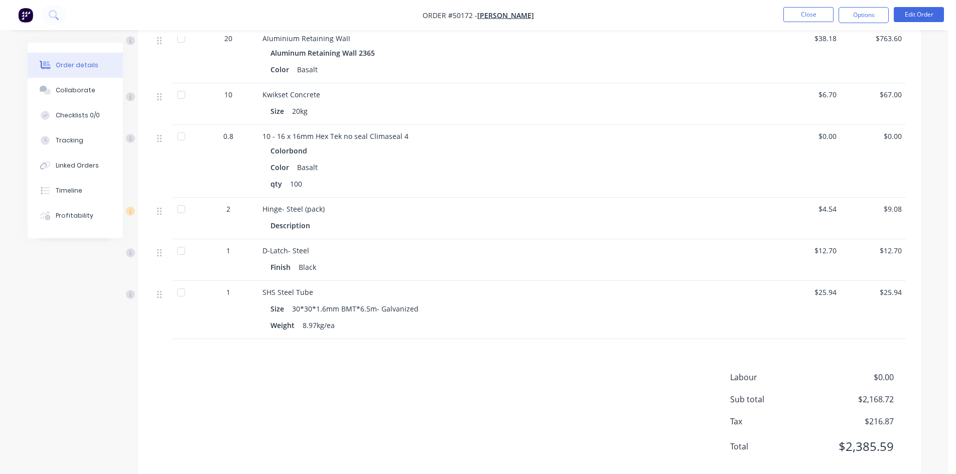
scroll to position [392, 0]
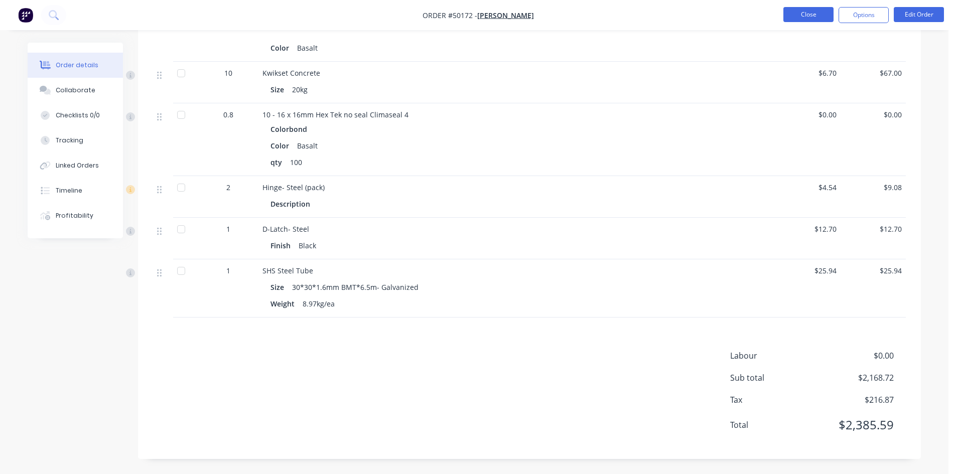
click at [801, 13] on button "Close" at bounding box center [808, 14] width 50 height 15
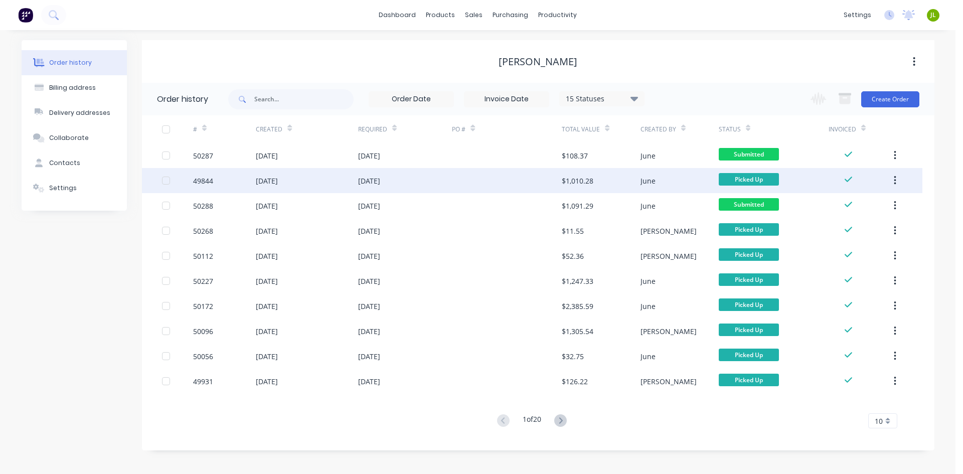
click at [380, 179] on div "08 Oct 2025" at bounding box center [369, 181] width 22 height 11
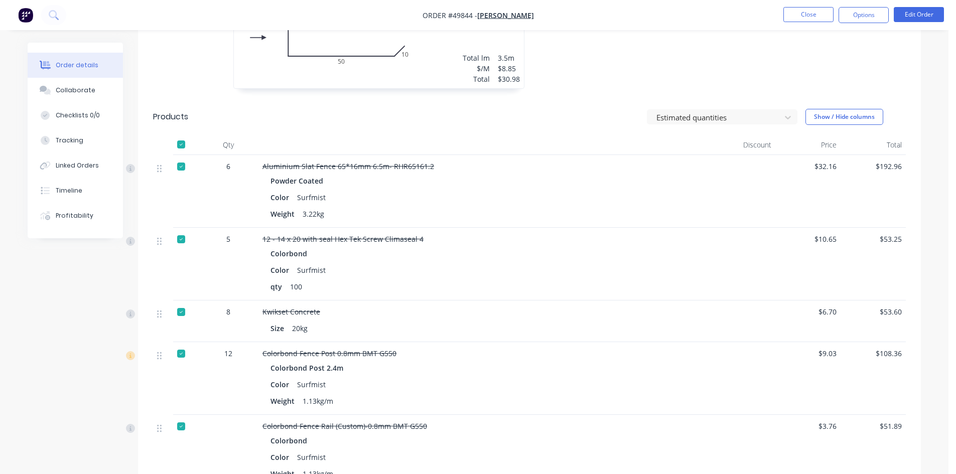
scroll to position [452, 0]
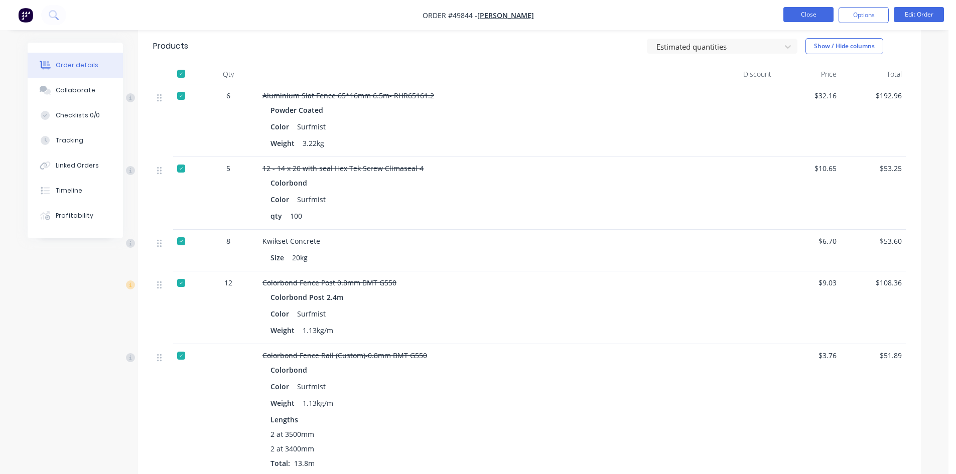
click at [810, 16] on button "Close" at bounding box center [808, 14] width 50 height 15
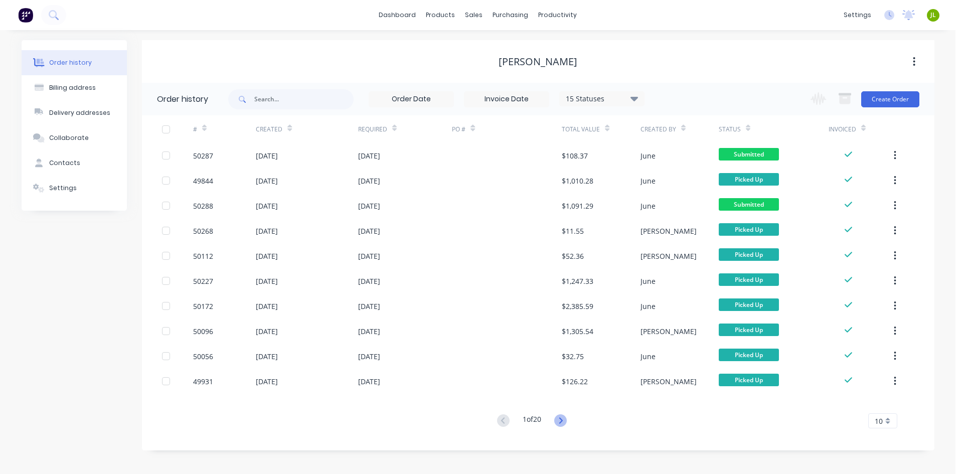
click at [563, 419] on icon at bounding box center [562, 421] width 4 height 6
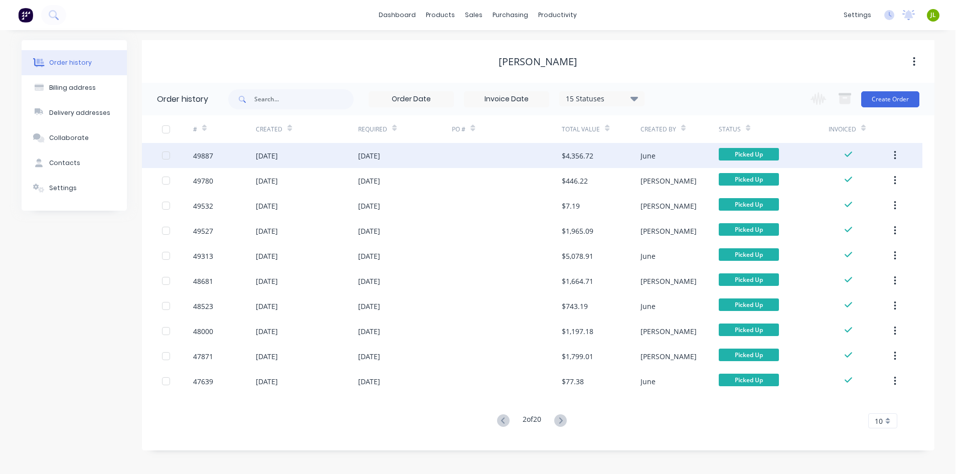
click at [466, 147] on div at bounding box center [507, 155] width 110 height 25
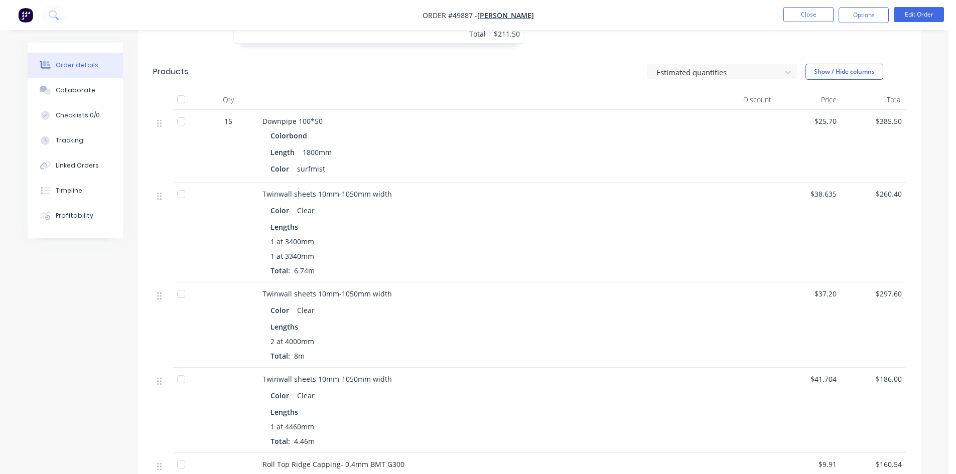
scroll to position [602, 0]
drag, startPoint x: 270, startPoint y: 242, endPoint x: 319, endPoint y: 261, distance: 52.3
click at [319, 261] on div "1 at 3400mm 1 at 3340mm Total: 6.74m" at bounding box center [484, 259] width 428 height 40
click at [321, 261] on div "1 at 3340mm" at bounding box center [484, 258] width 428 height 11
click at [324, 261] on div "1 at 3340mm" at bounding box center [484, 258] width 428 height 11
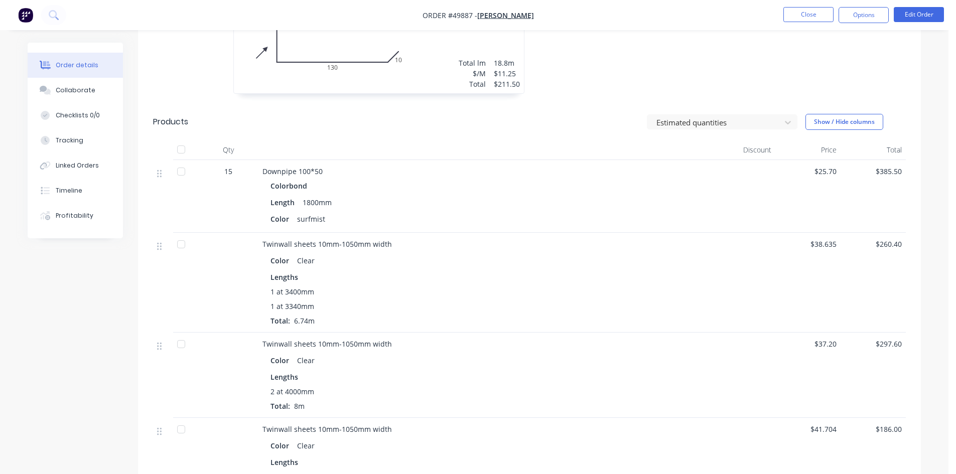
scroll to position [502, 0]
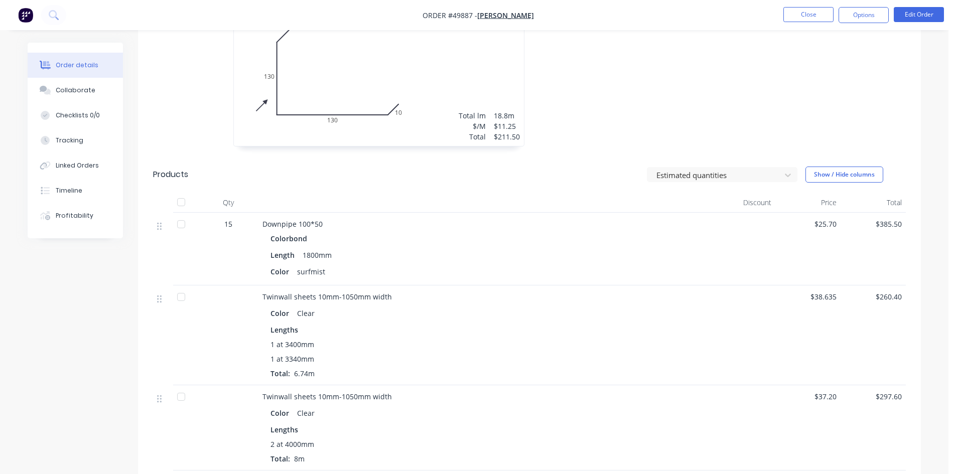
click at [520, 20] on span "Order #49887 - Jun Chen" at bounding box center [478, 15] width 111 height 11
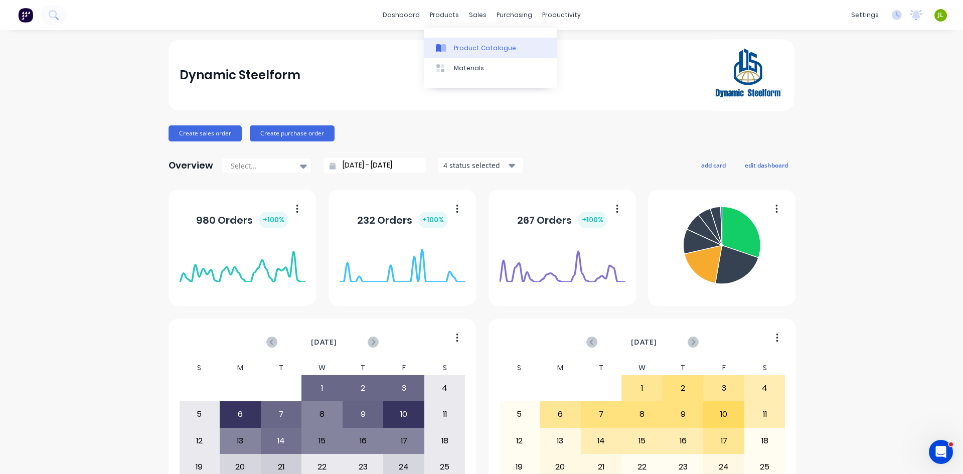
click at [458, 53] on link "Product Catalogue" at bounding box center [490, 48] width 133 height 20
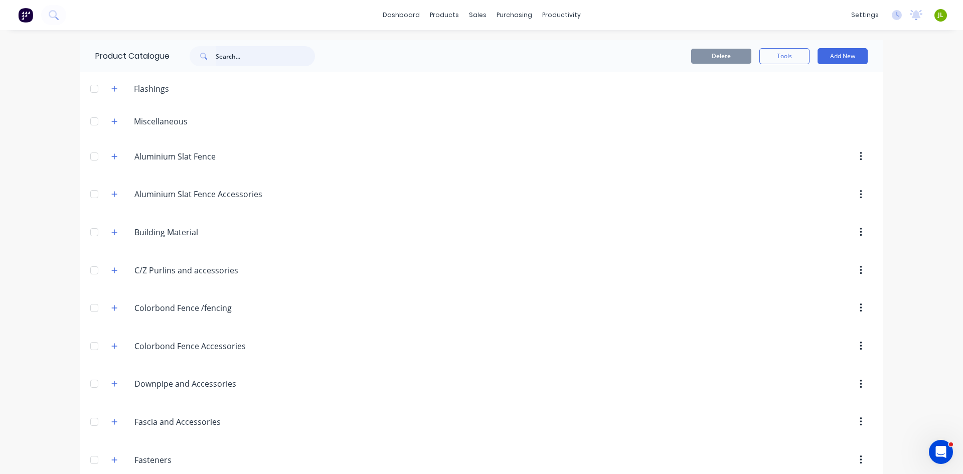
click at [235, 65] on input "text" at bounding box center [265, 56] width 99 height 20
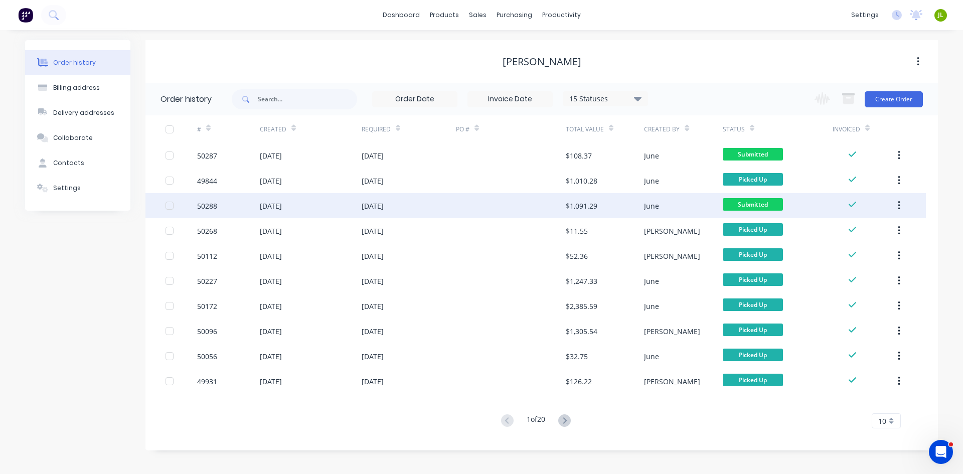
click at [384, 206] on div "[DATE]" at bounding box center [373, 206] width 22 height 11
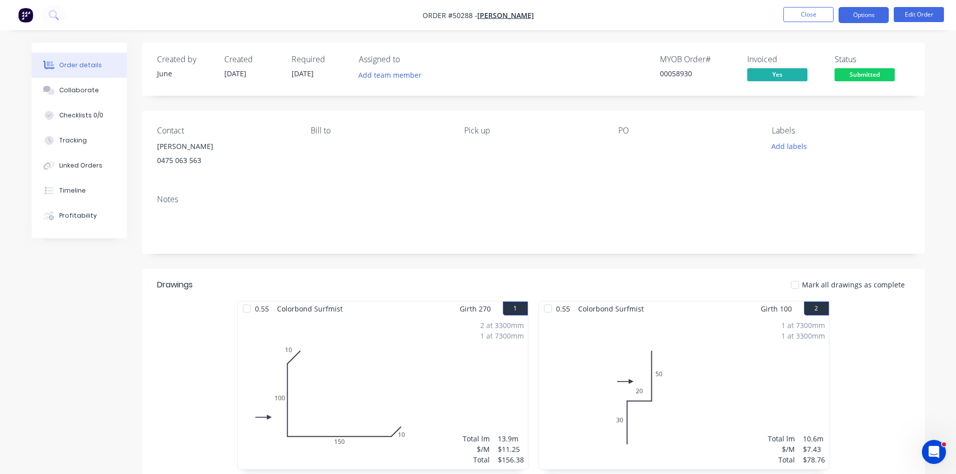
click at [858, 16] on button "Options" at bounding box center [864, 15] width 50 height 16
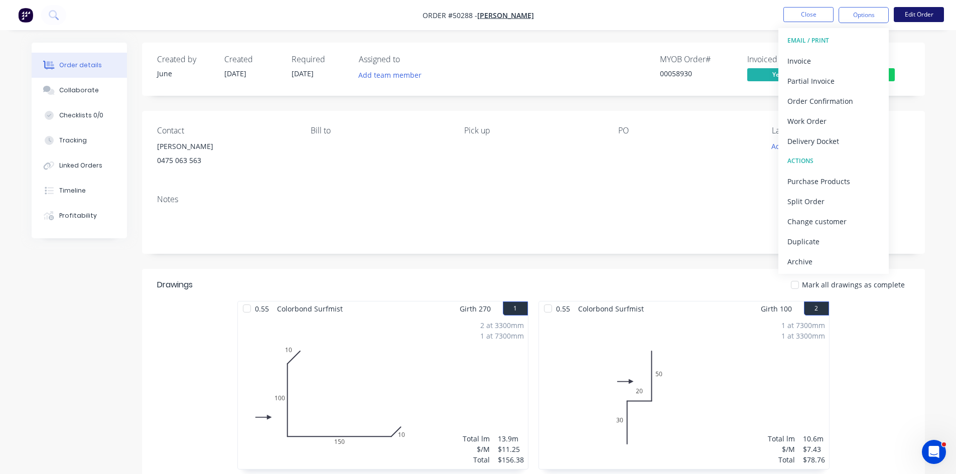
click at [915, 18] on button "Edit Order" at bounding box center [919, 14] width 50 height 15
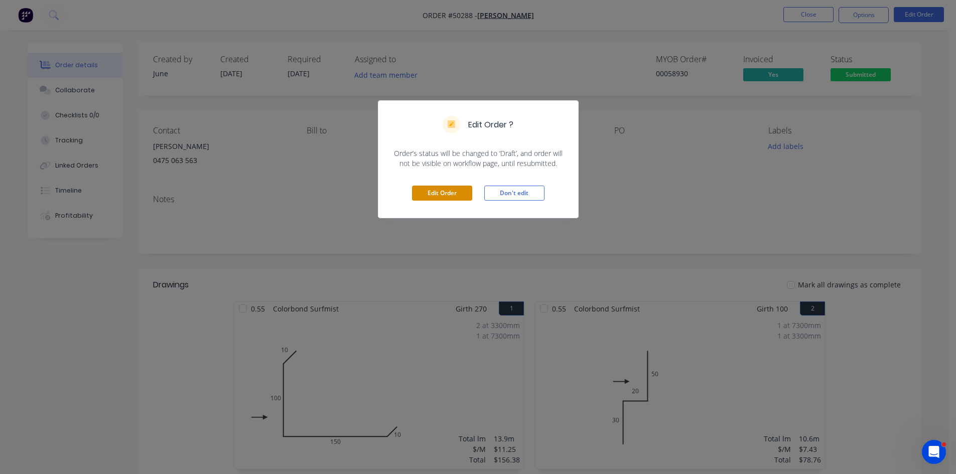
click at [453, 193] on button "Edit Order" at bounding box center [442, 193] width 60 height 15
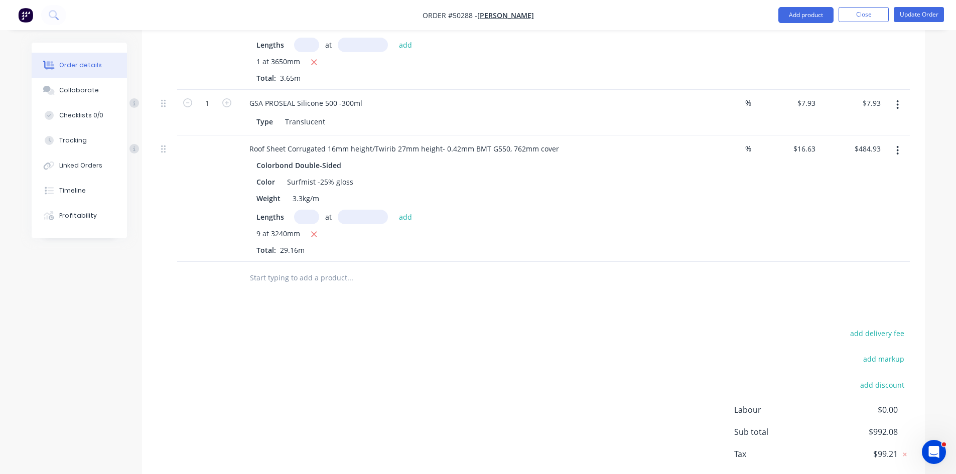
scroll to position [968, 0]
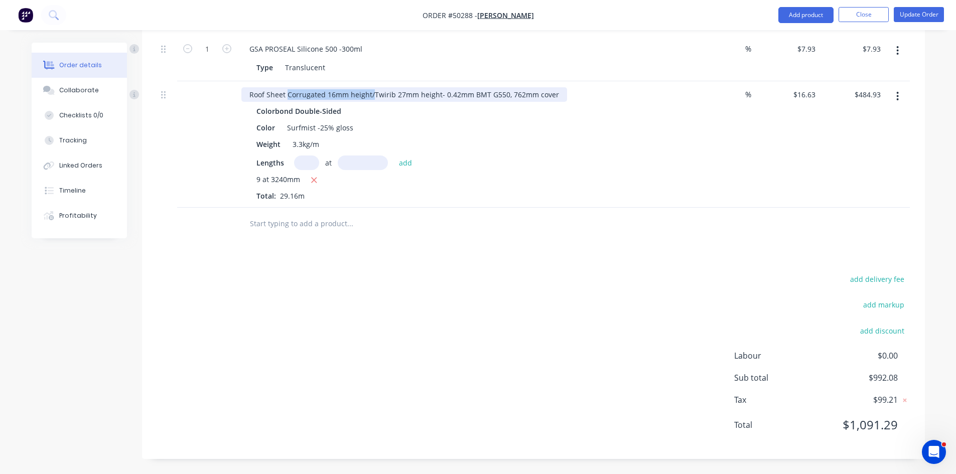
drag, startPoint x: 372, startPoint y: 94, endPoint x: 288, endPoint y: 95, distance: 84.3
click at [288, 95] on div "Roof Sheet Corrugated 16mm height/Twirib 27mm height- 0.42mm BMT G550, 762mm co…" at bounding box center [404, 94] width 326 height 15
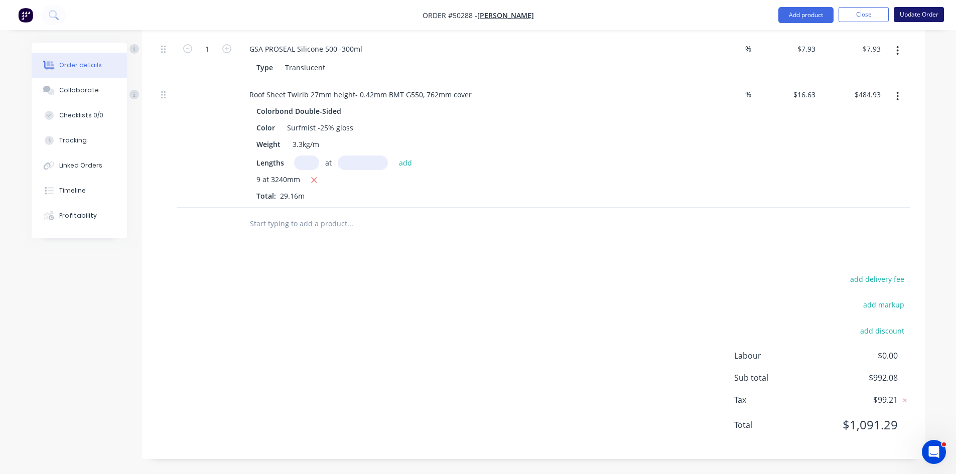
click at [905, 18] on button "Update Order" at bounding box center [919, 14] width 50 height 15
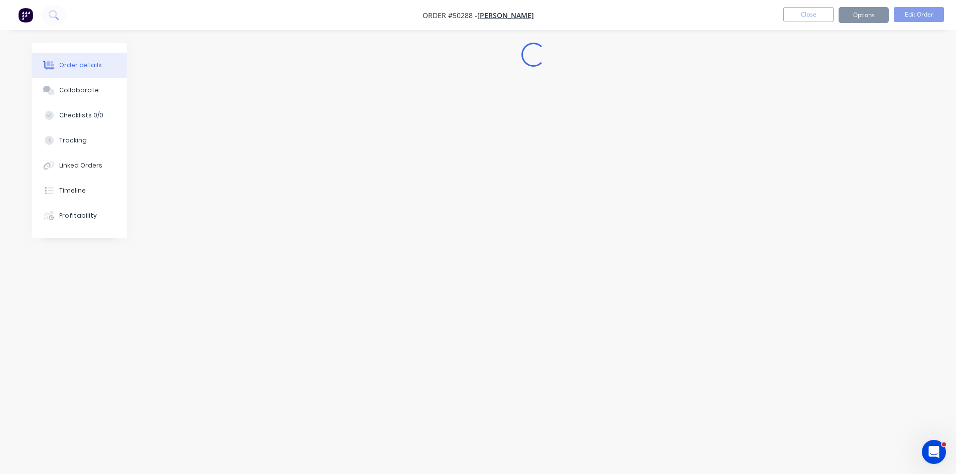
scroll to position [0, 0]
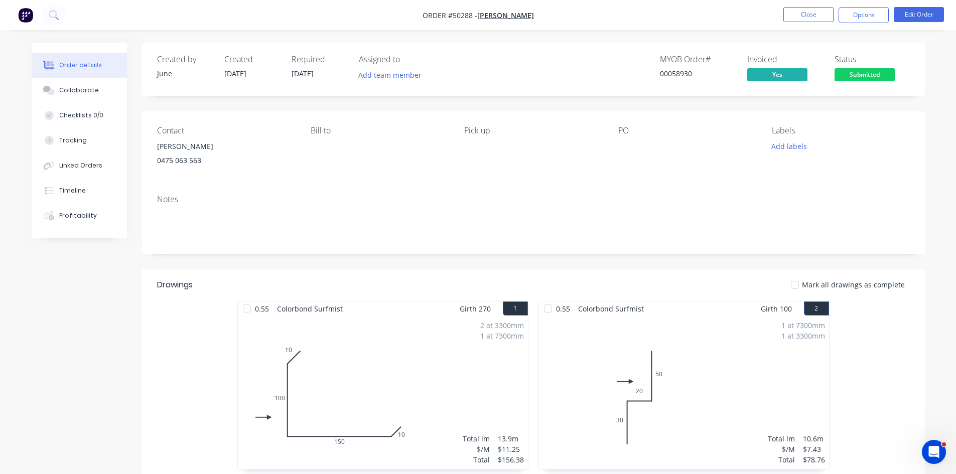
click at [873, 3] on nav "Order #50288 - Jun Chen Close Options Edit Order" at bounding box center [478, 15] width 956 height 30
click at [868, 12] on button "Options" at bounding box center [864, 15] width 50 height 16
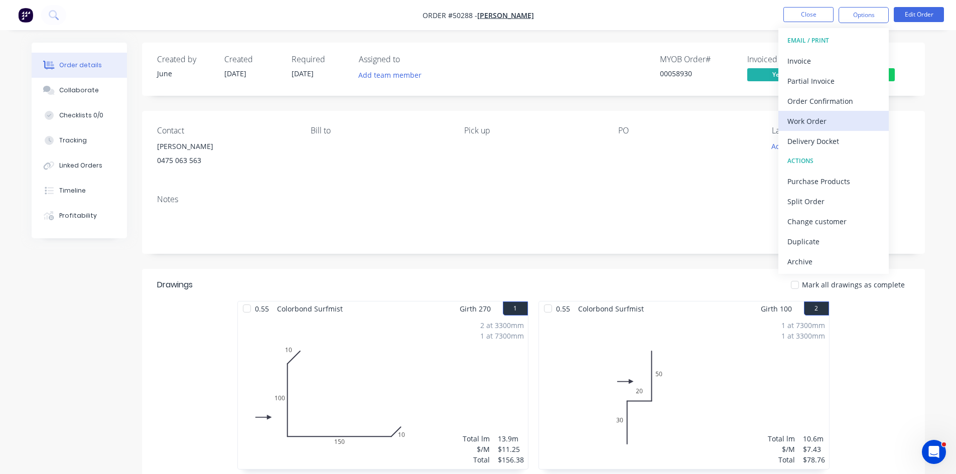
click at [831, 122] on div "Work Order" at bounding box center [833, 121] width 92 height 15
click at [815, 127] on div "Custom" at bounding box center [833, 121] width 92 height 15
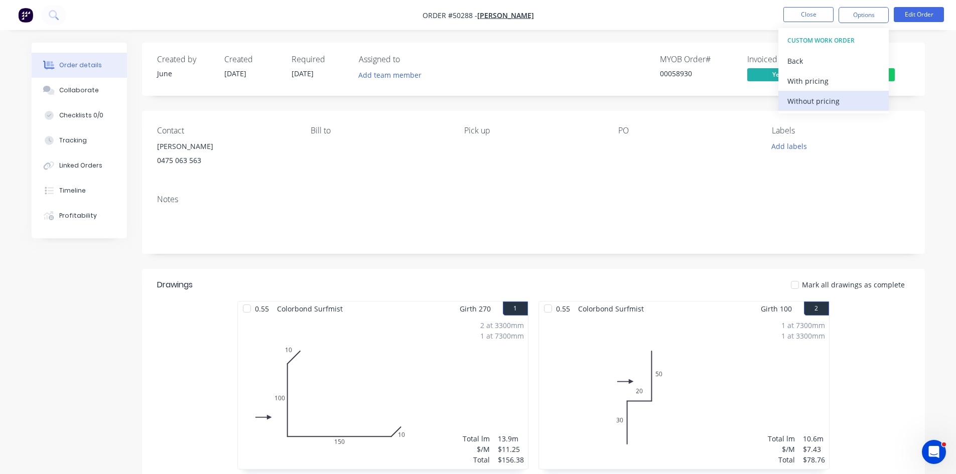
click at [820, 101] on div "Without pricing" at bounding box center [833, 101] width 92 height 15
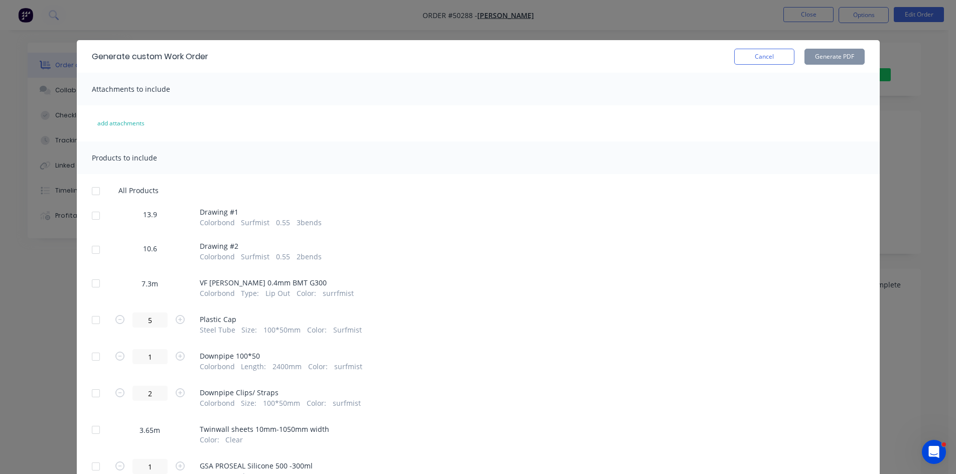
scroll to position [88, 0]
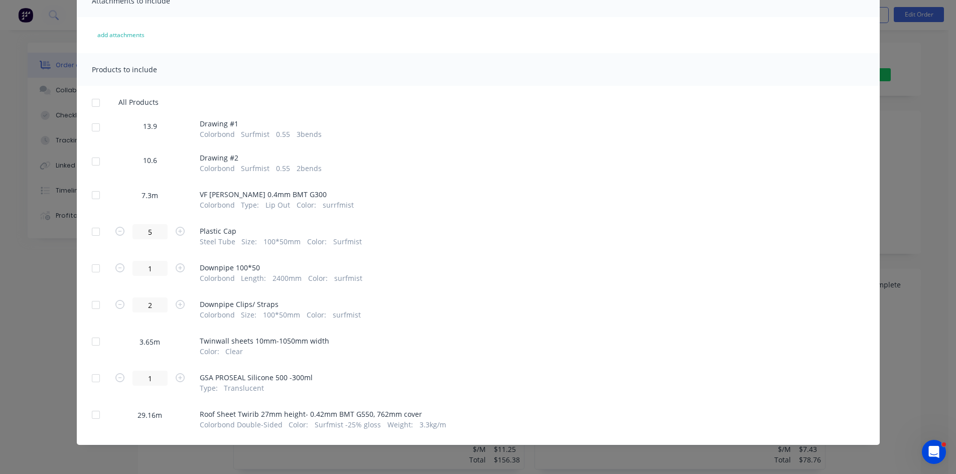
click at [95, 414] on div at bounding box center [96, 415] width 20 height 20
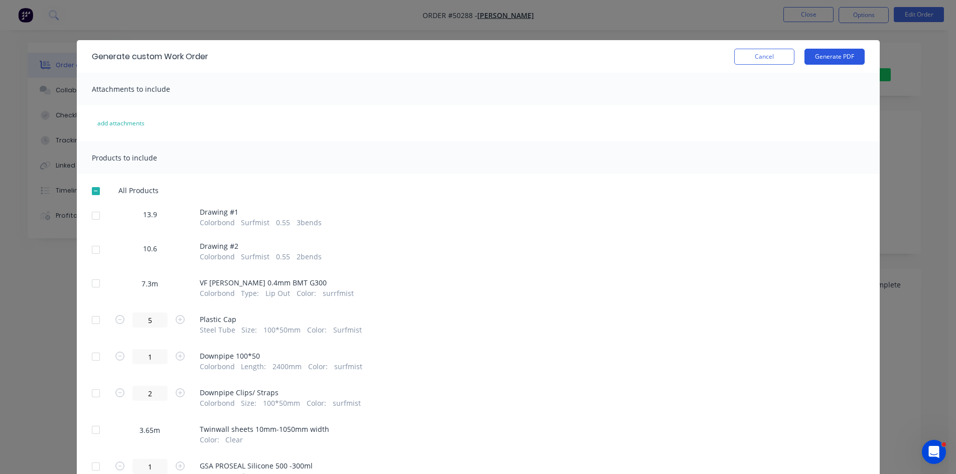
click at [854, 57] on button "Generate PDF" at bounding box center [834, 57] width 60 height 16
click at [770, 64] on button "Cancel" at bounding box center [764, 57] width 60 height 16
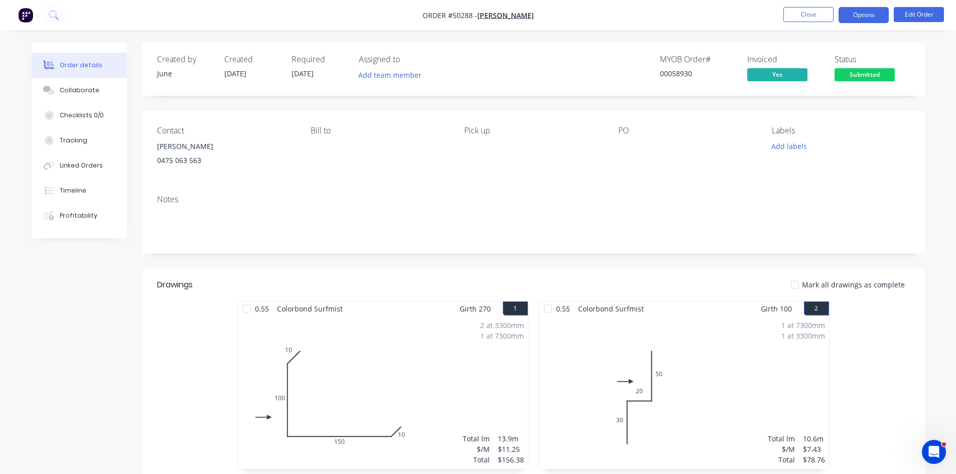
click at [867, 12] on button "Options" at bounding box center [864, 15] width 50 height 16
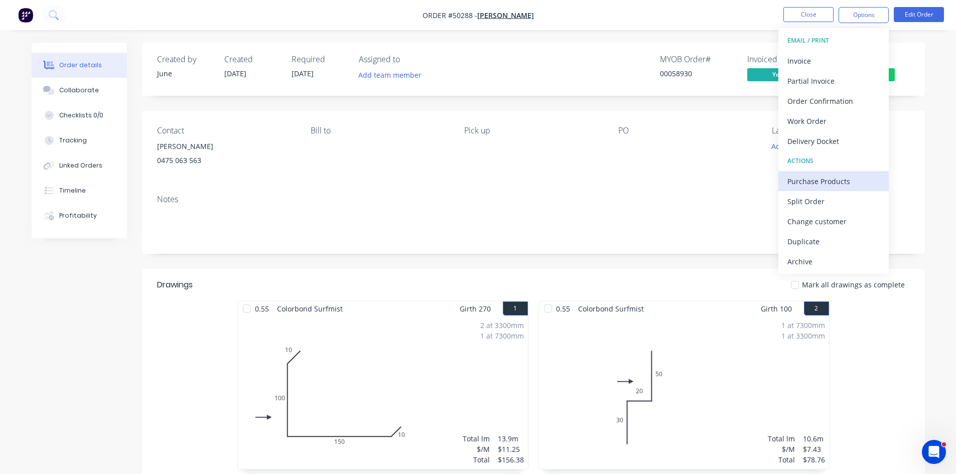
click at [814, 173] on button "Purchase Products" at bounding box center [833, 181] width 110 height 20
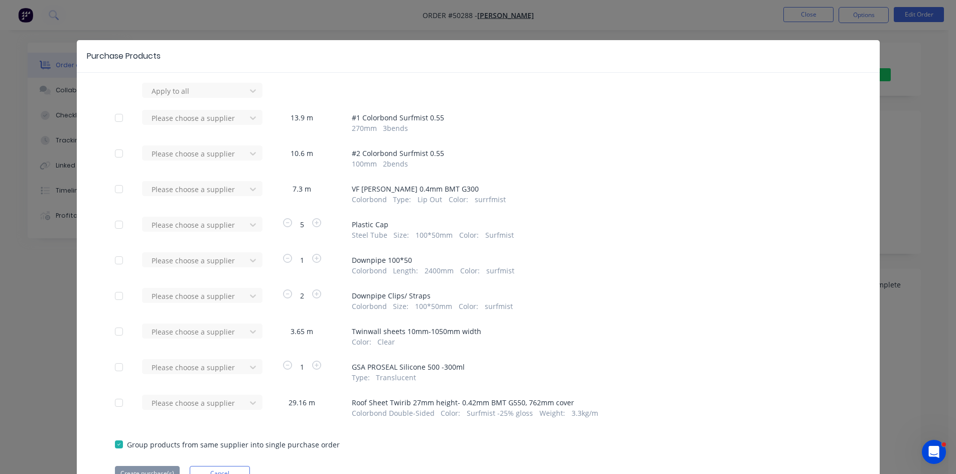
click at [197, 198] on div "Please choose a supplier" at bounding box center [197, 193] width 110 height 24
click at [205, 188] on div at bounding box center [196, 189] width 90 height 13
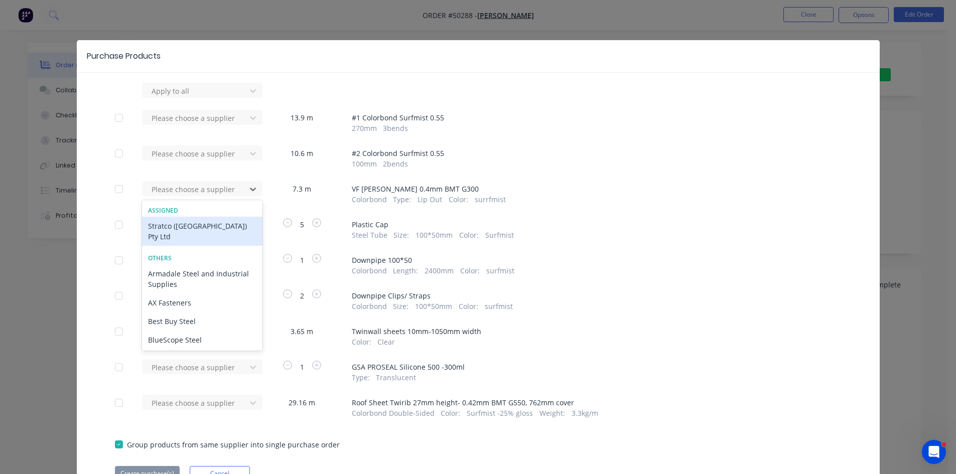
click at [189, 225] on div "Stratco (WA) Pty Ltd" at bounding box center [202, 231] width 120 height 29
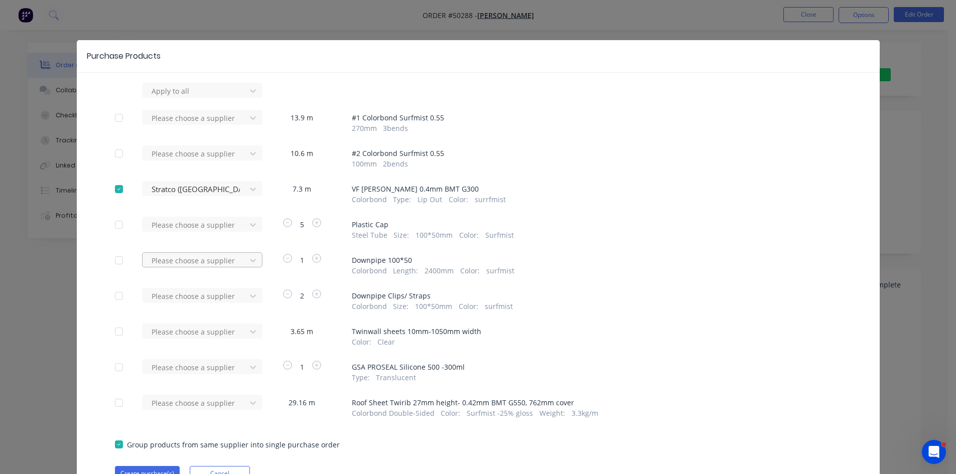
click at [205, 261] on div at bounding box center [196, 260] width 90 height 13
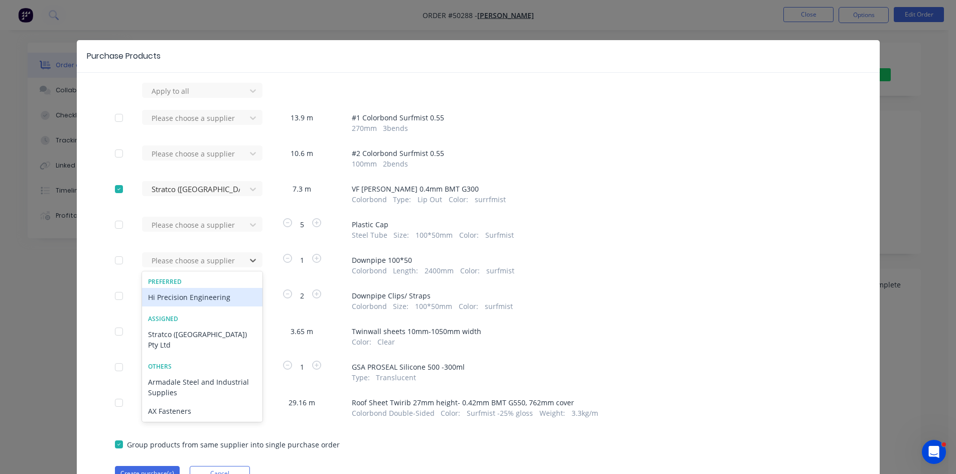
click at [188, 297] on div "Hi Precision Engineering" at bounding box center [202, 297] width 120 height 19
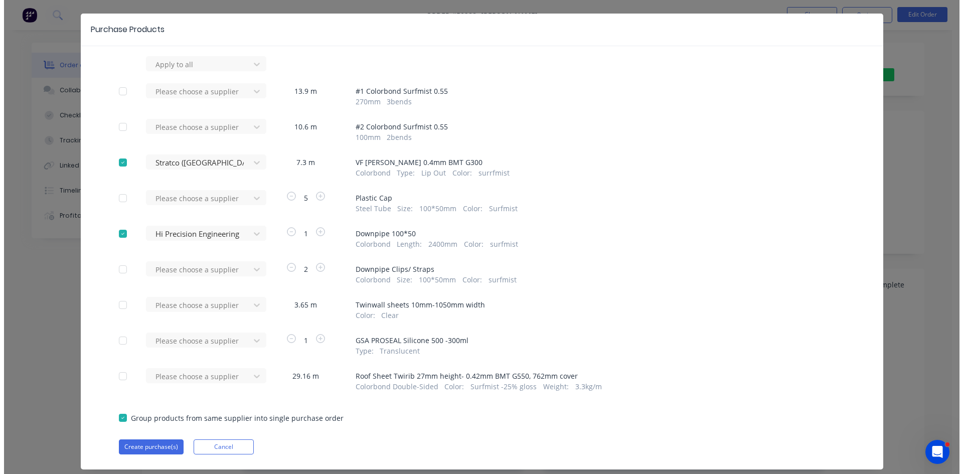
scroll to position [50, 0]
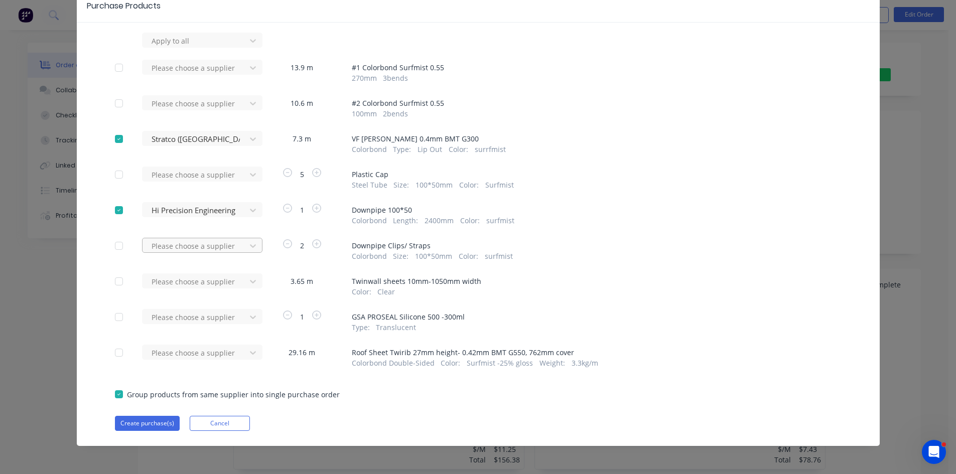
click at [222, 252] on div at bounding box center [196, 246] width 90 height 13
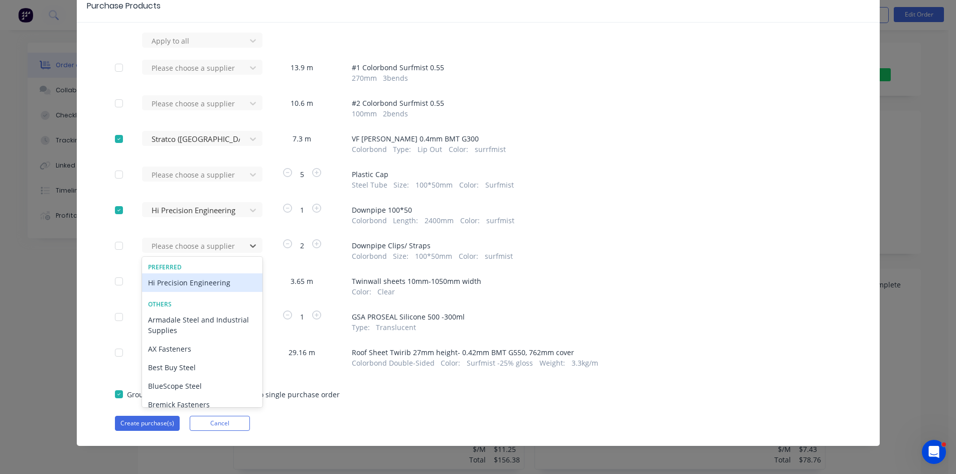
click at [212, 292] on div "Hi Precision Engineering" at bounding box center [202, 282] width 120 height 19
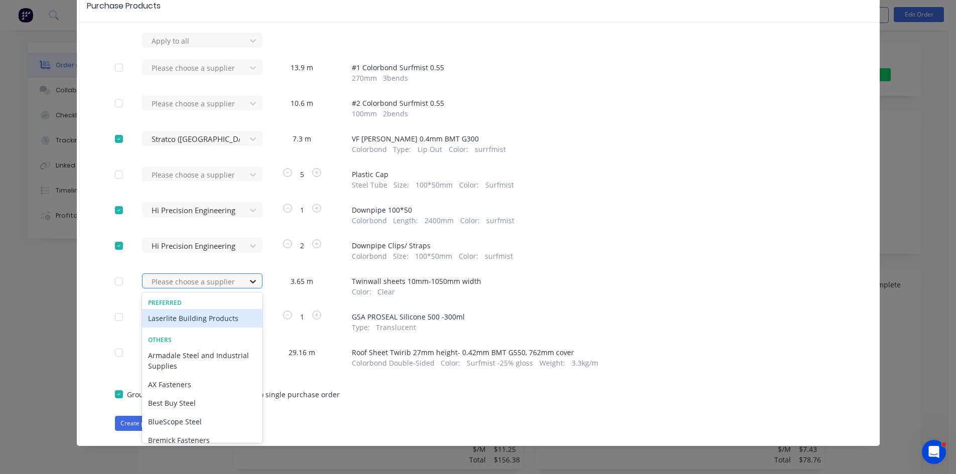
click at [251, 287] on icon at bounding box center [253, 282] width 10 height 10
click at [217, 328] on div "Laserlite Building Products" at bounding box center [202, 318] width 120 height 19
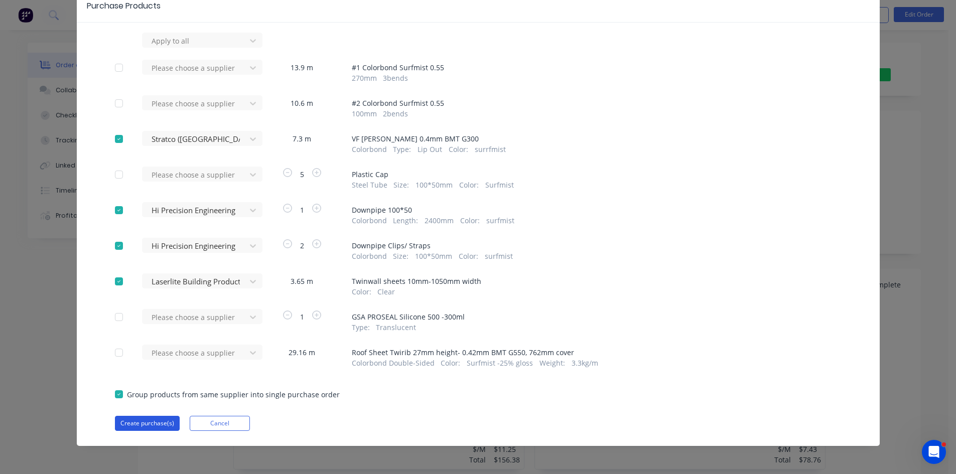
click at [164, 431] on button "Create purchase(s)" at bounding box center [147, 423] width 65 height 15
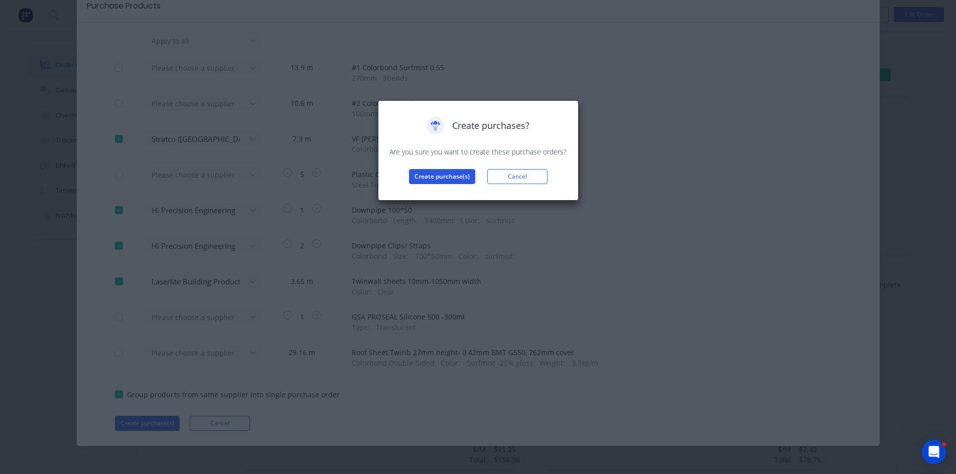
click at [467, 172] on button "Create purchase(s)" at bounding box center [442, 176] width 66 height 15
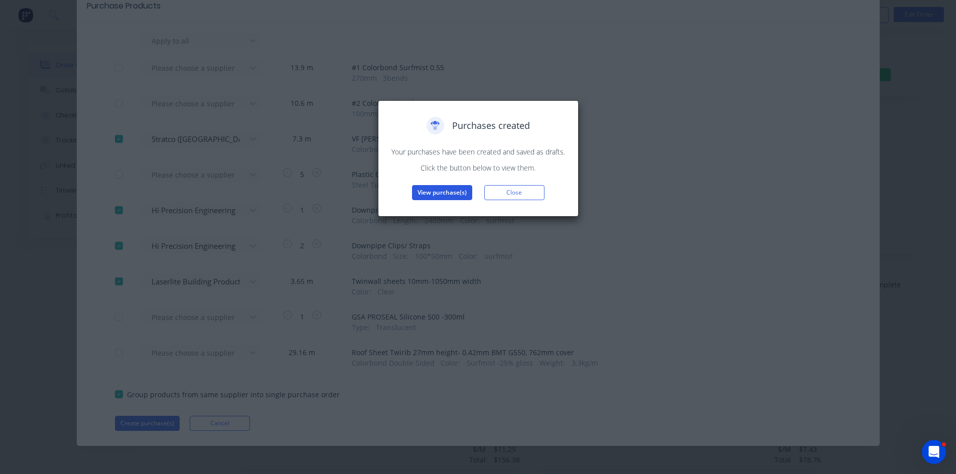
click at [452, 200] on button "View purchase(s)" at bounding box center [442, 192] width 60 height 15
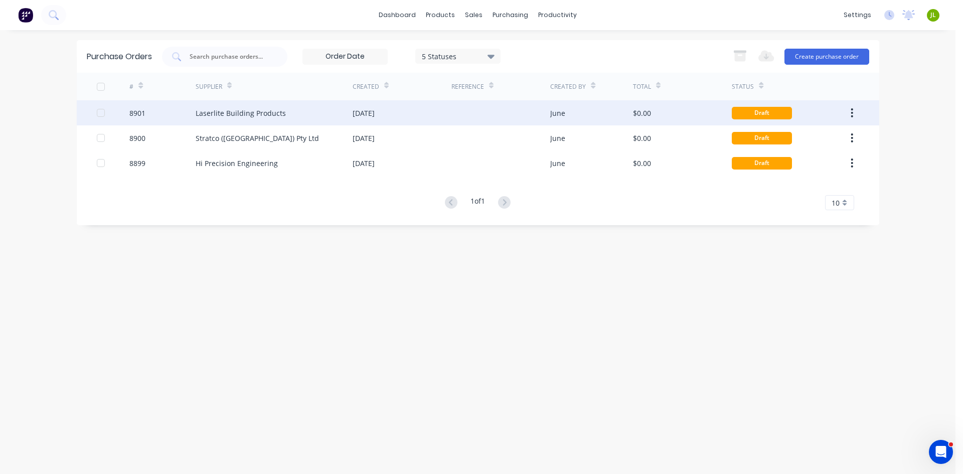
click at [493, 119] on div at bounding box center [501, 112] width 99 height 25
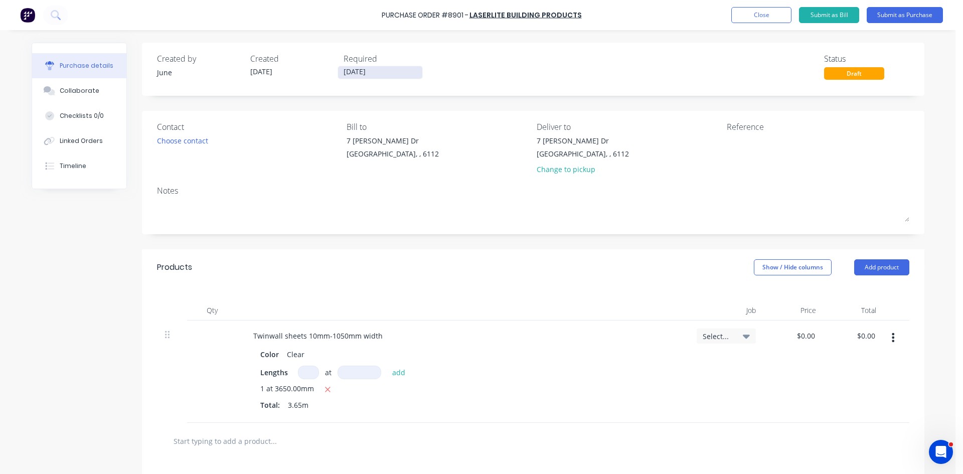
click at [351, 74] on input "[DATE]" at bounding box center [380, 72] width 84 height 13
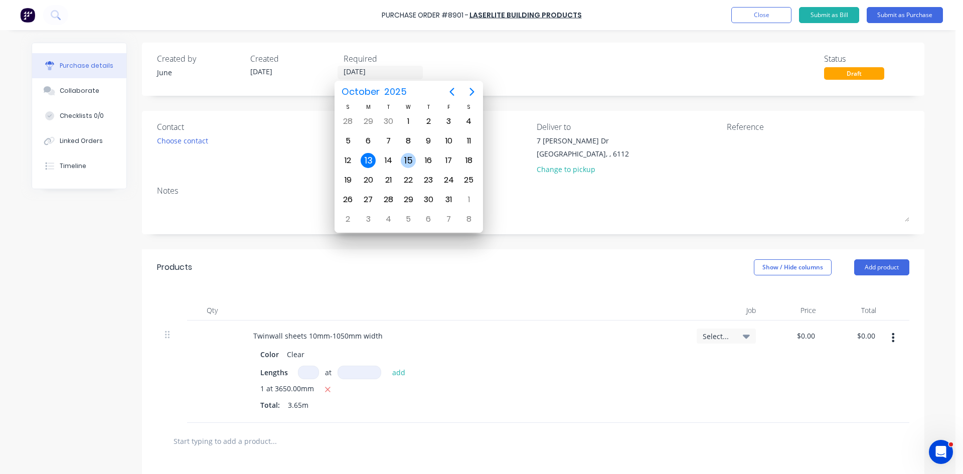
click at [406, 163] on div "15" at bounding box center [408, 160] width 15 height 15
type input "15/10/25"
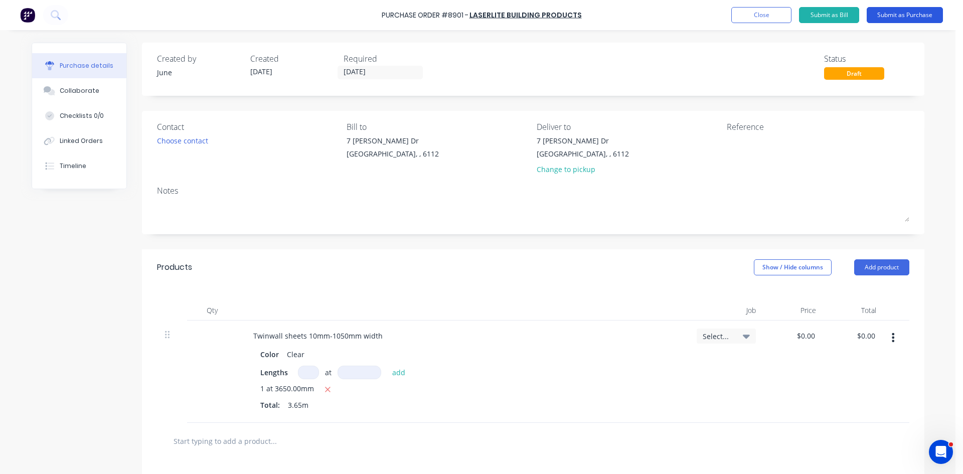
click at [906, 17] on button "Submit as Purchase" at bounding box center [905, 15] width 76 height 16
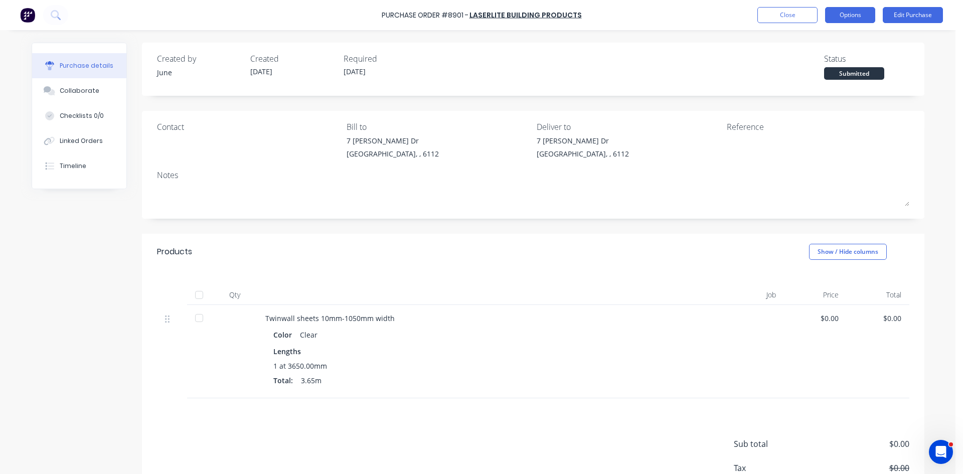
click at [830, 15] on button "Options" at bounding box center [850, 15] width 50 height 16
click at [824, 32] on button "Print / Email" at bounding box center [827, 41] width 95 height 20
click at [815, 81] on div "Without pricing" at bounding box center [827, 81] width 77 height 15
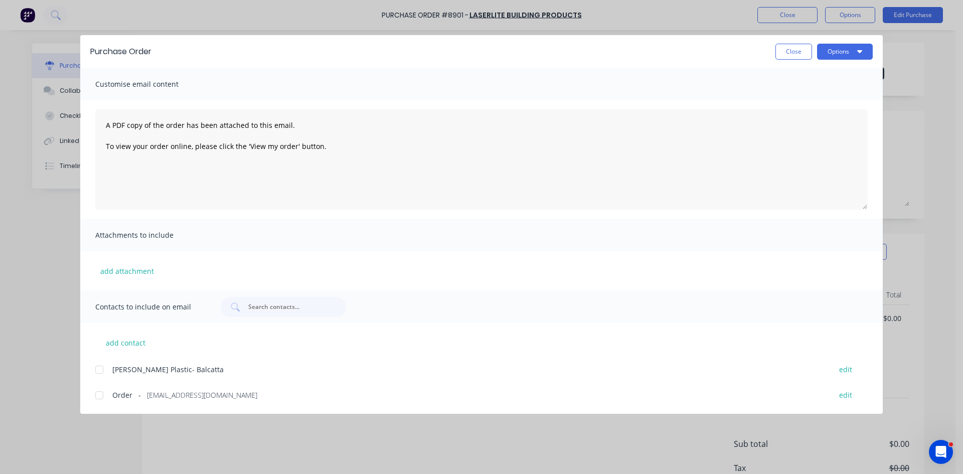
click at [104, 406] on div "Customise email content A PDF copy of the order has been attached to this email…" at bounding box center [481, 241] width 803 height 346
click at [103, 397] on div at bounding box center [99, 395] width 20 height 20
click at [861, 55] on icon "button" at bounding box center [860, 51] width 5 height 8
click at [840, 119] on div "Email" at bounding box center [825, 117] width 77 height 15
click at [772, 48] on div "Close Options" at bounding box center [518, 52] width 712 height 16
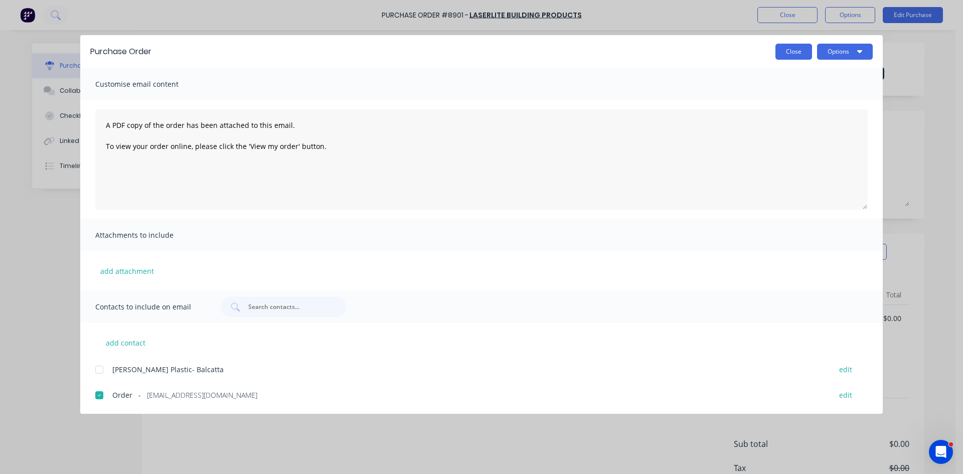
click at [776, 52] on button "Close" at bounding box center [794, 52] width 37 height 16
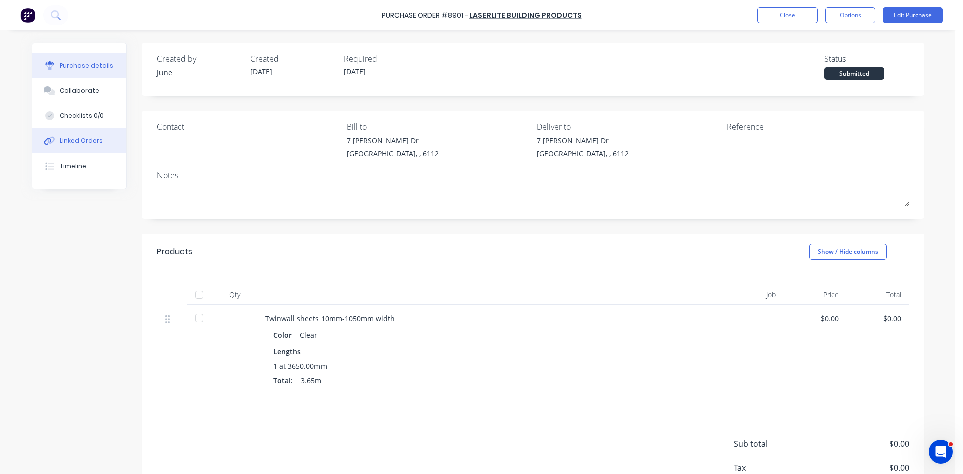
click at [60, 142] on div "Linked Orders" at bounding box center [81, 140] width 43 height 9
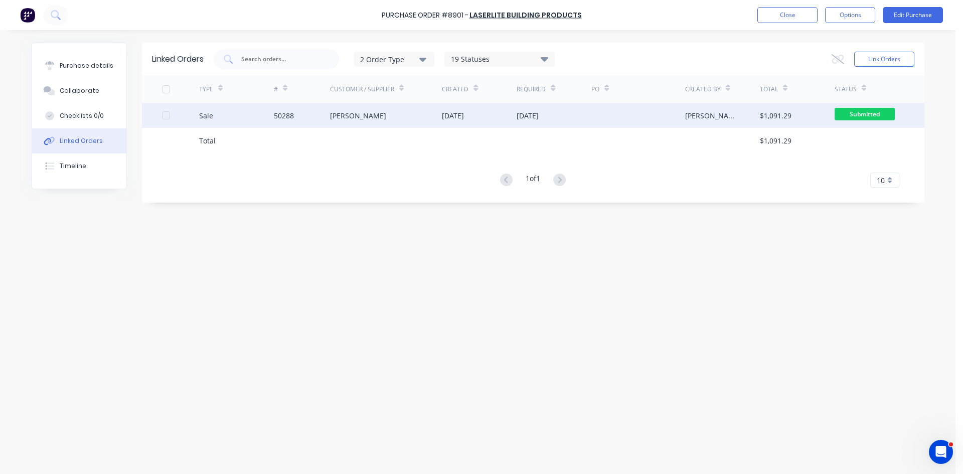
click at [297, 104] on div "50288" at bounding box center [302, 115] width 56 height 25
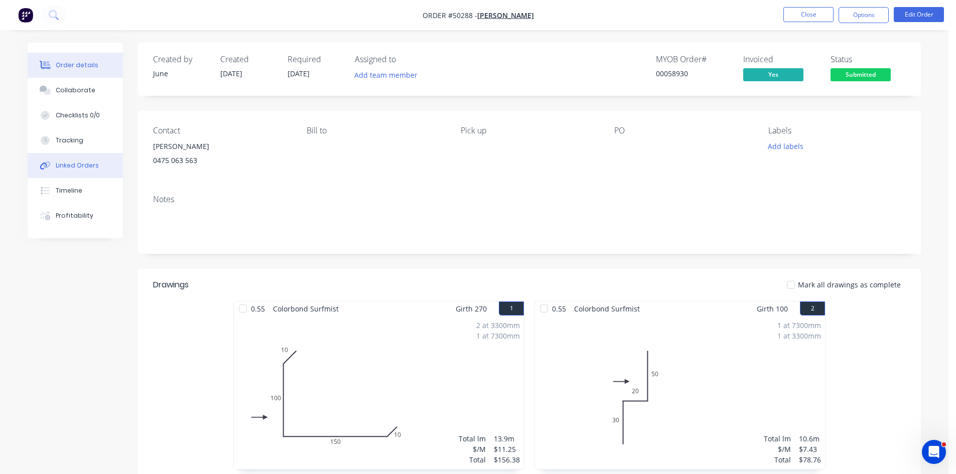
click at [82, 157] on button "Linked Orders" at bounding box center [75, 165] width 95 height 25
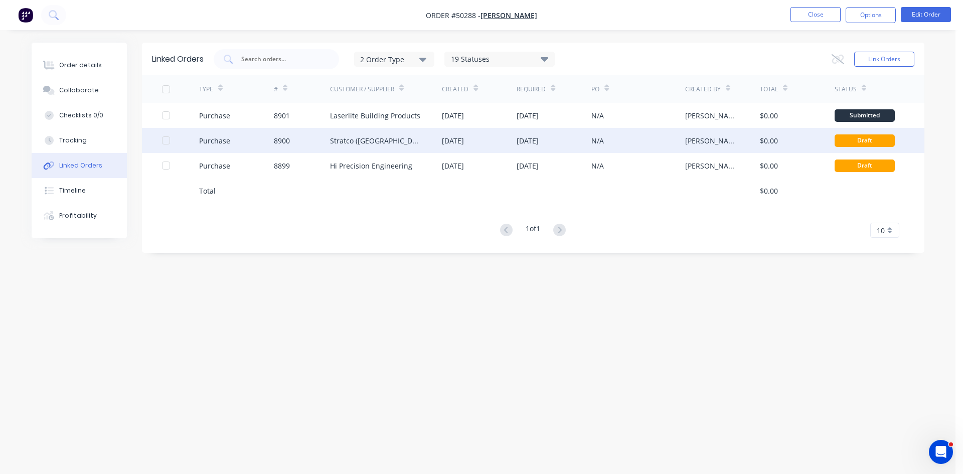
click at [282, 149] on div "8900" at bounding box center [302, 140] width 56 height 25
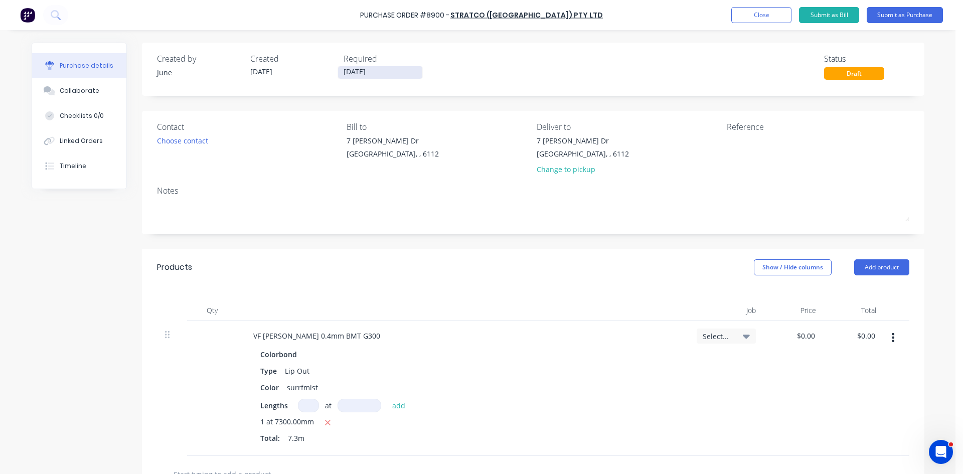
click at [384, 69] on input "[DATE]" at bounding box center [380, 72] width 84 height 13
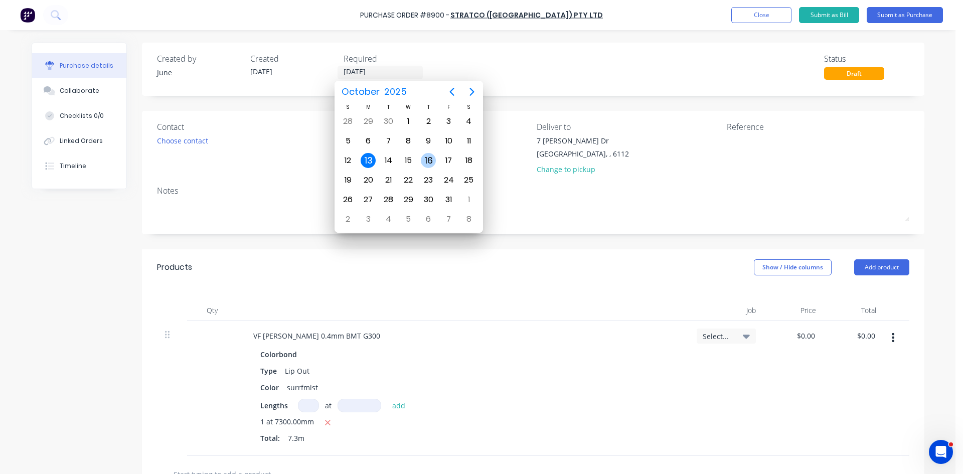
click at [426, 159] on div "16" at bounding box center [428, 160] width 15 height 15
type input "16/10/25"
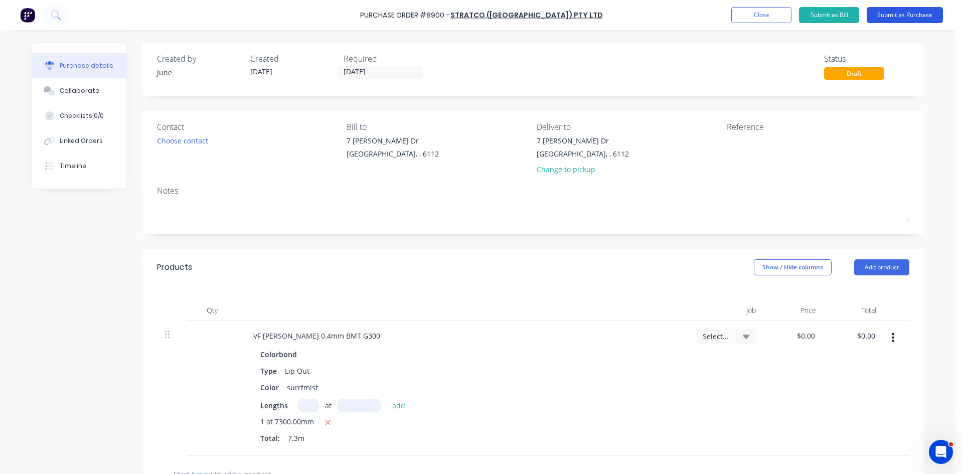
click at [885, 12] on button "Submit as Purchase" at bounding box center [905, 15] width 76 height 16
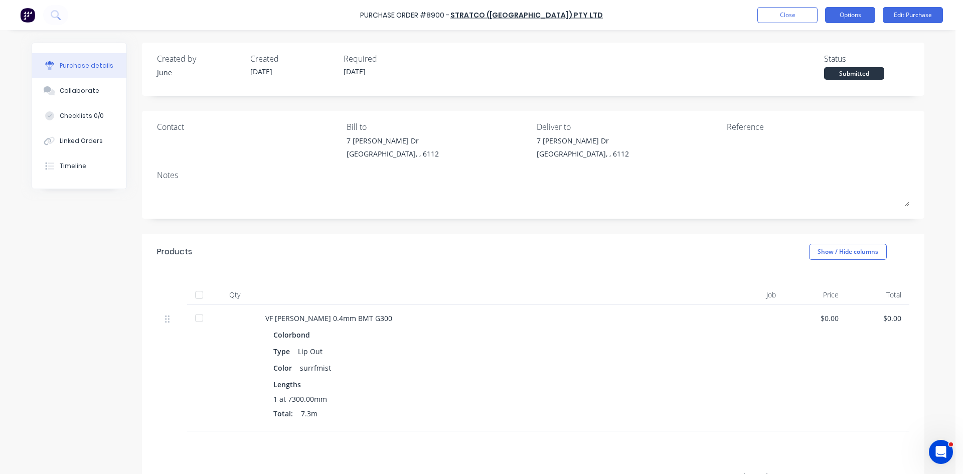
click at [866, 7] on div "Purchase Order #8900 - Stratco (WA) Pty Ltd Close Options Edit Purchase" at bounding box center [481, 15] width 963 height 30
click at [862, 15] on button "Options" at bounding box center [850, 15] width 50 height 16
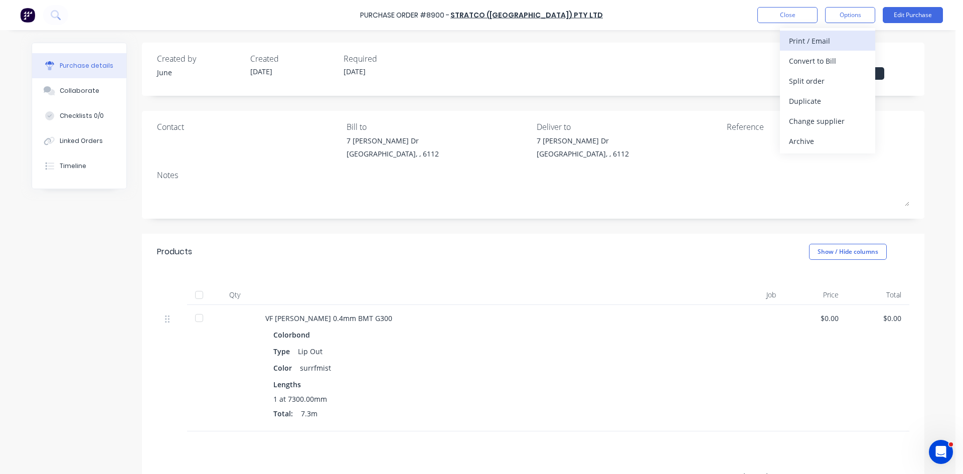
click at [846, 41] on div "Print / Email" at bounding box center [827, 41] width 77 height 15
click at [835, 81] on div "Without pricing" at bounding box center [827, 81] width 77 height 15
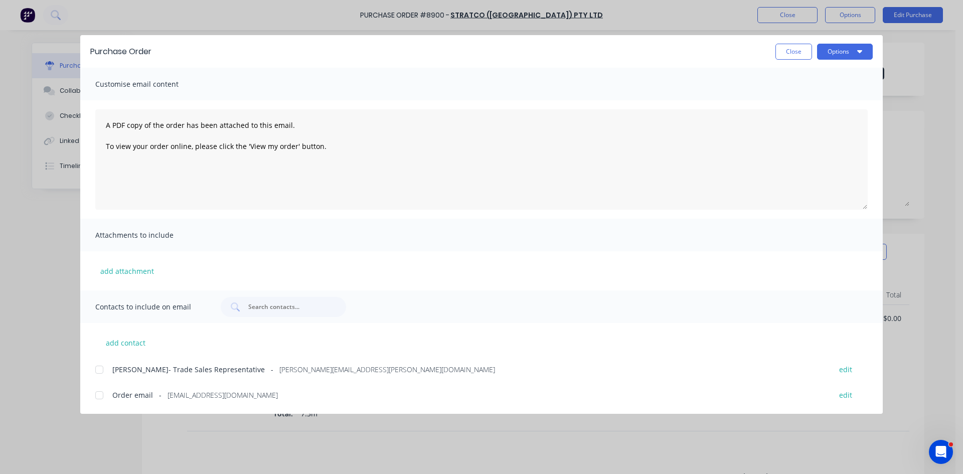
click at [104, 398] on div at bounding box center [99, 395] width 20 height 20
click at [864, 52] on button "Options" at bounding box center [845, 52] width 56 height 16
click at [831, 116] on div "Email" at bounding box center [825, 117] width 77 height 15
click at [779, 50] on button "Close" at bounding box center [794, 52] width 37 height 16
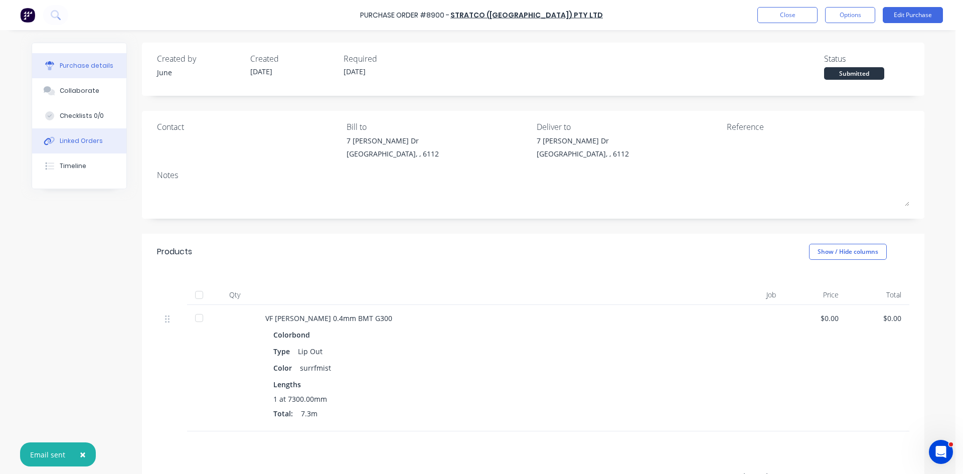
click at [75, 142] on div "Linked Orders" at bounding box center [81, 140] width 43 height 9
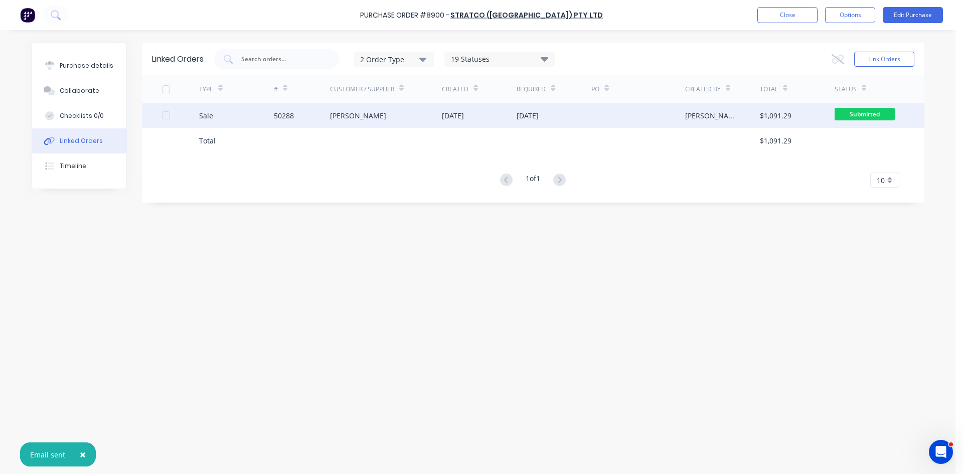
click at [243, 123] on div "Sale" at bounding box center [236, 115] width 75 height 25
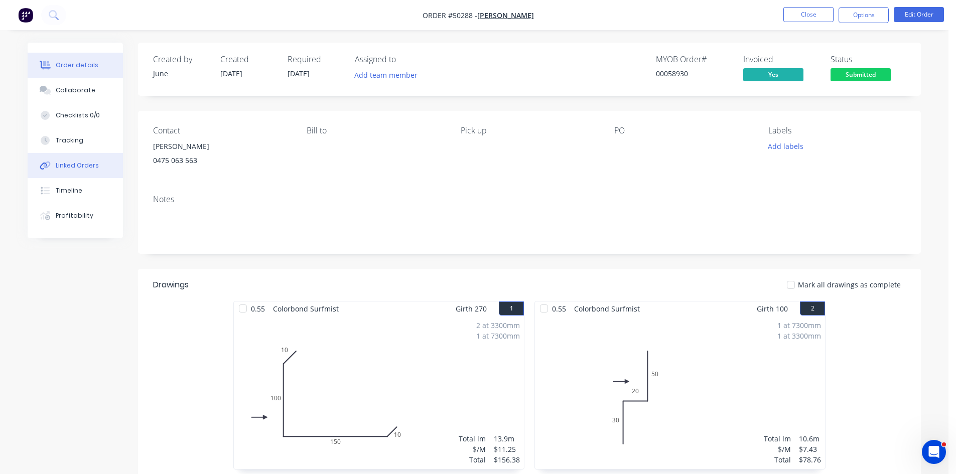
click at [56, 165] on div "Linked Orders" at bounding box center [77, 165] width 43 height 9
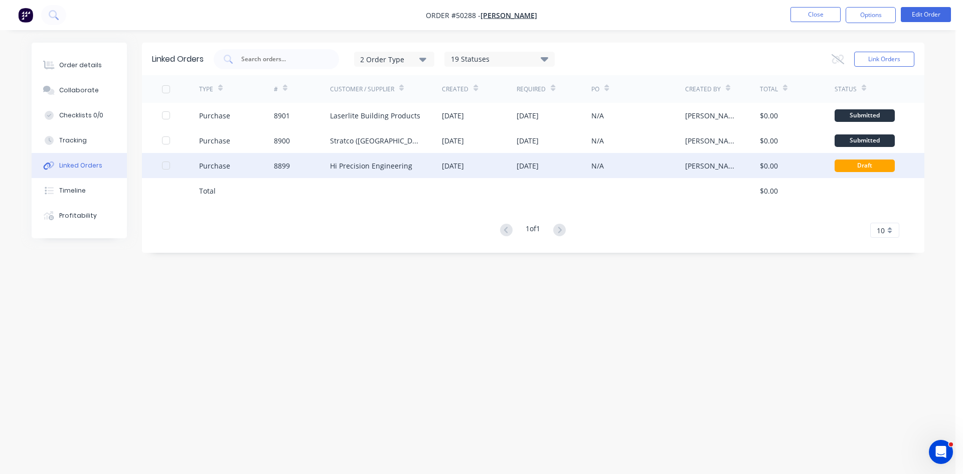
click at [287, 164] on div "8899" at bounding box center [282, 166] width 16 height 11
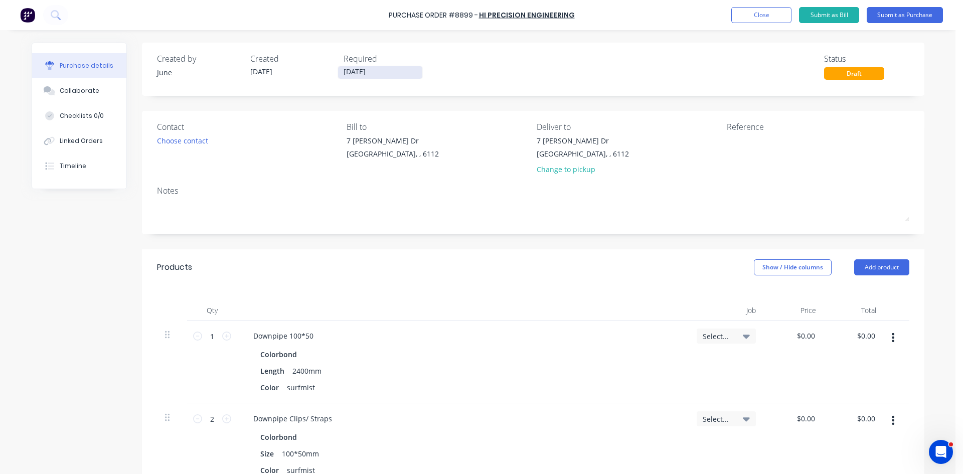
click at [382, 72] on input "[DATE]" at bounding box center [380, 72] width 84 height 13
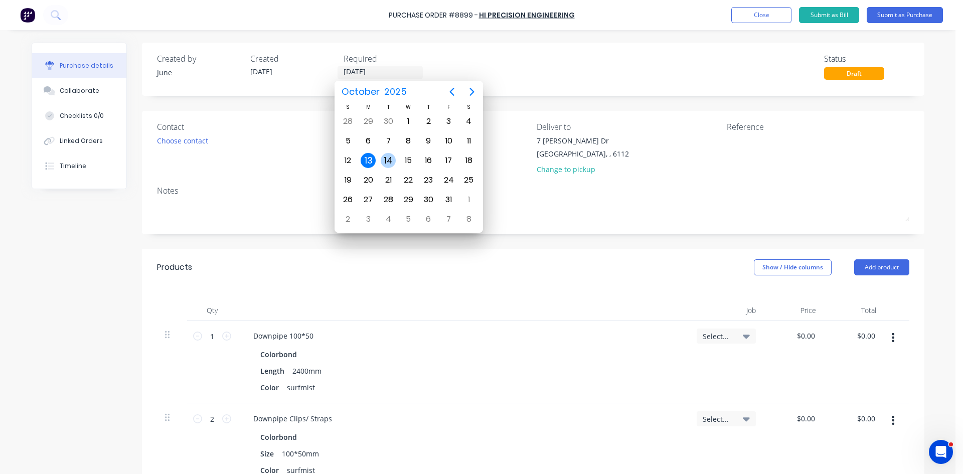
click at [383, 166] on div "14" at bounding box center [388, 160] width 15 height 15
type input "14/10/25"
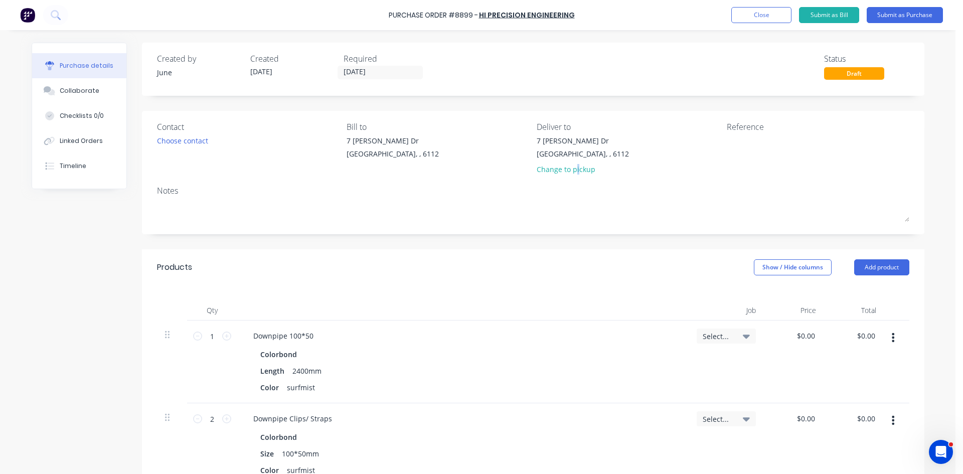
click at [573, 170] on div "Change to pickup" at bounding box center [583, 169] width 92 height 11
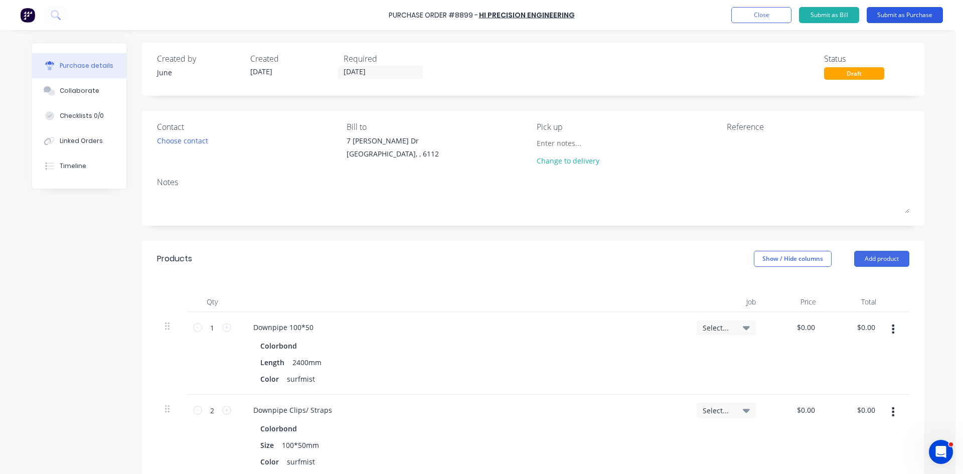
click at [883, 13] on button "Submit as Purchase" at bounding box center [905, 15] width 76 height 16
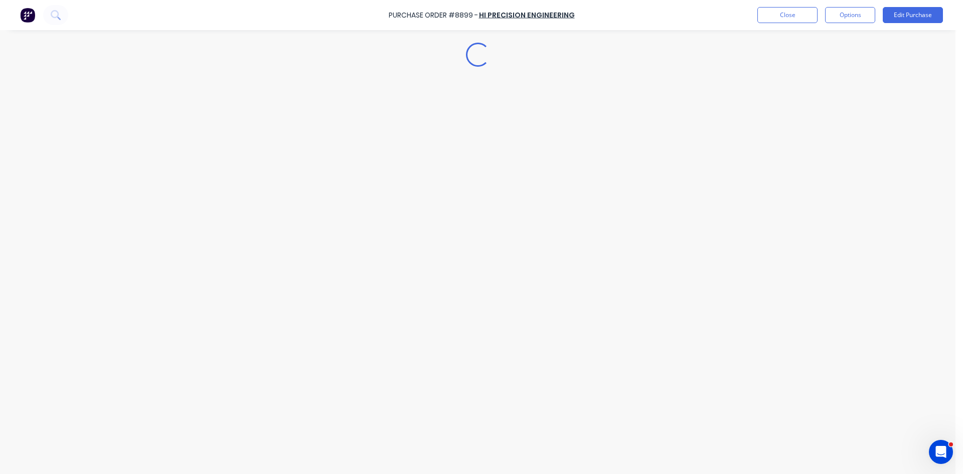
click at [837, 19] on button "Options" at bounding box center [850, 15] width 50 height 16
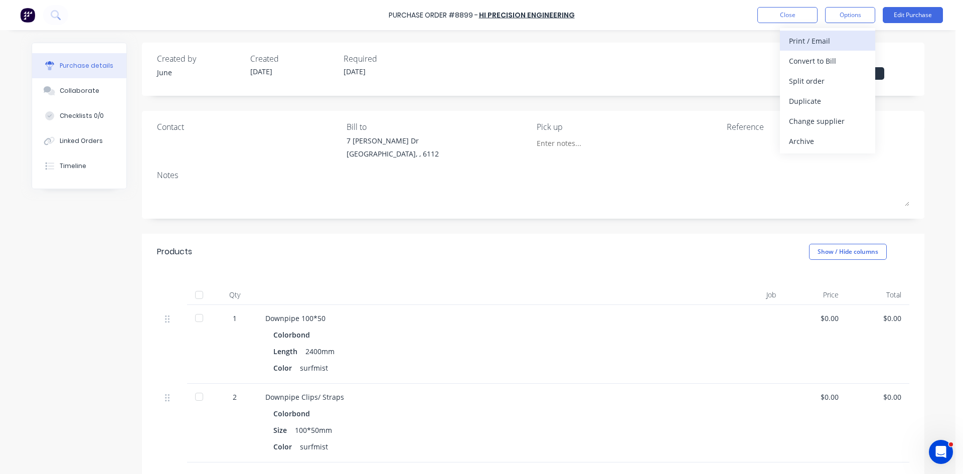
click at [837, 34] on div "Print / Email" at bounding box center [827, 41] width 77 height 15
click at [843, 89] on button "Without pricing" at bounding box center [827, 81] width 95 height 20
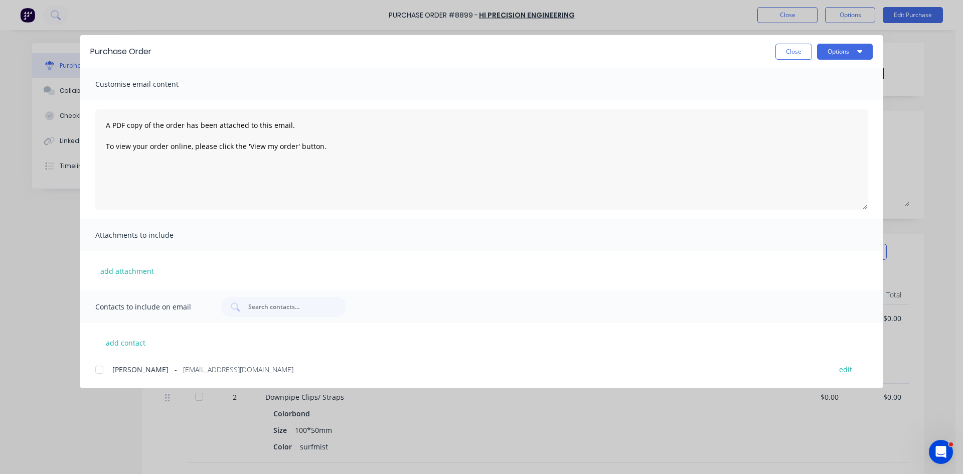
click at [838, 63] on div "Purchase Order Close Options" at bounding box center [481, 51] width 803 height 33
click at [838, 55] on button "Options" at bounding box center [845, 52] width 56 height 16
click at [100, 371] on div at bounding box center [99, 370] width 20 height 20
click at [859, 50] on icon "button" at bounding box center [860, 51] width 5 height 8
click at [846, 118] on div "Email" at bounding box center [825, 117] width 77 height 15
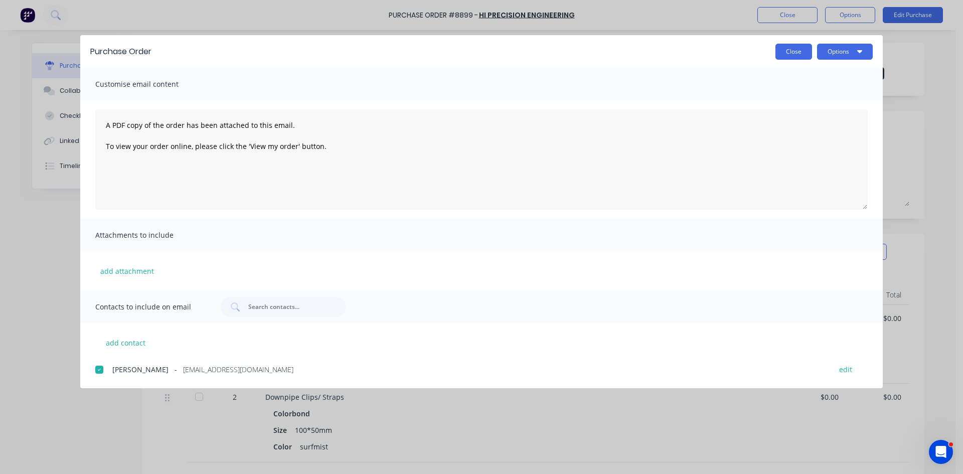
click at [798, 50] on button "Close" at bounding box center [794, 52] width 37 height 16
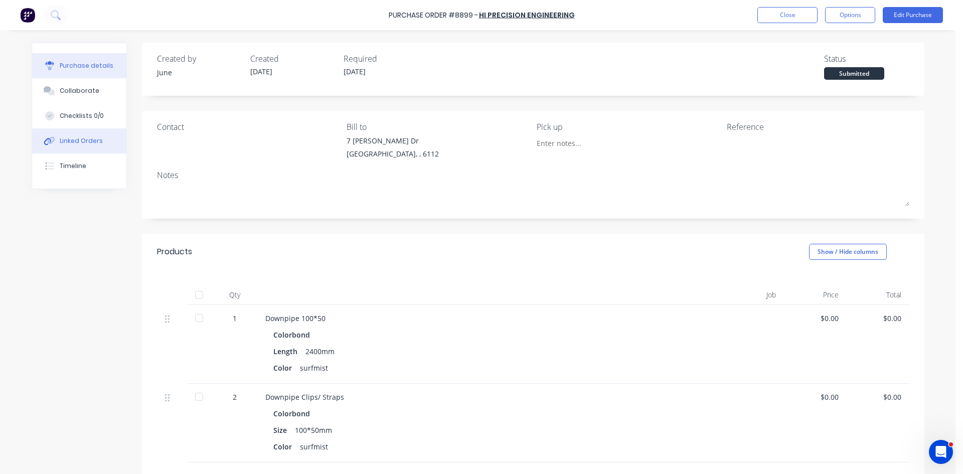
click at [69, 140] on div "Linked Orders" at bounding box center [81, 140] width 43 height 9
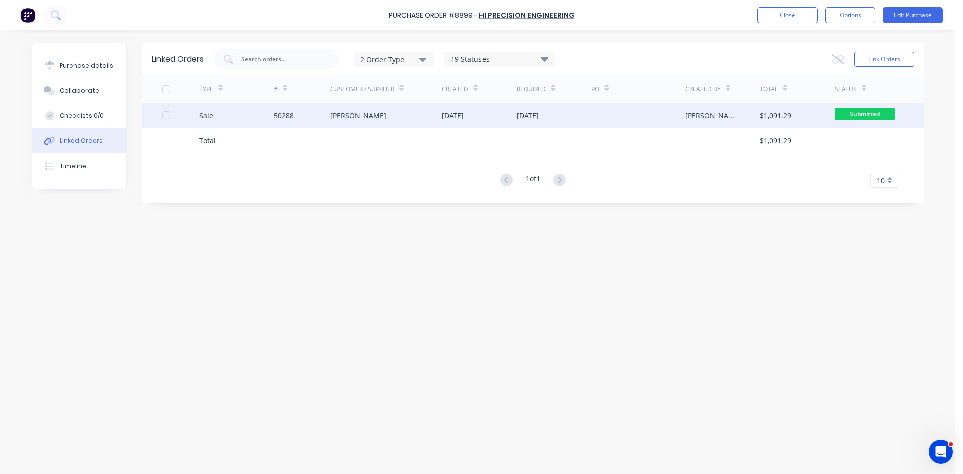
click at [433, 119] on div "Jun Chen" at bounding box center [386, 115] width 112 height 25
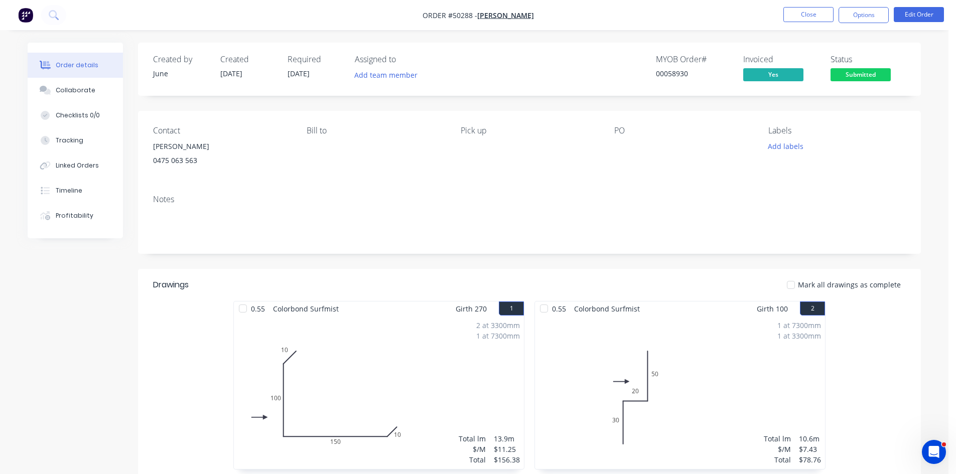
click at [596, 375] on div "1 at 7300mm 1 at 3300mm Total lm $/M Total 10.6m $7.43 $78.76" at bounding box center [680, 392] width 290 height 153
click at [927, 26] on nav "Order #50288 - Jun Chen Close Options Edit Order" at bounding box center [478, 15] width 956 height 30
click at [925, 15] on button "Edit Order" at bounding box center [919, 14] width 50 height 15
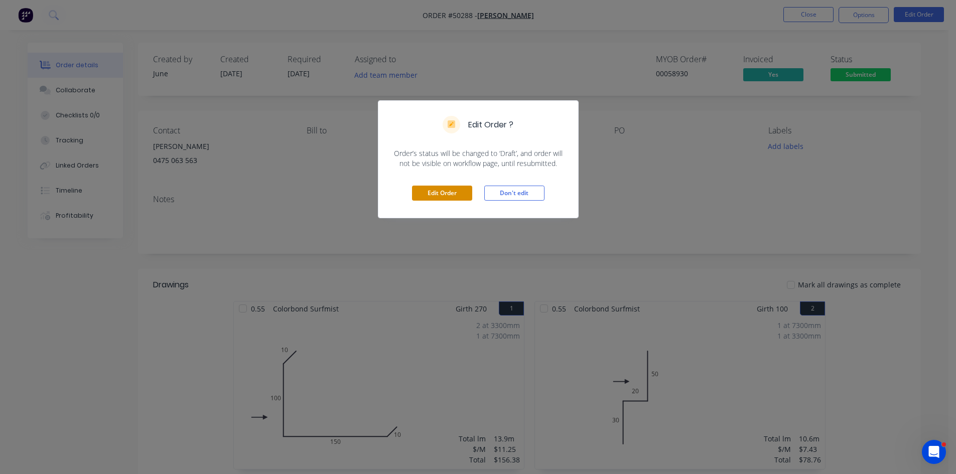
click at [442, 199] on button "Edit Order" at bounding box center [442, 193] width 60 height 15
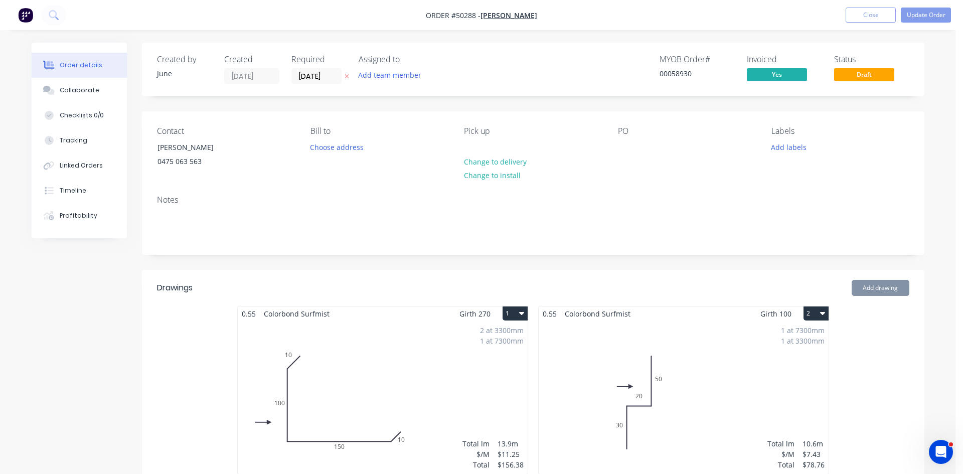
type input "$11.00"
type input "$80.30"
type input "$2.00"
type input "$10.00"
type input "$32.00"
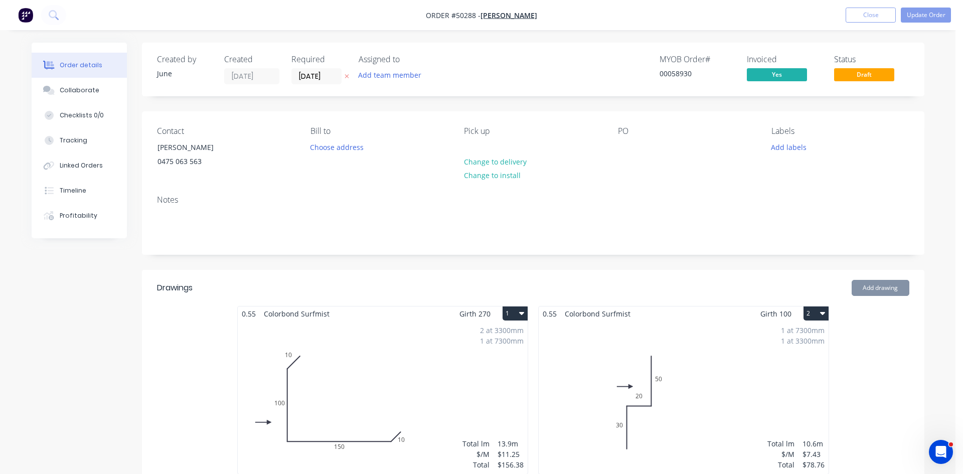
type input "$32.00"
type input "$3.00"
type input "$6.00"
type input "$37.20"
type input "$135.78"
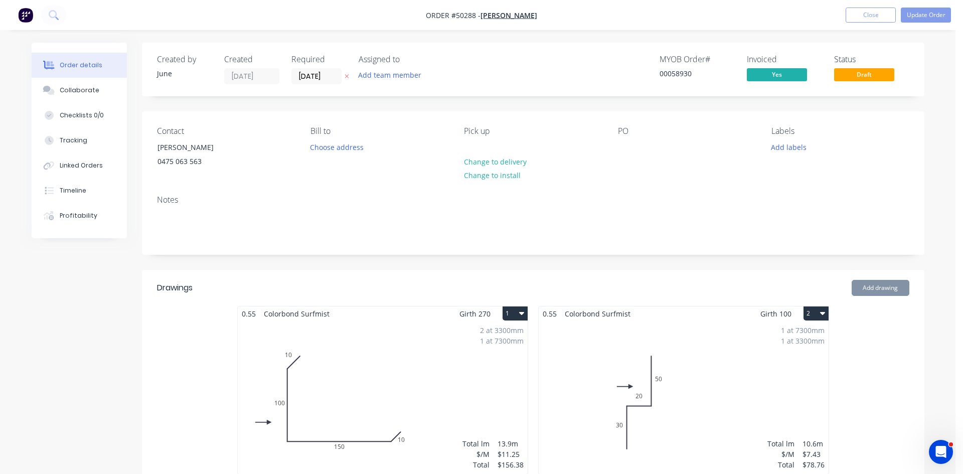
type input "$7.93"
type input "$16.63"
type input "$484.93"
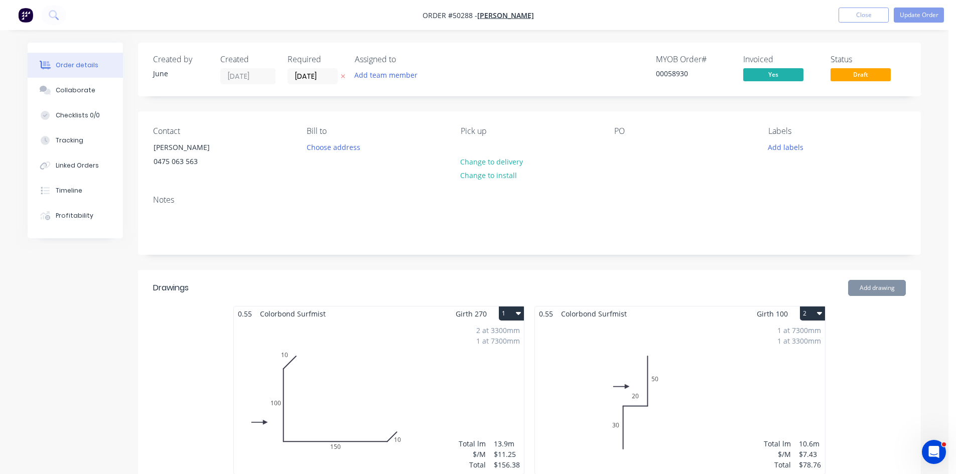
click at [641, 375] on div "1 at 7300mm 1 at 3300mm Total lm $/M Total 10.6m $7.43 $78.76" at bounding box center [680, 397] width 290 height 153
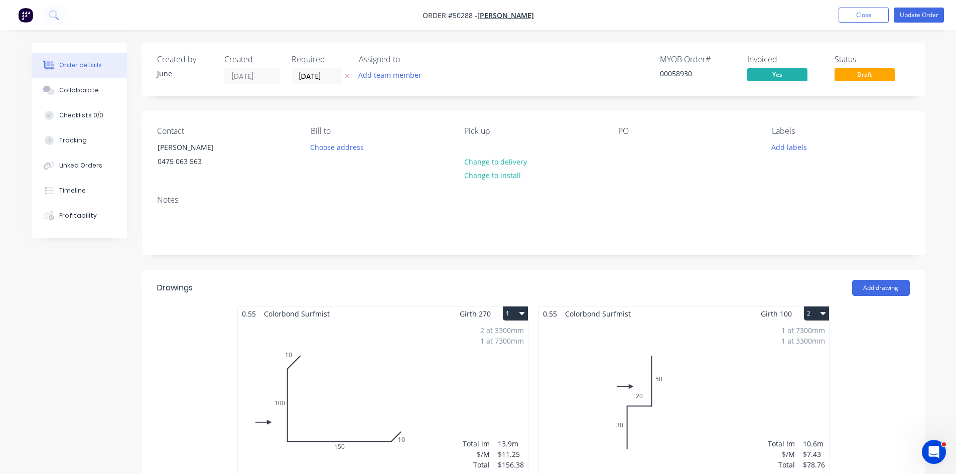
click at [564, 358] on div "1 at 7300mm 1 at 3300mm Total lm $/M Total 10.6m $7.43 $78.76" at bounding box center [684, 397] width 290 height 153
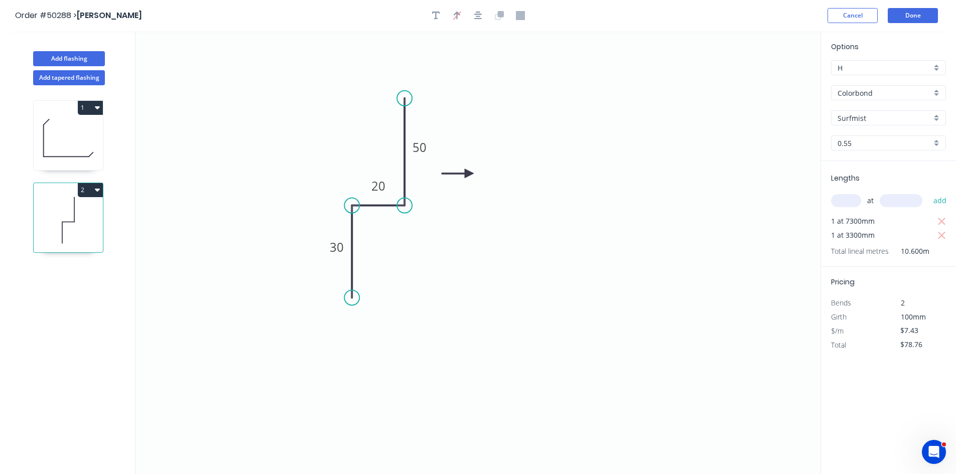
drag, startPoint x: 357, startPoint y: 163, endPoint x: 470, endPoint y: 174, distance: 113.9
click at [470, 174] on icon at bounding box center [458, 173] width 32 height 9
click at [470, 174] on icon at bounding box center [461, 165] width 29 height 29
click at [470, 174] on icon at bounding box center [469, 162] width 9 height 32
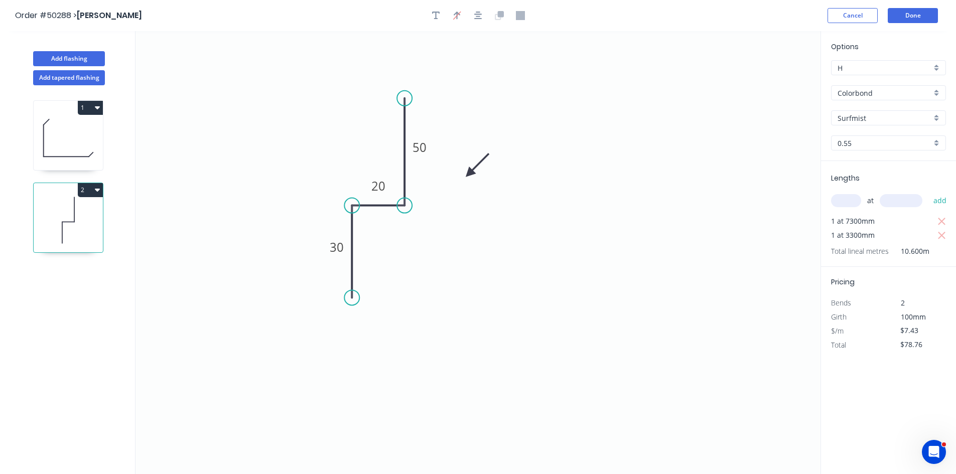
click at [470, 174] on icon at bounding box center [477, 165] width 29 height 29
click at [936, 24] on header "Order #50288 > Jun Chen Cancel Done" at bounding box center [478, 15] width 956 height 31
click at [935, 22] on button "Done" at bounding box center [913, 15] width 50 height 15
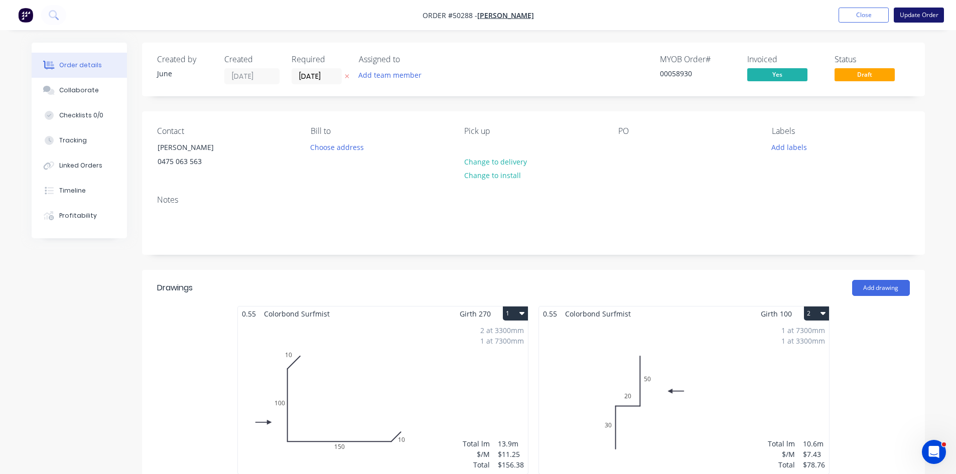
click at [896, 21] on button "Update Order" at bounding box center [919, 15] width 50 height 15
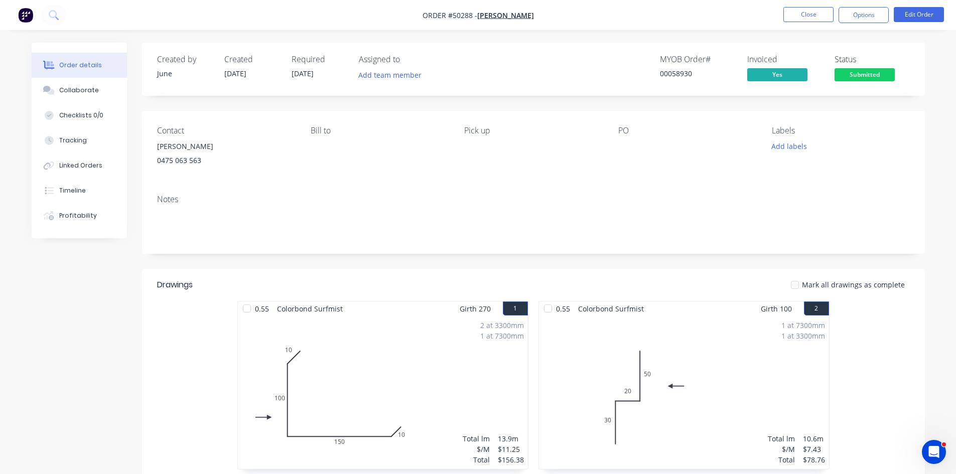
click at [639, 248] on div "Notes" at bounding box center [533, 220] width 783 height 67
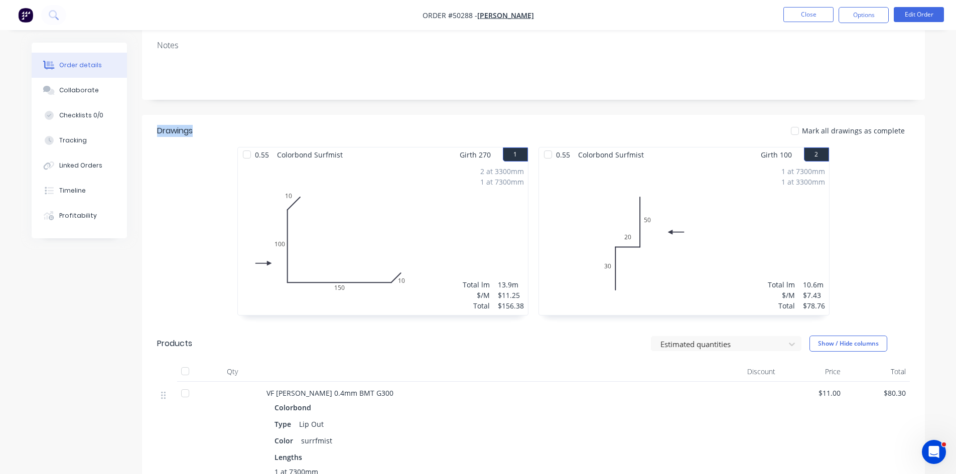
scroll to position [251, 0]
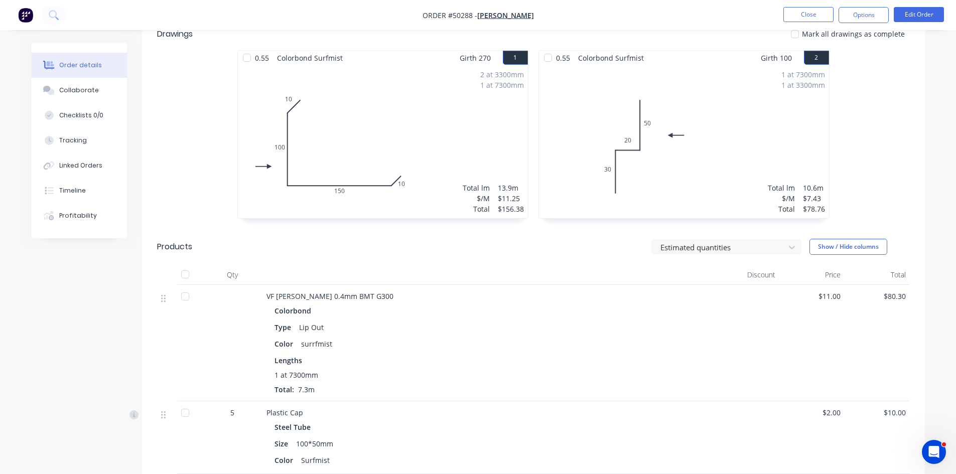
click at [414, 242] on div "Estimated quantities Show / Hide columns" at bounding box center [613, 247] width 593 height 16
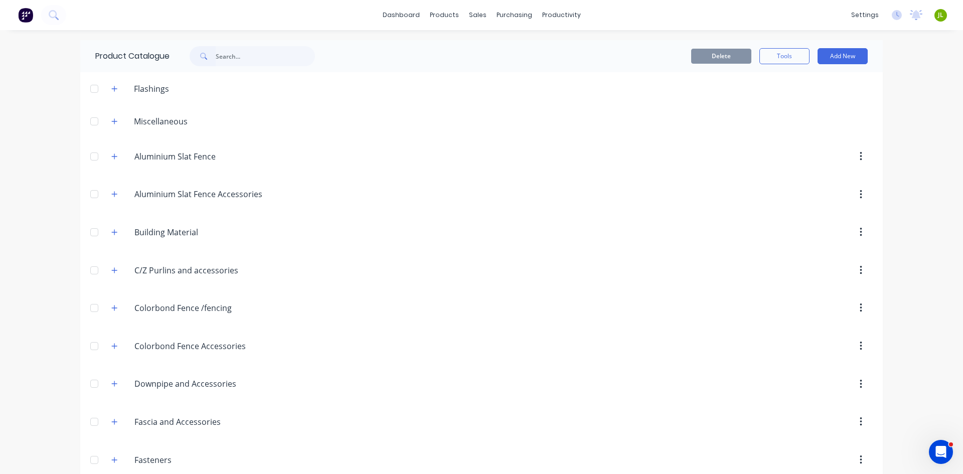
click at [156, 9] on div "dashboard products sales purchasing productivity dashboard products Product Cat…" at bounding box center [481, 15] width 963 height 30
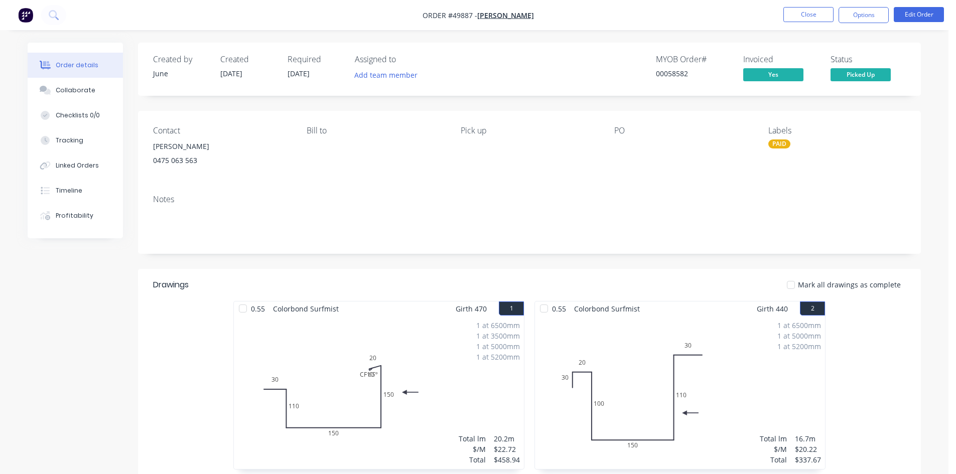
click at [816, 27] on nav "Order #49887 - Jun Chen Close Options Edit Order" at bounding box center [478, 15] width 956 height 30
click at [818, 13] on button "Close" at bounding box center [808, 14] width 50 height 15
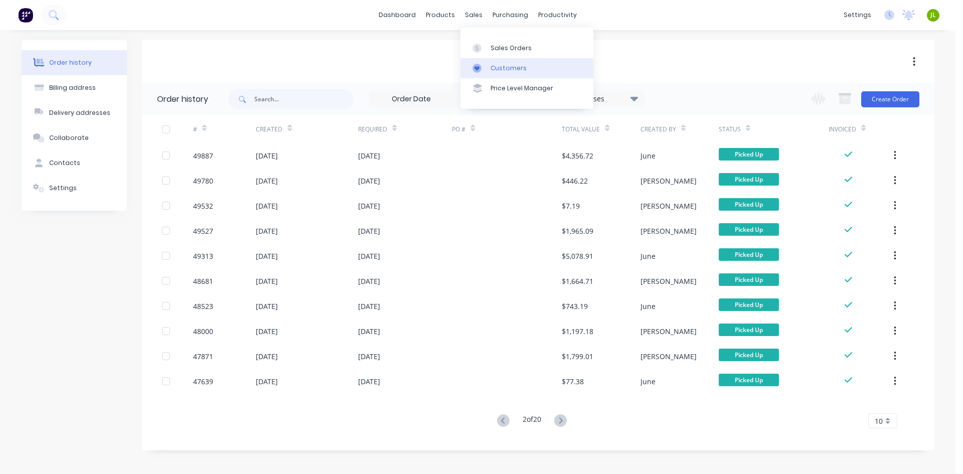
click at [495, 66] on div "Customers" at bounding box center [509, 68] width 36 height 9
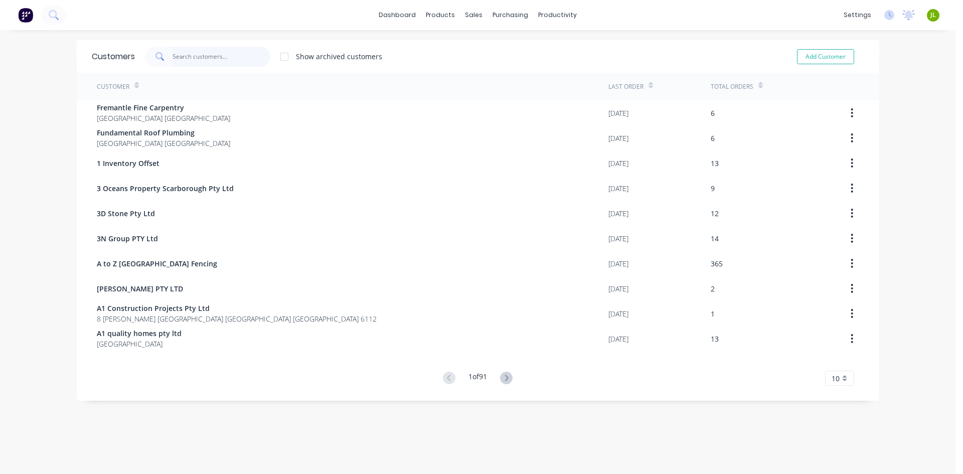
click at [217, 58] on input "text" at bounding box center [222, 57] width 98 height 20
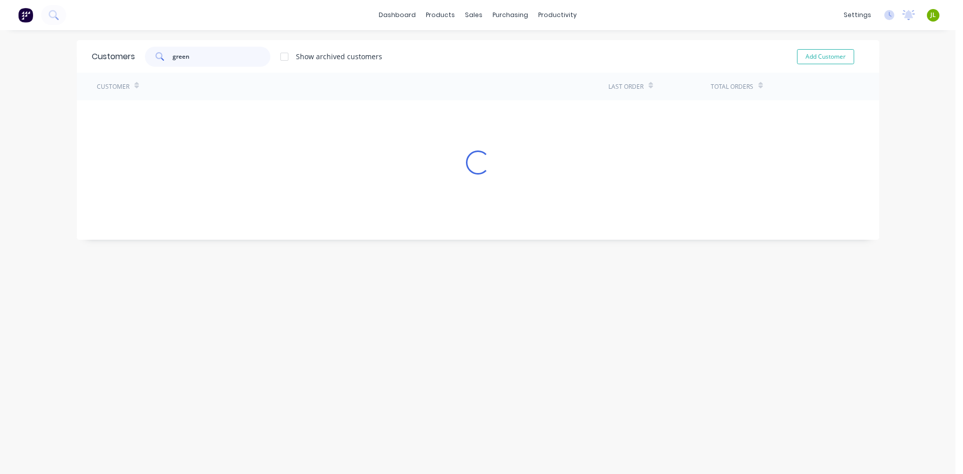
type input "green"
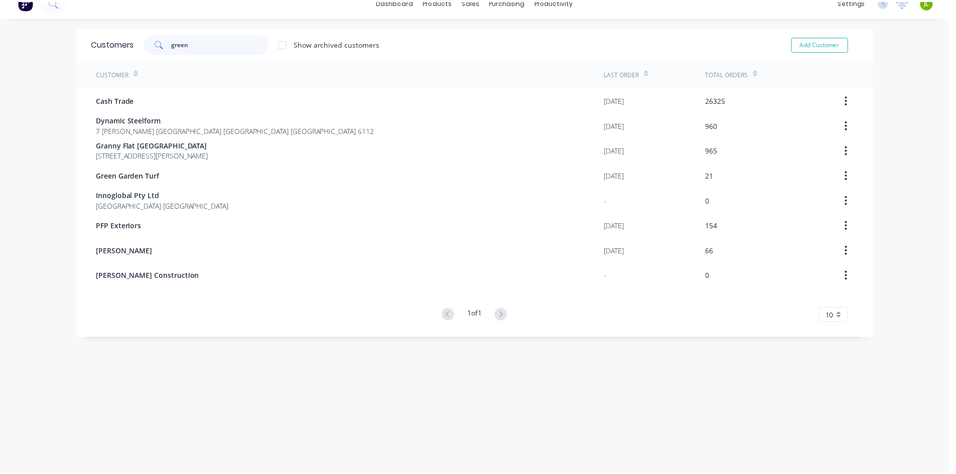
scroll to position [20, 0]
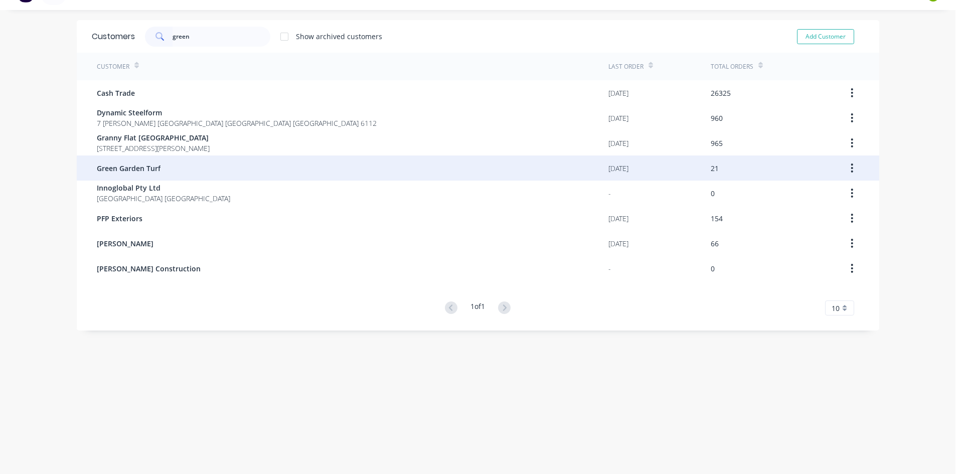
click at [200, 160] on div "Green Garden Turf" at bounding box center [353, 168] width 512 height 25
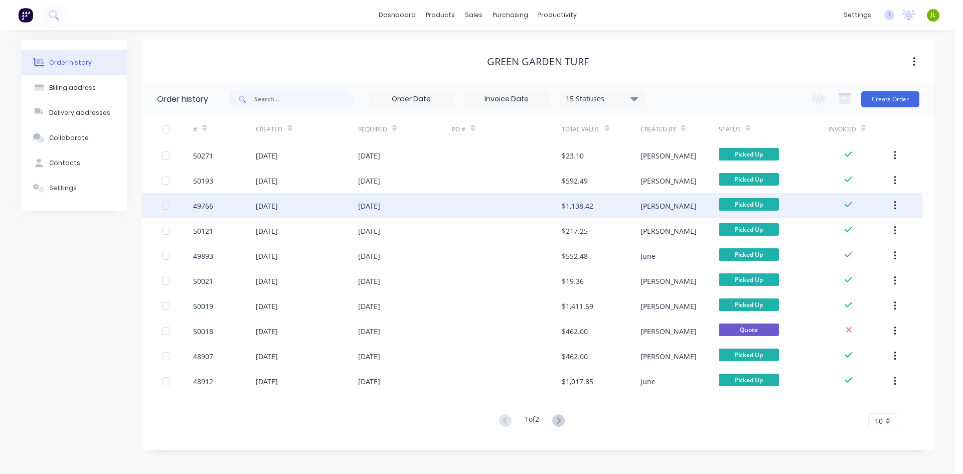
click at [416, 216] on div "26 Sep 2025" at bounding box center [405, 205] width 94 height 25
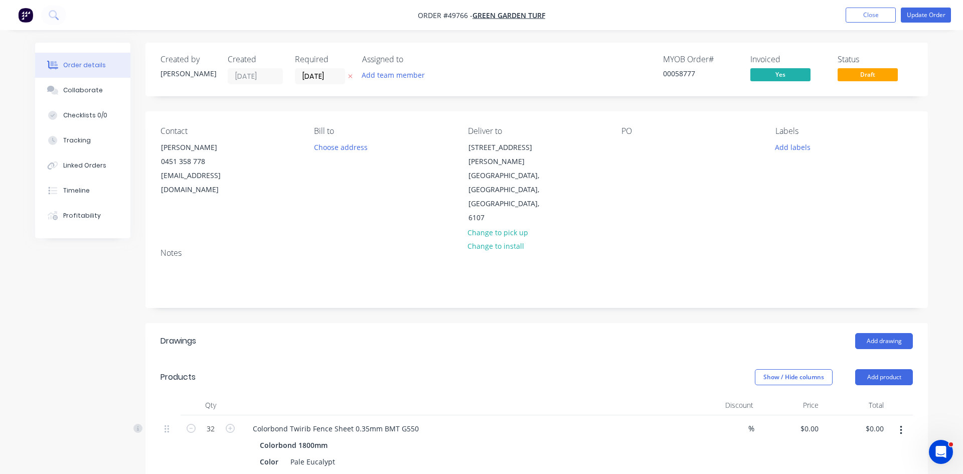
type input "$16.13"
type input "$516.16"
type input "$8.96"
type input "$143.36"
type input "$9.03"
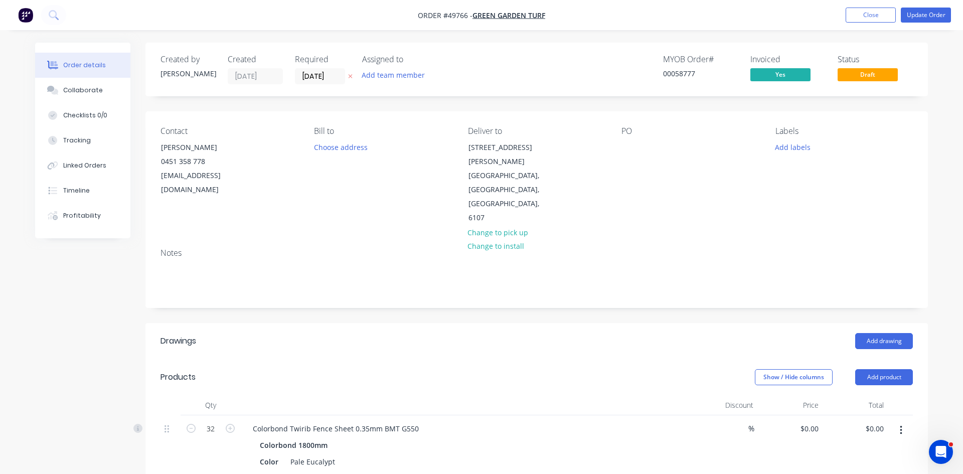
type input "$180.60"
type input "$11.85"
type input "$47.40"
type input "$6.70"
type input "$147.40"
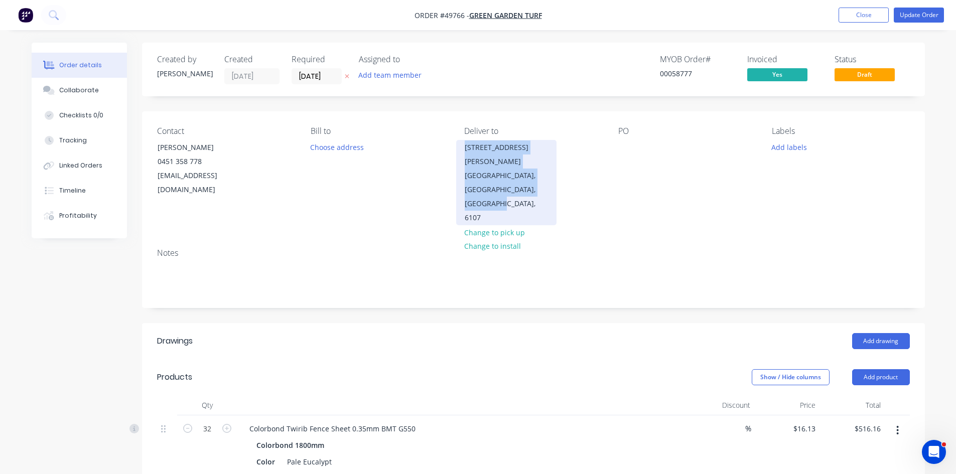
drag, startPoint x: 549, startPoint y: 178, endPoint x: 465, endPoint y: 146, distance: 89.6
click at [465, 146] on div "[STREET_ADDRESS][PERSON_NAME]" at bounding box center [506, 182] width 100 height 85
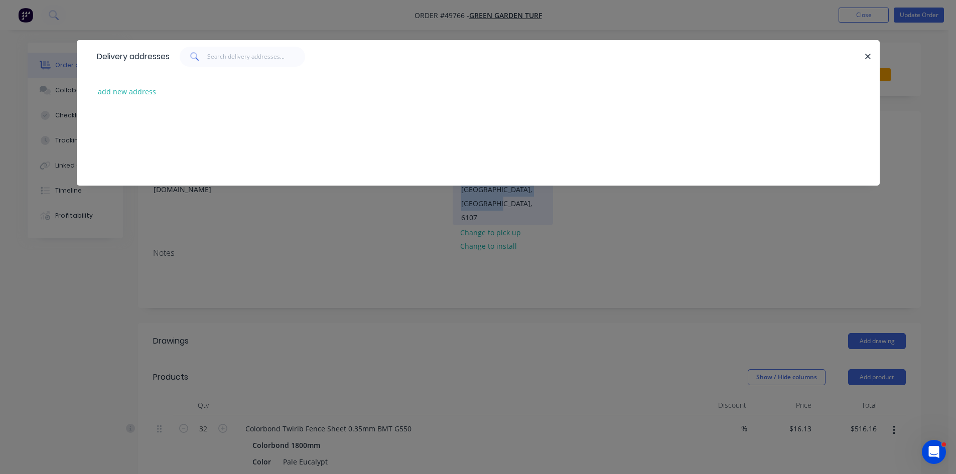
copy div "[STREET_ADDRESS][PERSON_NAME]"
click at [865, 57] on icon "button" at bounding box center [868, 56] width 7 height 9
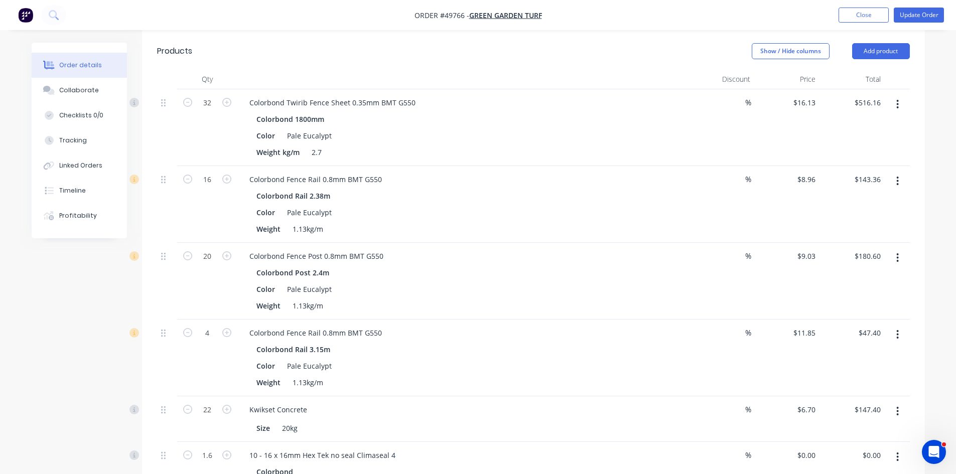
scroll to position [301, 0]
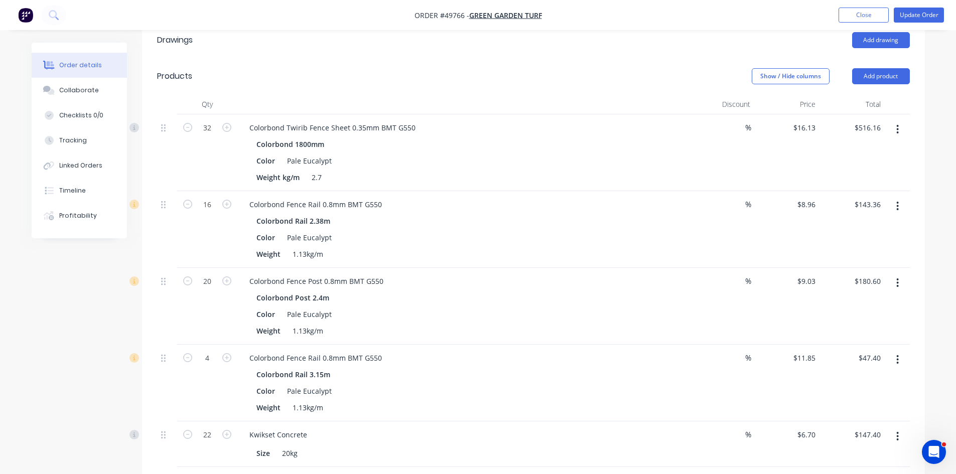
click at [446, 367] on div "Colorbond Rail 3.15m" at bounding box center [462, 374] width 413 height 15
click at [463, 374] on div "Colorbond Fence Rail 0.8mm BMT G550 Colorbond Rail 3.15m Color Pale Eucalypt We…" at bounding box center [463, 383] width 452 height 77
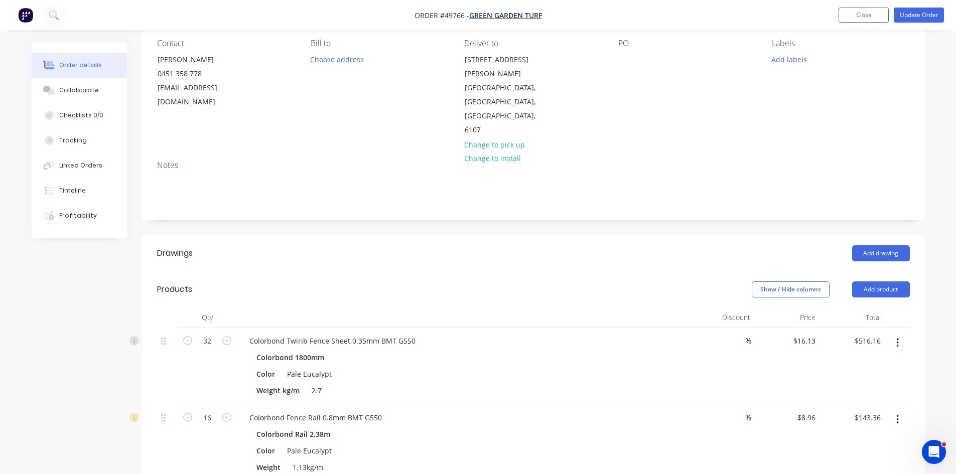
scroll to position [0, 0]
